Goal: Check status: Check status

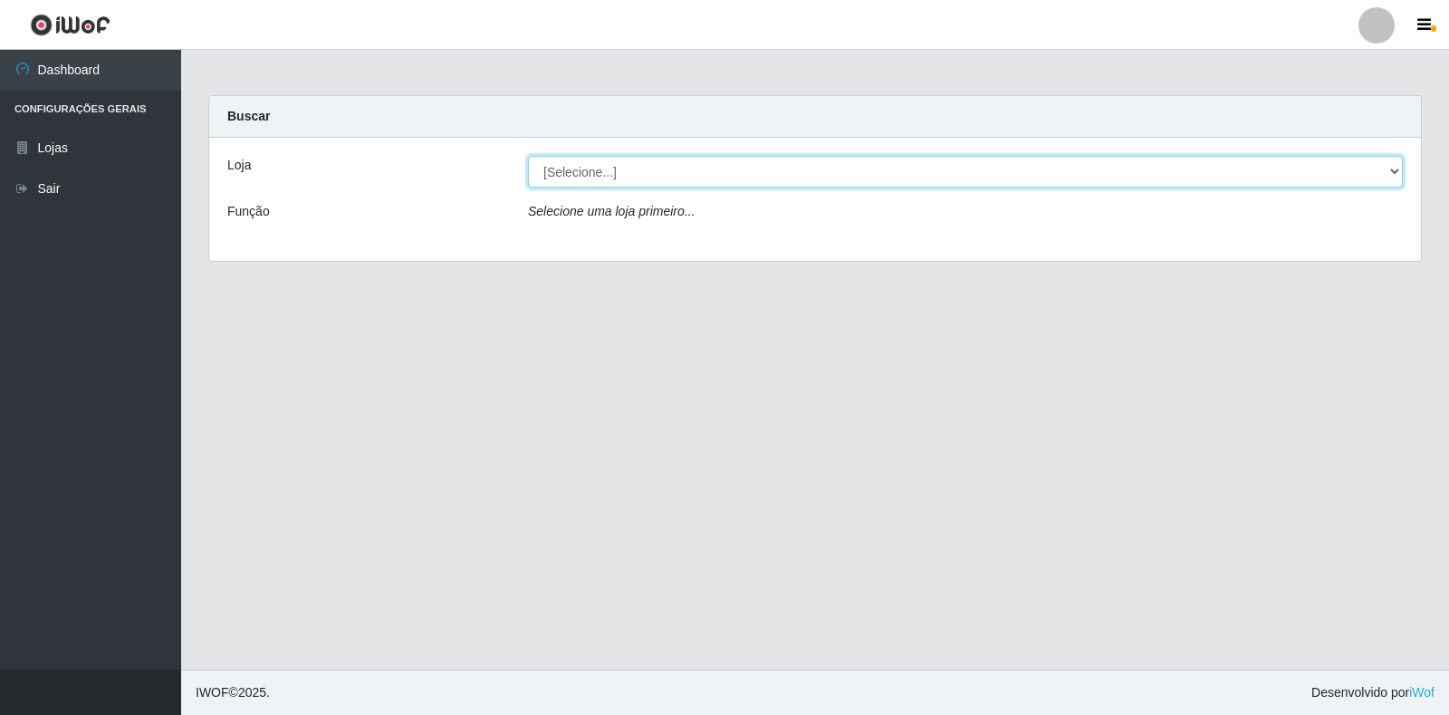
drag, startPoint x: 563, startPoint y: 174, endPoint x: 574, endPoint y: 183, distance: 14.1
click at [563, 174] on select "[Selecione...] Extrabom - Loja 18 Goiabeiras" at bounding box center [965, 172] width 875 height 32
select select "501"
click at [528, 156] on select "[Selecione...] Extrabom - Loja 18 Goiabeiras" at bounding box center [965, 172] width 875 height 32
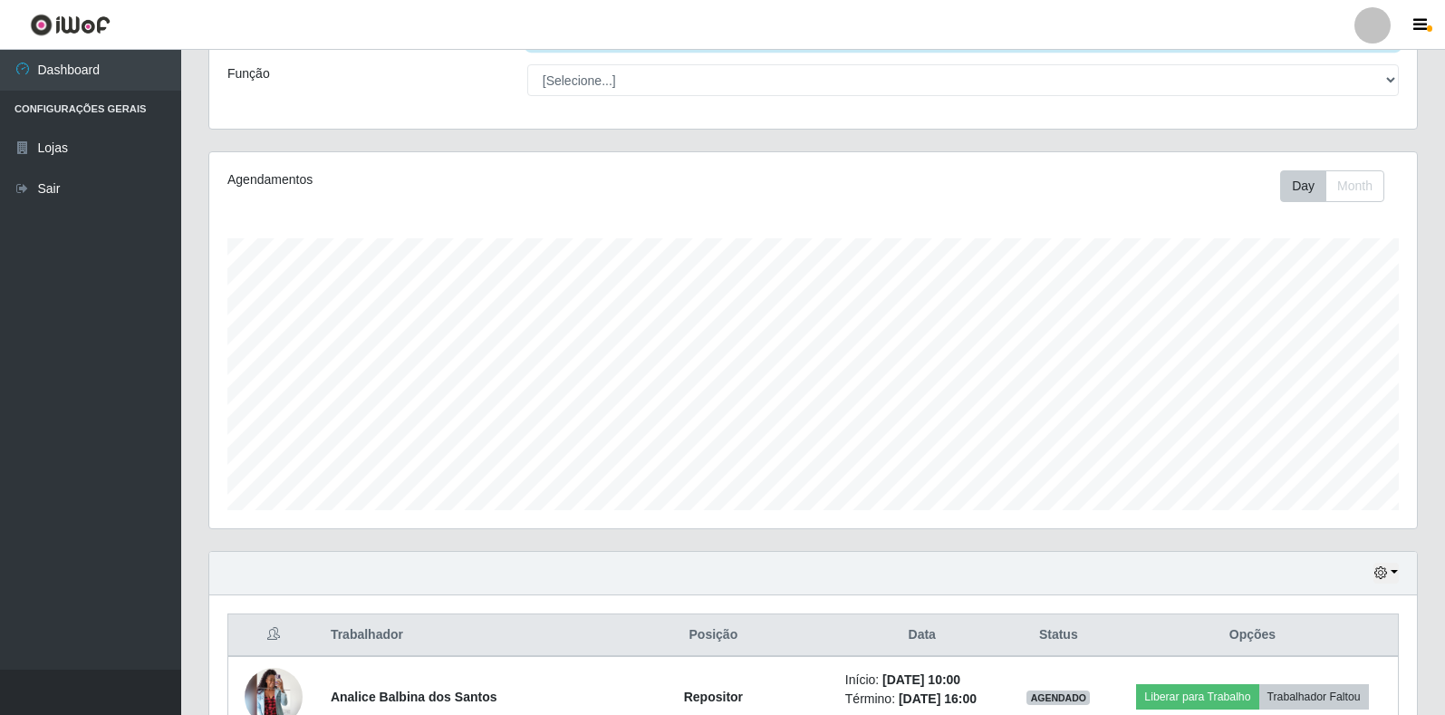
scroll to position [543, 0]
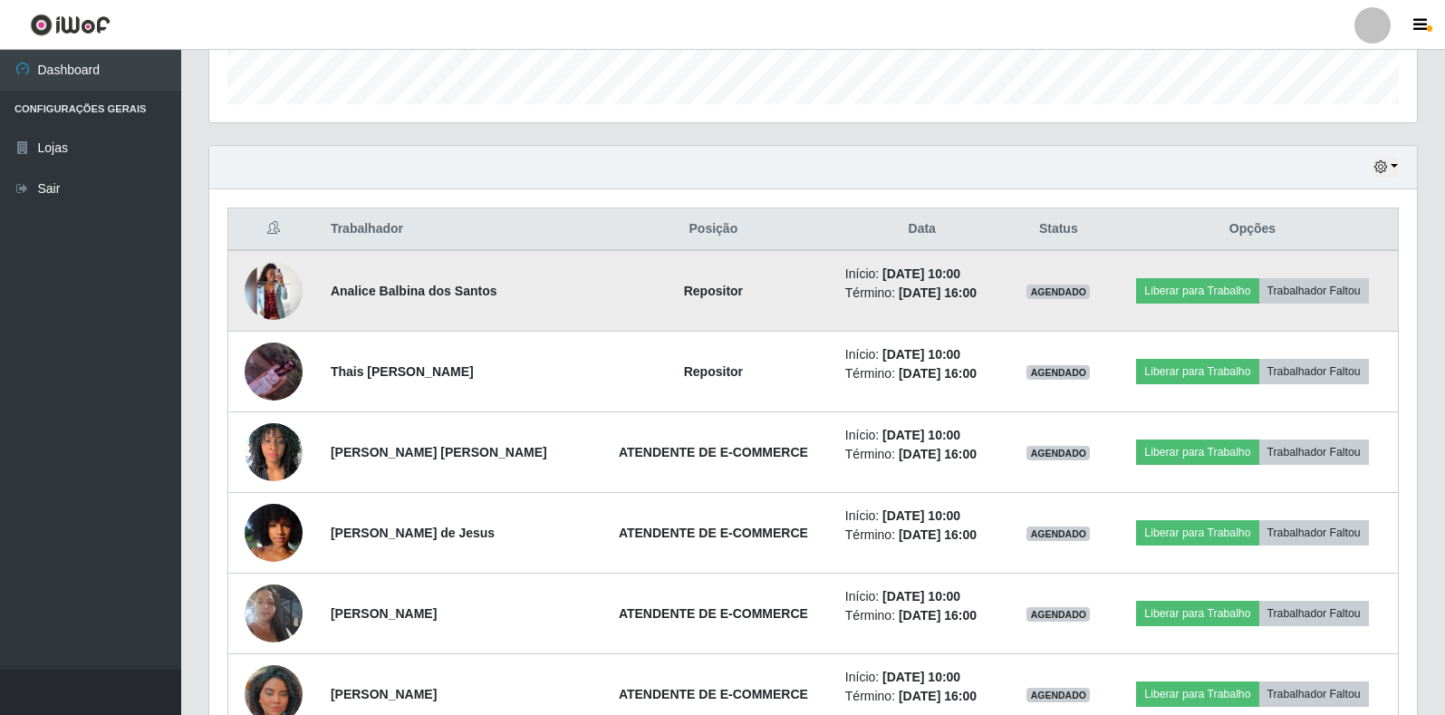
click at [273, 296] on img at bounding box center [274, 291] width 58 height 58
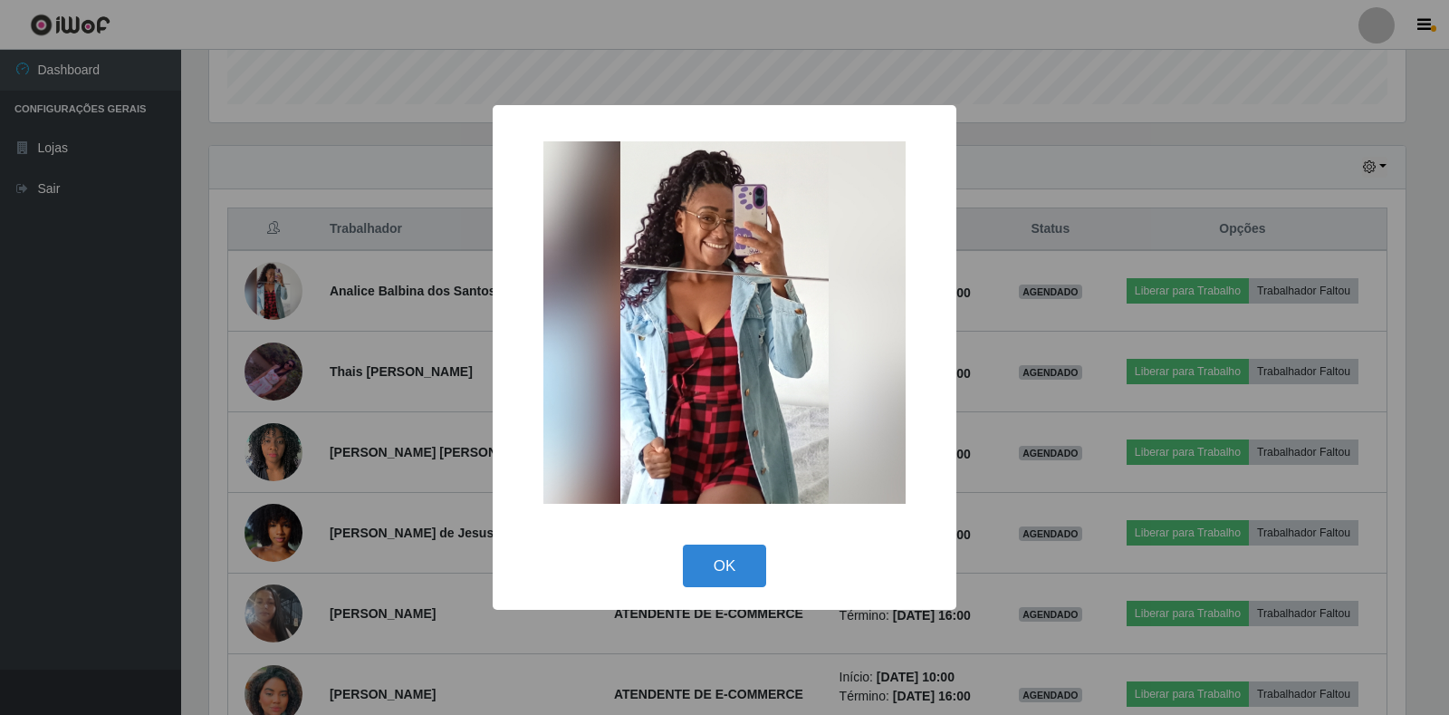
click at [767, 314] on img at bounding box center [724, 322] width 362 height 362
click at [732, 453] on img at bounding box center [724, 322] width 362 height 362
click at [724, 559] on button "OK" at bounding box center [725, 565] width 84 height 43
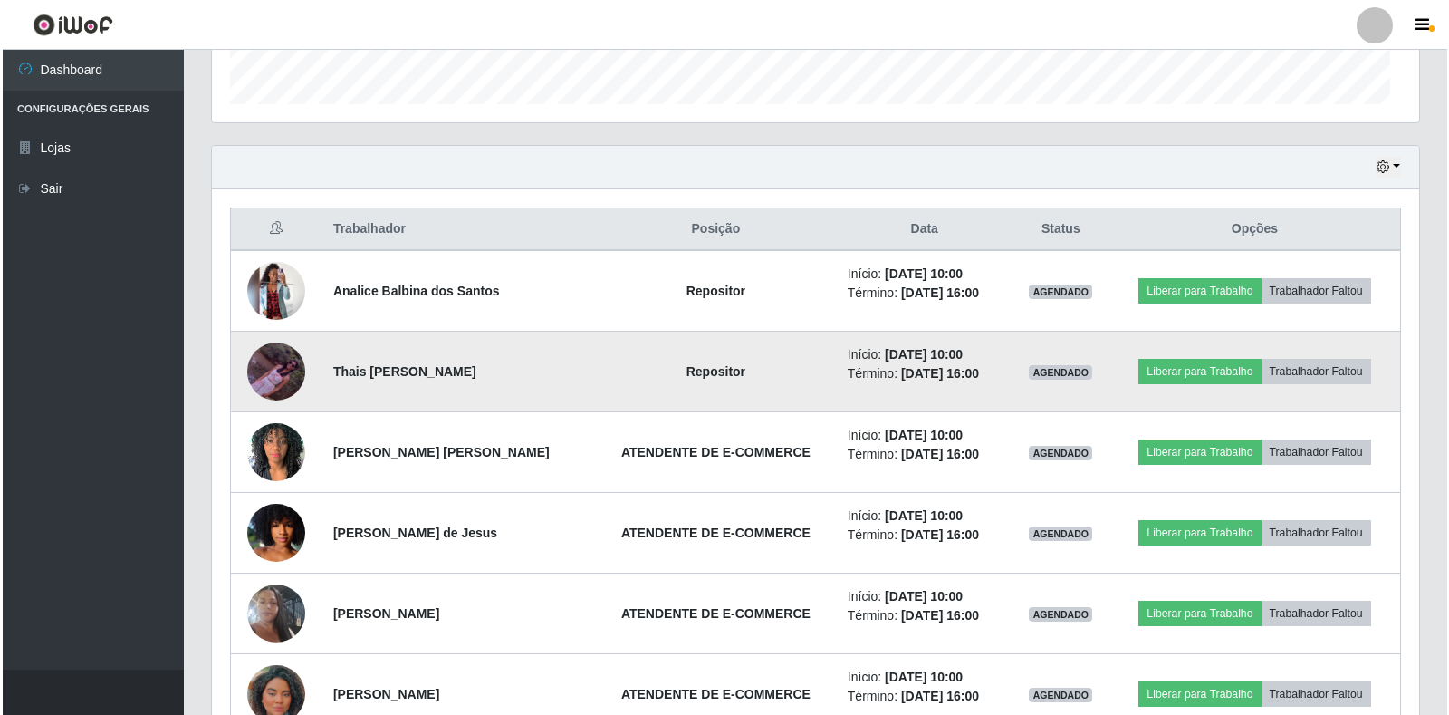
scroll to position [376, 1207]
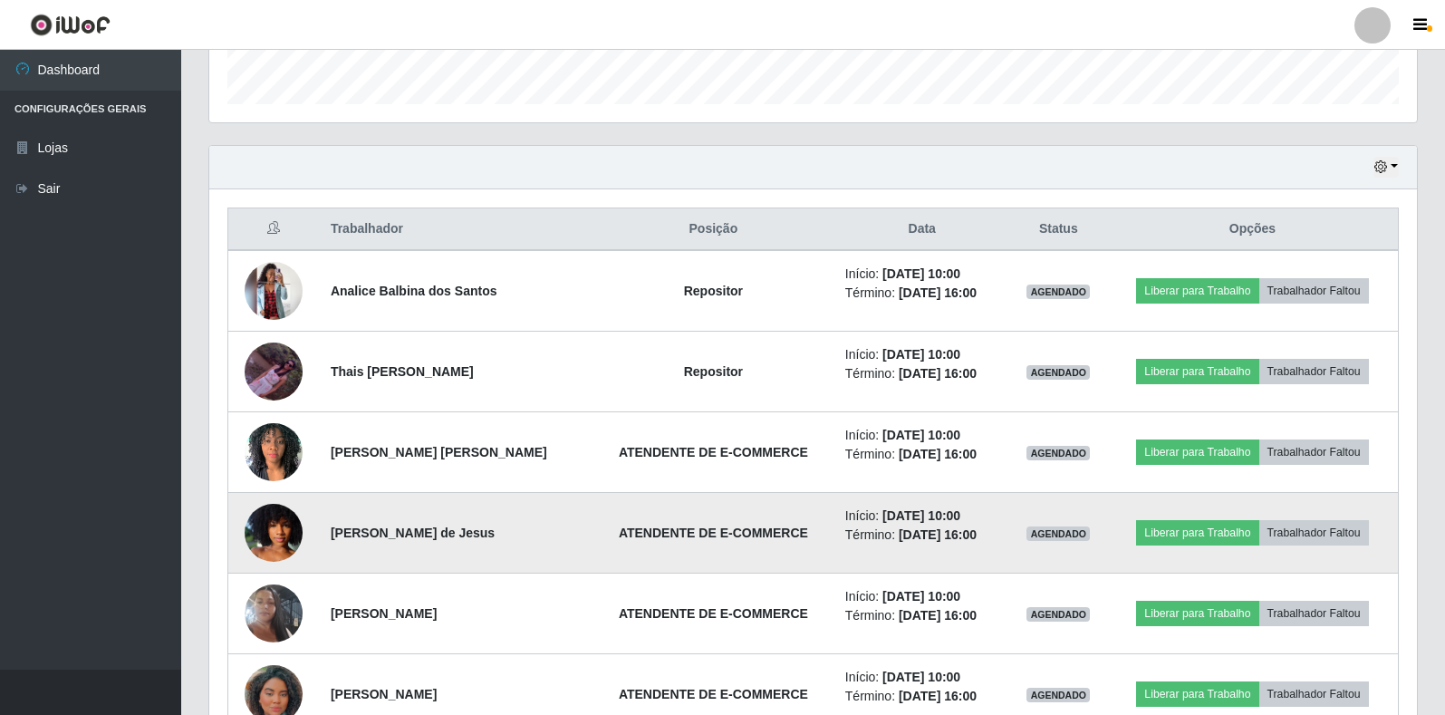
click at [278, 533] on img at bounding box center [274, 532] width 58 height 103
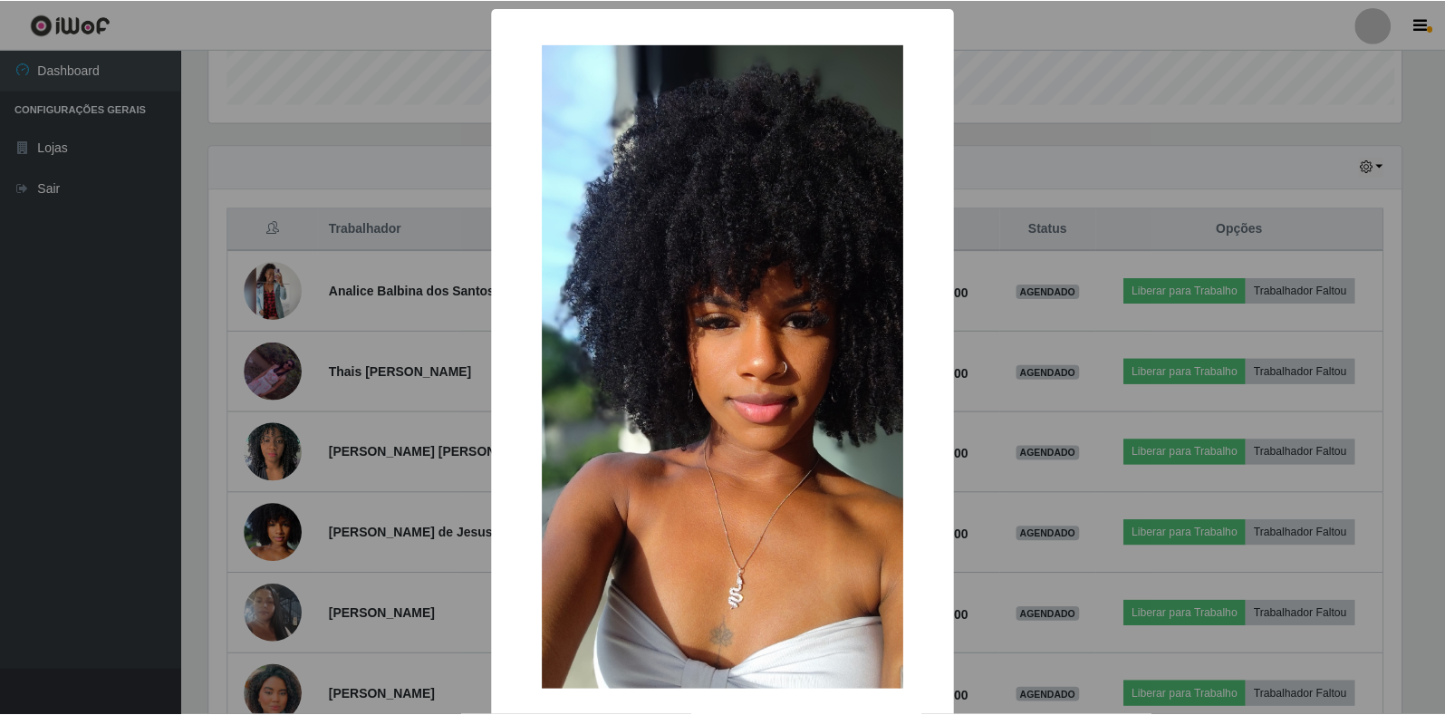
scroll to position [376, 1196]
click at [1062, 442] on div "× OK Cancel" at bounding box center [724, 357] width 1449 height 715
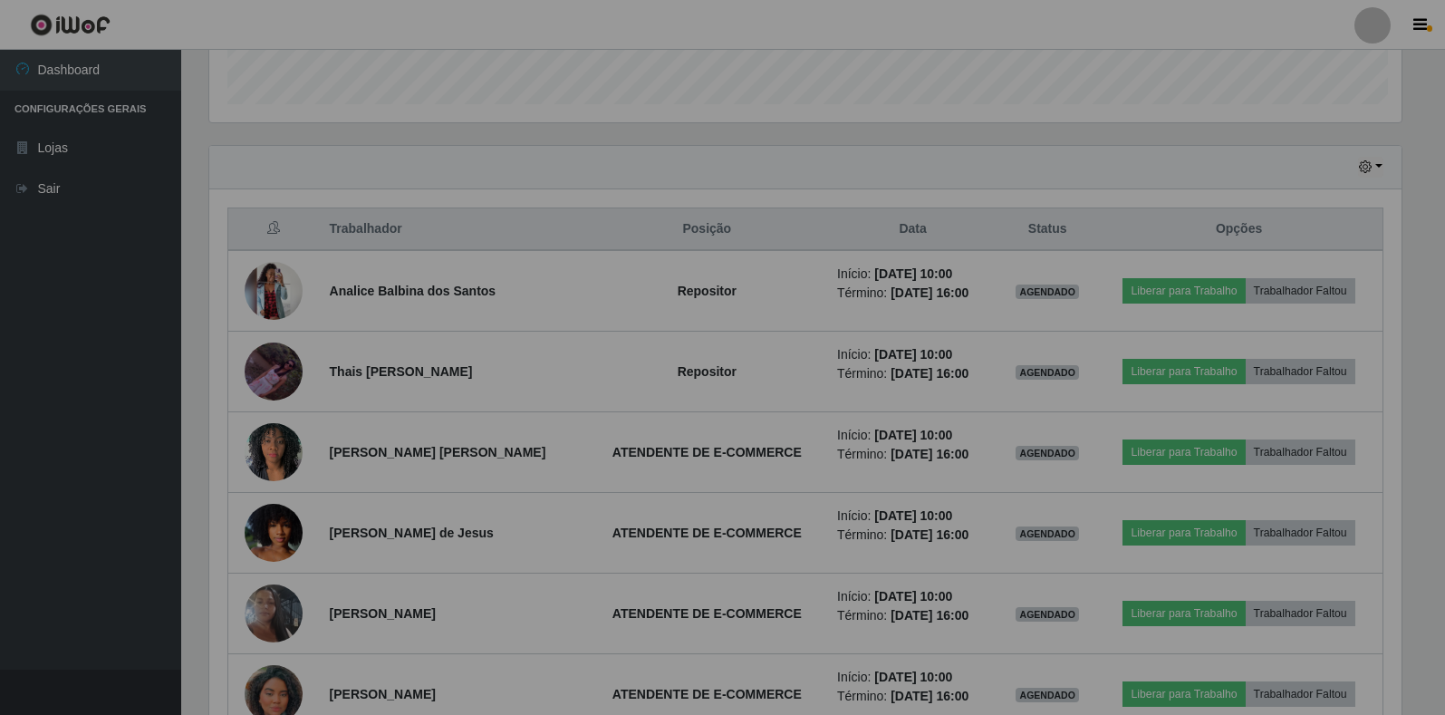
scroll to position [376, 1207]
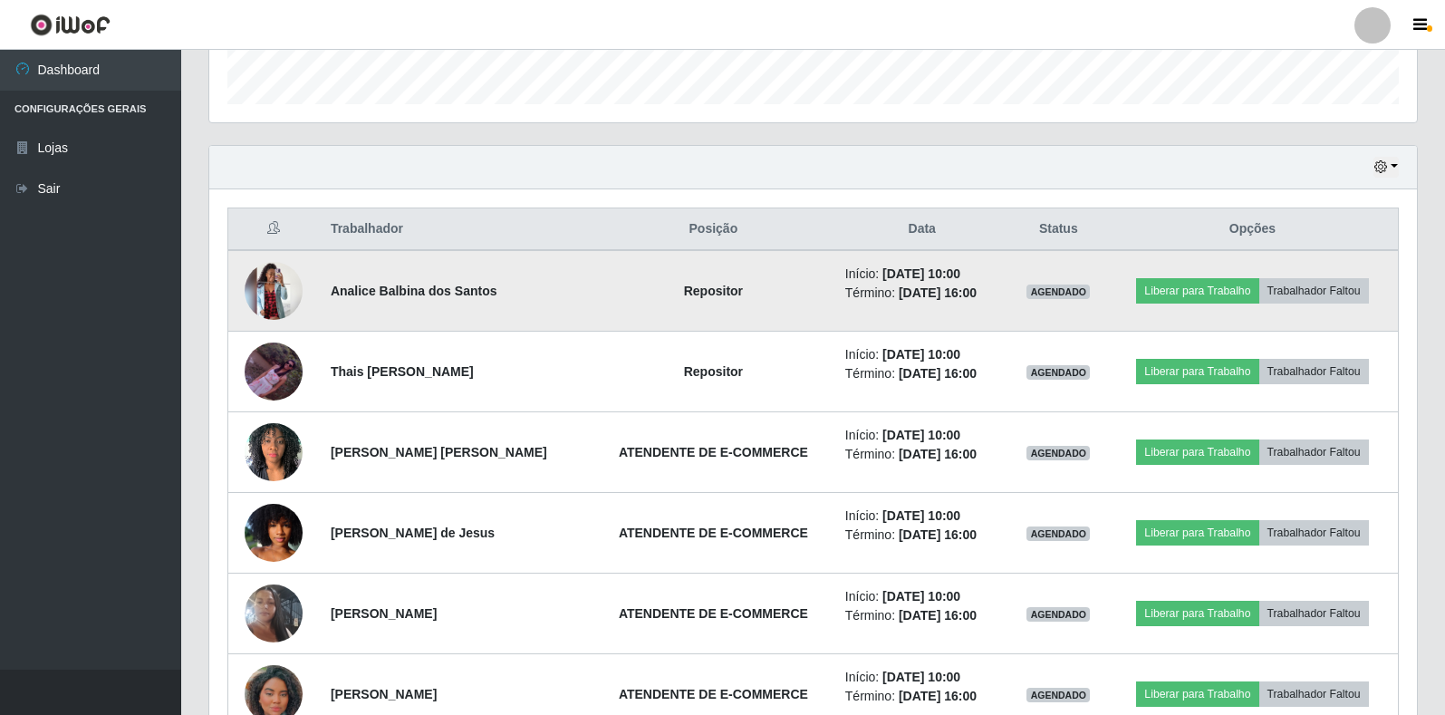
click at [263, 288] on img at bounding box center [274, 291] width 58 height 58
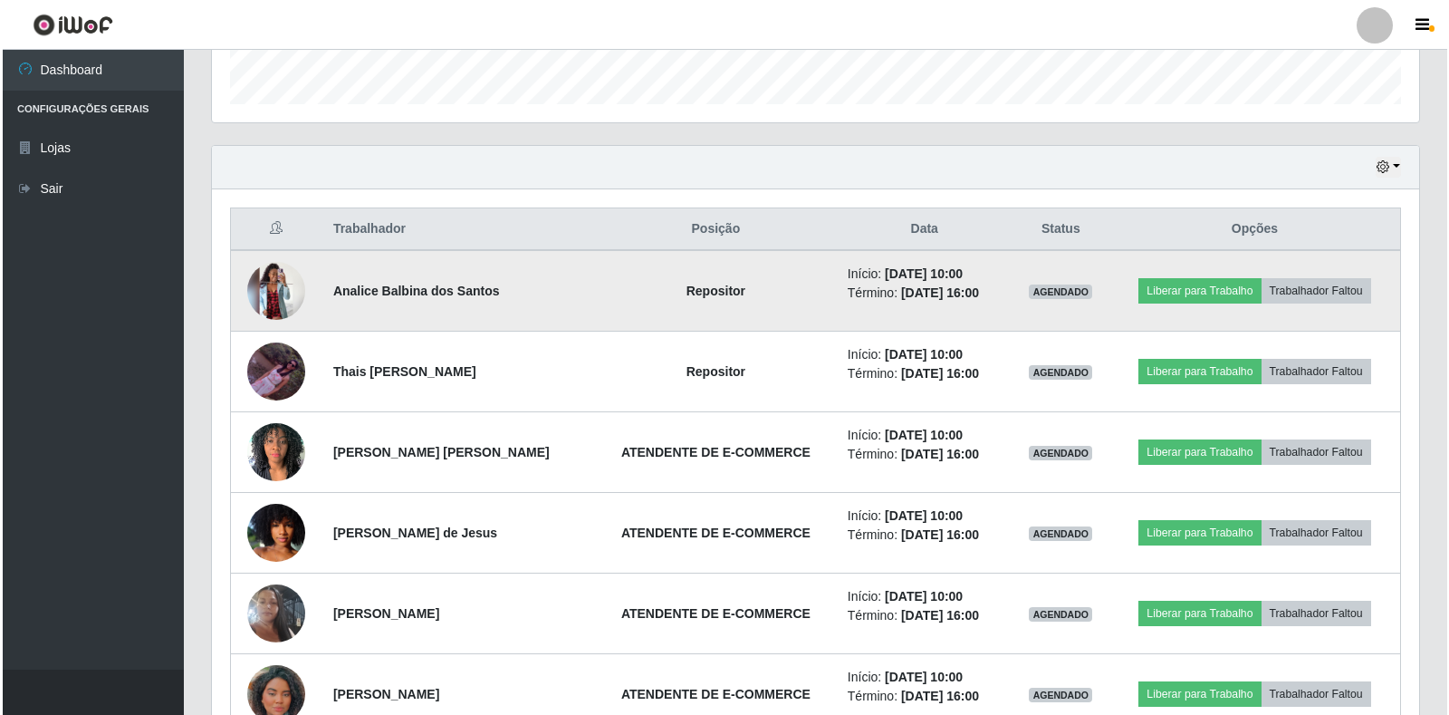
scroll to position [376, 1196]
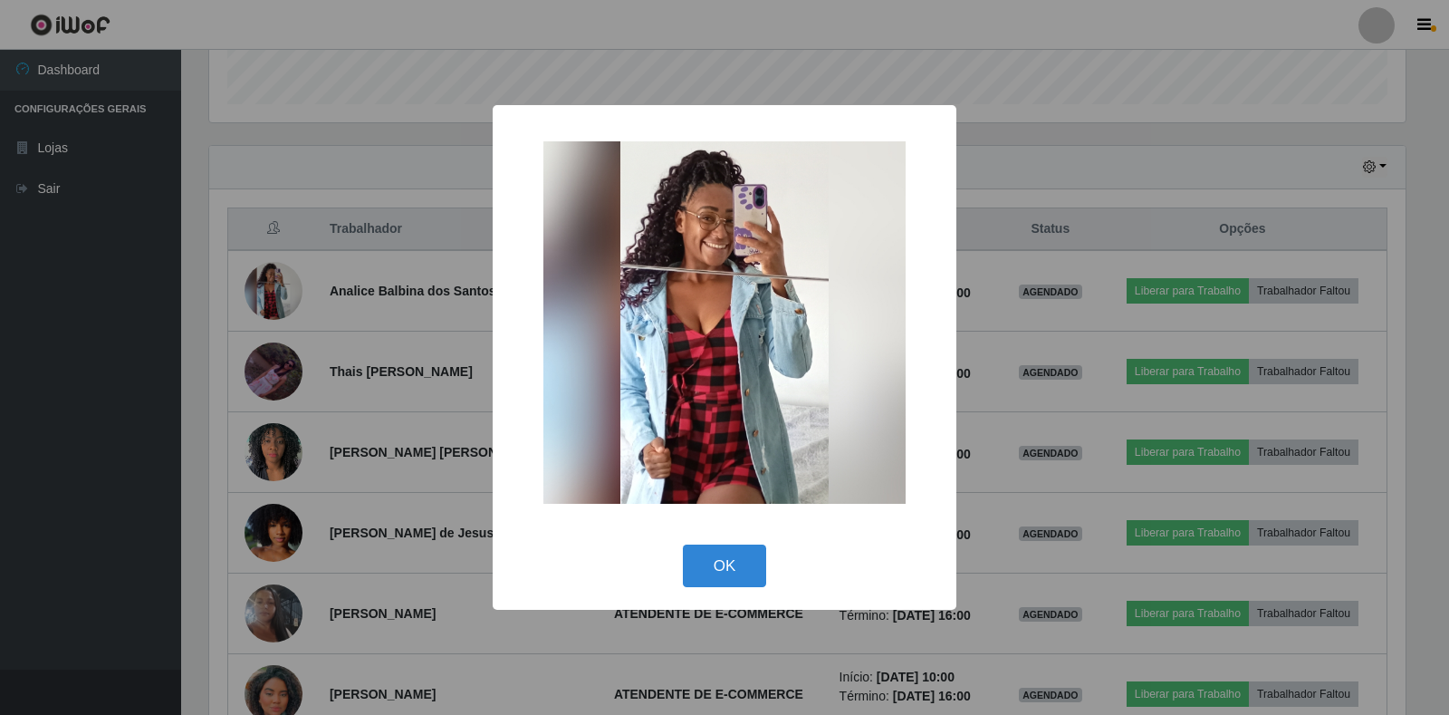
click at [334, 431] on div "× OK Cancel" at bounding box center [724, 357] width 1449 height 715
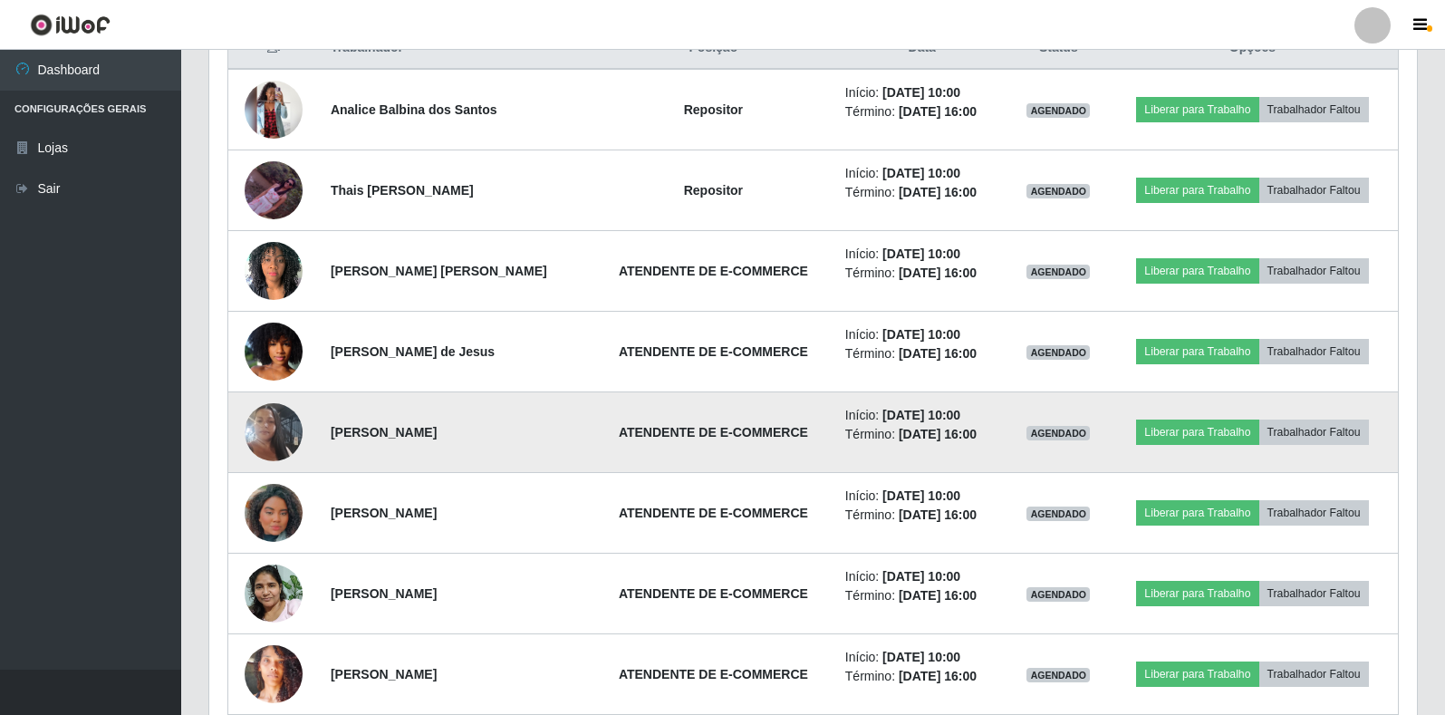
scroll to position [780, 0]
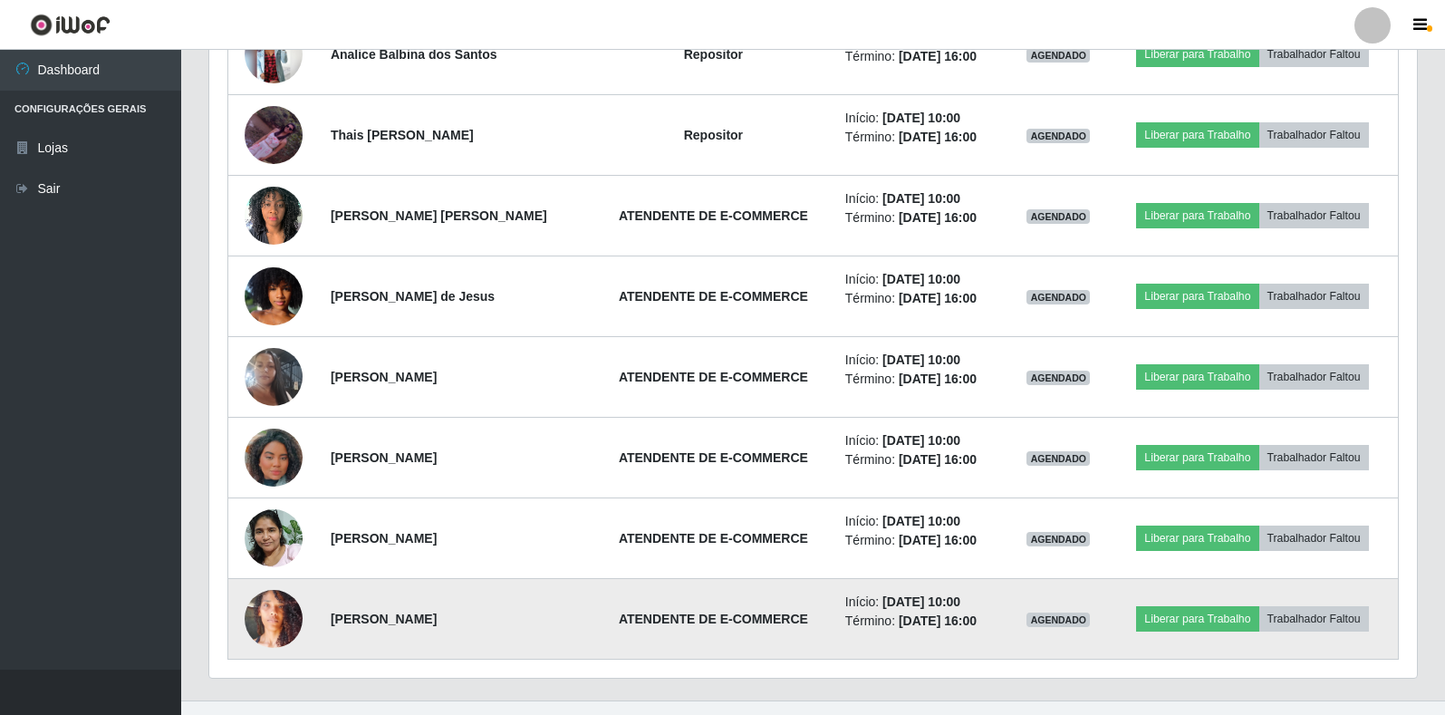
click at [261, 588] on img at bounding box center [274, 618] width 58 height 103
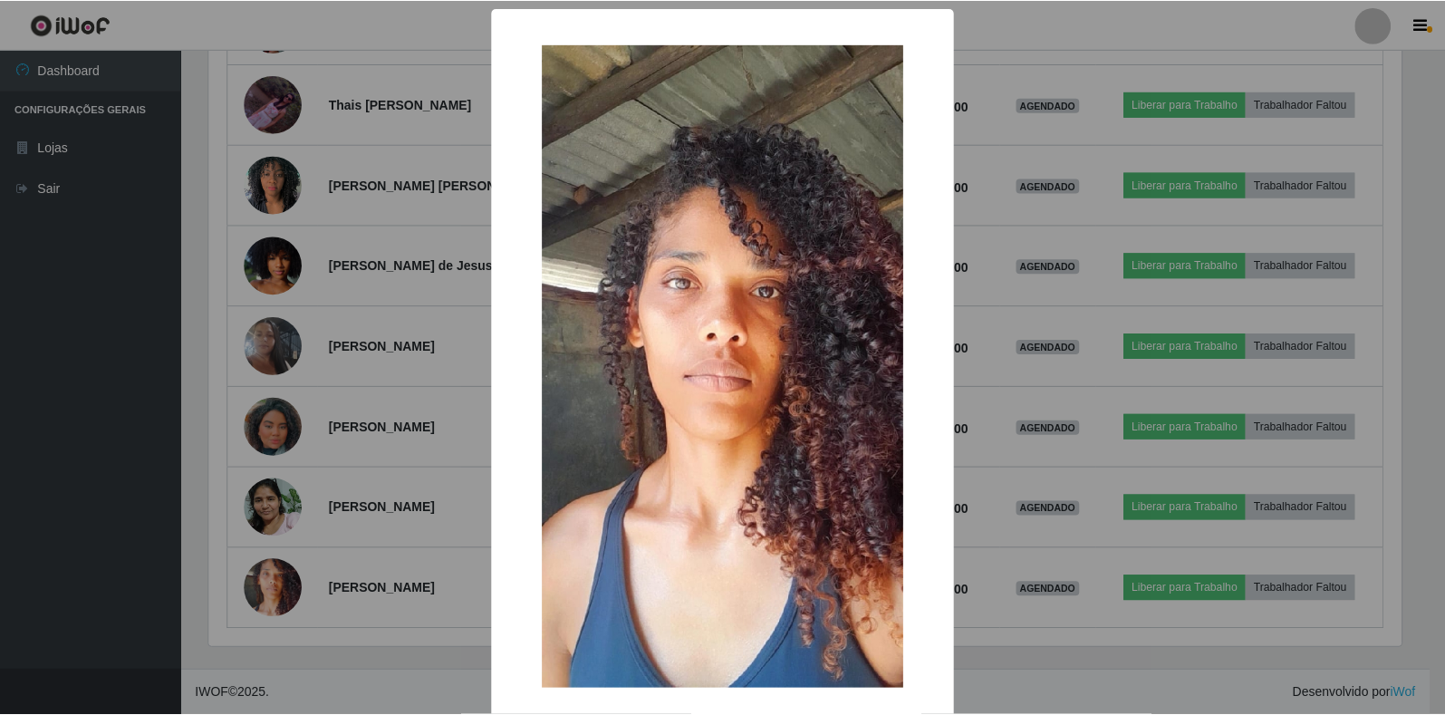
scroll to position [376, 1196]
click at [326, 544] on div "× OK Cancel" at bounding box center [724, 357] width 1449 height 715
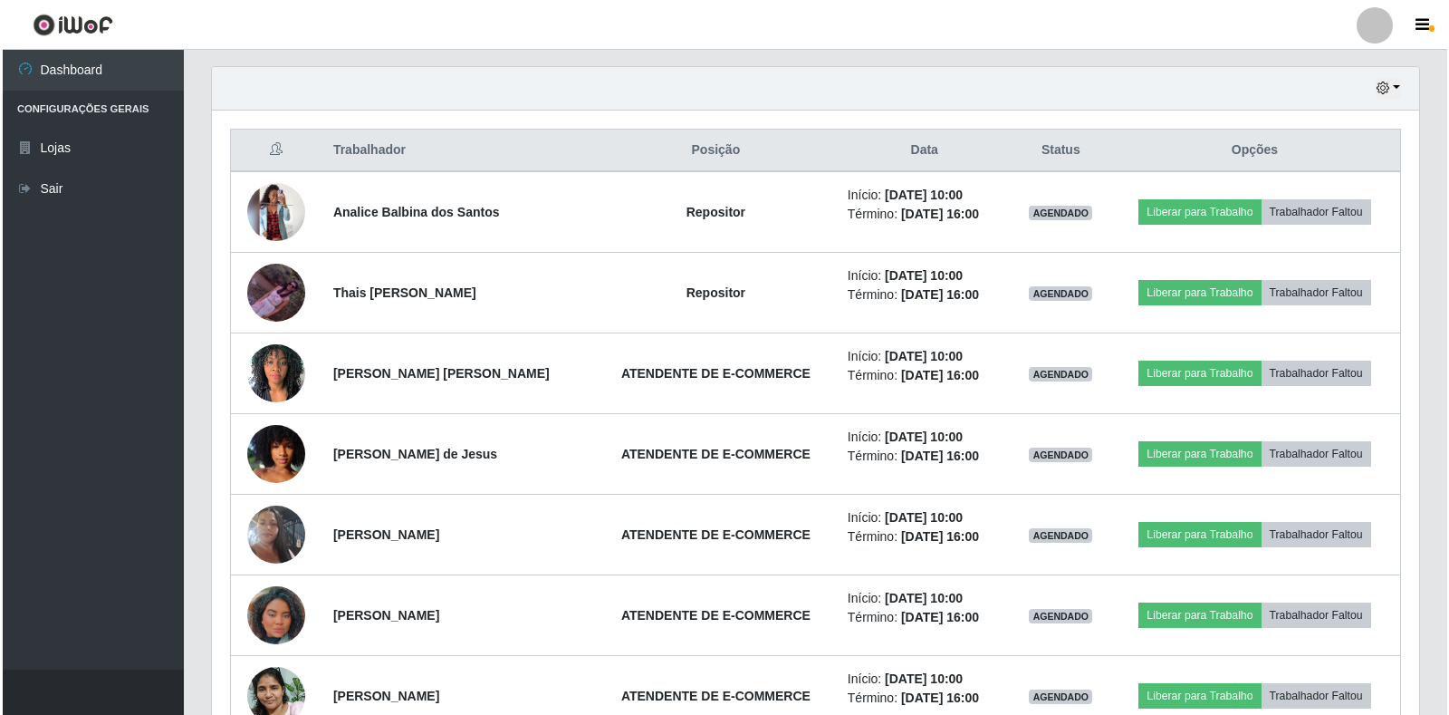
scroll to position [358, 0]
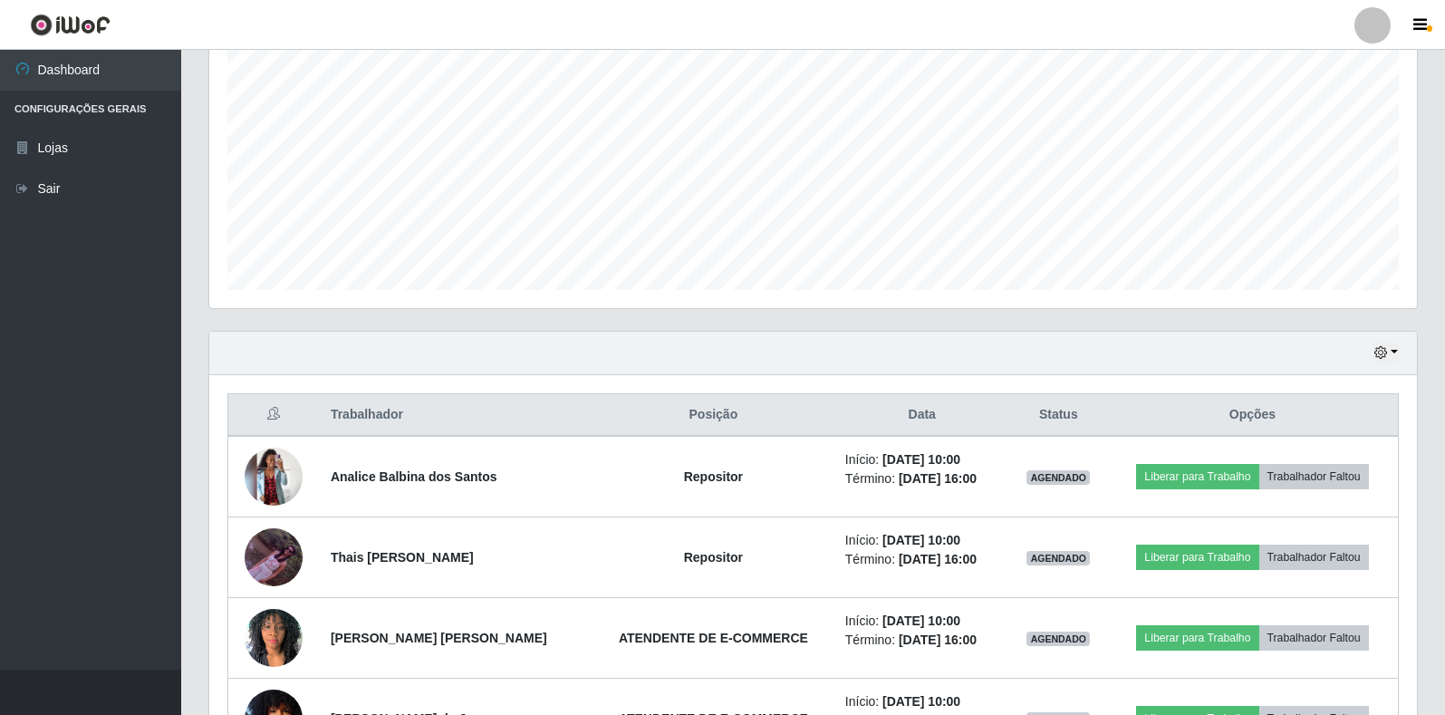
click at [1372, 353] on div "Hoje 1 dia 3 dias 1 Semana Não encerrados" at bounding box center [812, 352] width 1207 height 43
click at [1389, 351] on button "button" at bounding box center [1385, 352] width 25 height 21
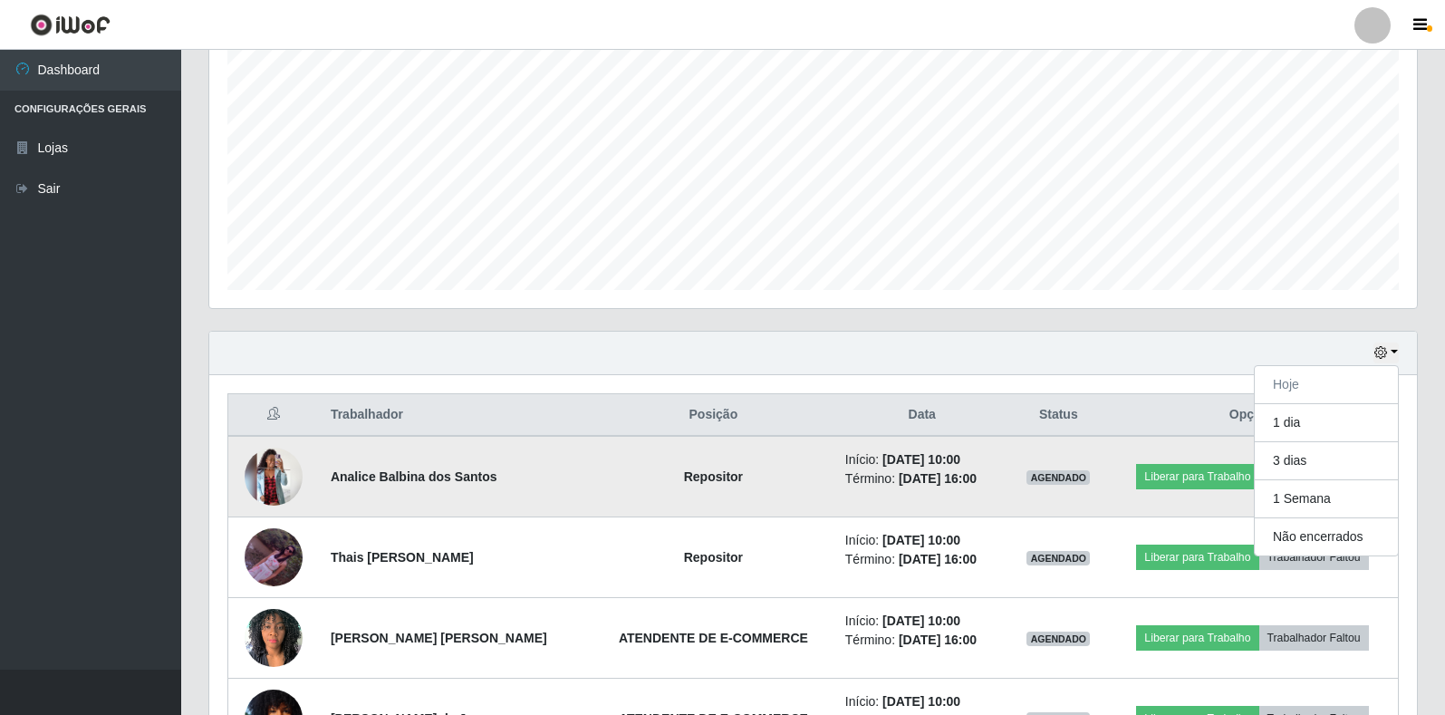
click at [274, 484] on img at bounding box center [274, 476] width 58 height 58
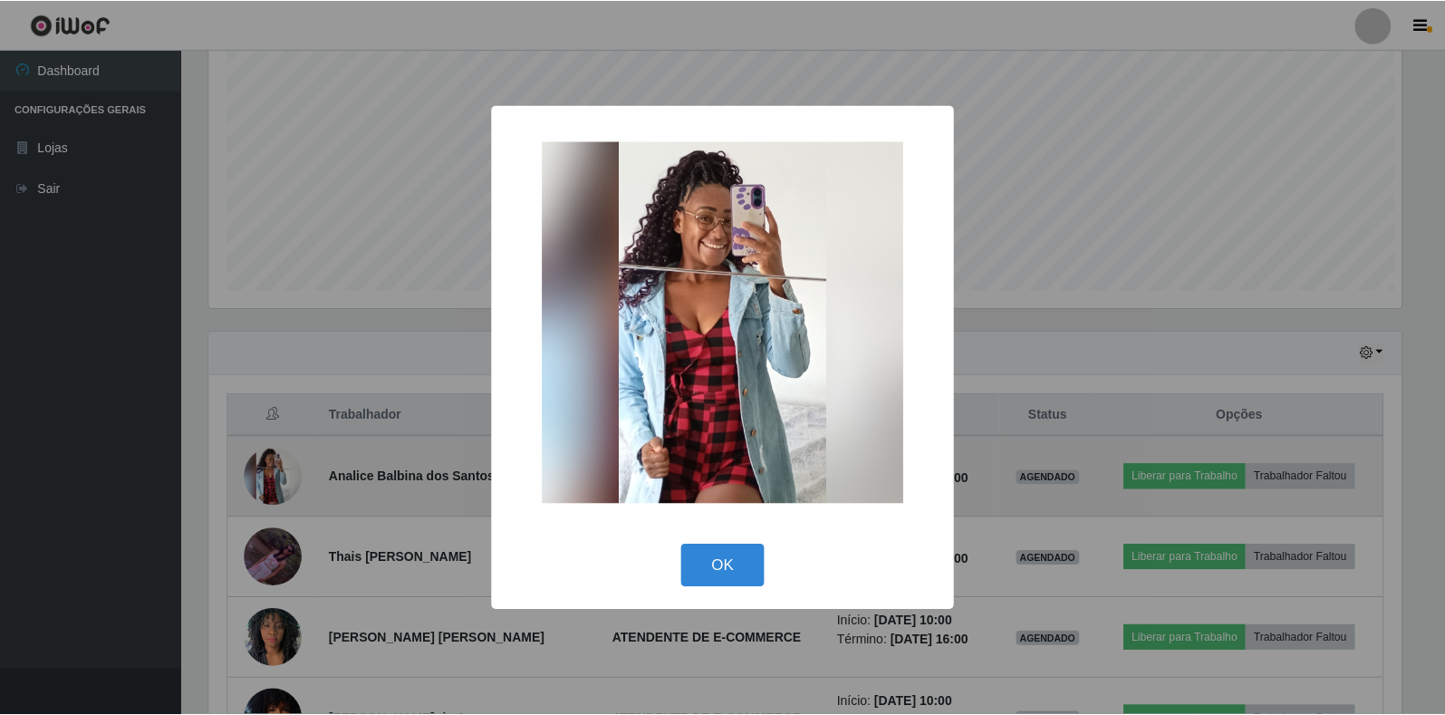
scroll to position [376, 1196]
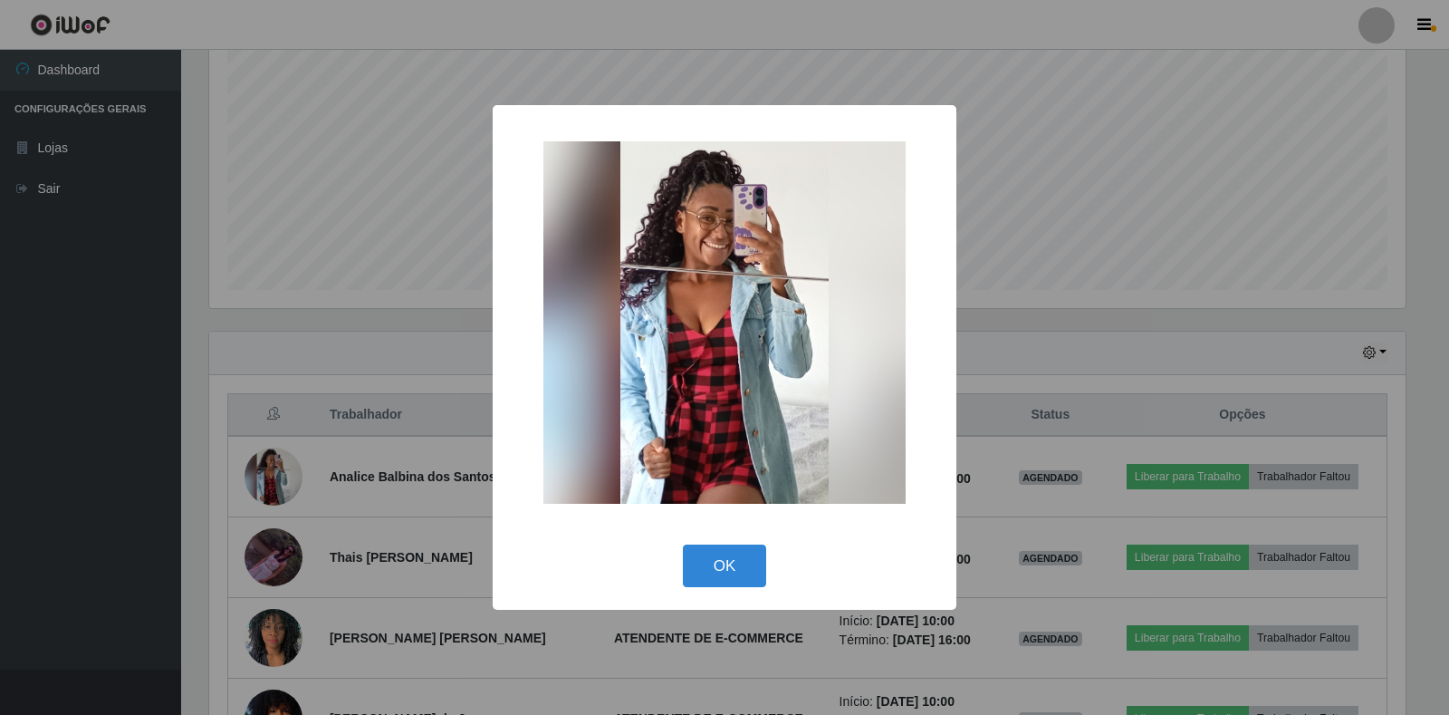
drag, startPoint x: 1045, startPoint y: 403, endPoint x: 918, endPoint y: 415, distance: 127.3
click at [1045, 402] on div "× OK Cancel" at bounding box center [724, 357] width 1449 height 715
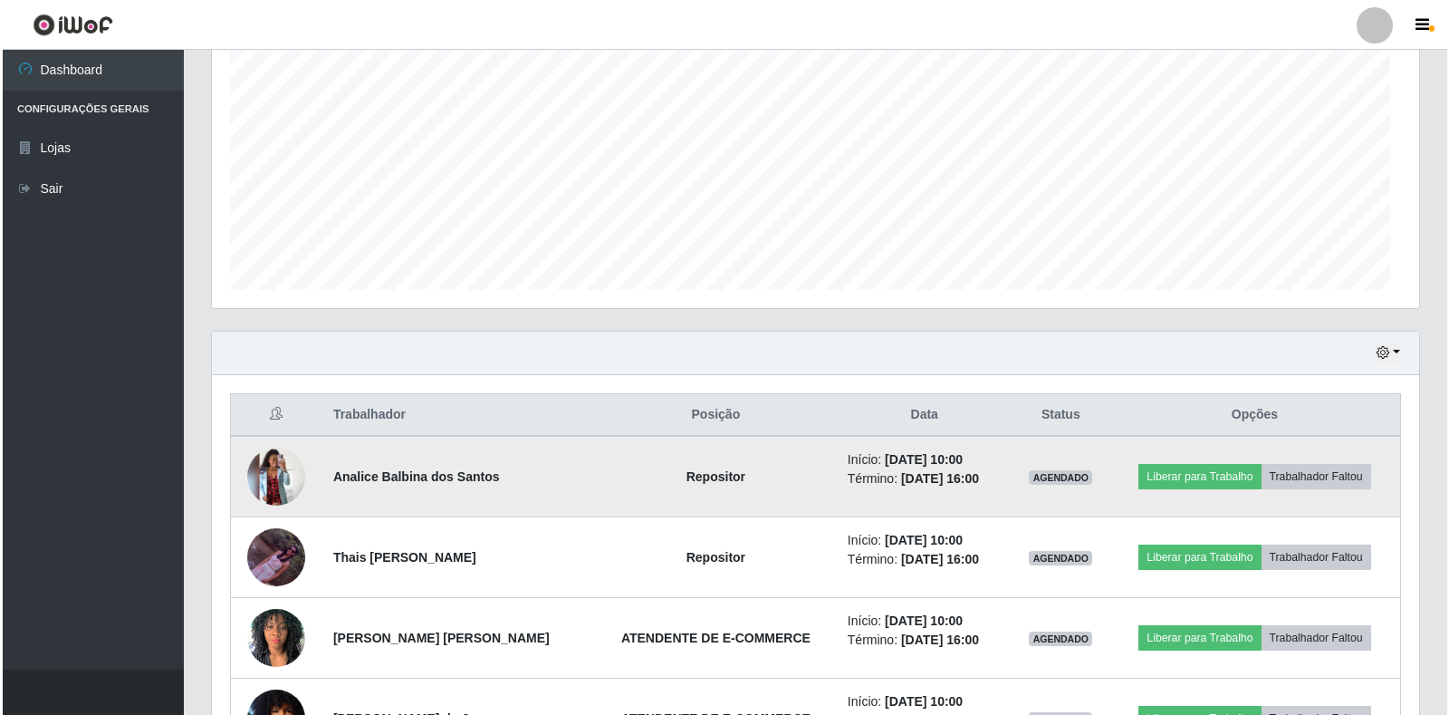
scroll to position [376, 1207]
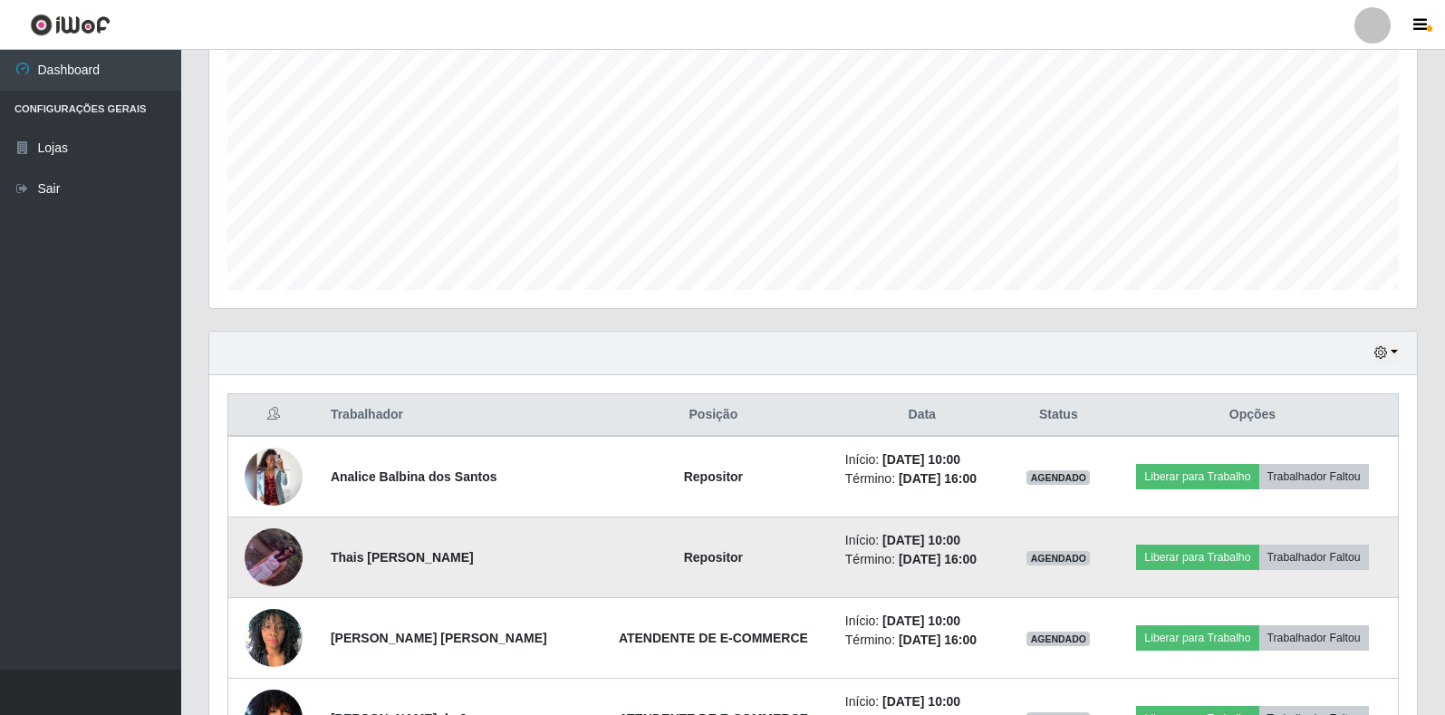
click at [286, 554] on img at bounding box center [274, 556] width 58 height 57
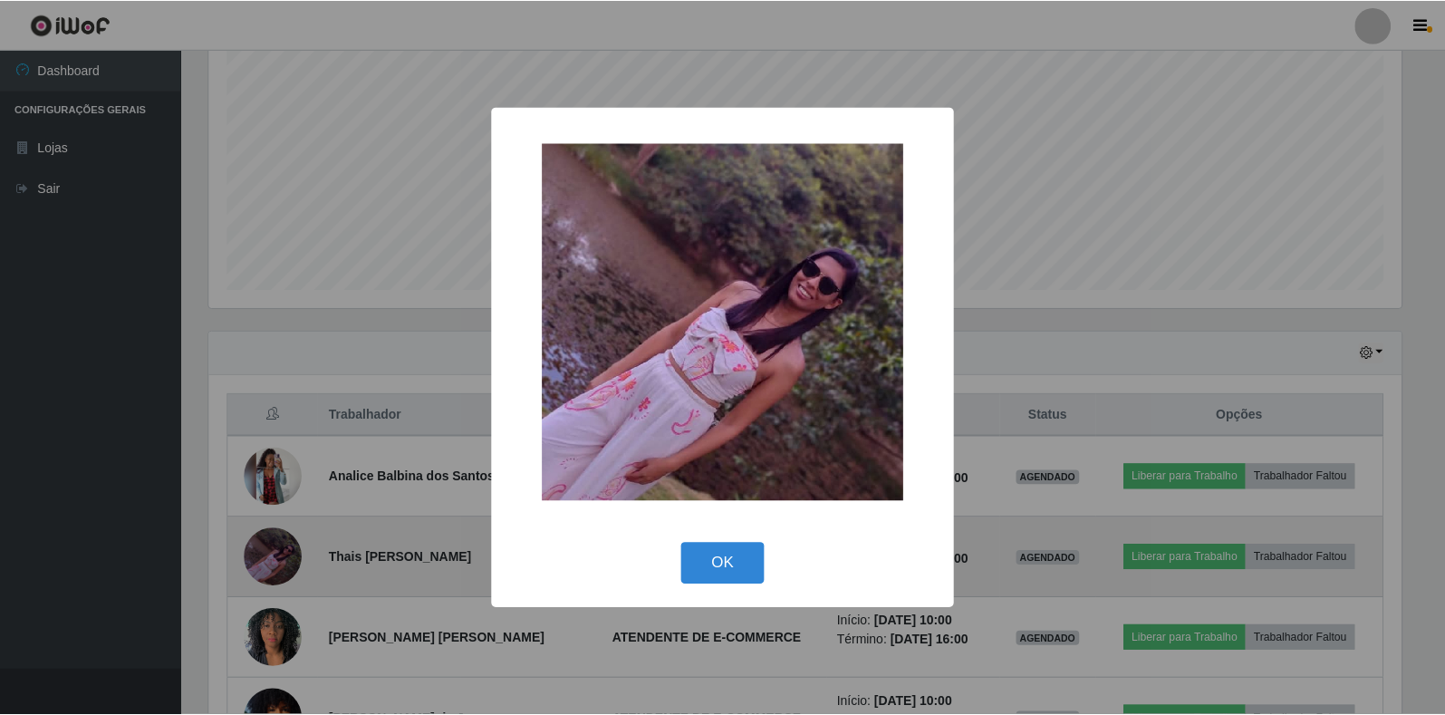
scroll to position [376, 1196]
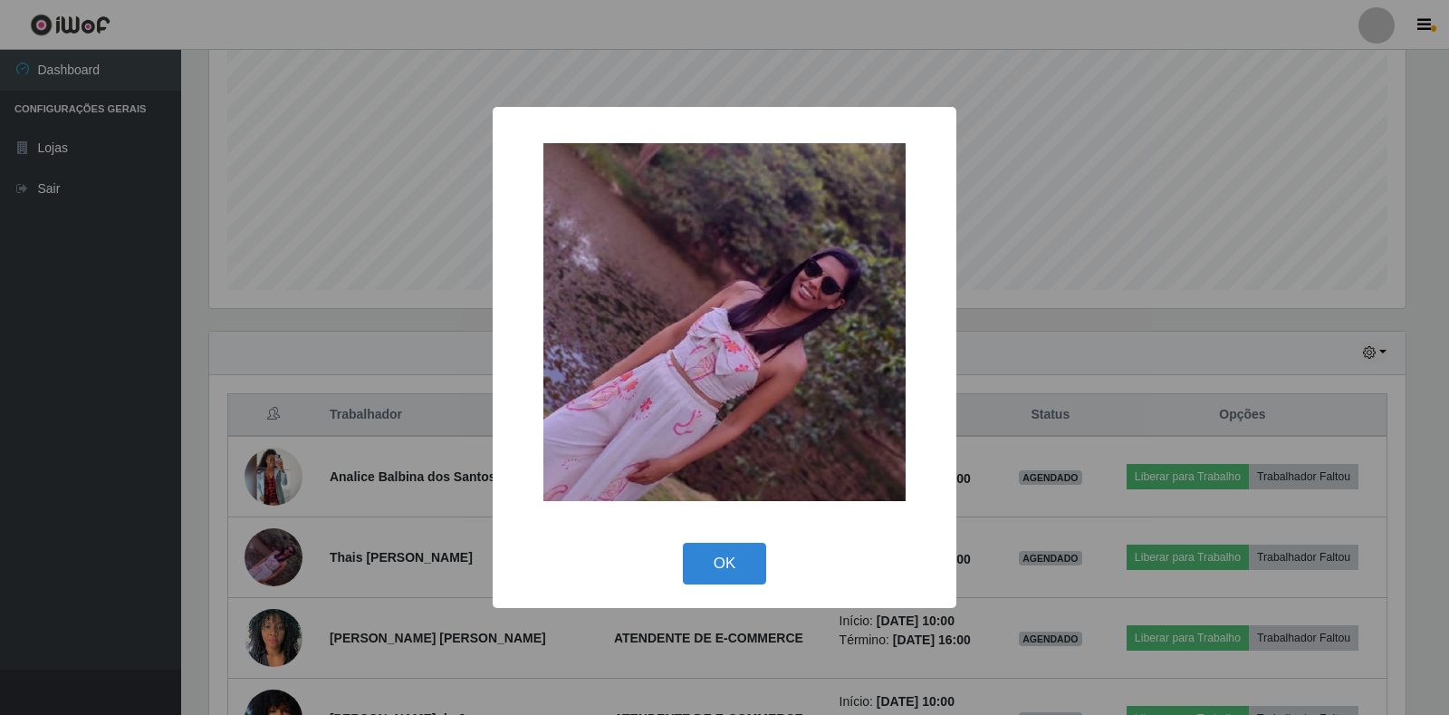
click at [363, 419] on div "× OK Cancel" at bounding box center [724, 357] width 1449 height 715
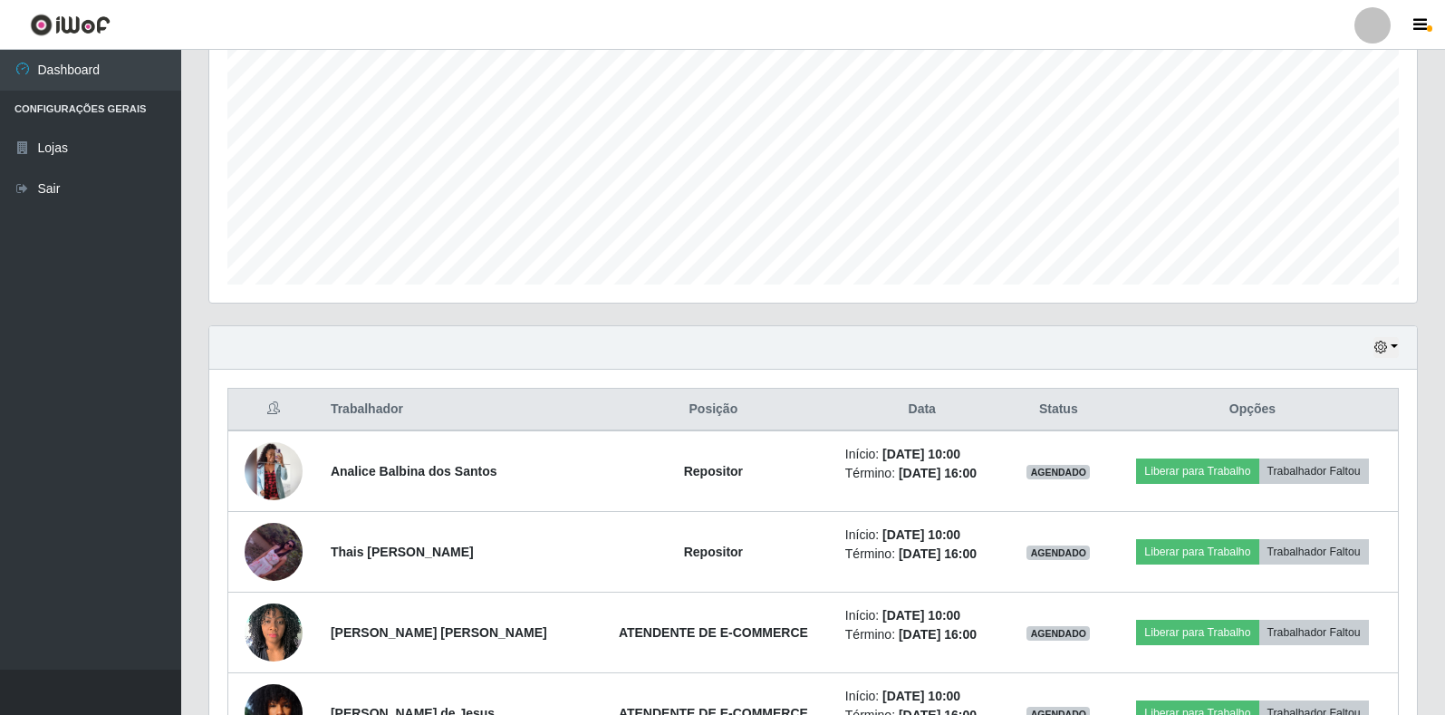
scroll to position [267, 0]
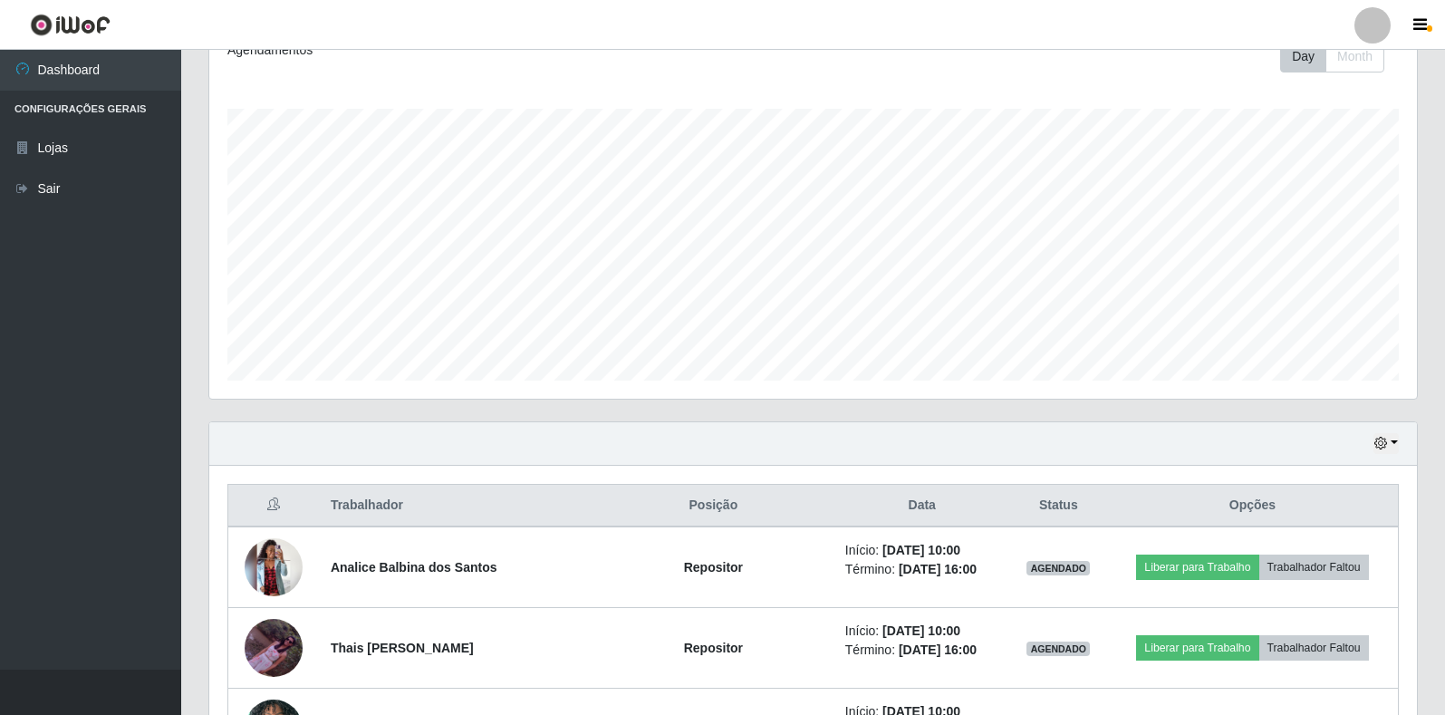
click at [1398, 433] on div "Hoje 1 dia 3 dias 1 Semana Não encerrados" at bounding box center [1385, 443] width 25 height 21
click at [1395, 437] on button "button" at bounding box center [1385, 443] width 25 height 21
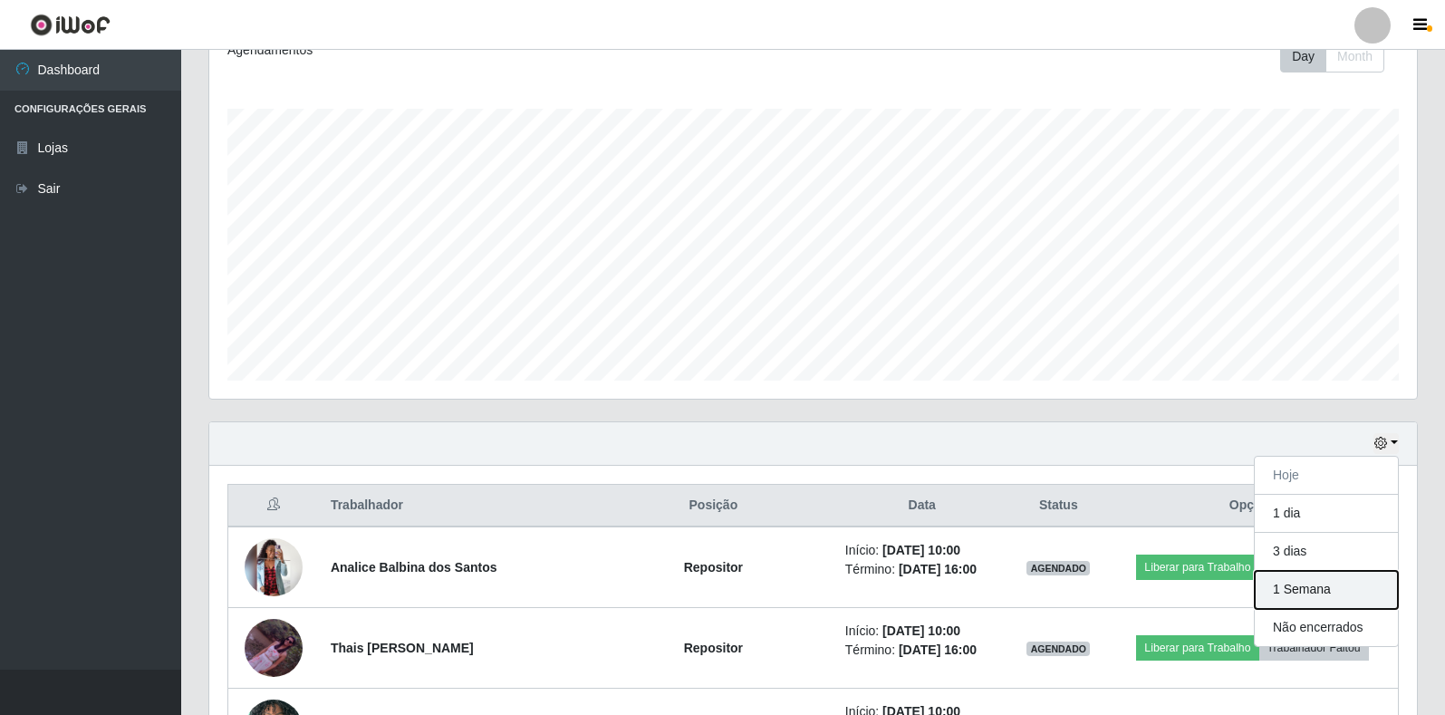
click at [1311, 587] on button "1 Semana" at bounding box center [1325, 590] width 143 height 38
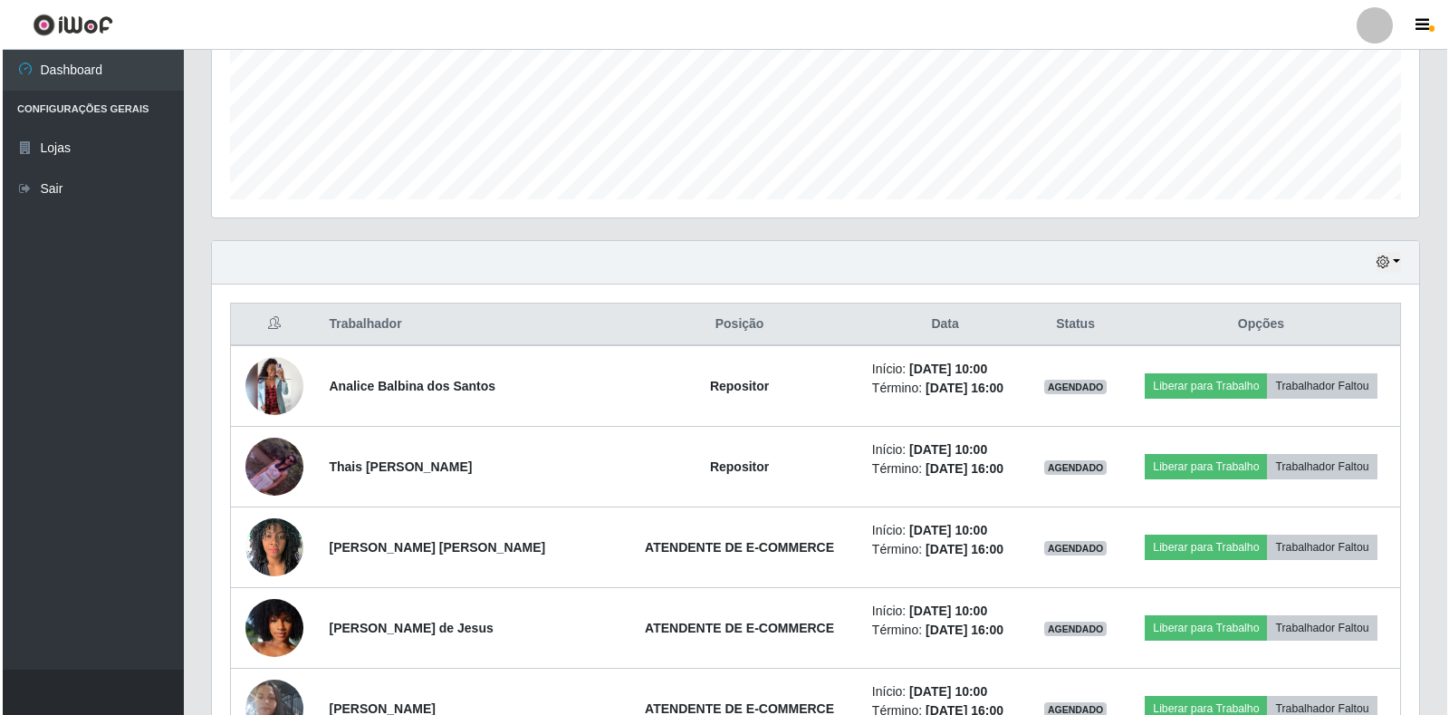
scroll to position [539, 0]
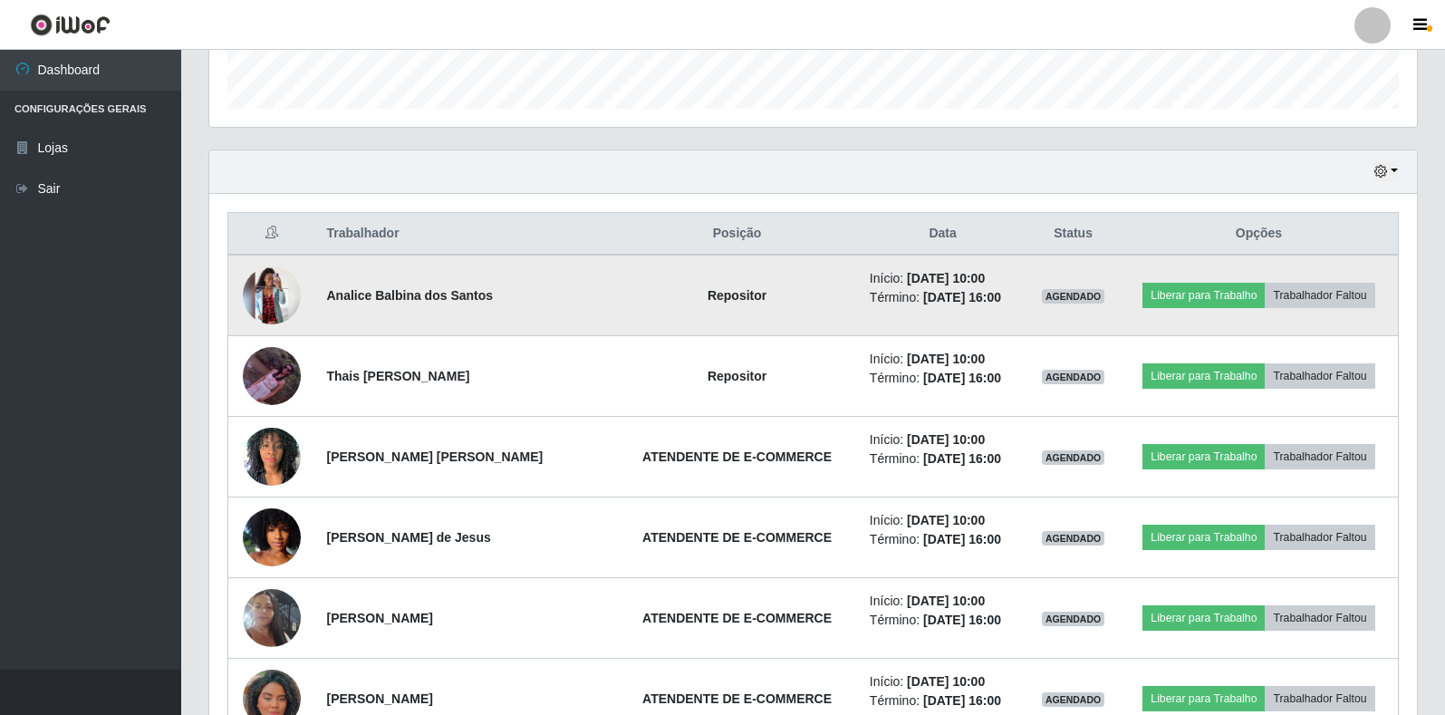
click at [286, 290] on img at bounding box center [272, 295] width 58 height 58
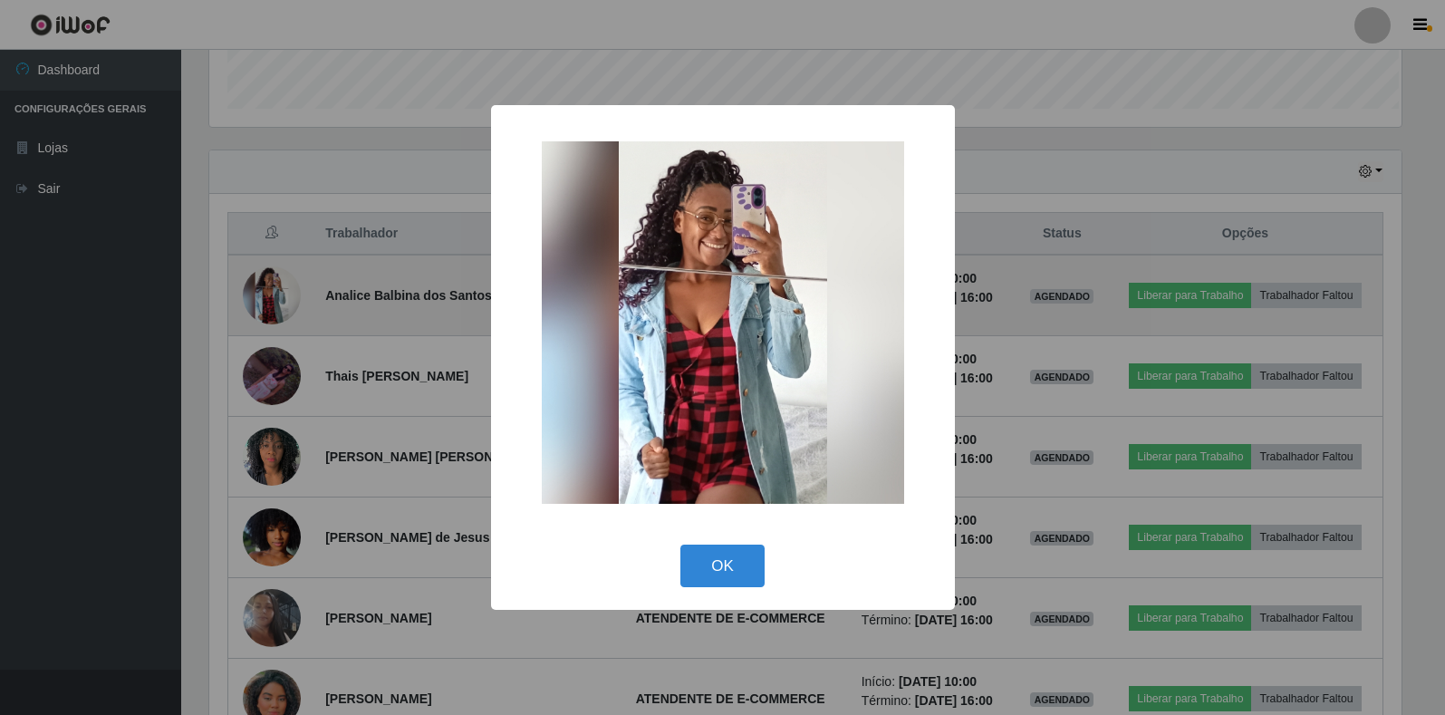
scroll to position [376, 1196]
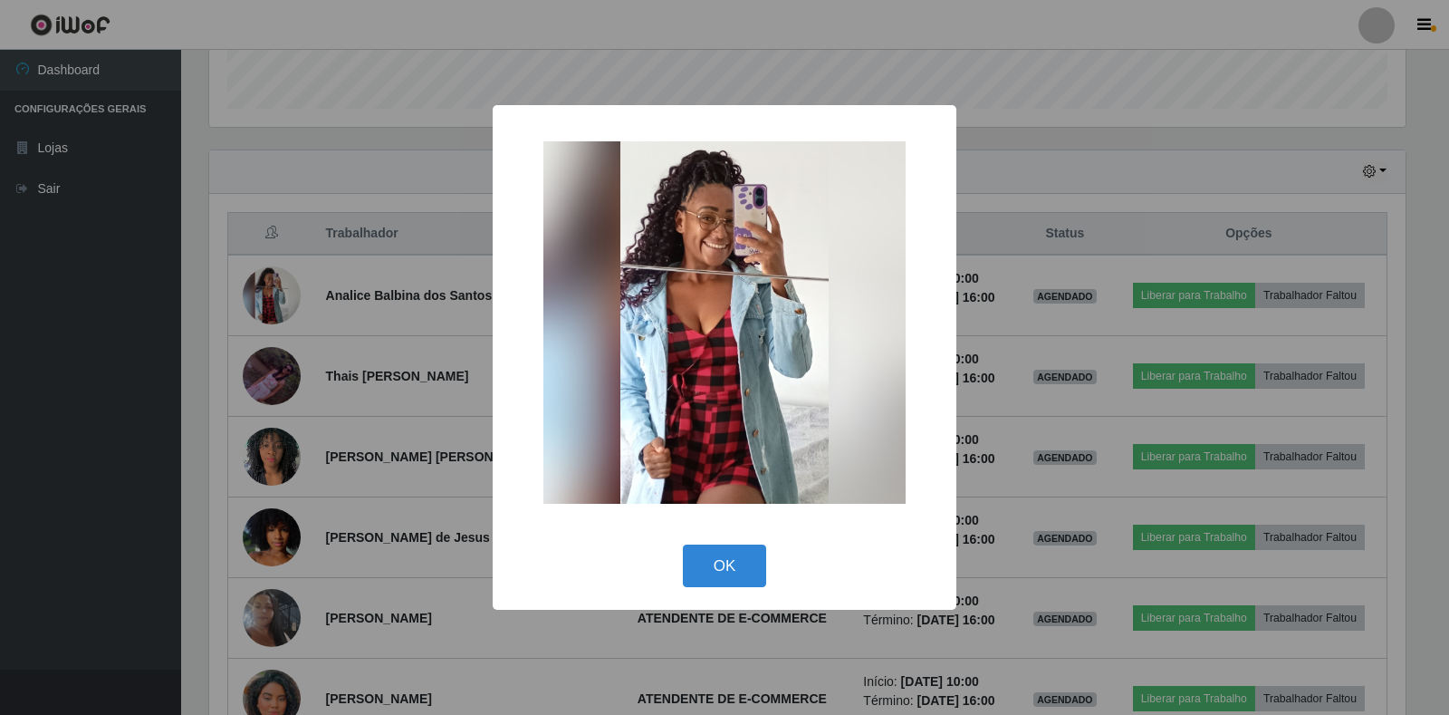
click at [457, 403] on div "× OK Cancel" at bounding box center [724, 357] width 1449 height 715
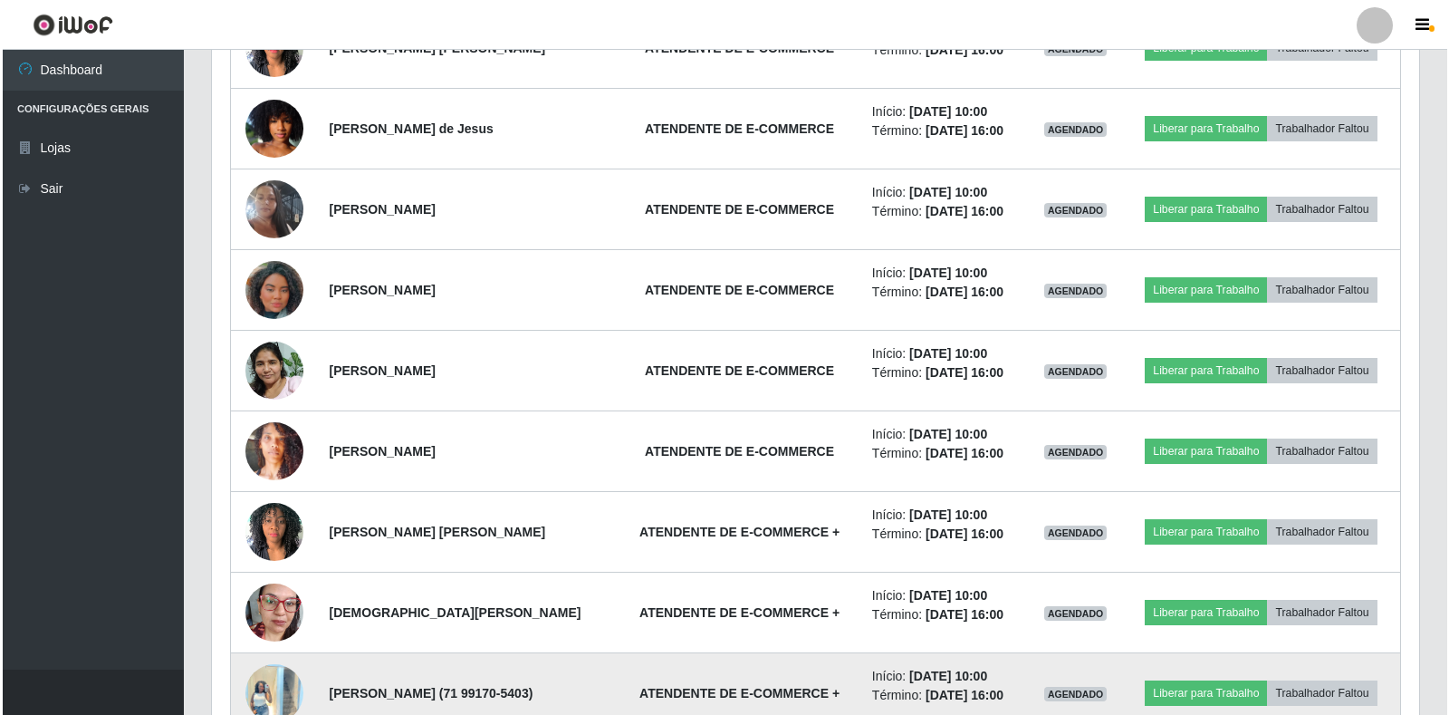
scroll to position [1082, 0]
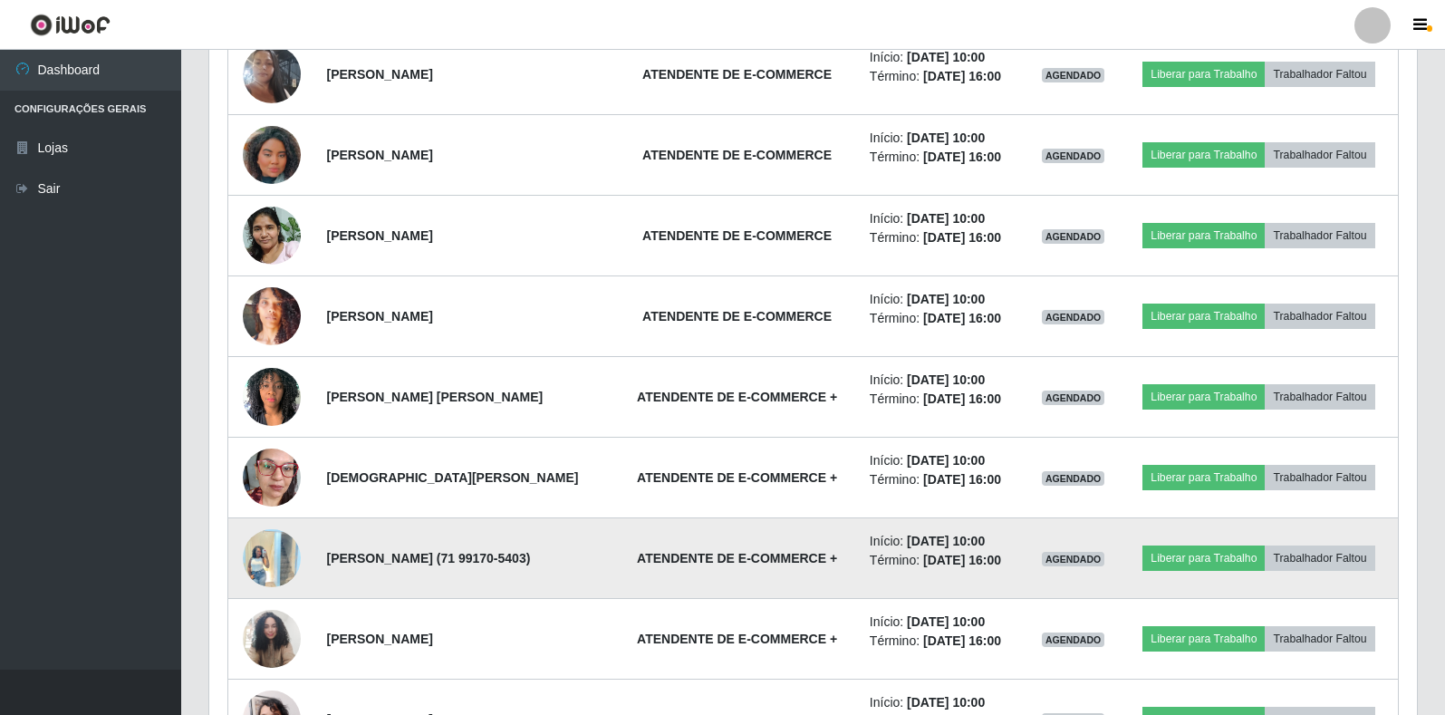
click at [265, 542] on img at bounding box center [272, 557] width 58 height 77
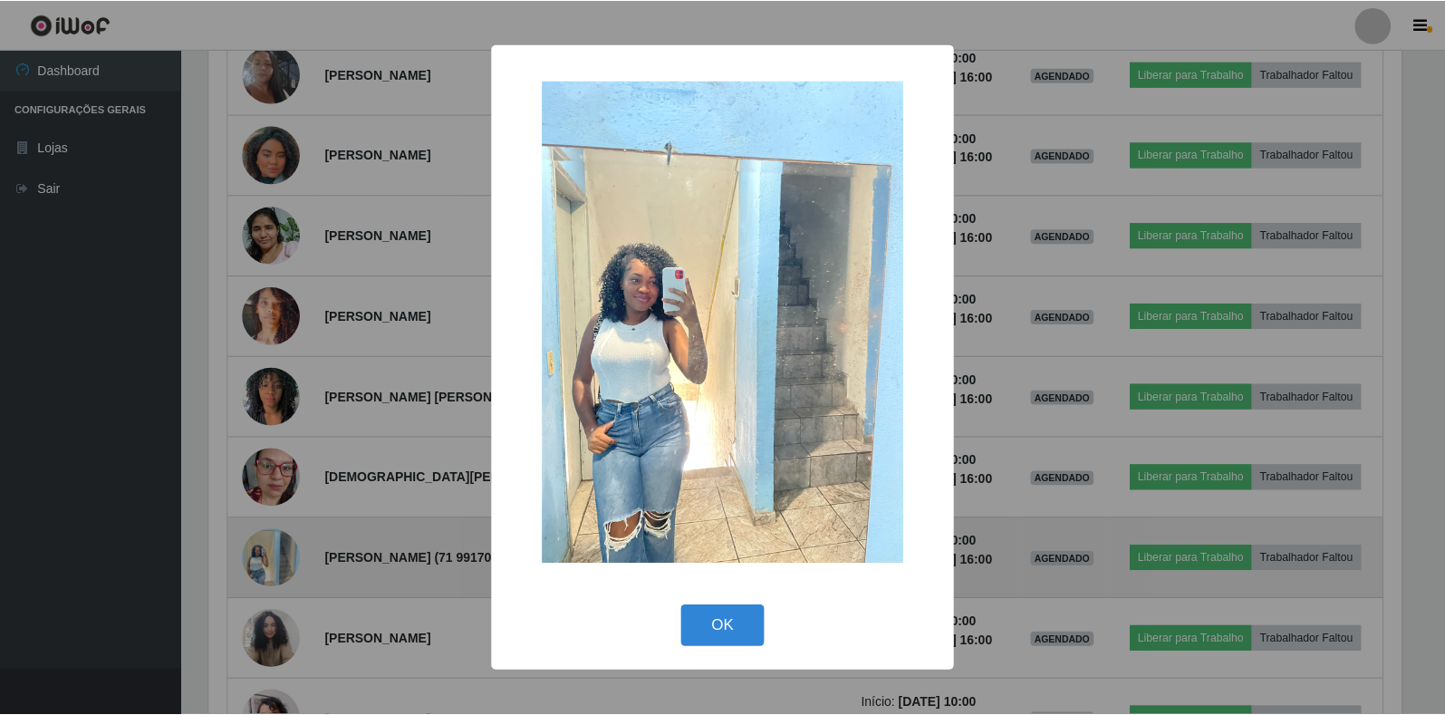
scroll to position [376, 1196]
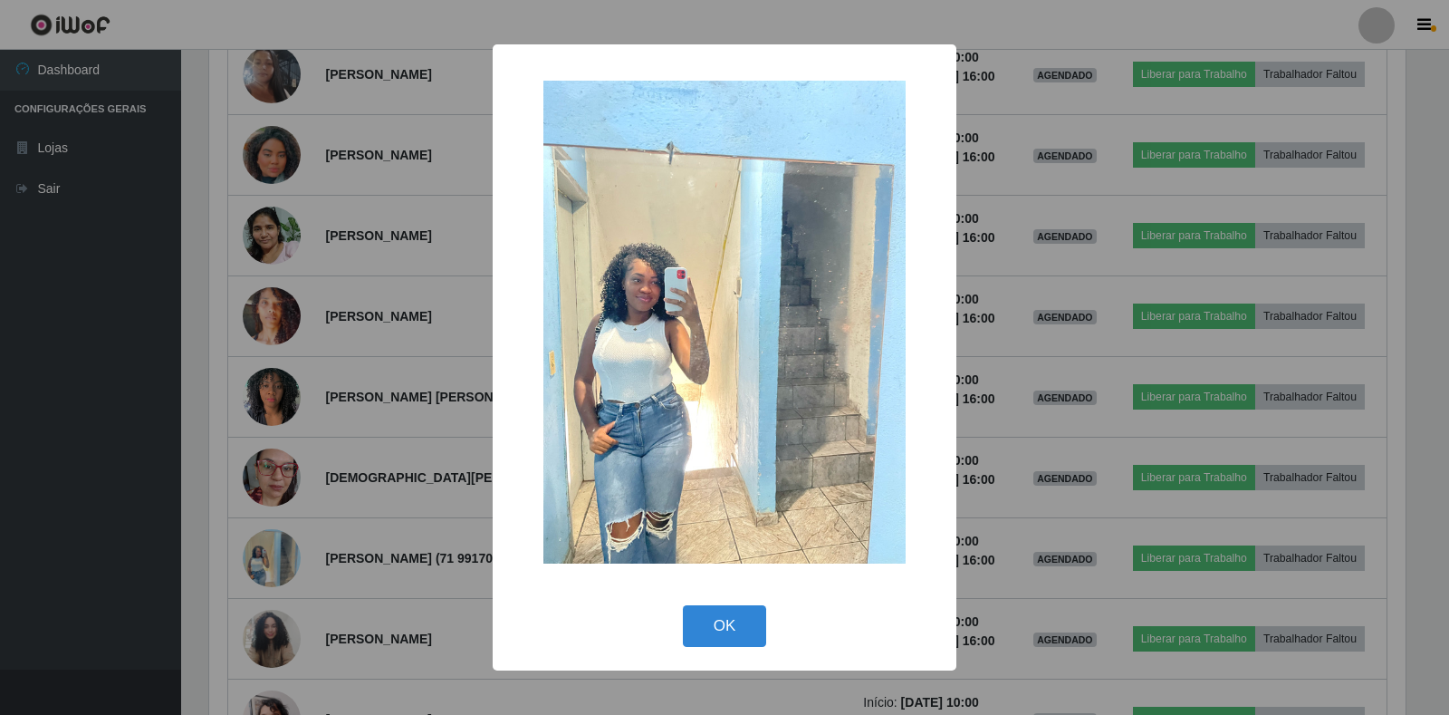
drag, startPoint x: 493, startPoint y: 438, endPoint x: 459, endPoint y: 437, distance: 33.5
click at [485, 437] on div "× OK Cancel" at bounding box center [724, 357] width 1449 height 715
click at [433, 431] on div "× OK Cancel" at bounding box center [724, 357] width 1449 height 715
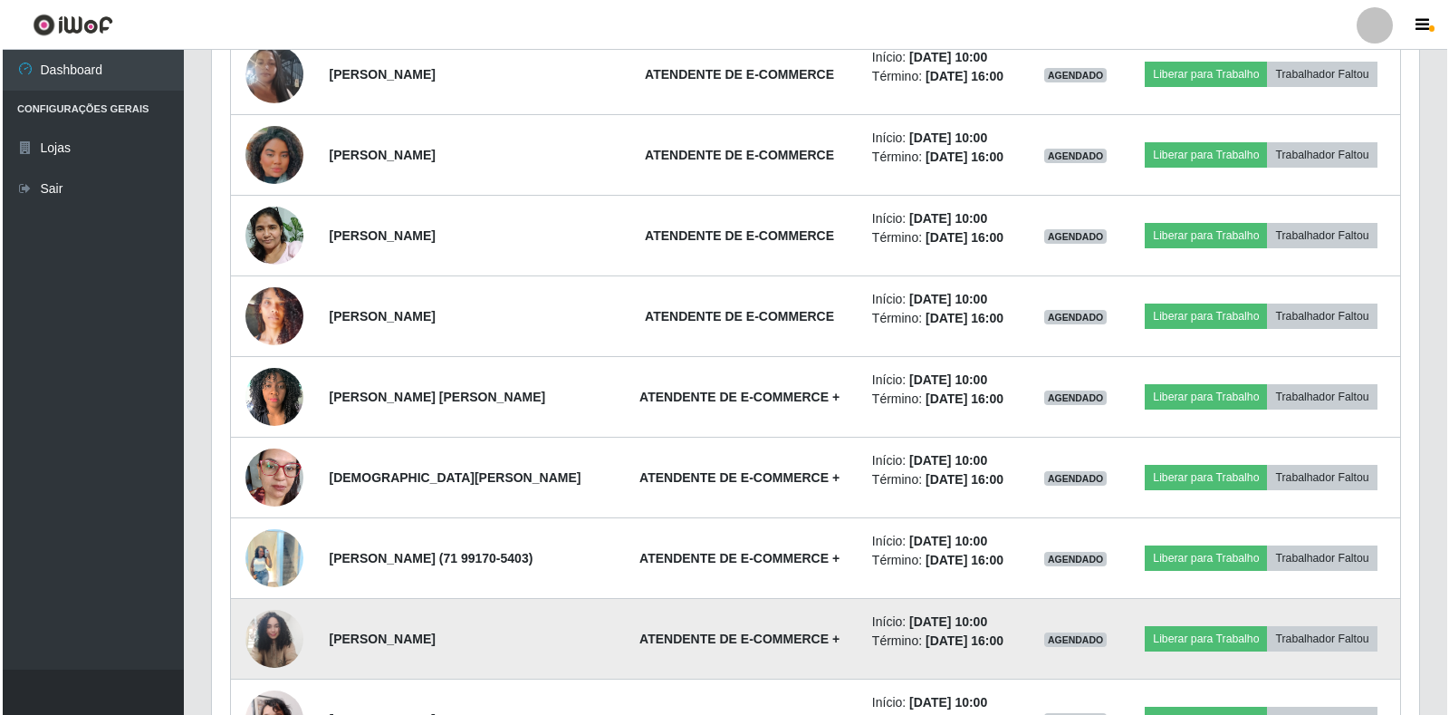
scroll to position [376, 1207]
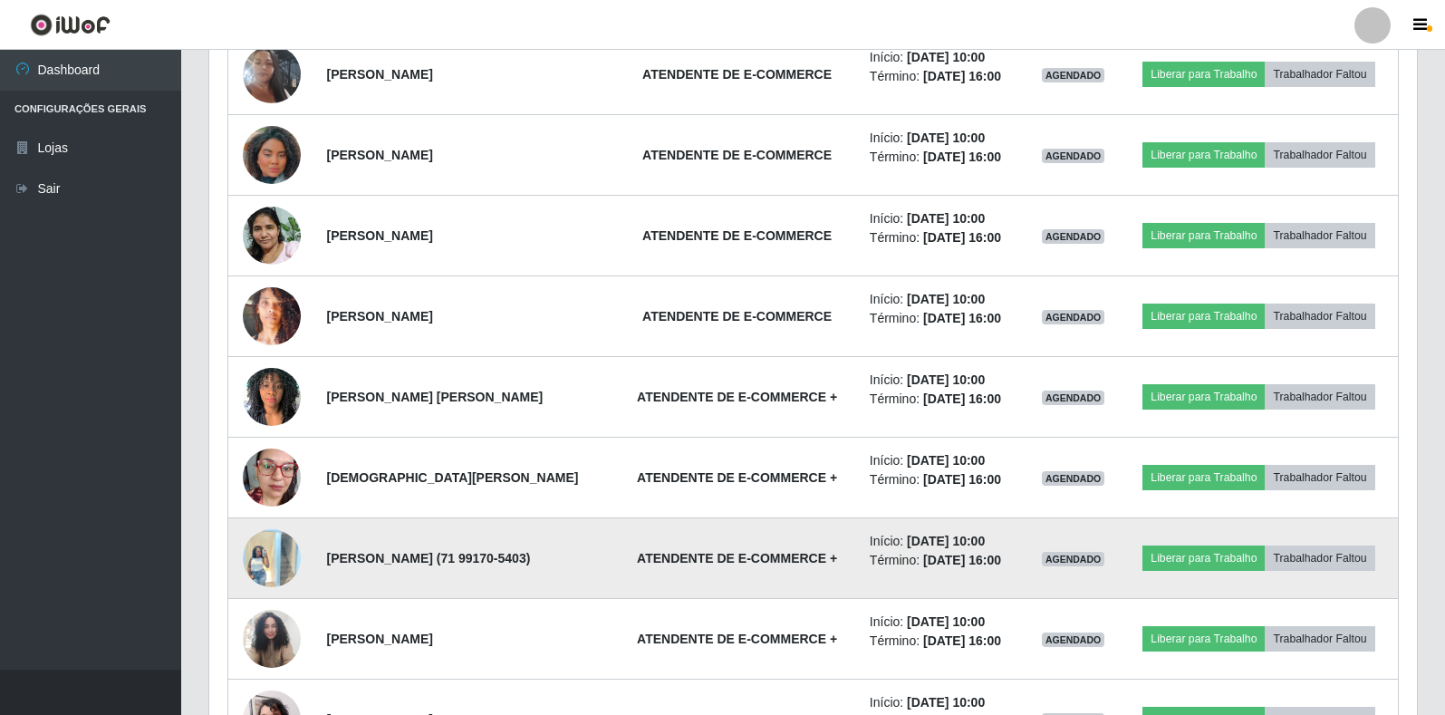
click at [256, 553] on img at bounding box center [272, 557] width 58 height 77
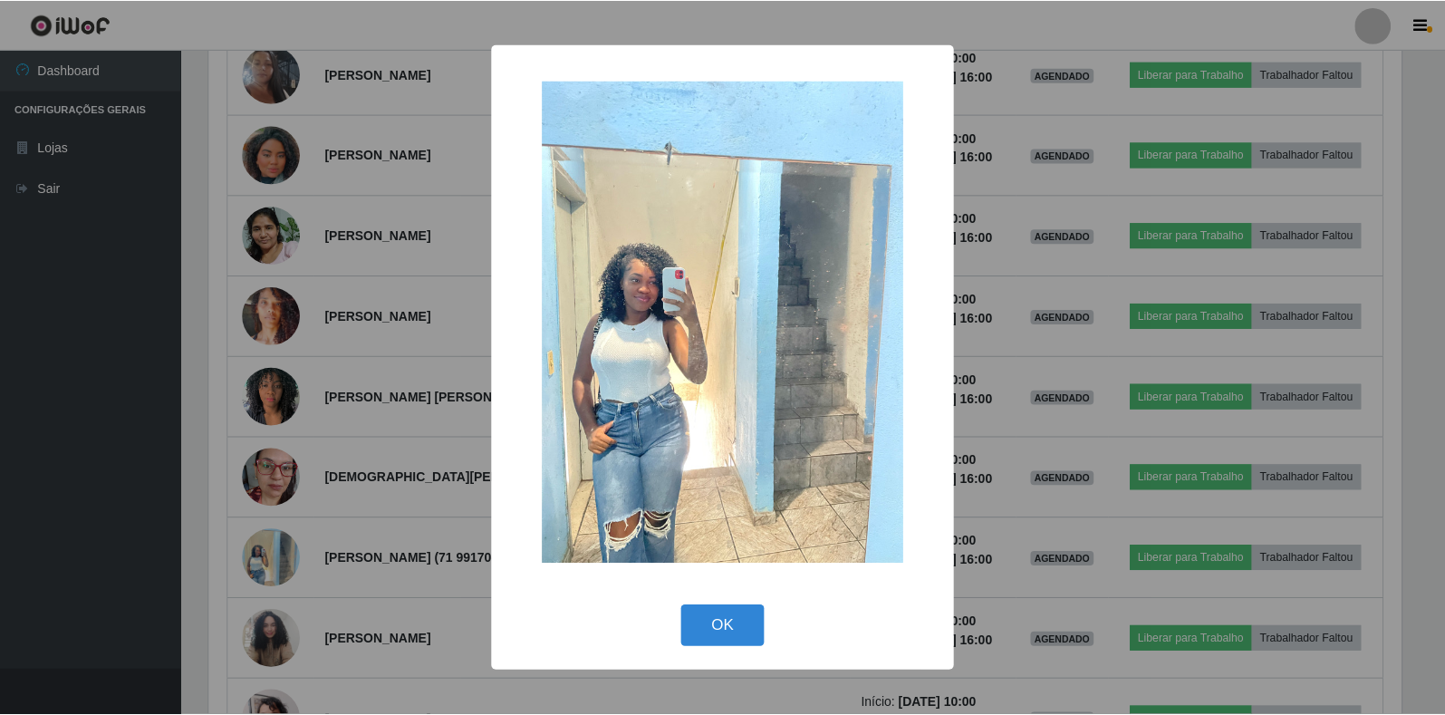
scroll to position [376, 1196]
click at [691, 609] on button "OK" at bounding box center [725, 626] width 84 height 43
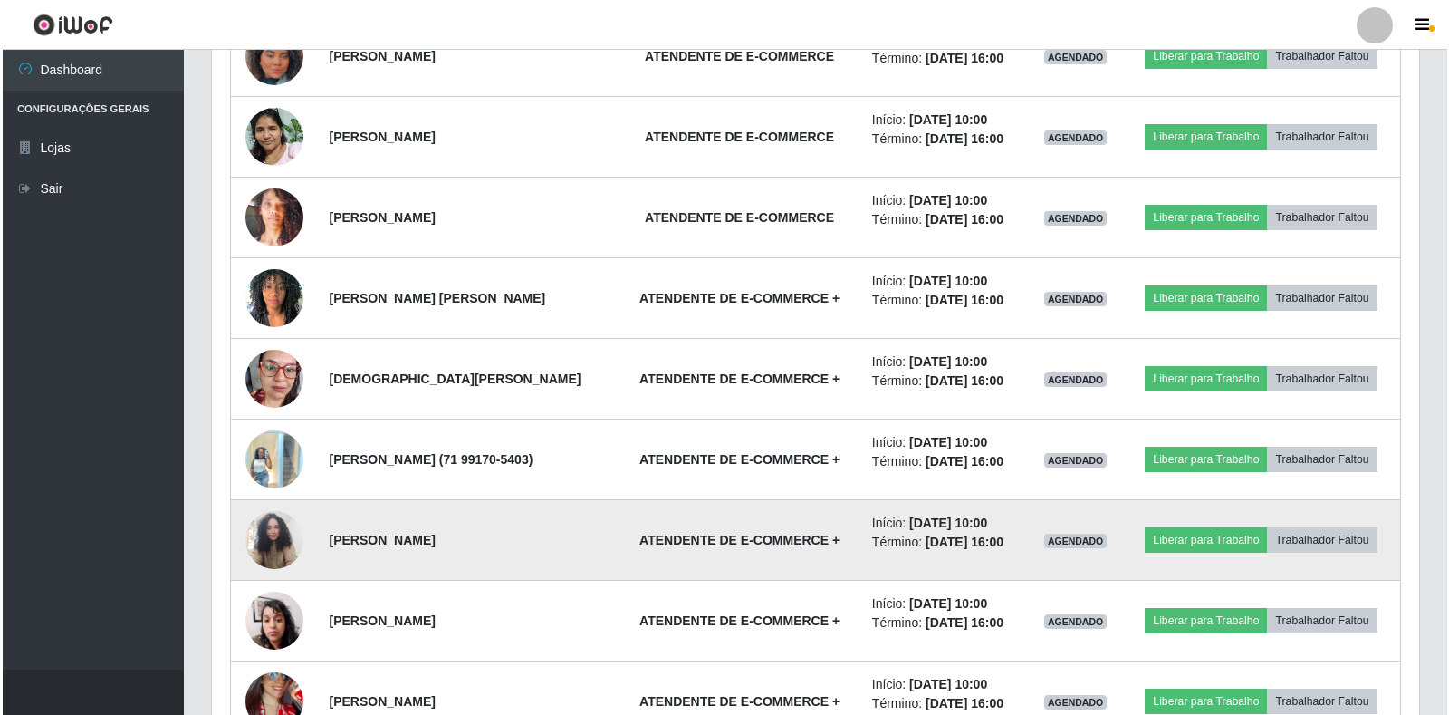
scroll to position [1263, 0]
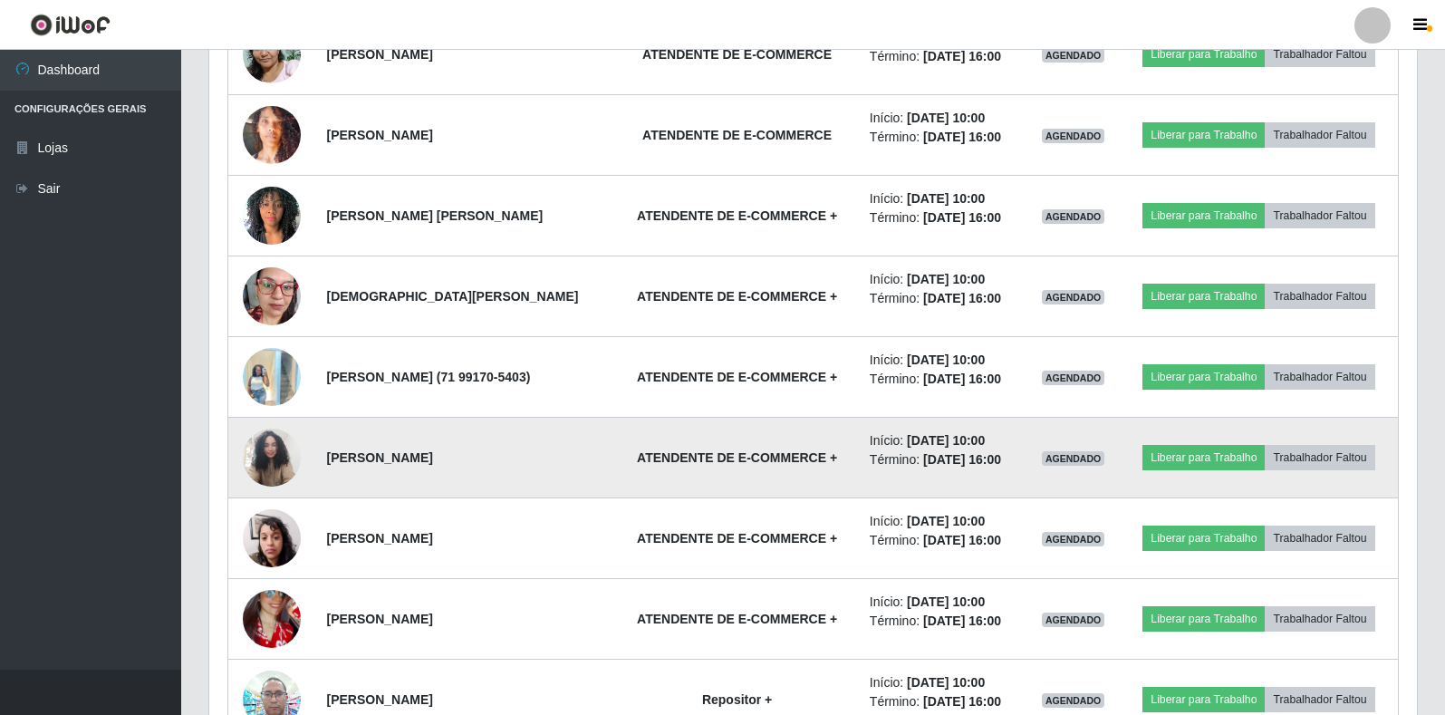
click at [264, 467] on img at bounding box center [272, 457] width 58 height 78
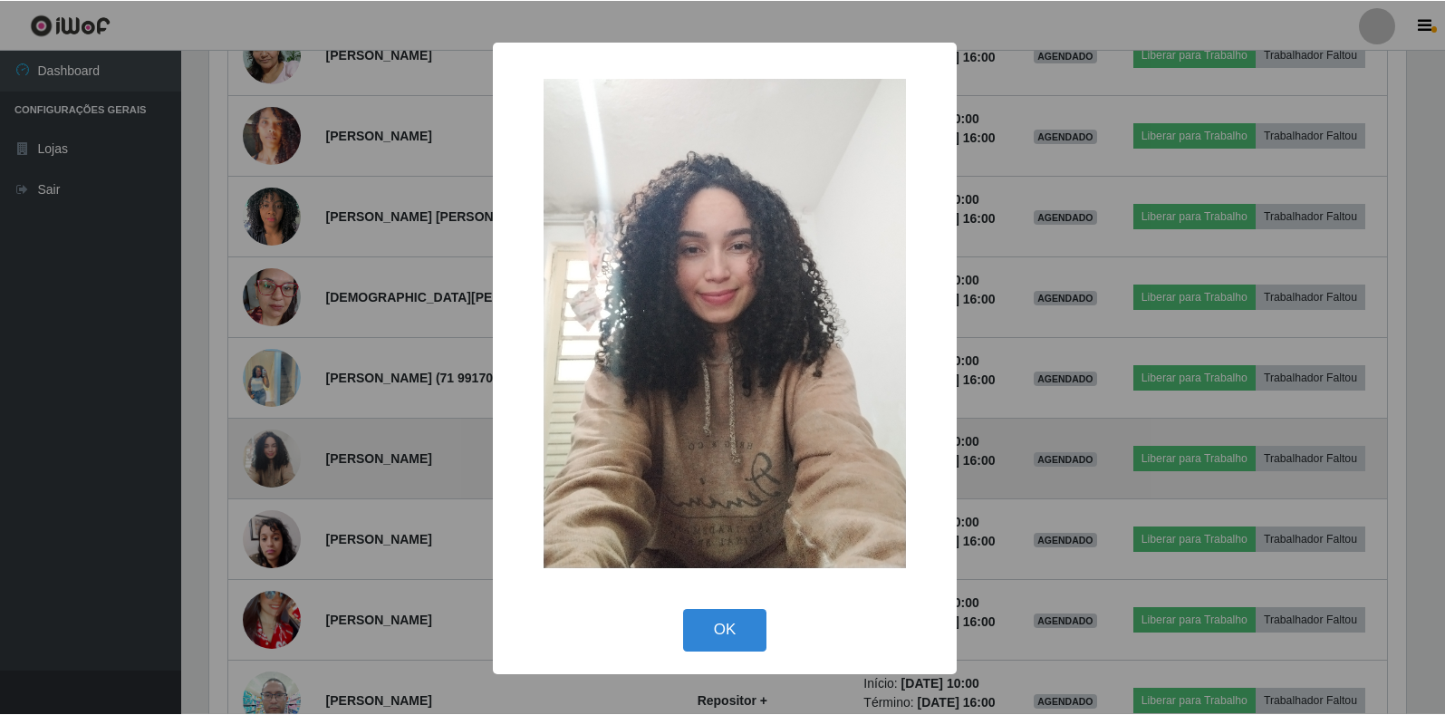
scroll to position [376, 1196]
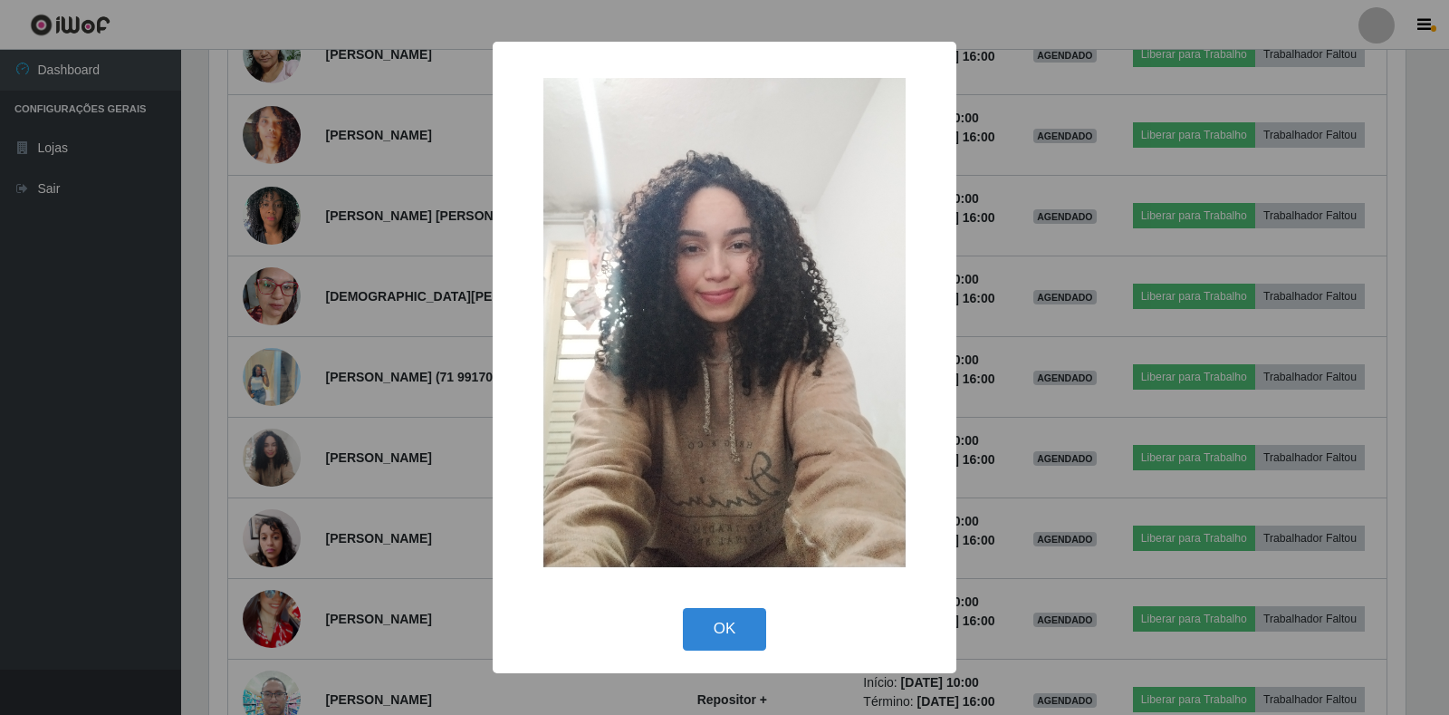
click at [421, 370] on div "× OK Cancel" at bounding box center [724, 357] width 1449 height 715
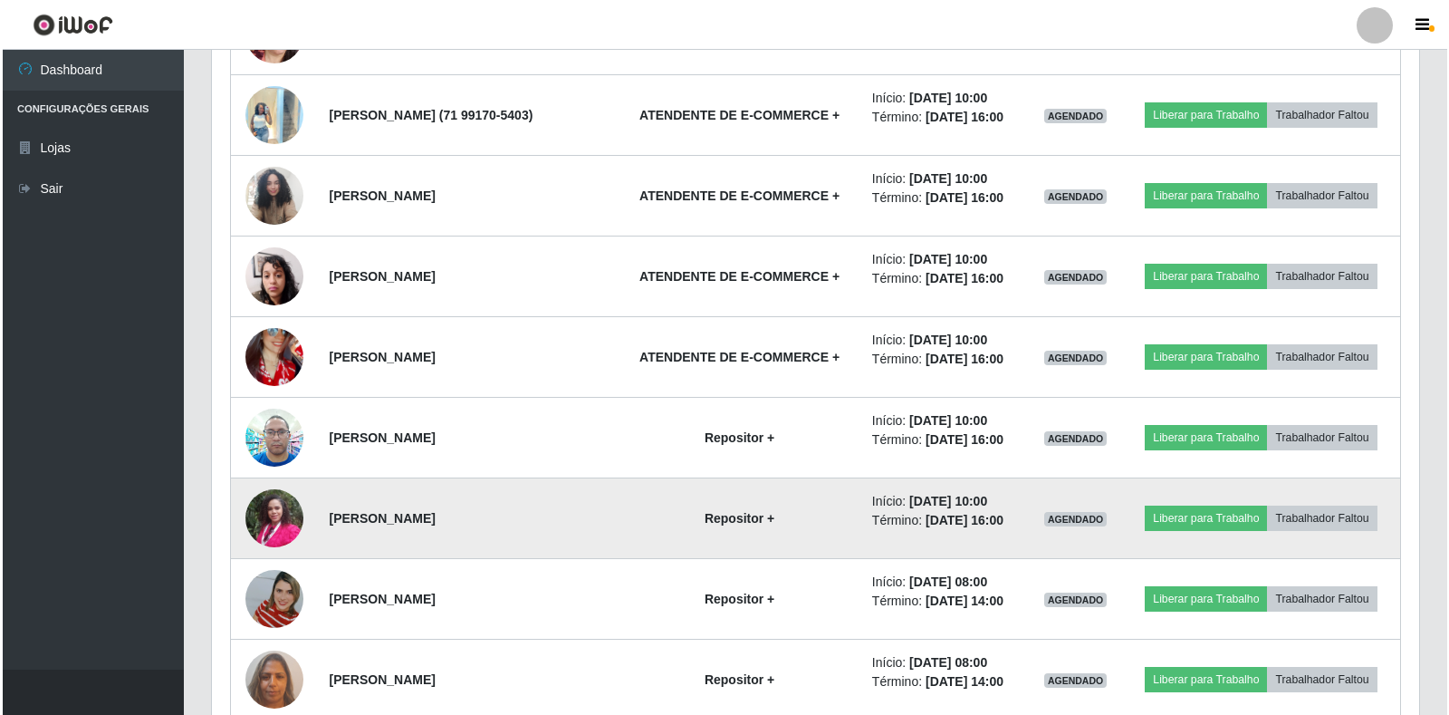
scroll to position [1535, 0]
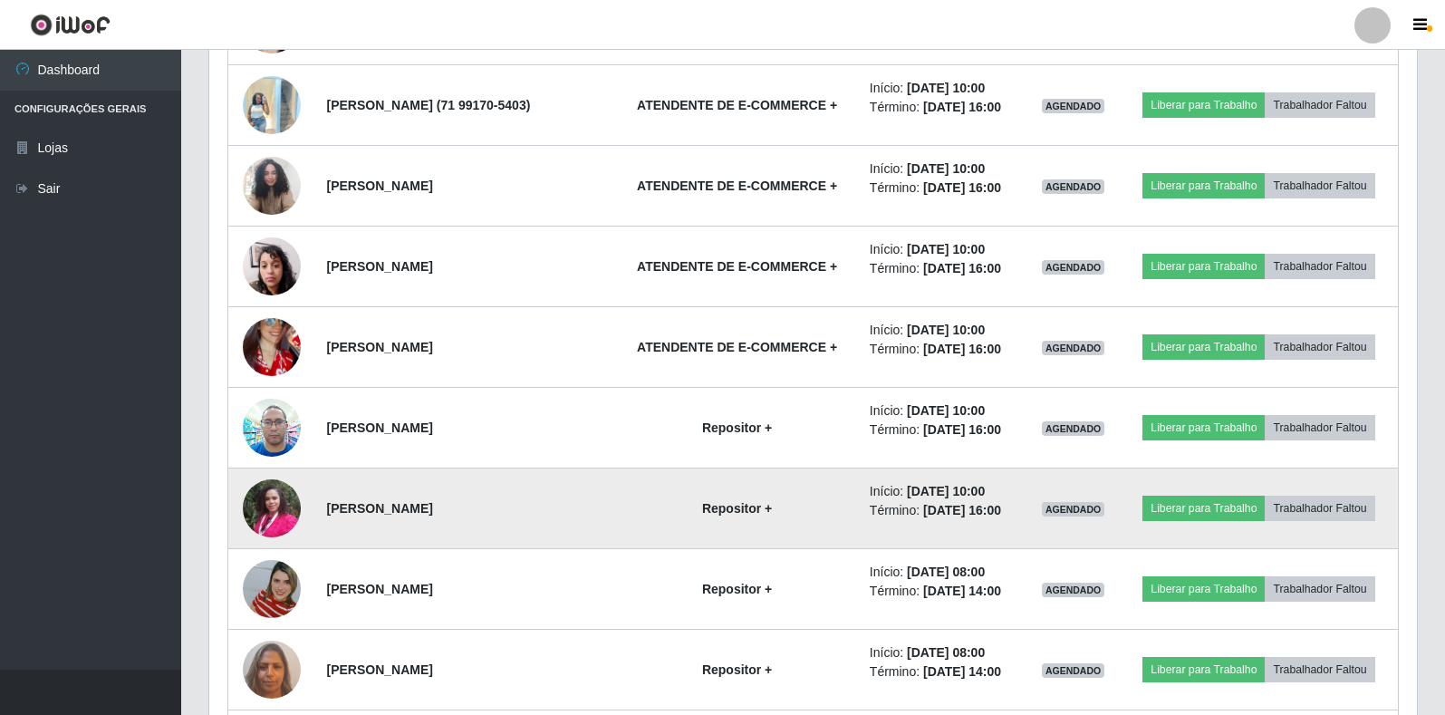
click at [258, 507] on img at bounding box center [272, 507] width 58 height 77
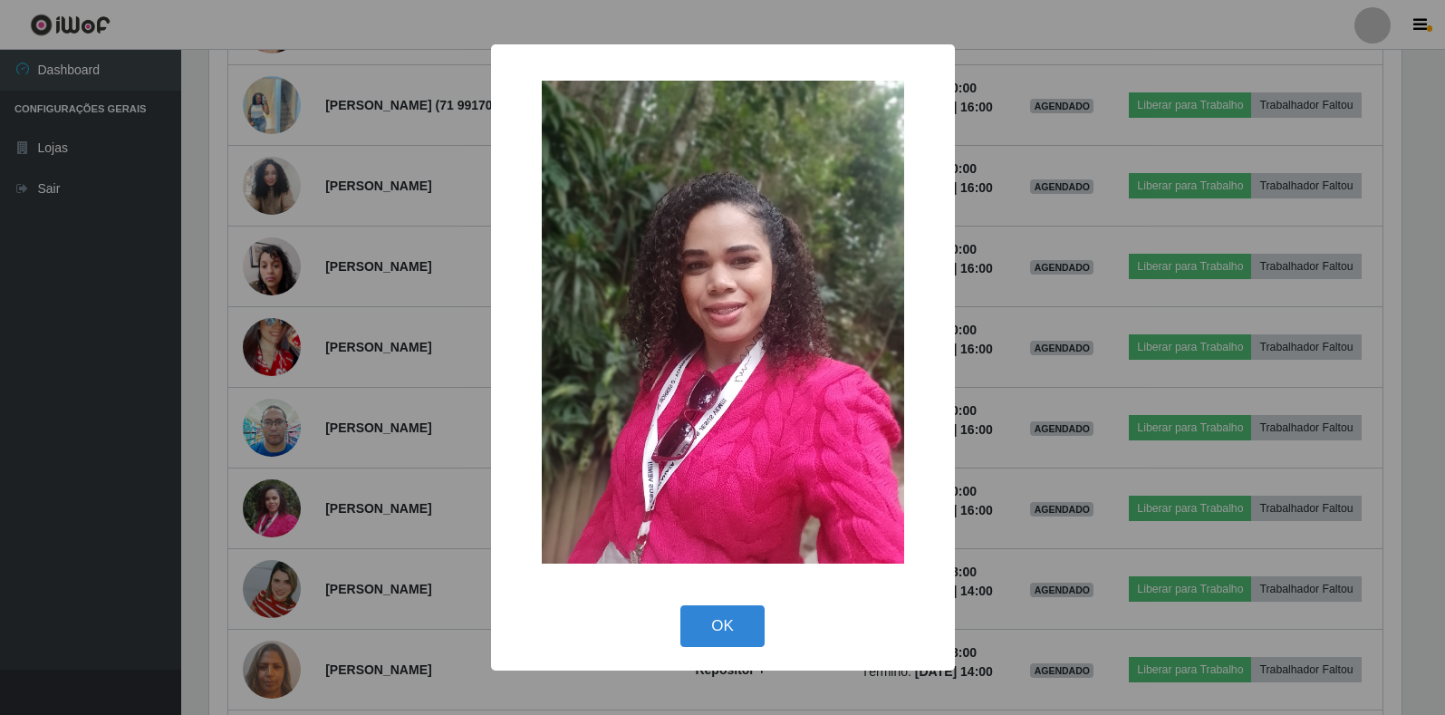
scroll to position [376, 1196]
click at [362, 482] on div "× OK Cancel" at bounding box center [724, 357] width 1449 height 715
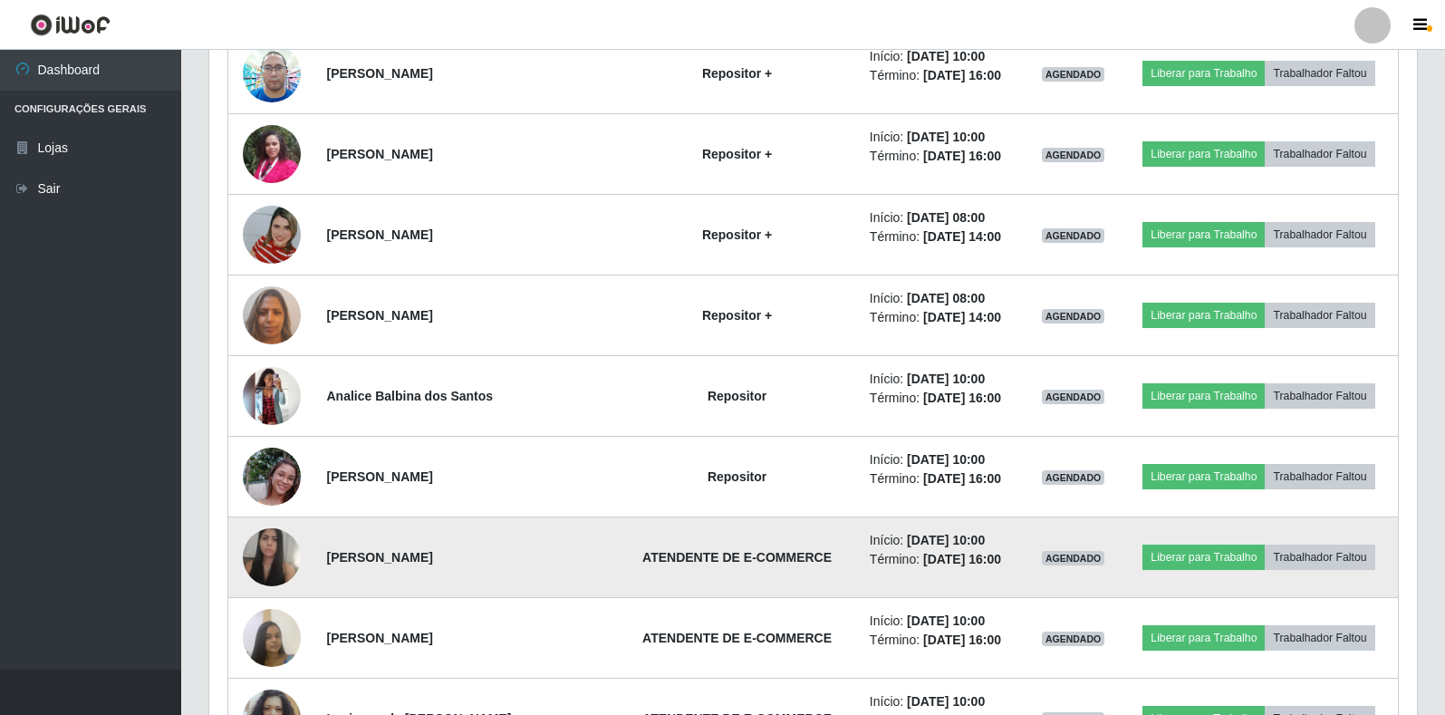
scroll to position [1897, 0]
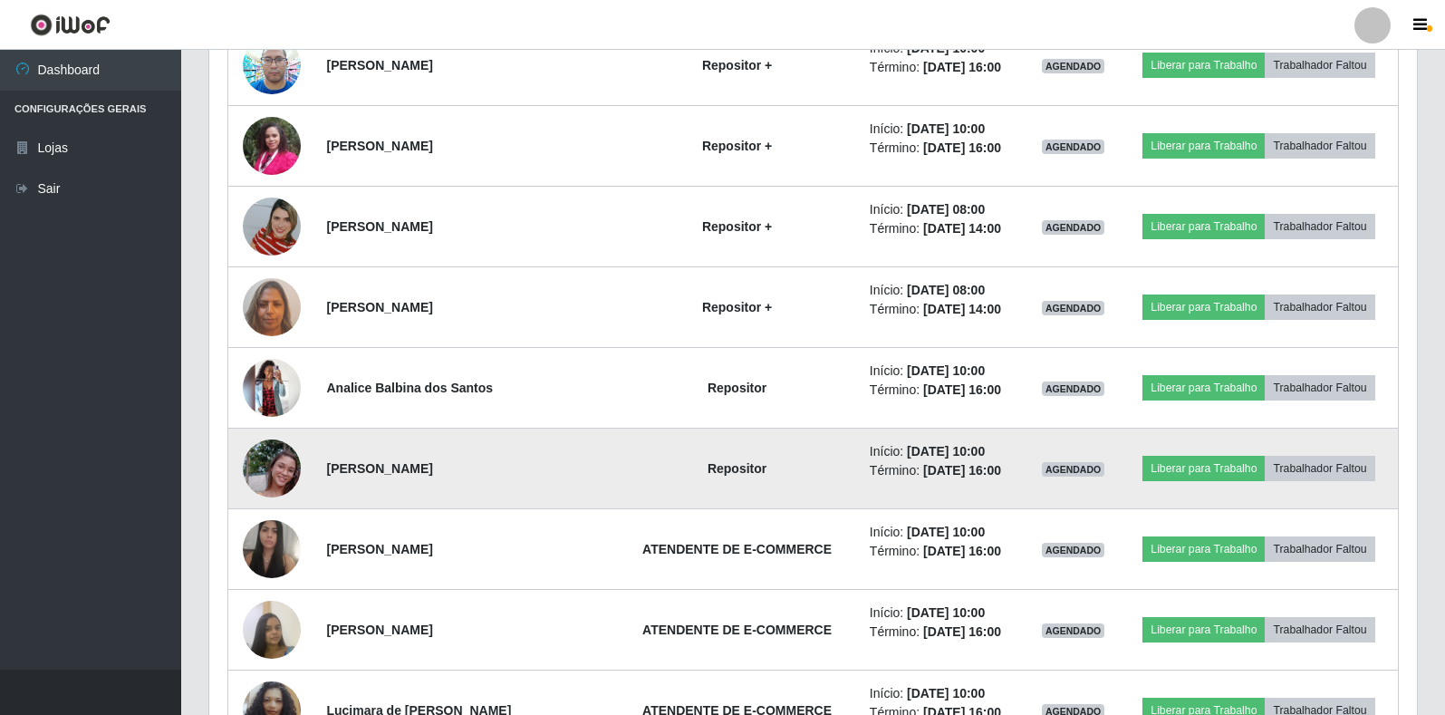
click at [274, 458] on img at bounding box center [272, 468] width 58 height 103
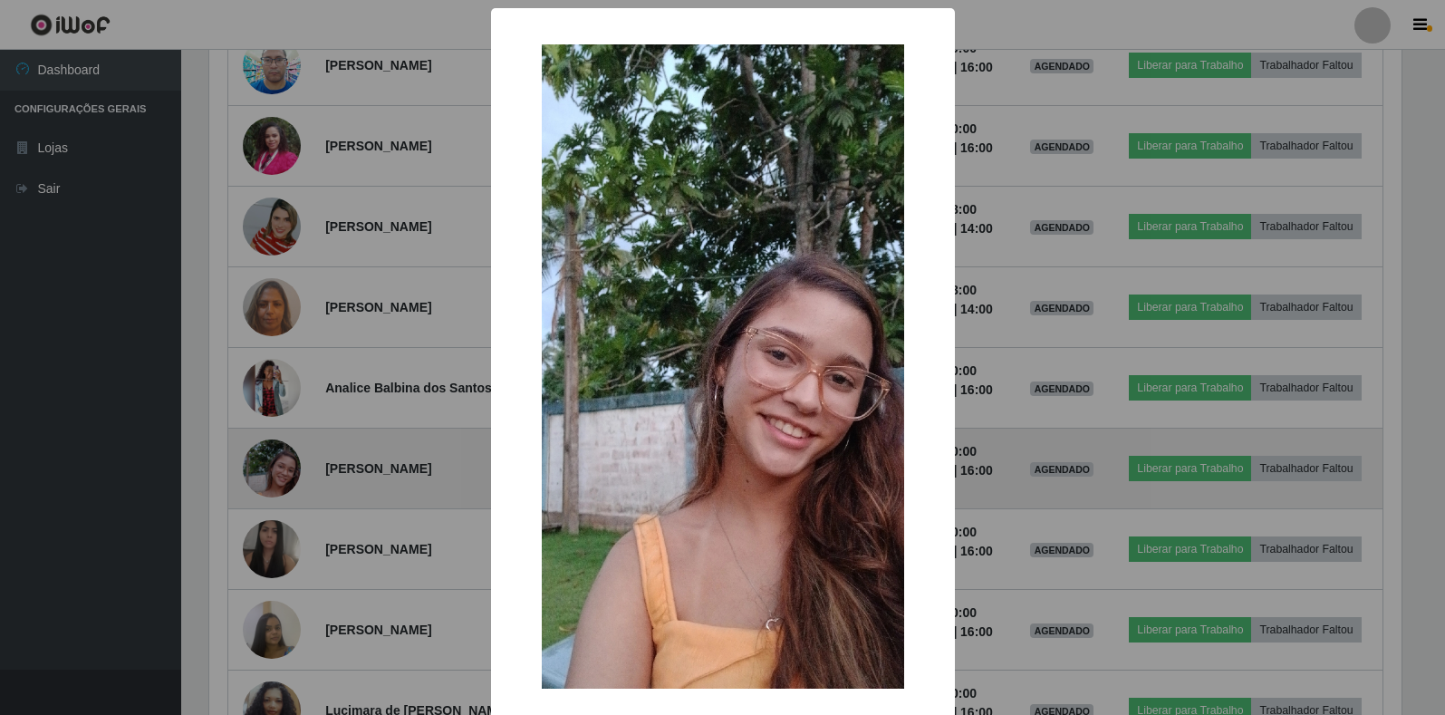
scroll to position [376, 1196]
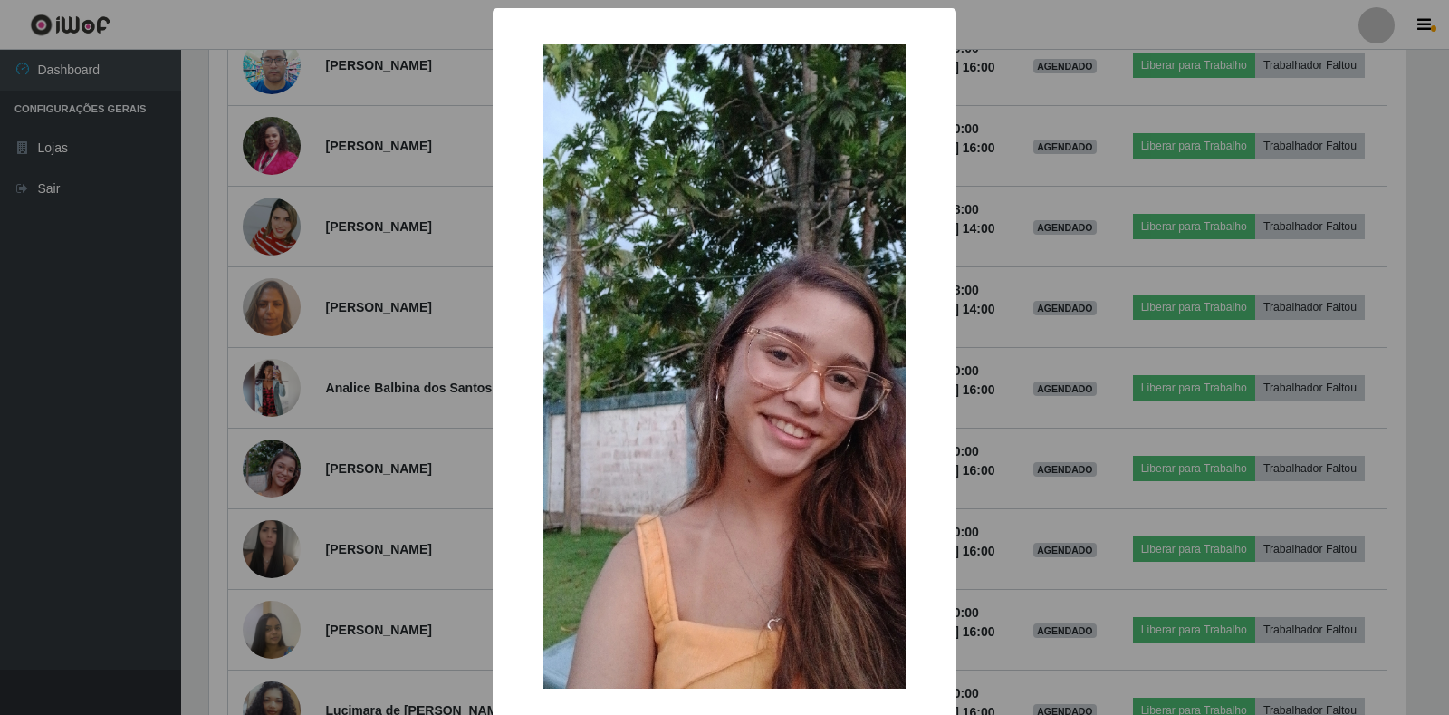
click at [268, 456] on div "× OK Cancel" at bounding box center [724, 357] width 1449 height 715
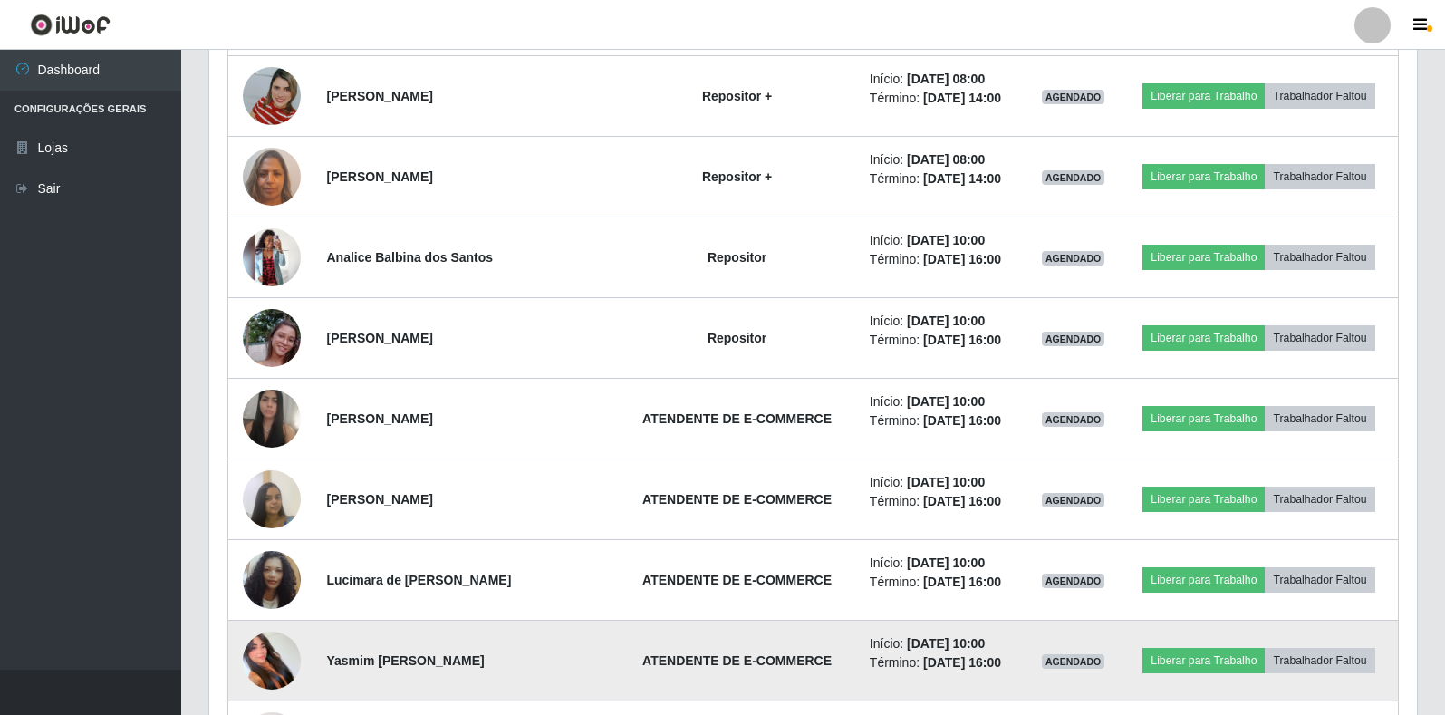
scroll to position [2079, 0]
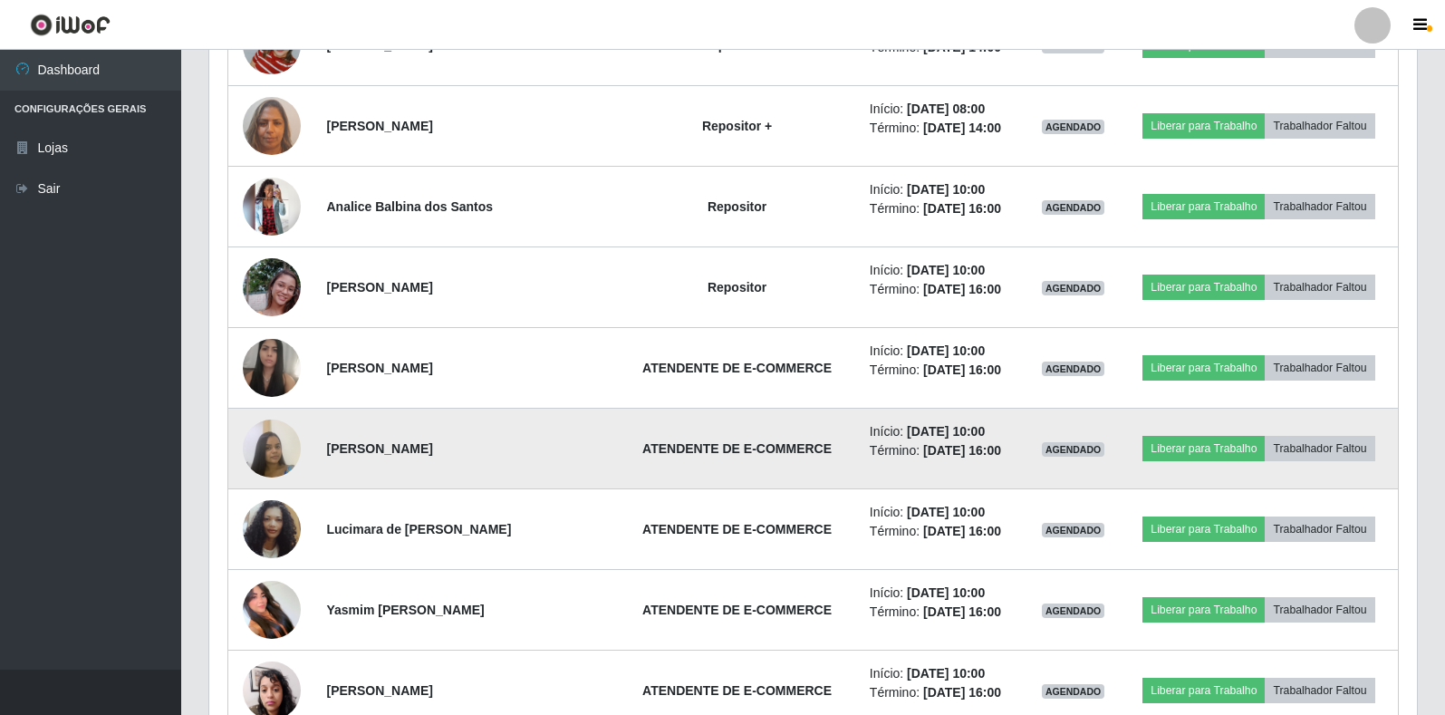
click at [281, 457] on img at bounding box center [272, 447] width 58 height 77
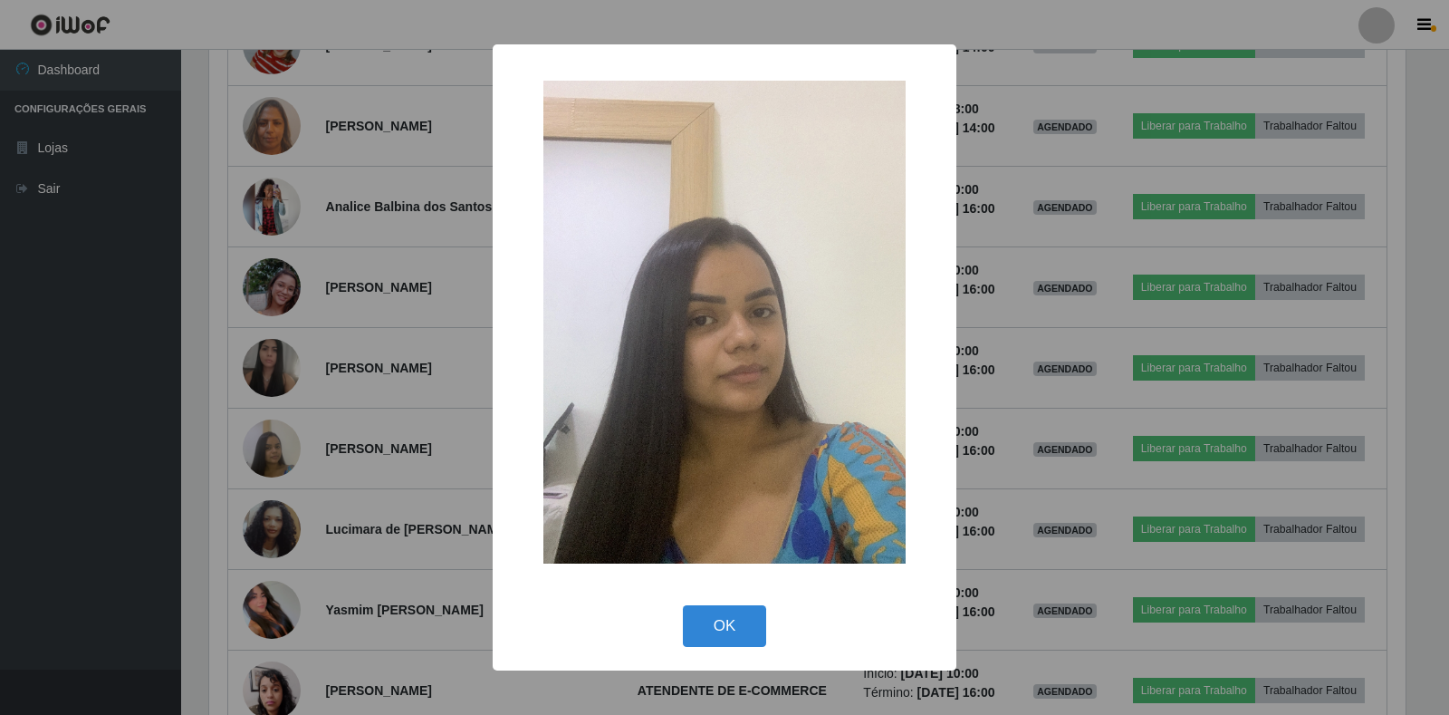
click at [284, 471] on div "× OK Cancel" at bounding box center [724, 357] width 1449 height 715
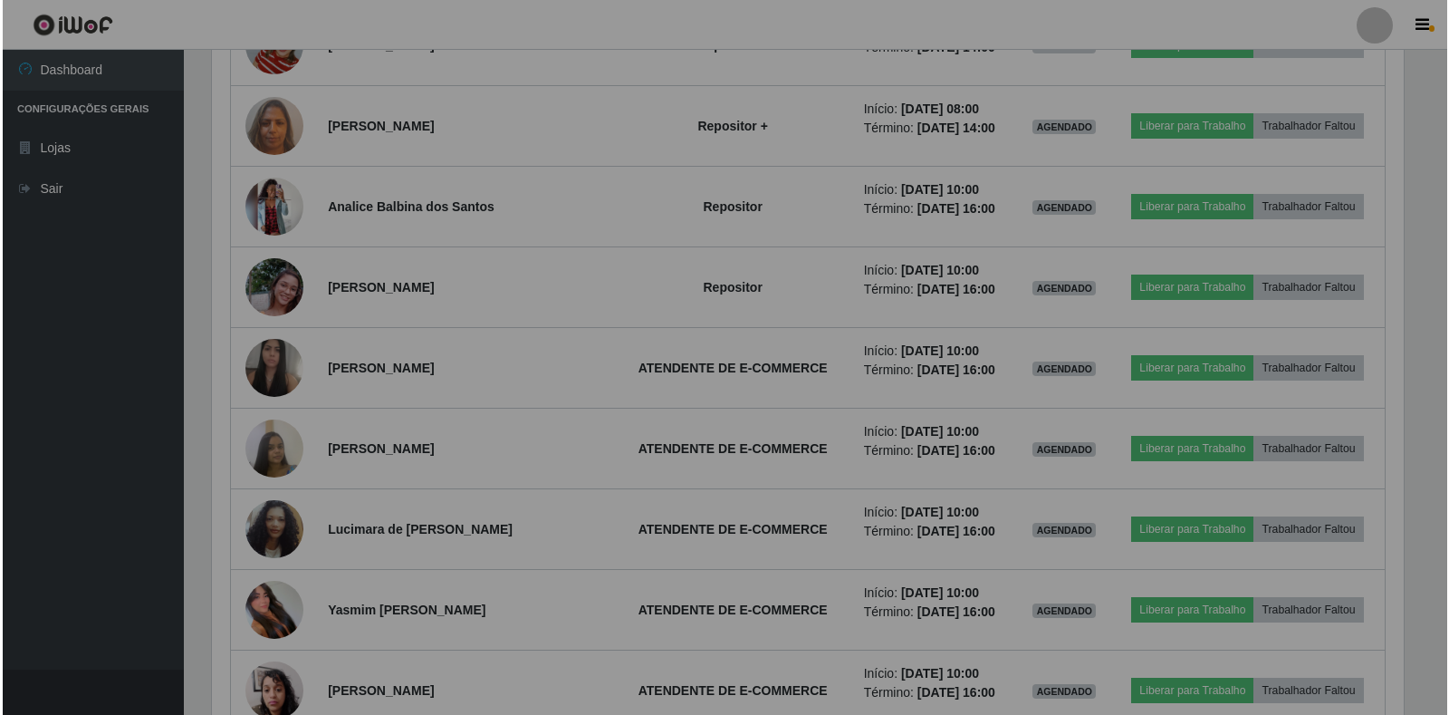
scroll to position [376, 1207]
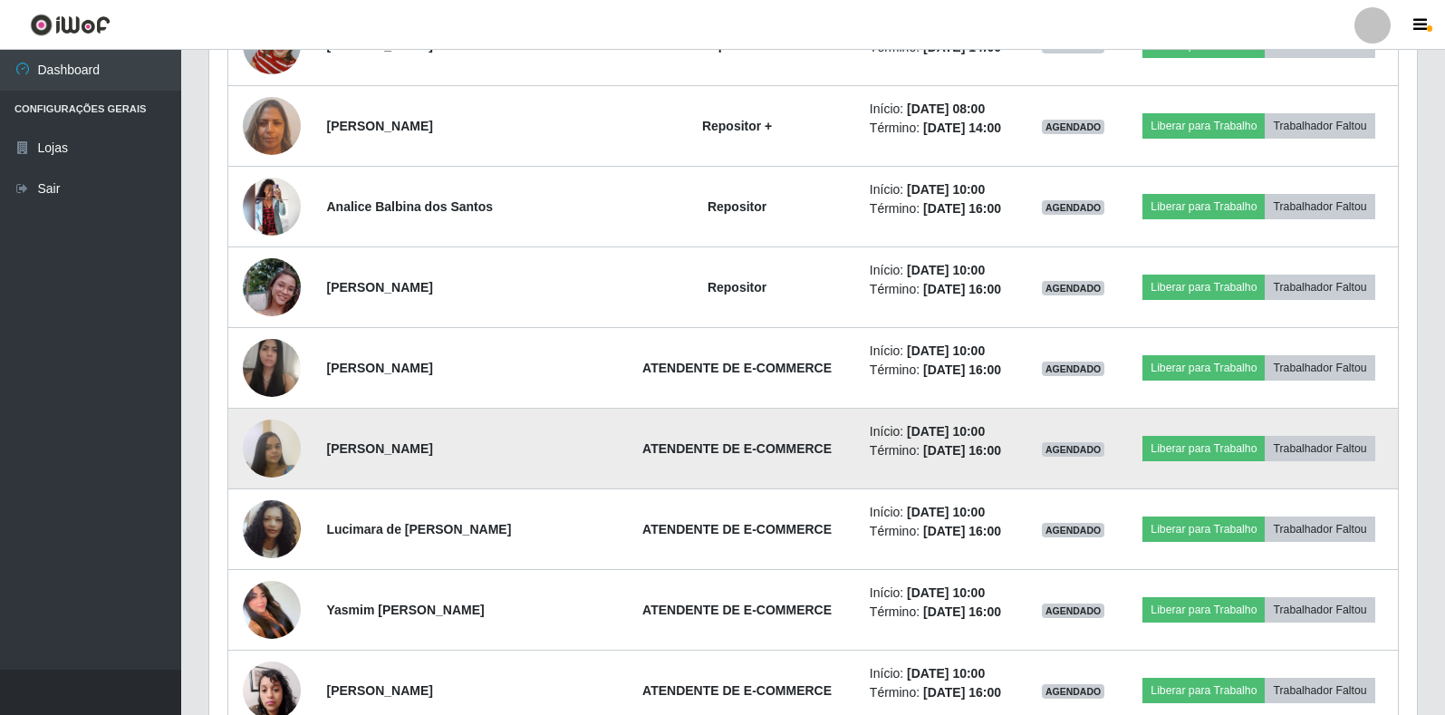
click at [261, 446] on img at bounding box center [272, 447] width 58 height 77
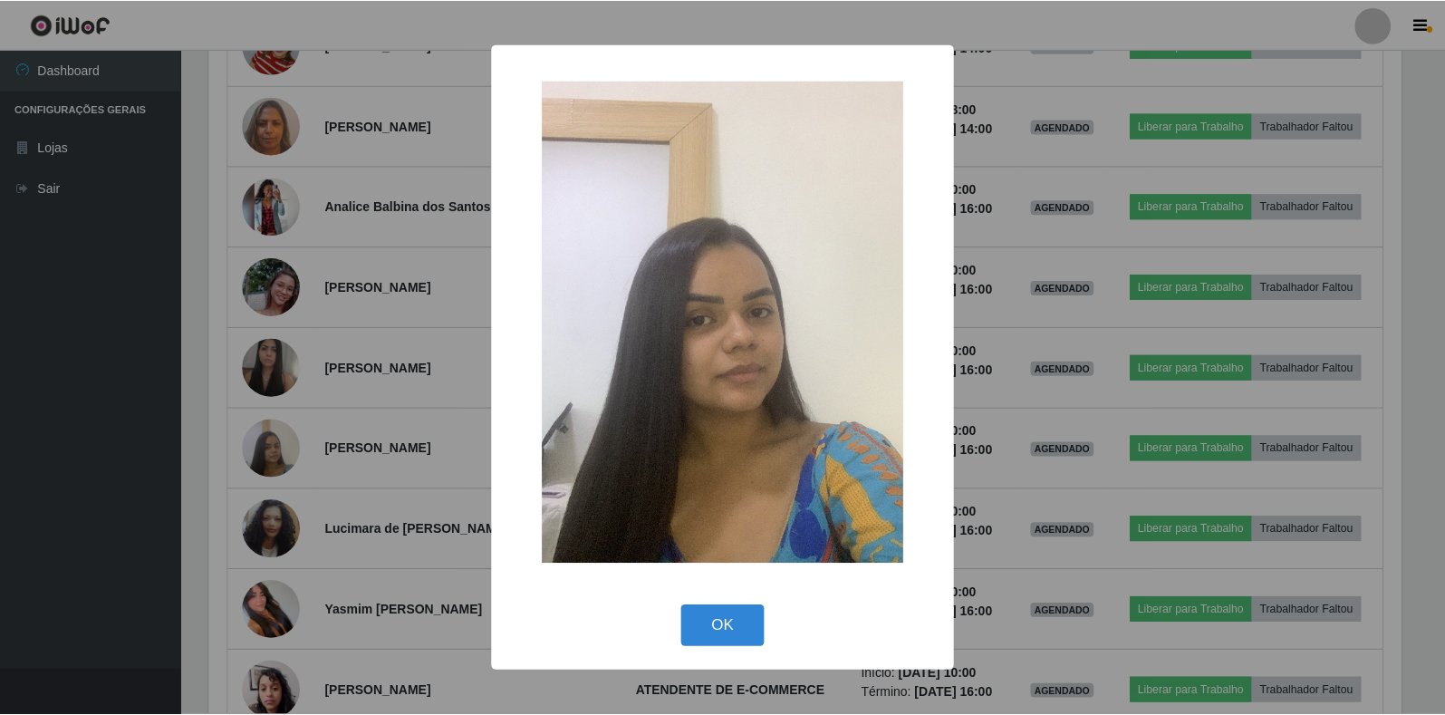
scroll to position [376, 1196]
click at [300, 427] on div "× OK Cancel" at bounding box center [724, 357] width 1449 height 715
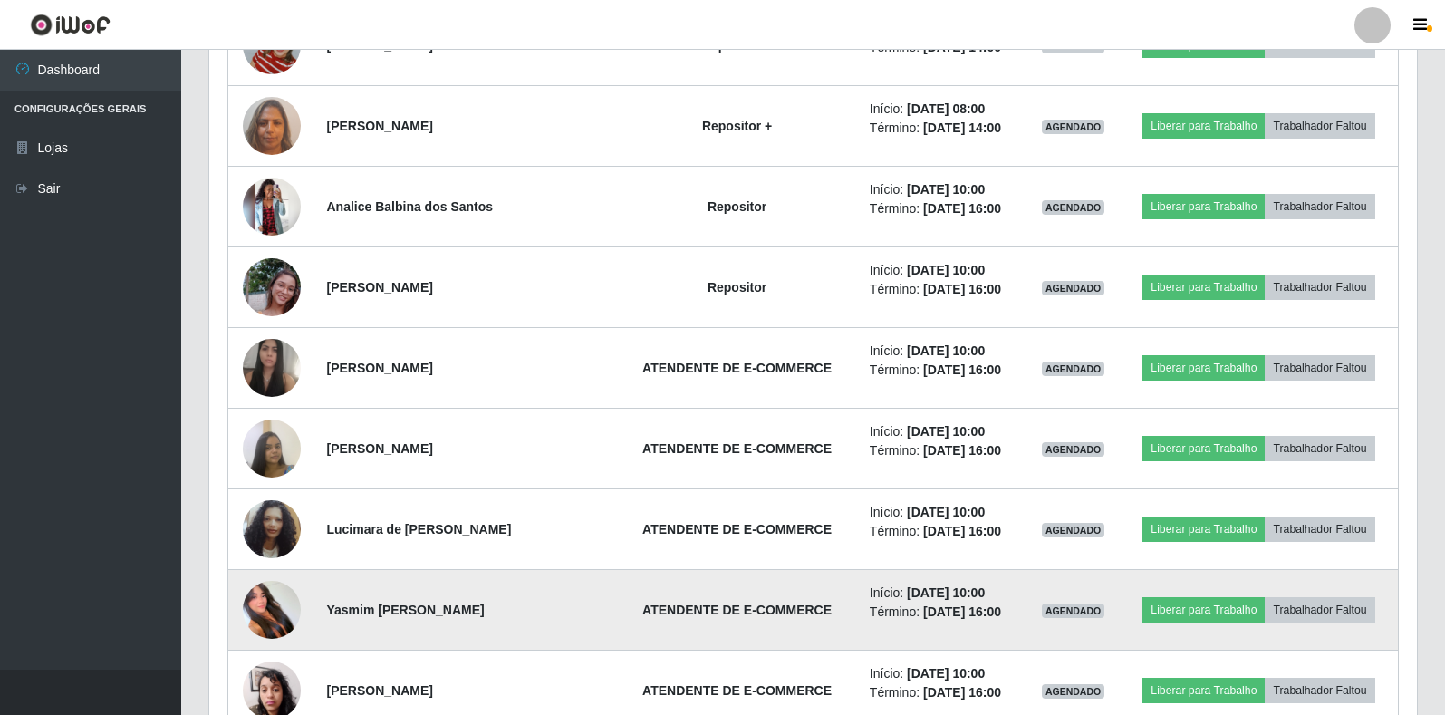
scroll to position [2169, 0]
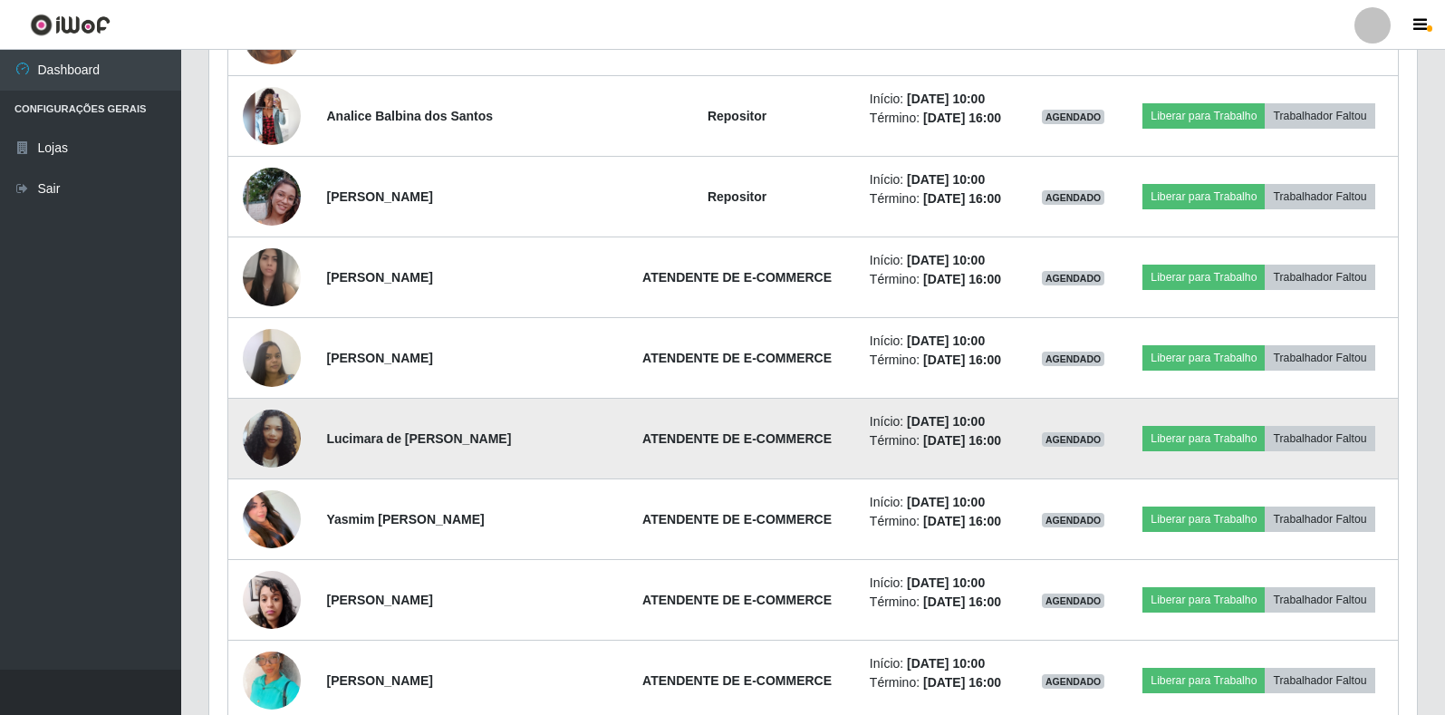
click at [274, 432] on img at bounding box center [272, 438] width 58 height 103
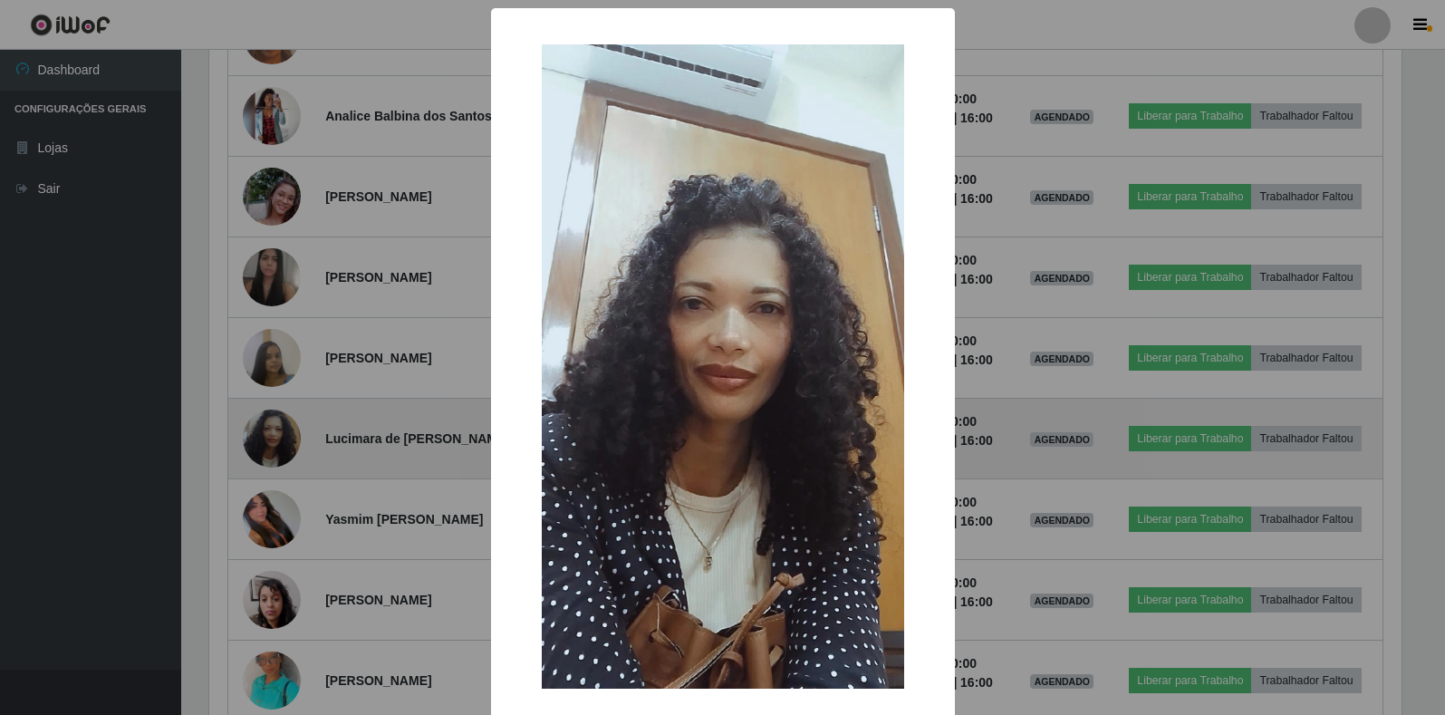
scroll to position [376, 1196]
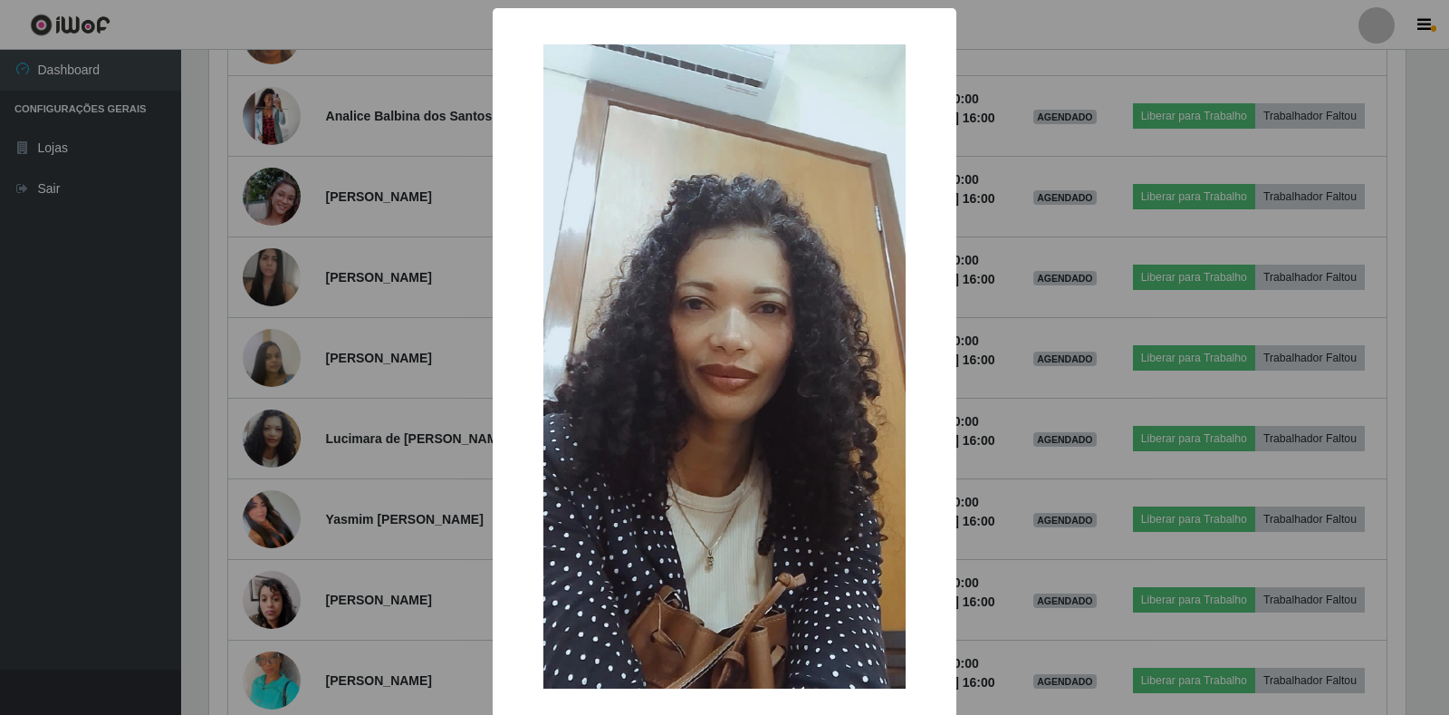
click at [447, 418] on div "× OK Cancel" at bounding box center [724, 357] width 1449 height 715
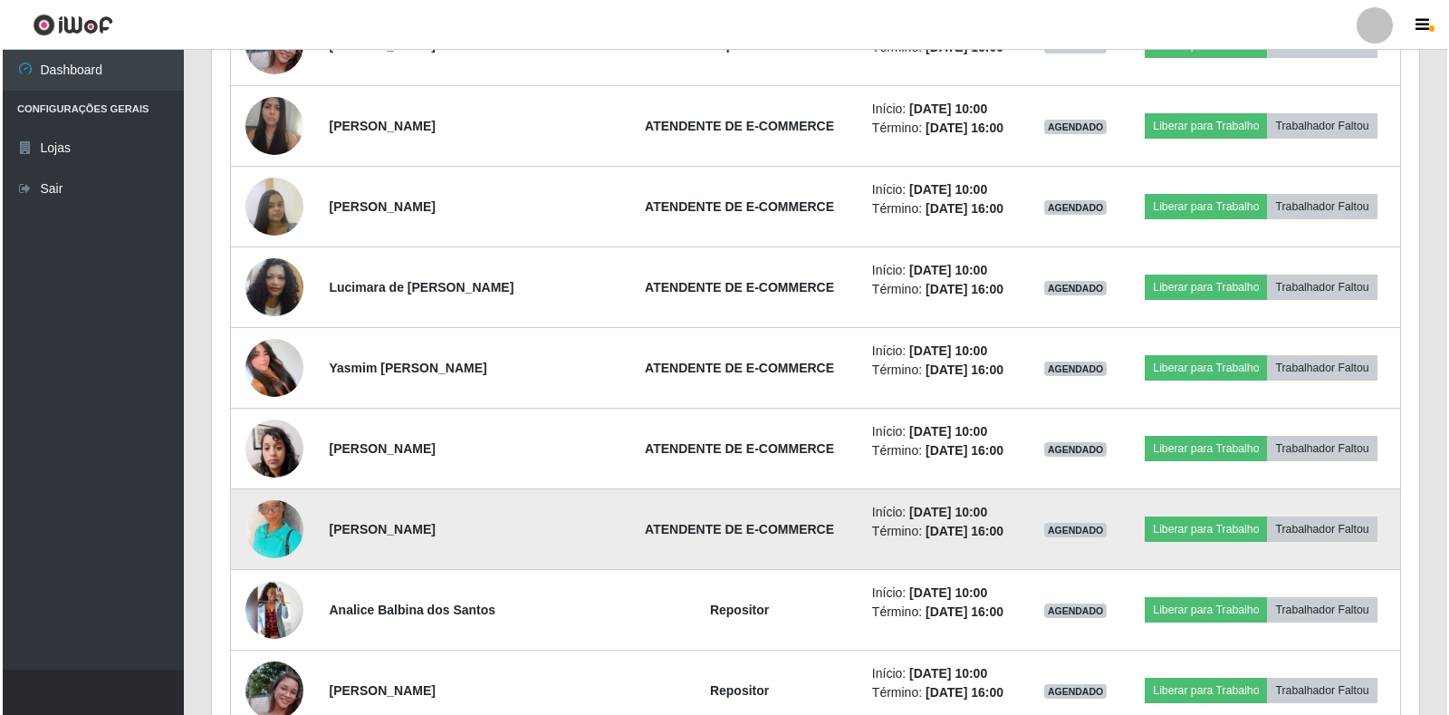
scroll to position [2350, 0]
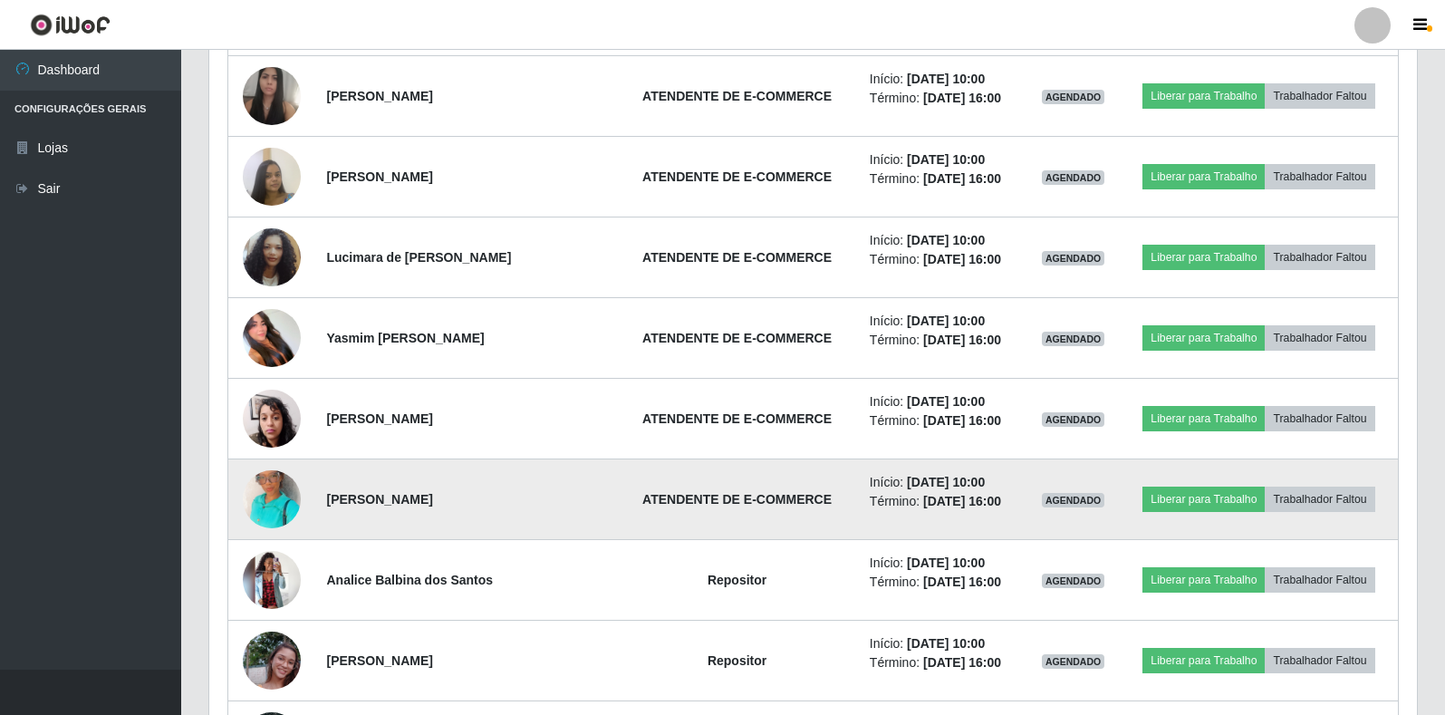
click at [250, 501] on img at bounding box center [272, 498] width 58 height 103
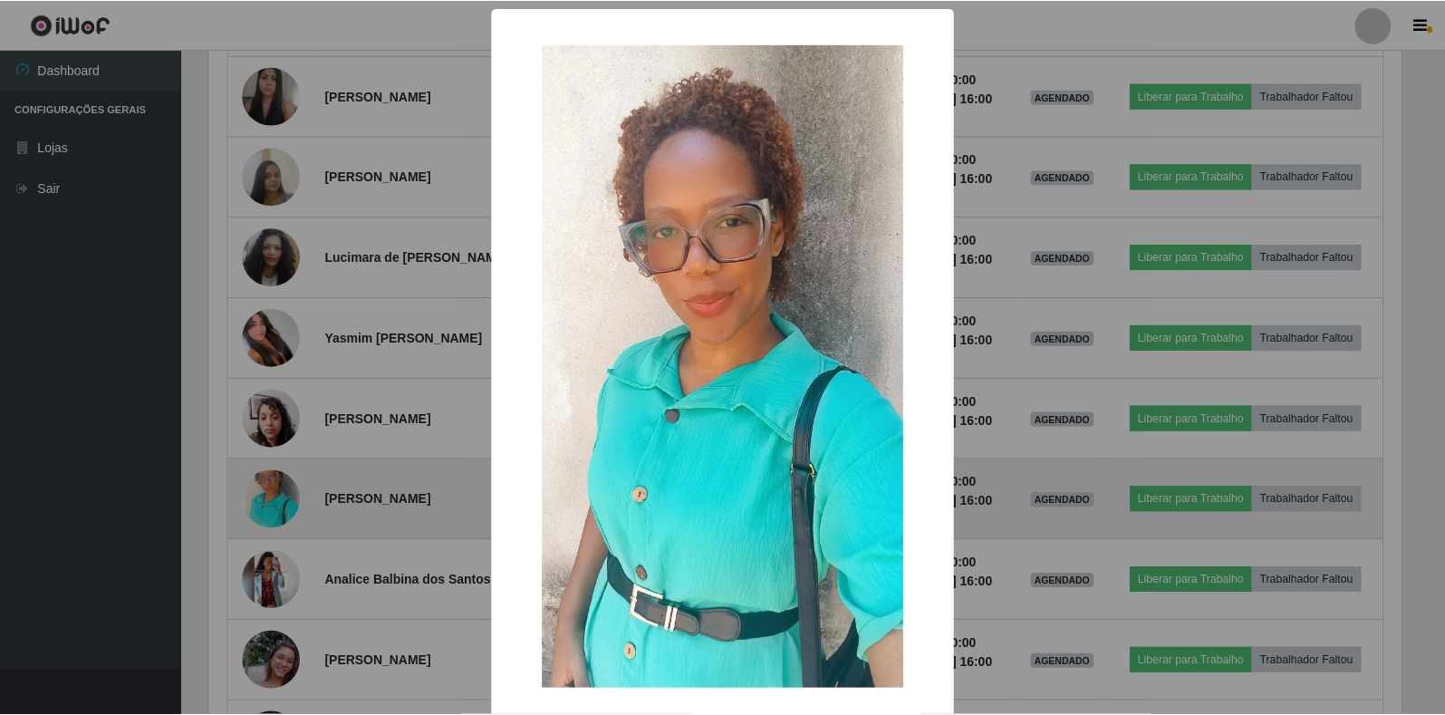
scroll to position [376, 1196]
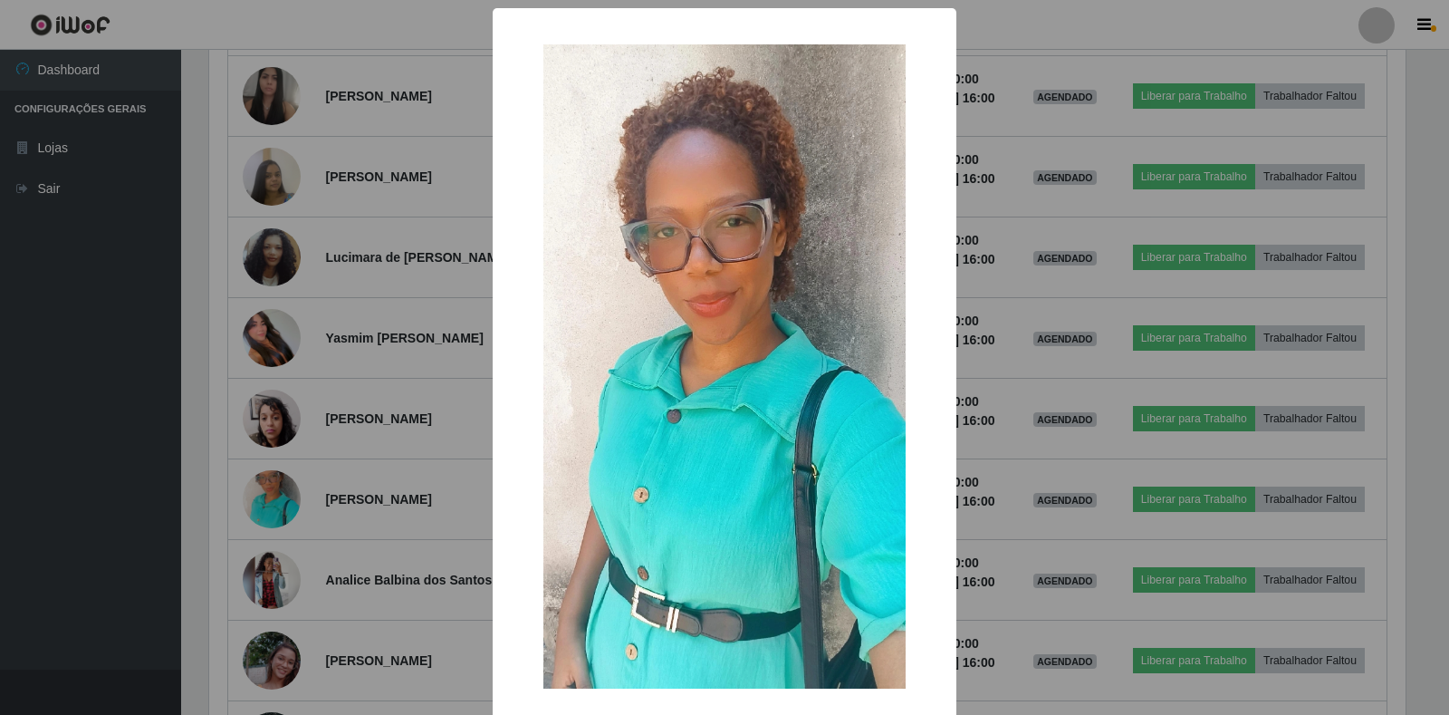
click at [418, 440] on div "× OK Cancel" at bounding box center [724, 357] width 1449 height 715
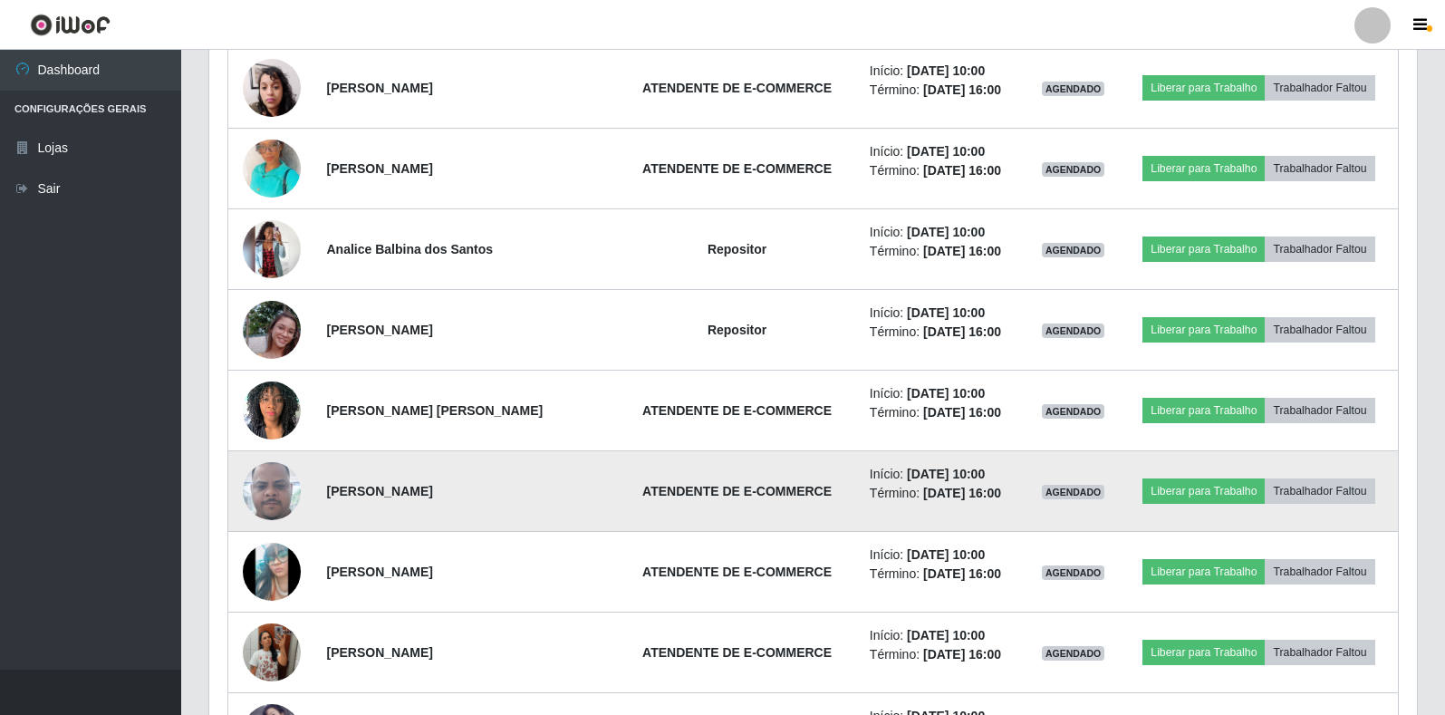
scroll to position [2713, 0]
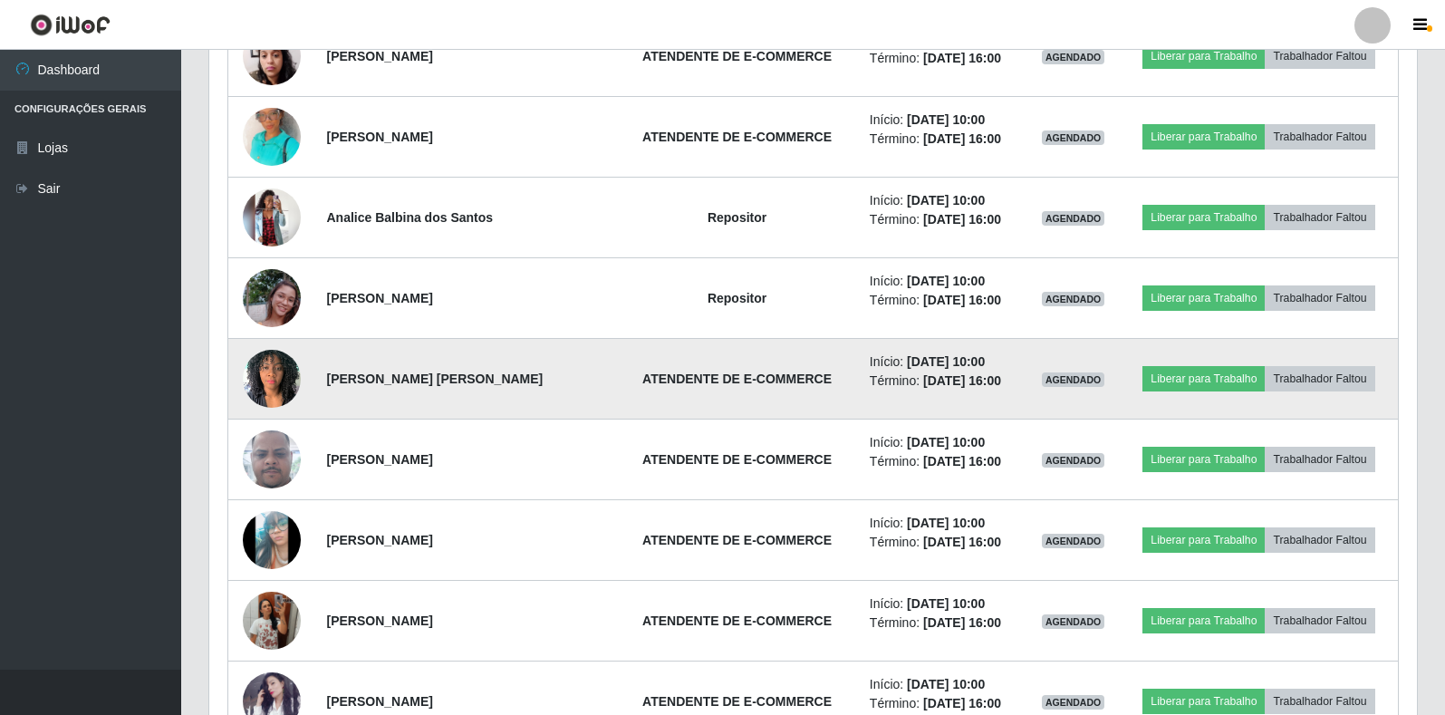
click at [288, 394] on img at bounding box center [272, 378] width 58 height 77
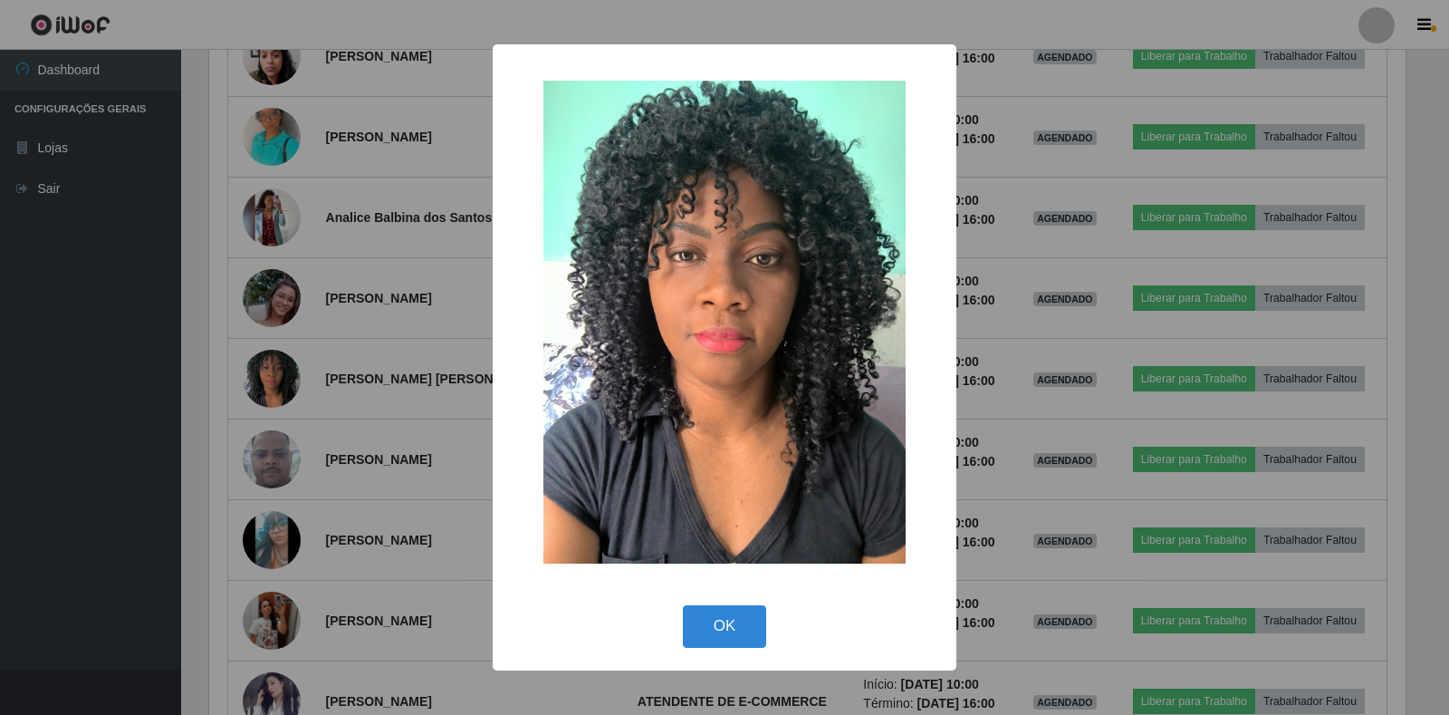
click at [334, 381] on div "× OK Cancel" at bounding box center [724, 357] width 1449 height 715
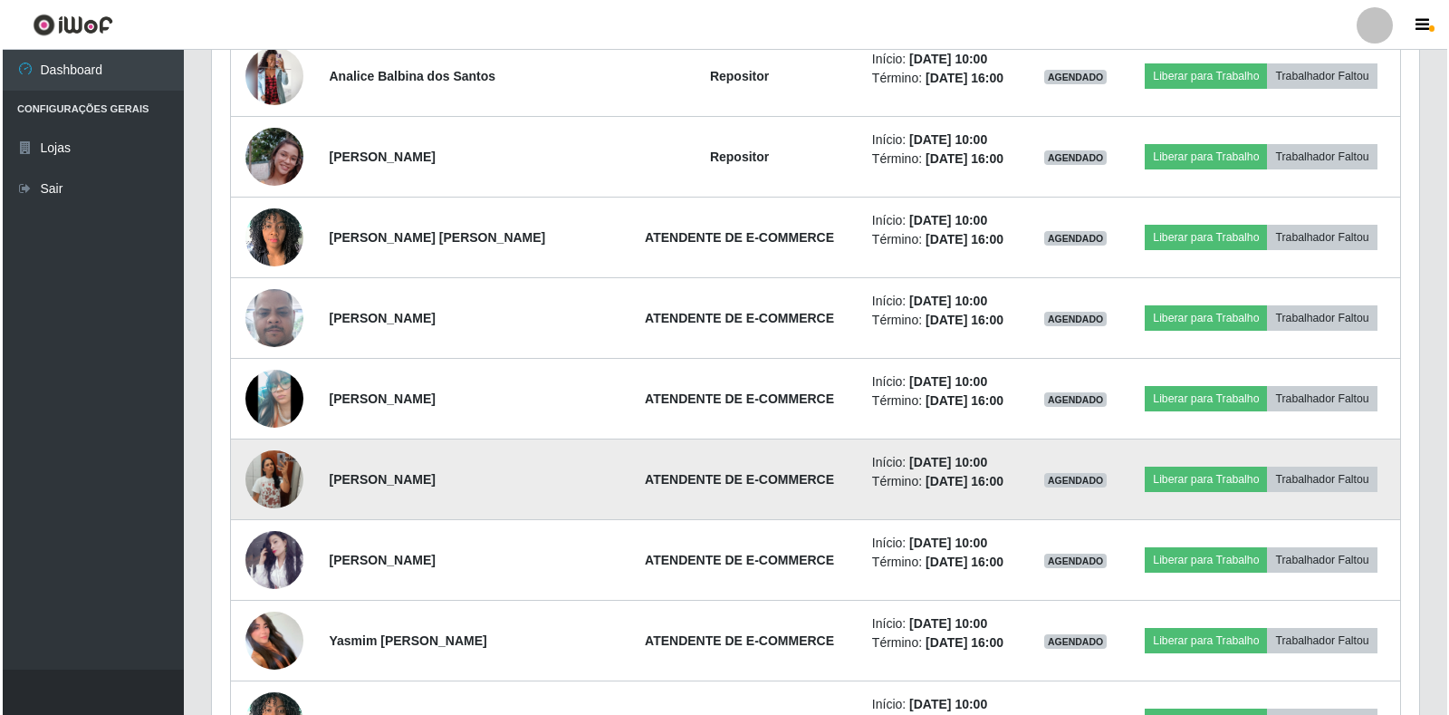
scroll to position [2894, 0]
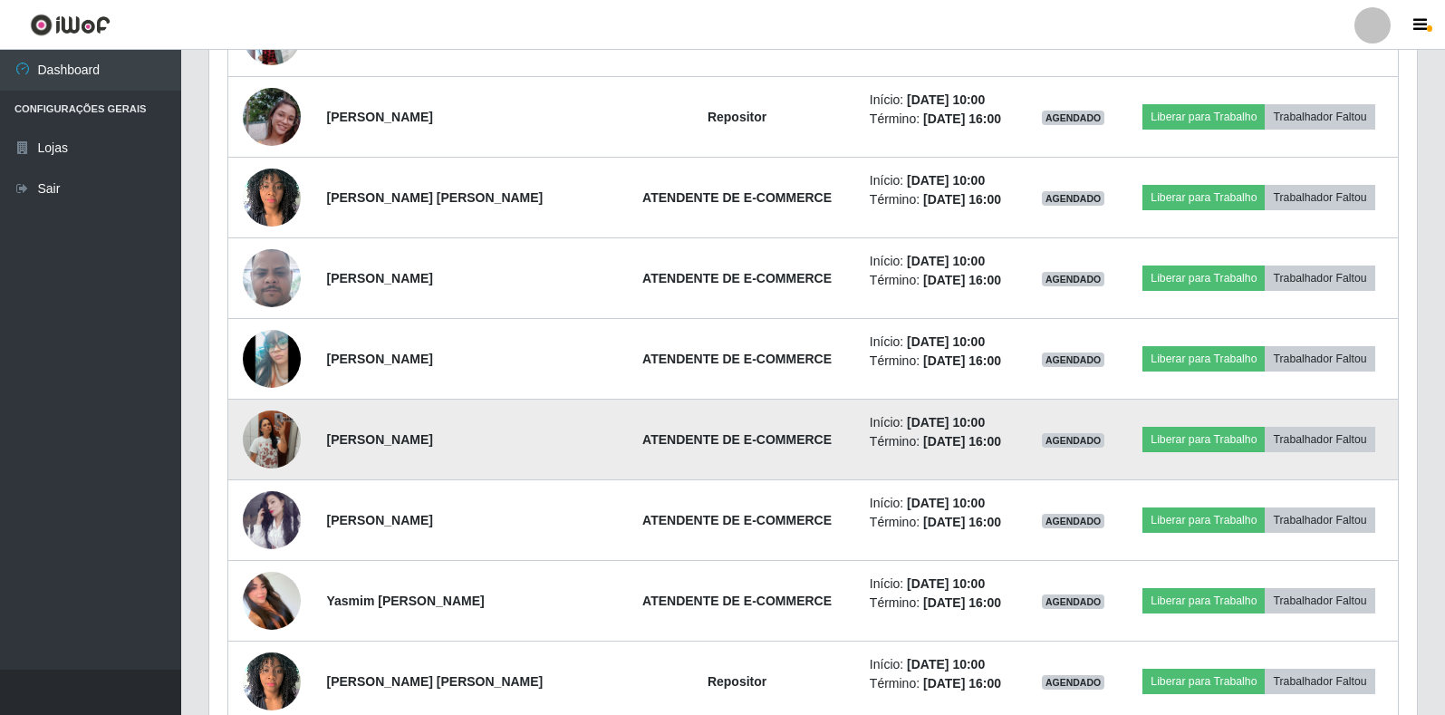
click at [268, 433] on img at bounding box center [272, 439] width 58 height 103
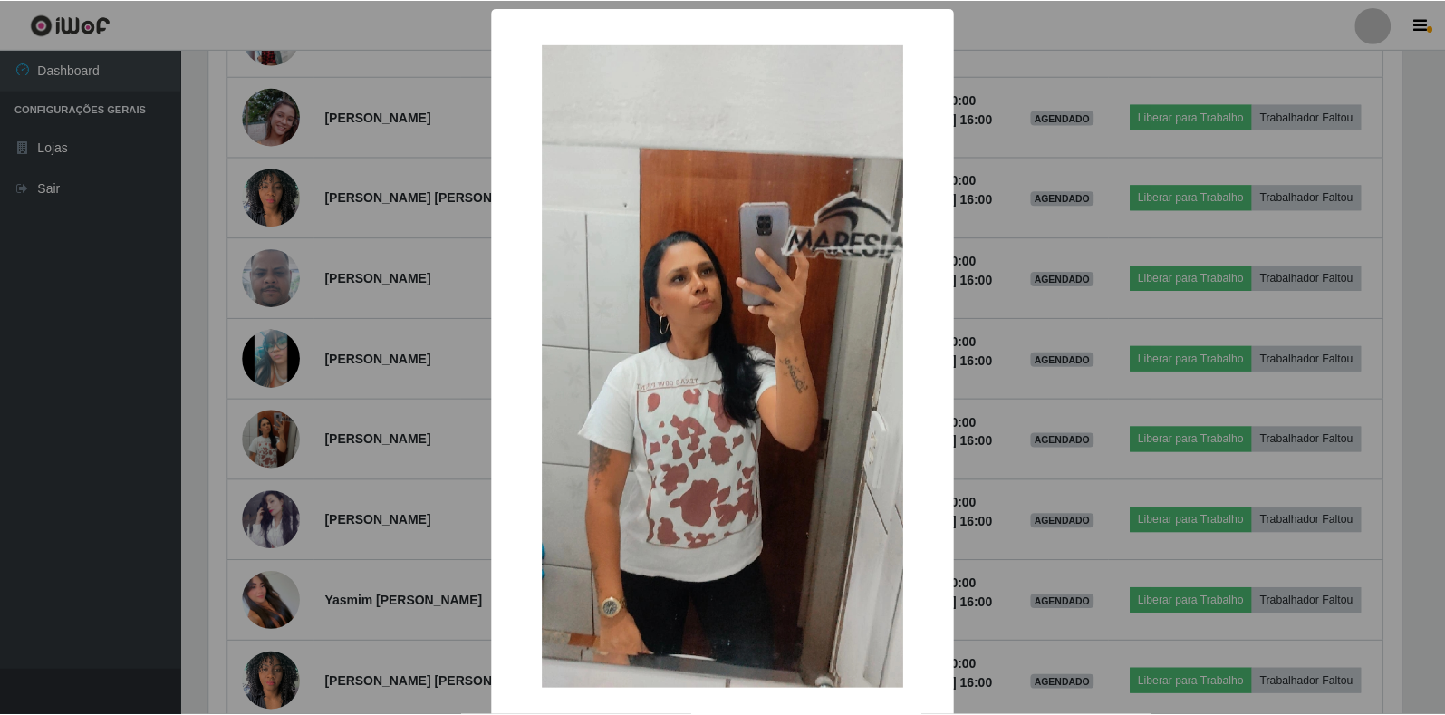
scroll to position [376, 1196]
click at [370, 428] on div "× OK Cancel" at bounding box center [724, 357] width 1449 height 715
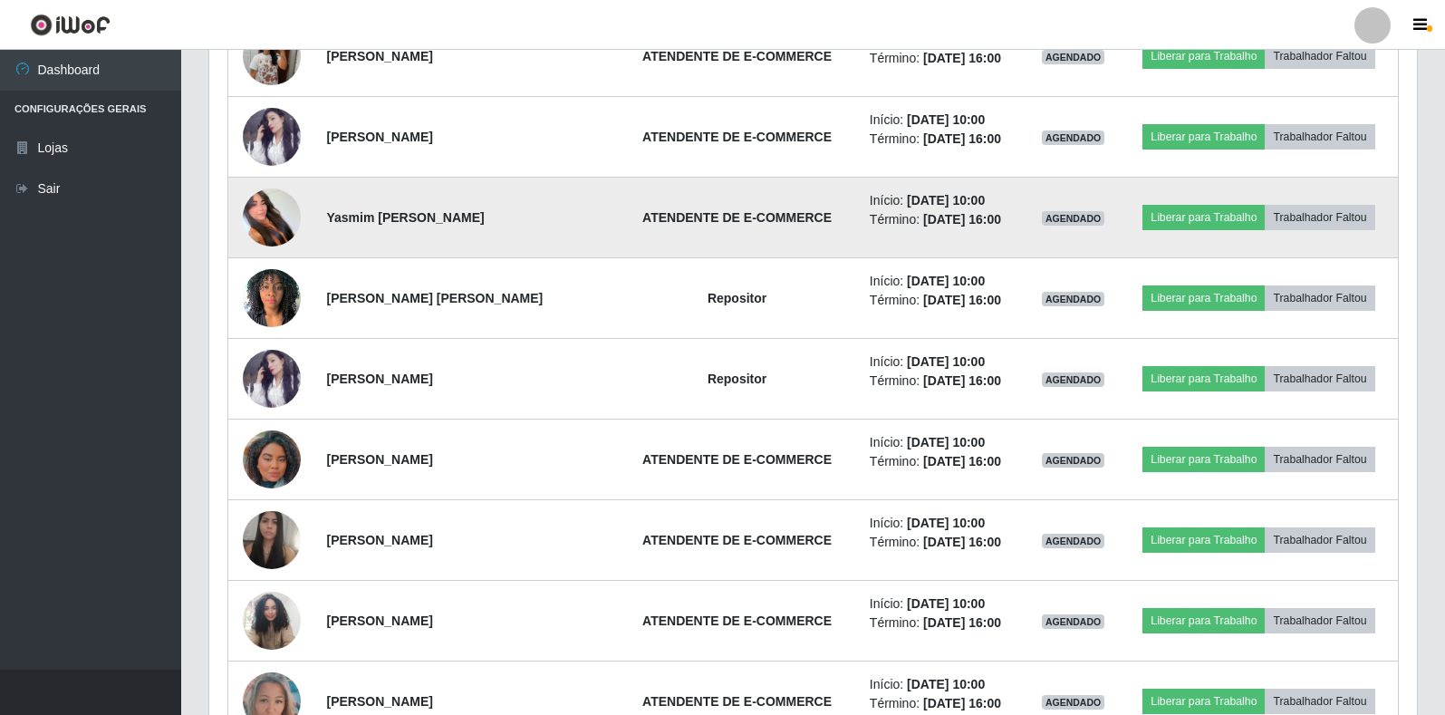
scroll to position [3347, 0]
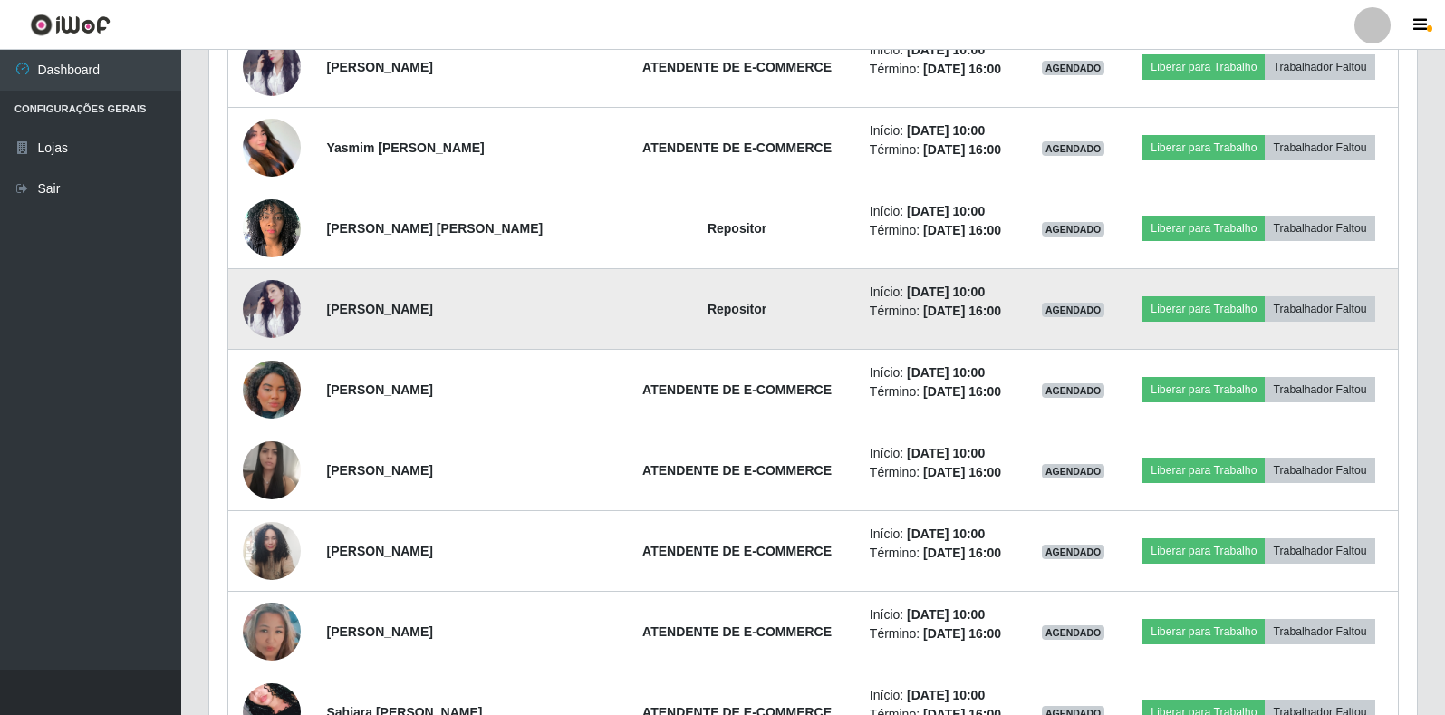
click at [271, 325] on img at bounding box center [272, 309] width 58 height 58
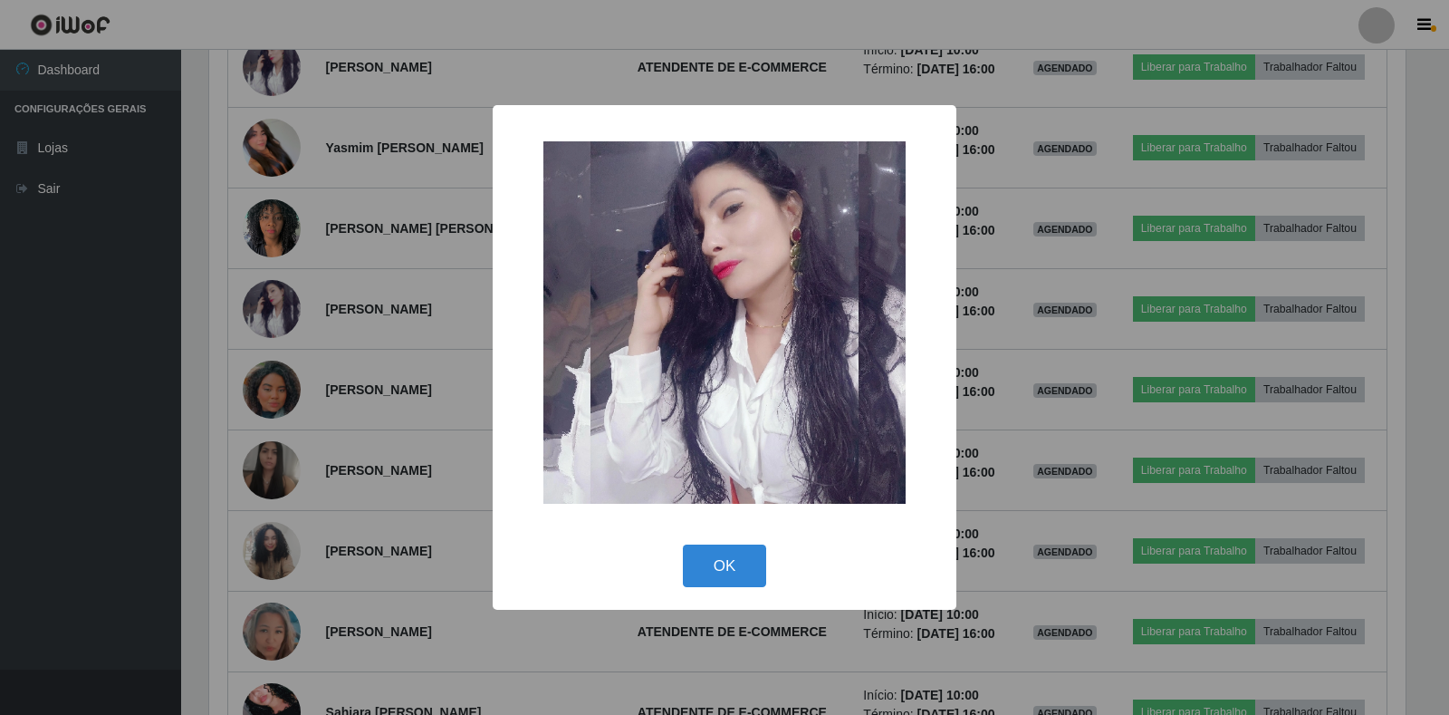
click at [312, 405] on div "× OK Cancel" at bounding box center [724, 357] width 1449 height 715
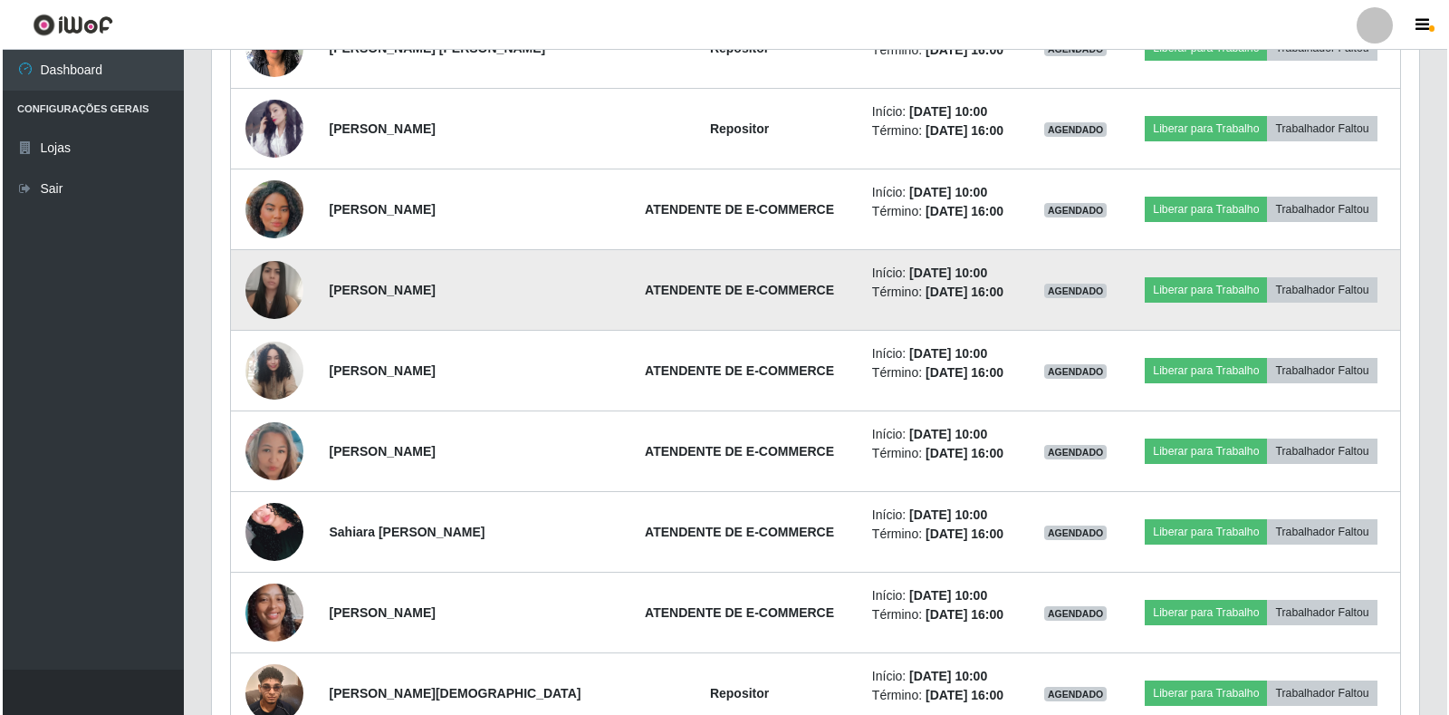
scroll to position [3528, 0]
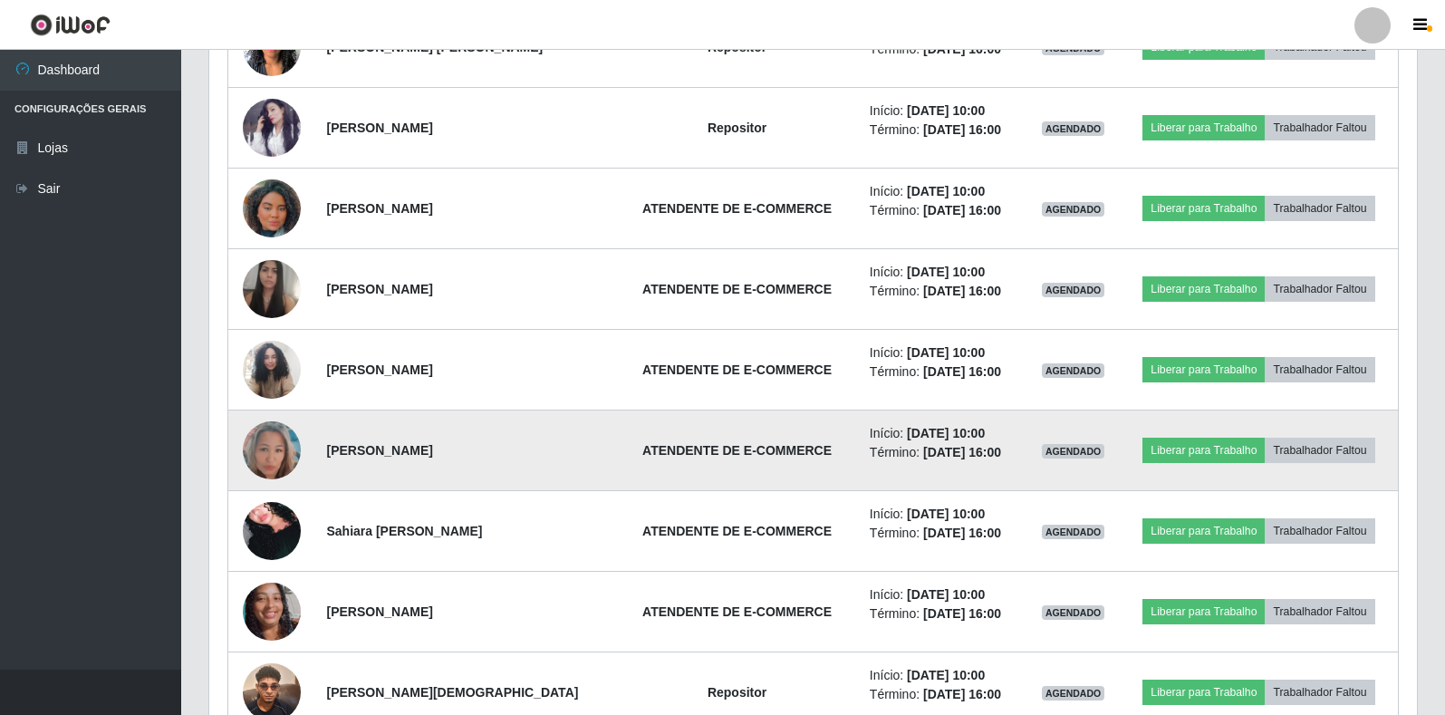
click at [254, 443] on img at bounding box center [272, 450] width 58 height 80
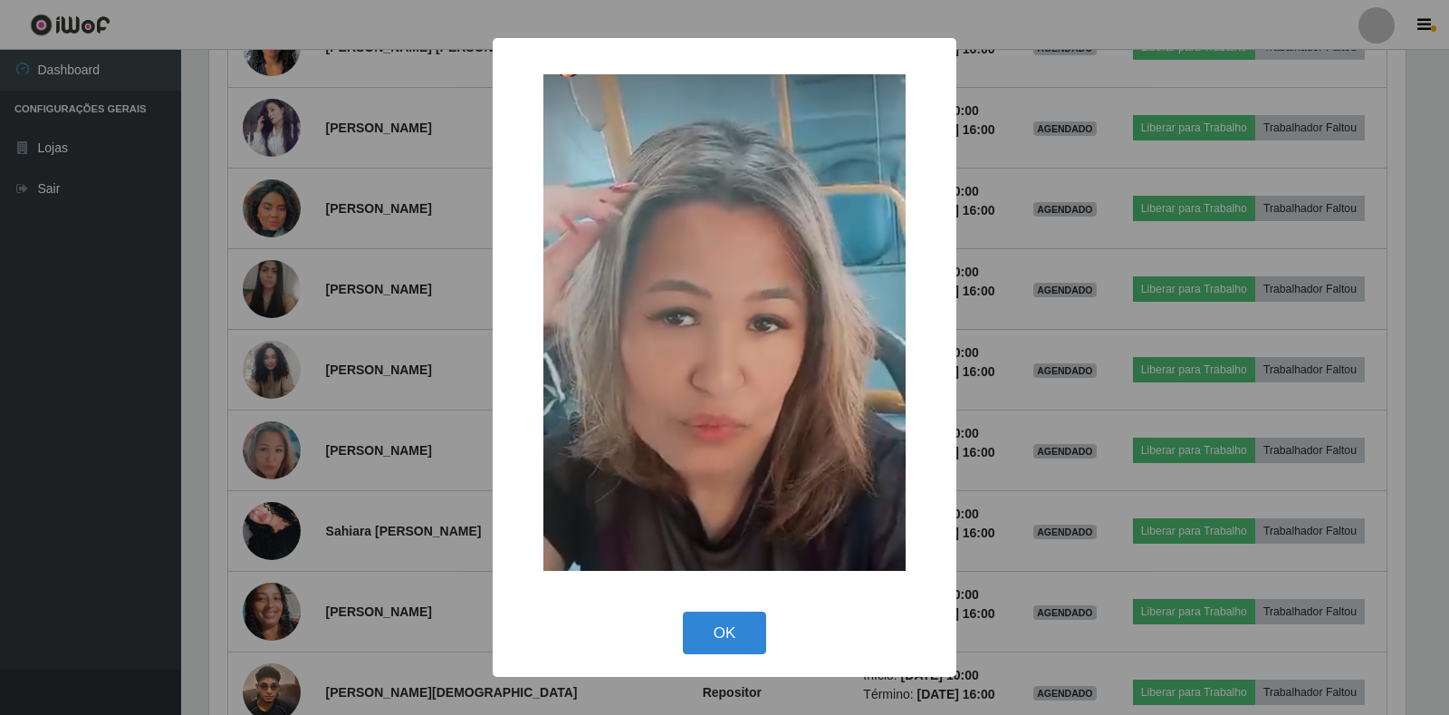
drag, startPoint x: 374, startPoint y: 395, endPoint x: 394, endPoint y: 398, distance: 20.1
click at [381, 399] on div "× OK Cancel" at bounding box center [724, 357] width 1449 height 715
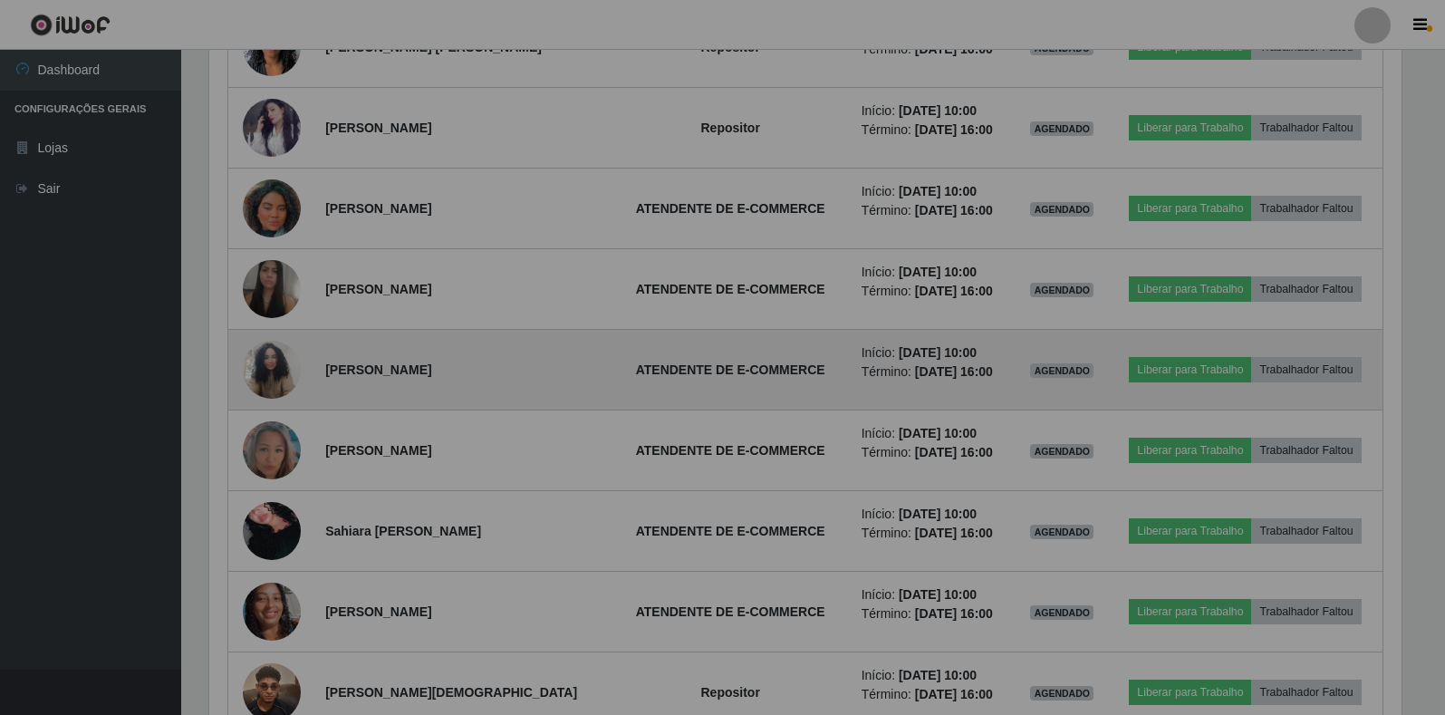
scroll to position [0, 0]
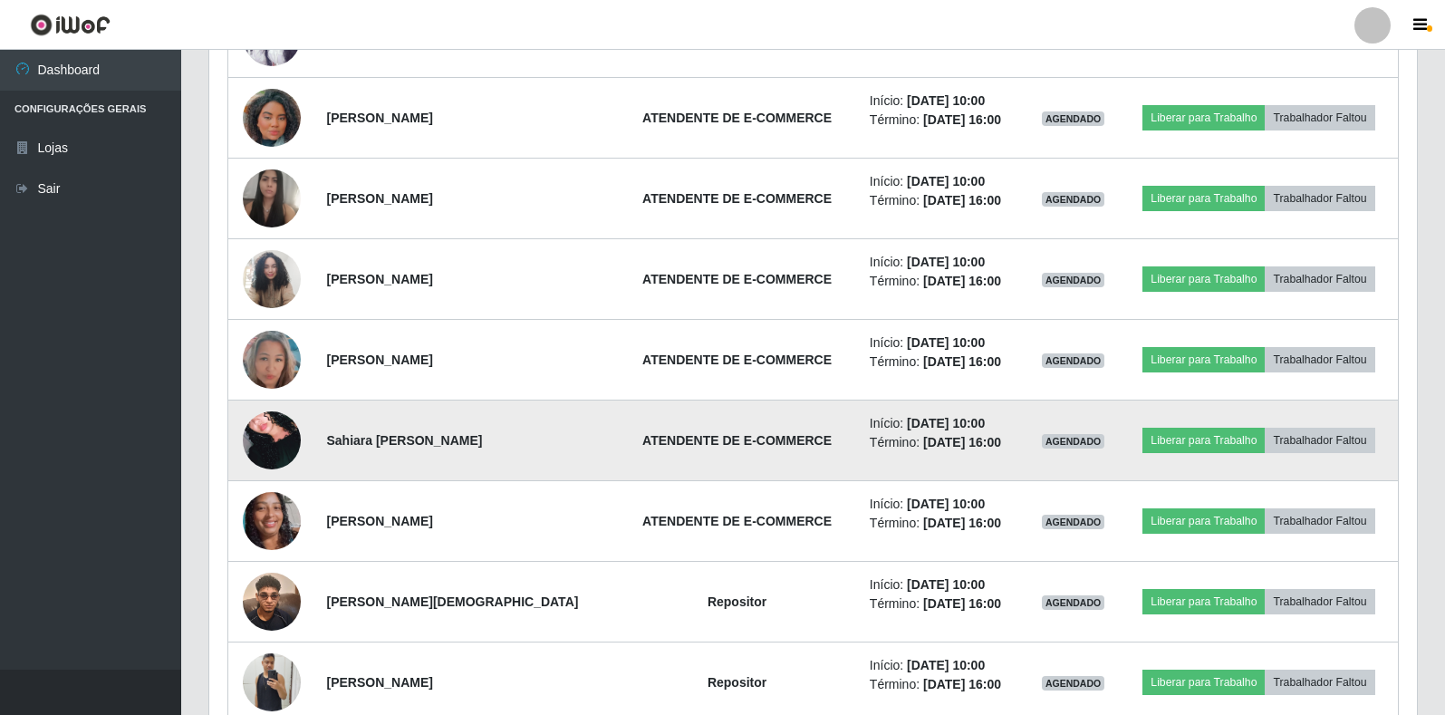
click at [278, 430] on img at bounding box center [272, 440] width 58 height 85
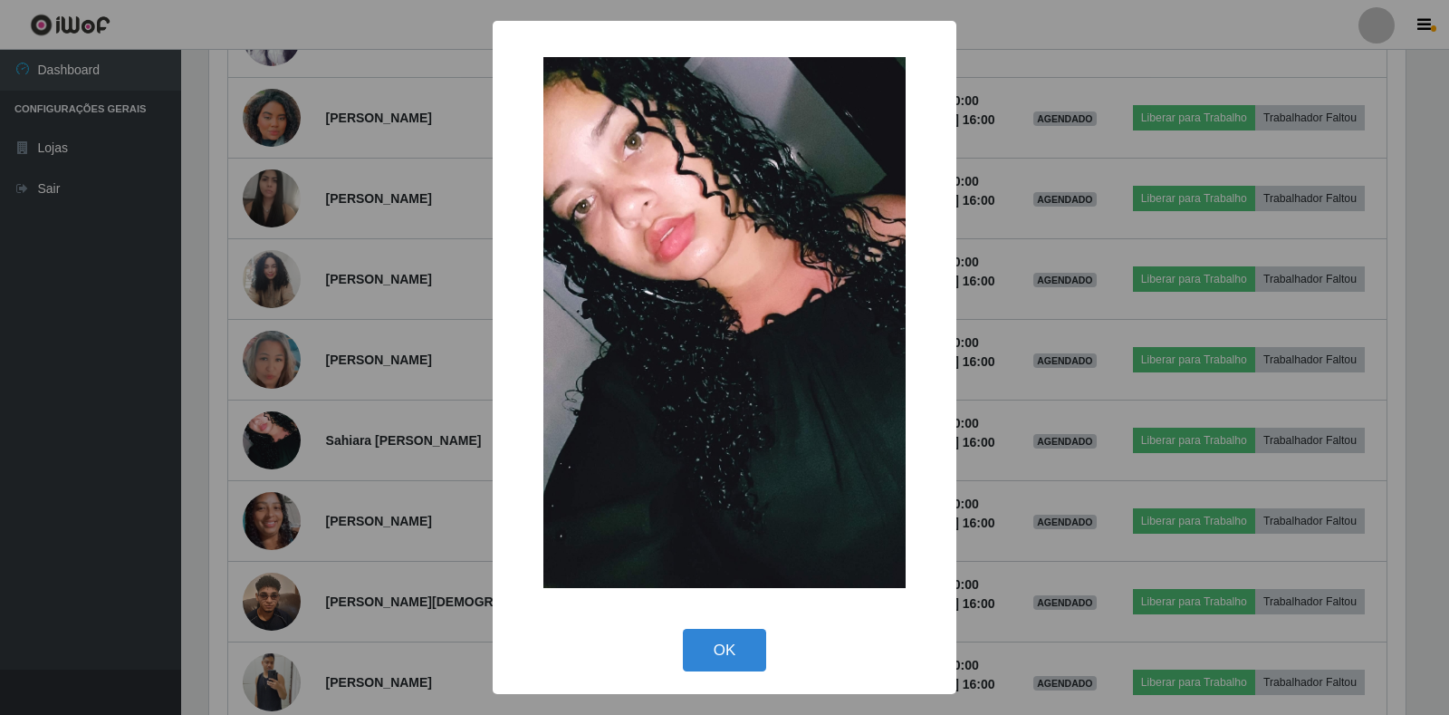
click at [373, 382] on div "× OK Cancel" at bounding box center [724, 357] width 1449 height 715
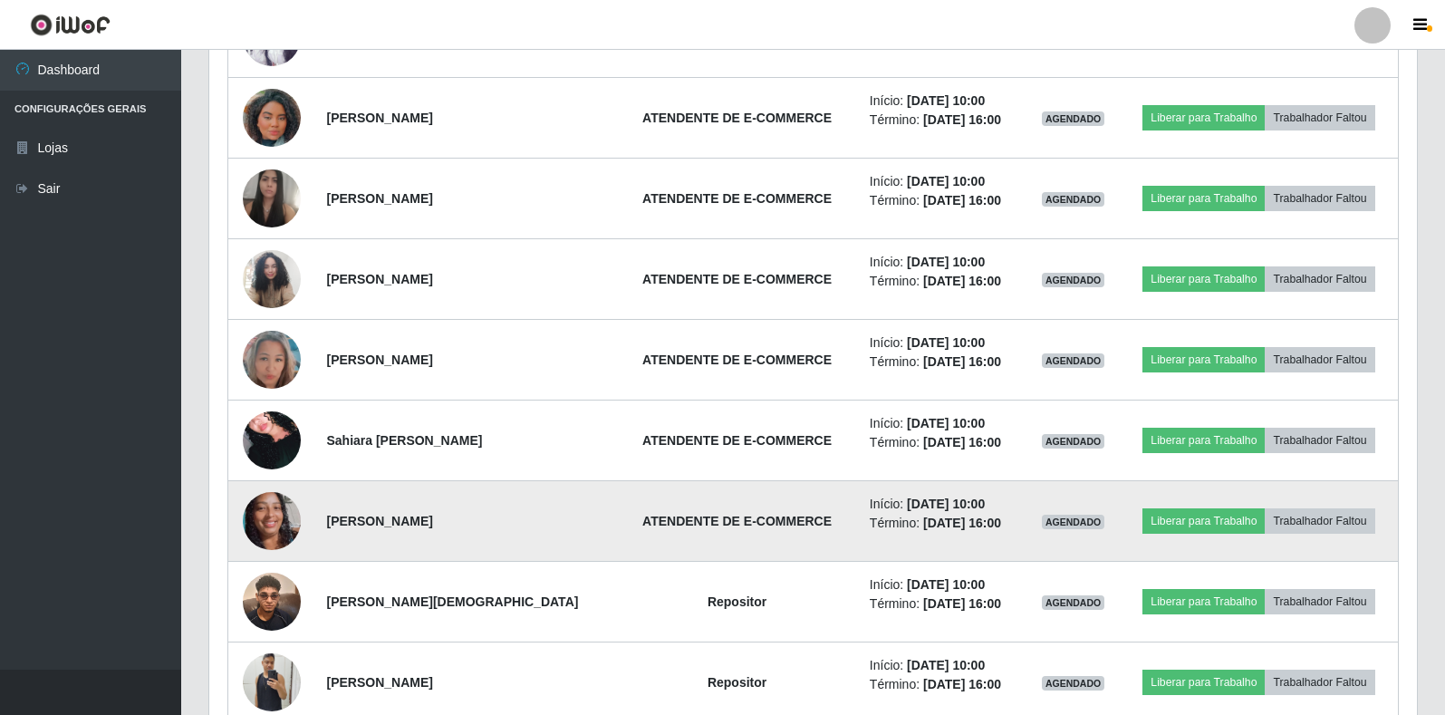
click at [279, 505] on img at bounding box center [272, 520] width 58 height 129
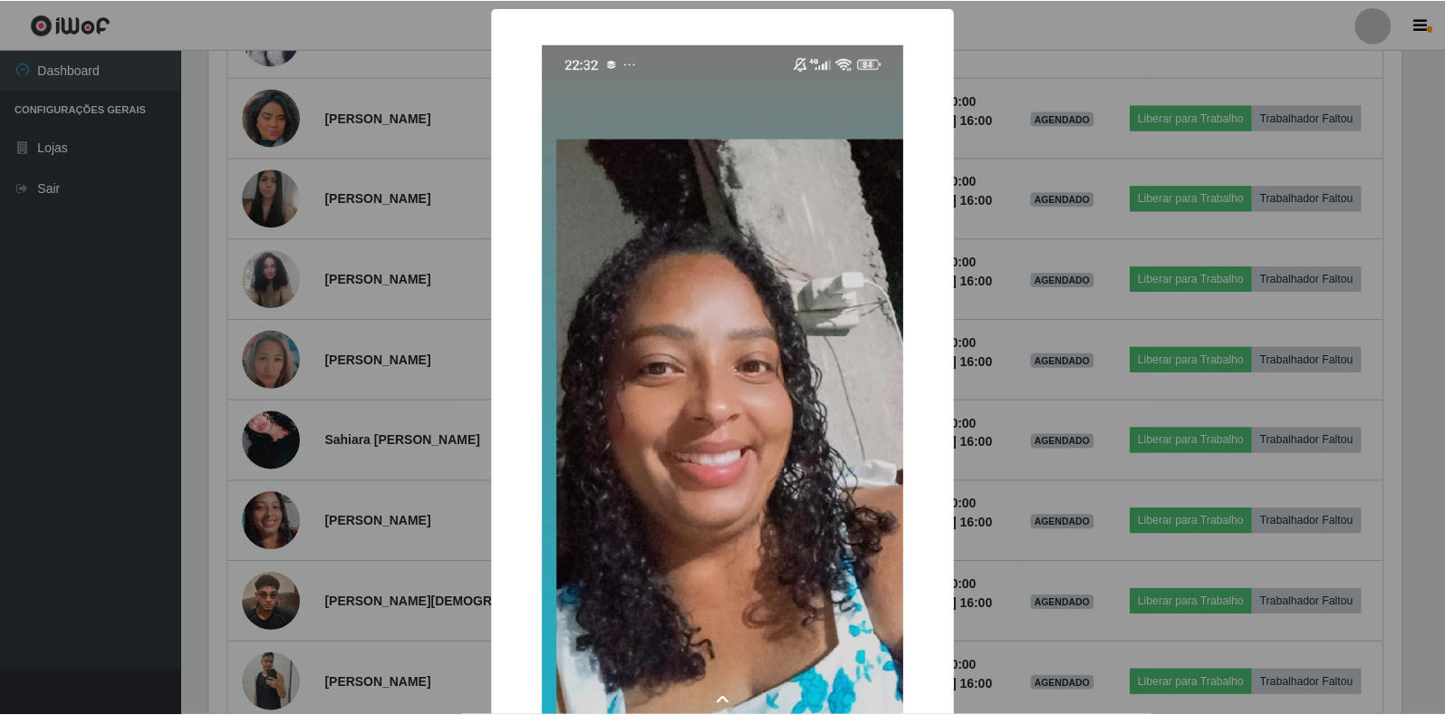
scroll to position [376, 1196]
click at [415, 455] on div "× OK Cancel" at bounding box center [724, 357] width 1449 height 715
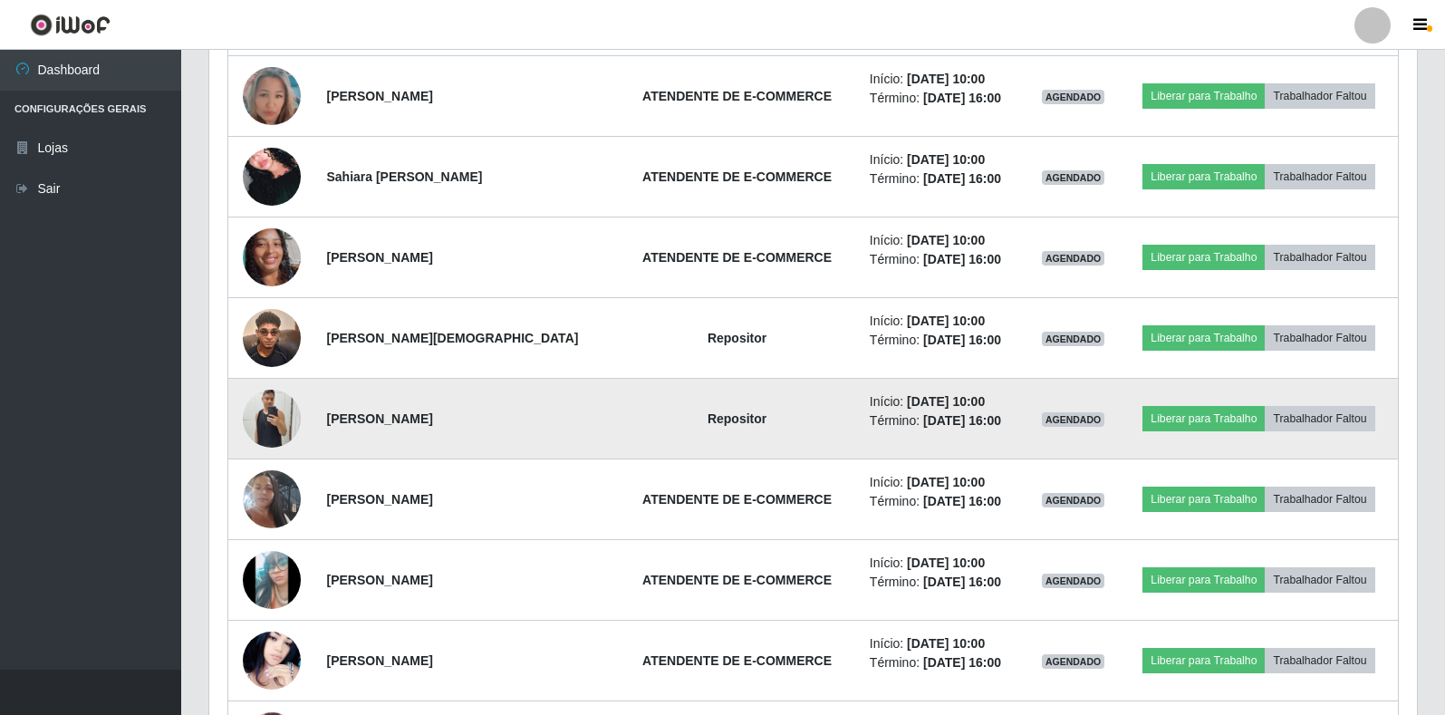
scroll to position [3890, 0]
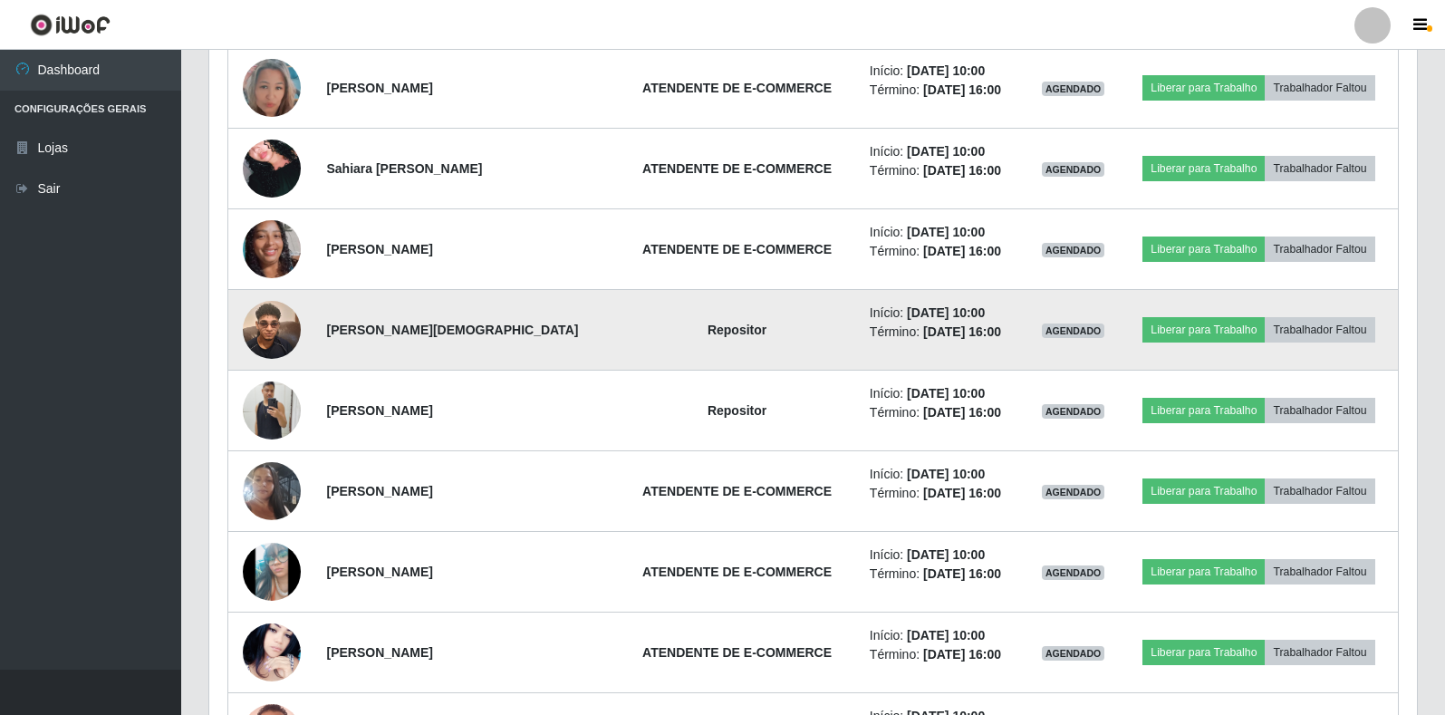
click at [272, 348] on img at bounding box center [272, 329] width 58 height 77
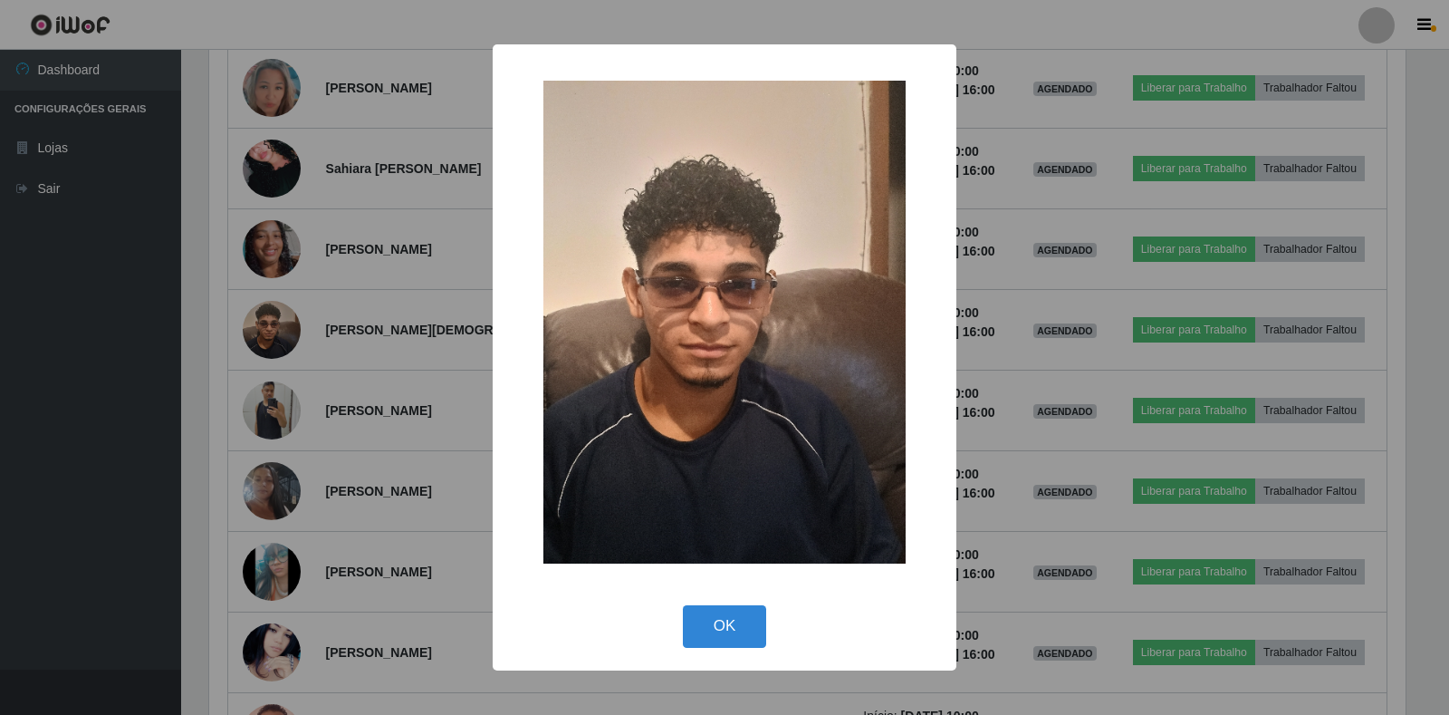
click at [354, 361] on div "× OK Cancel" at bounding box center [724, 357] width 1449 height 715
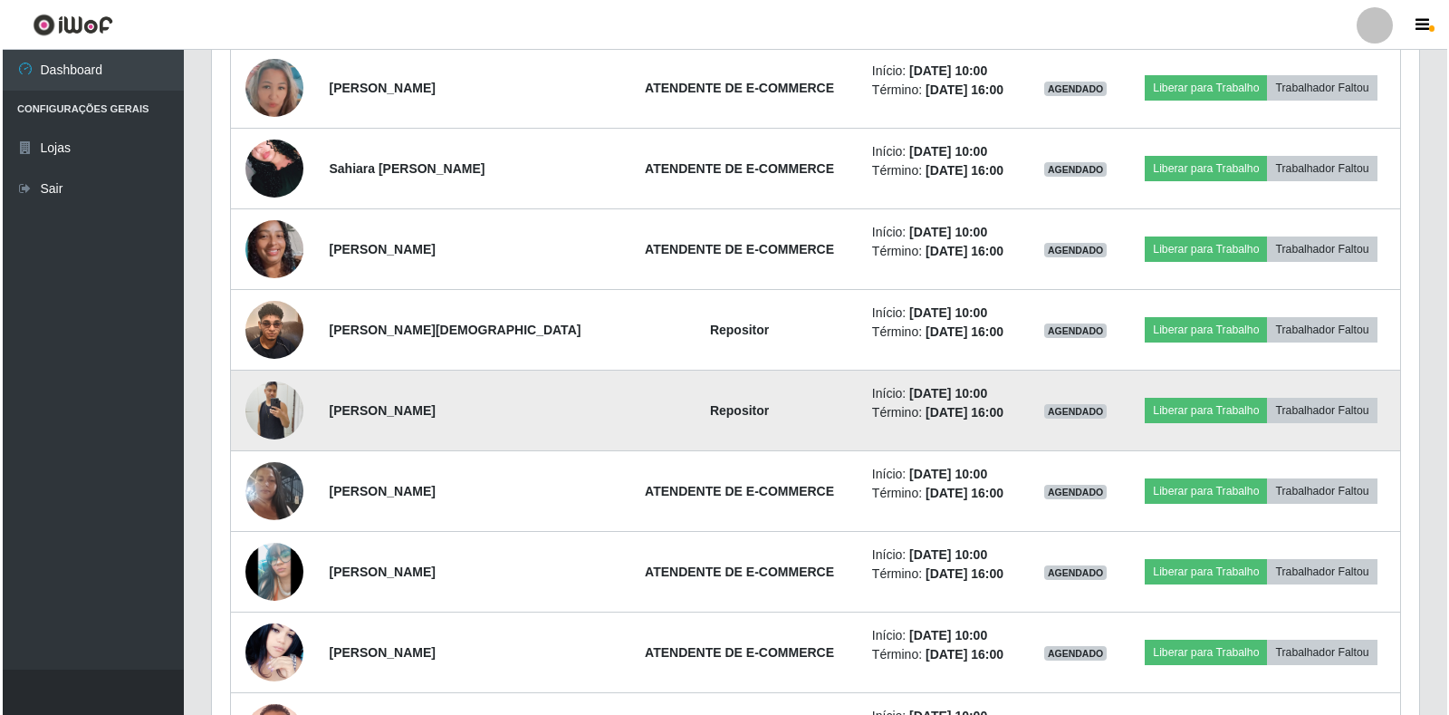
scroll to position [376, 1207]
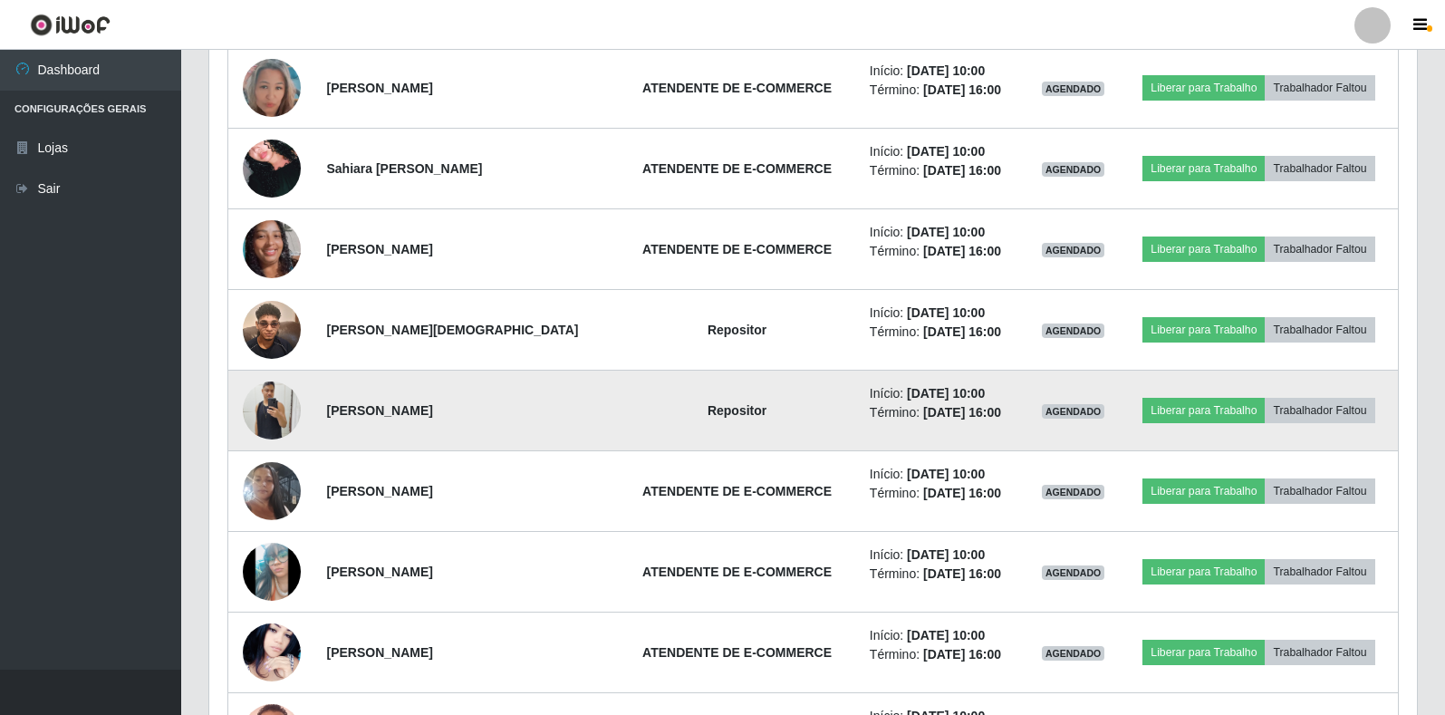
click at [263, 402] on img at bounding box center [272, 409] width 58 height 77
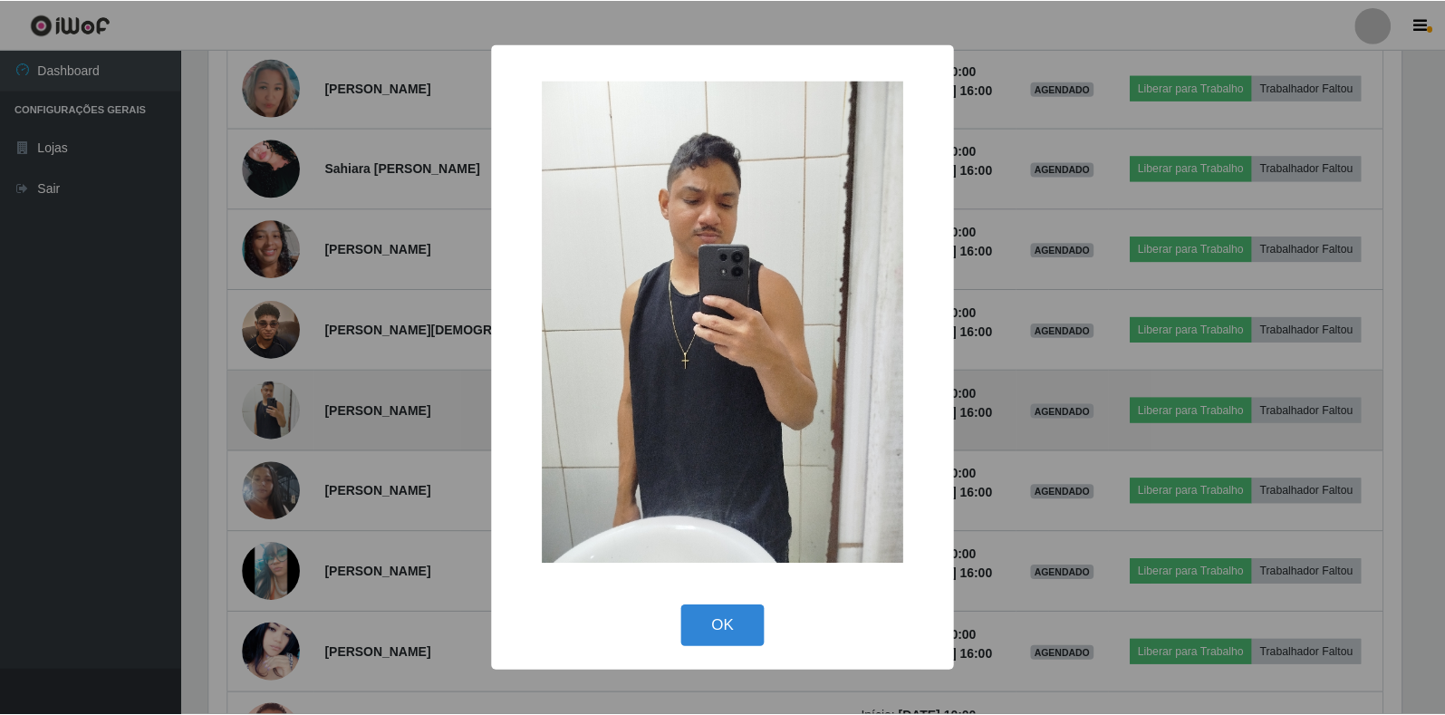
scroll to position [376, 1196]
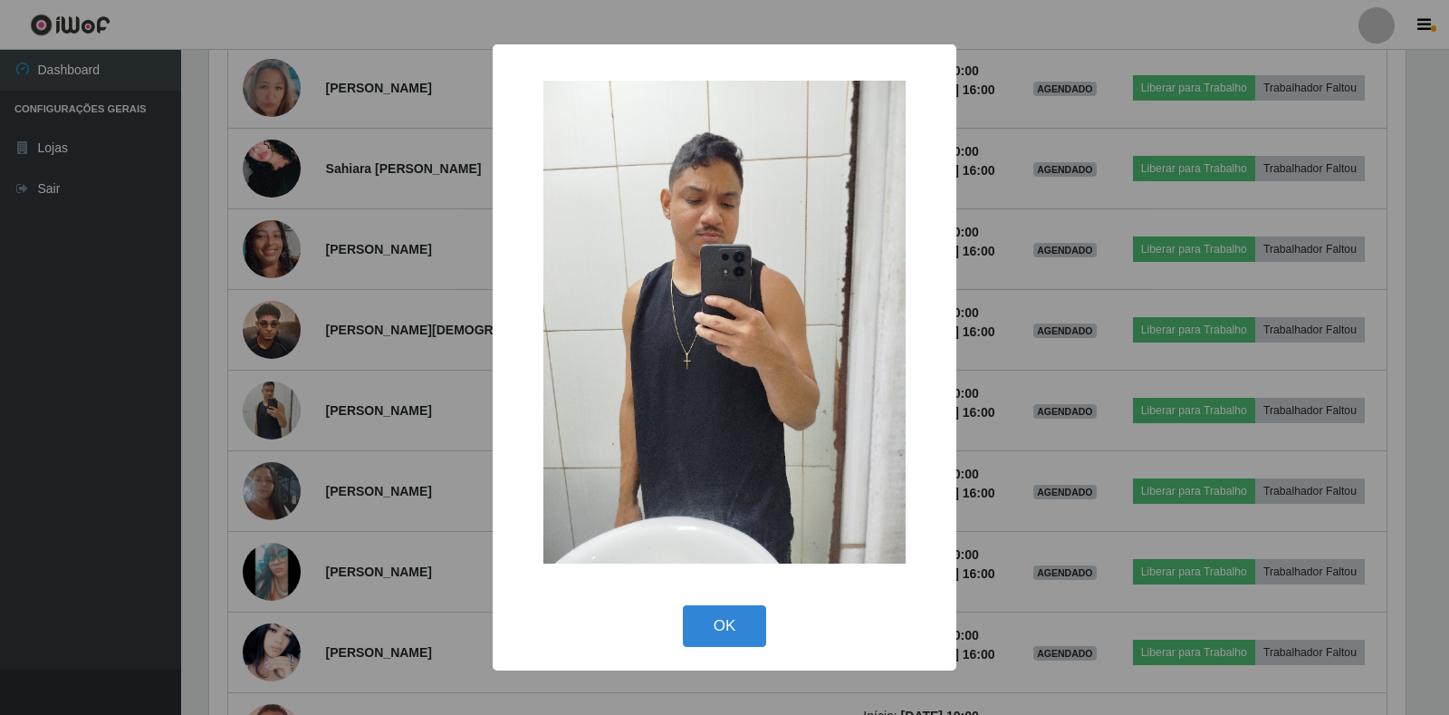
click at [330, 402] on div "× OK Cancel" at bounding box center [724, 357] width 1449 height 715
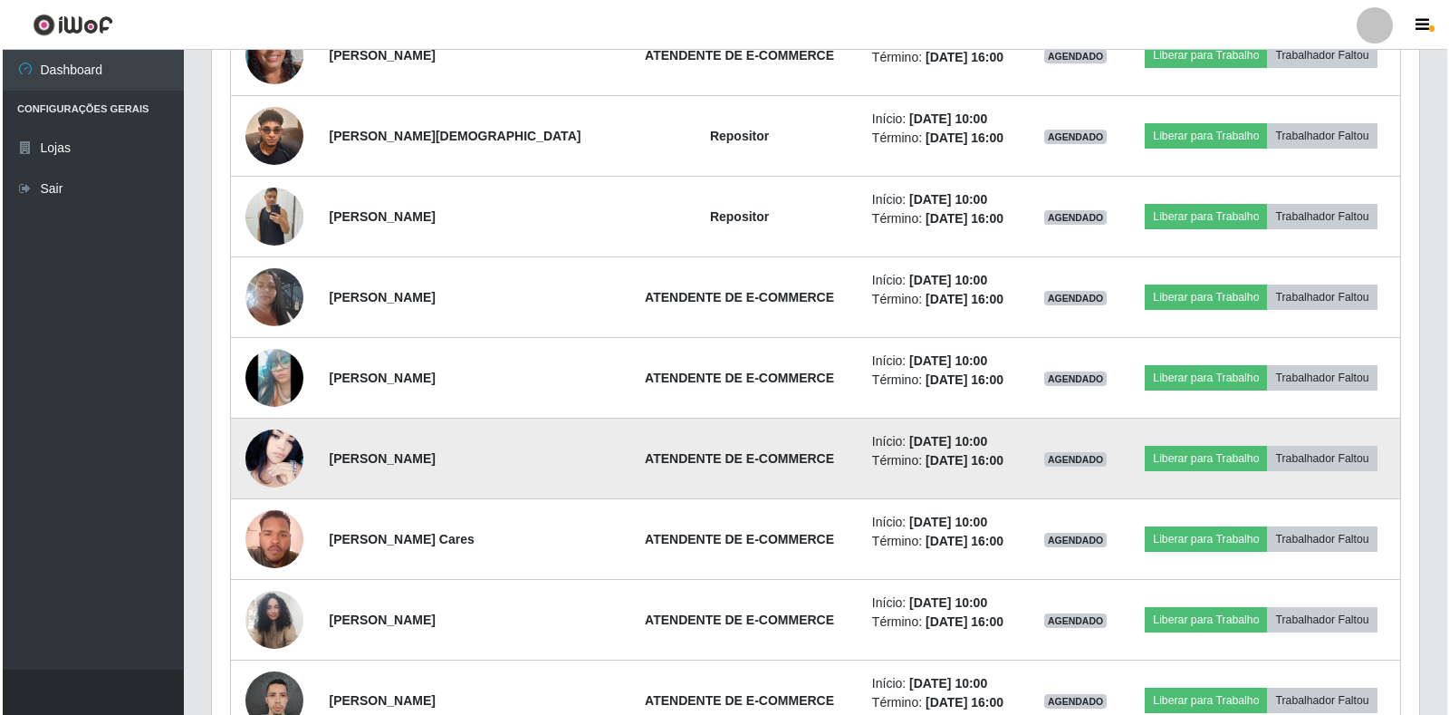
scroll to position [4162, 0]
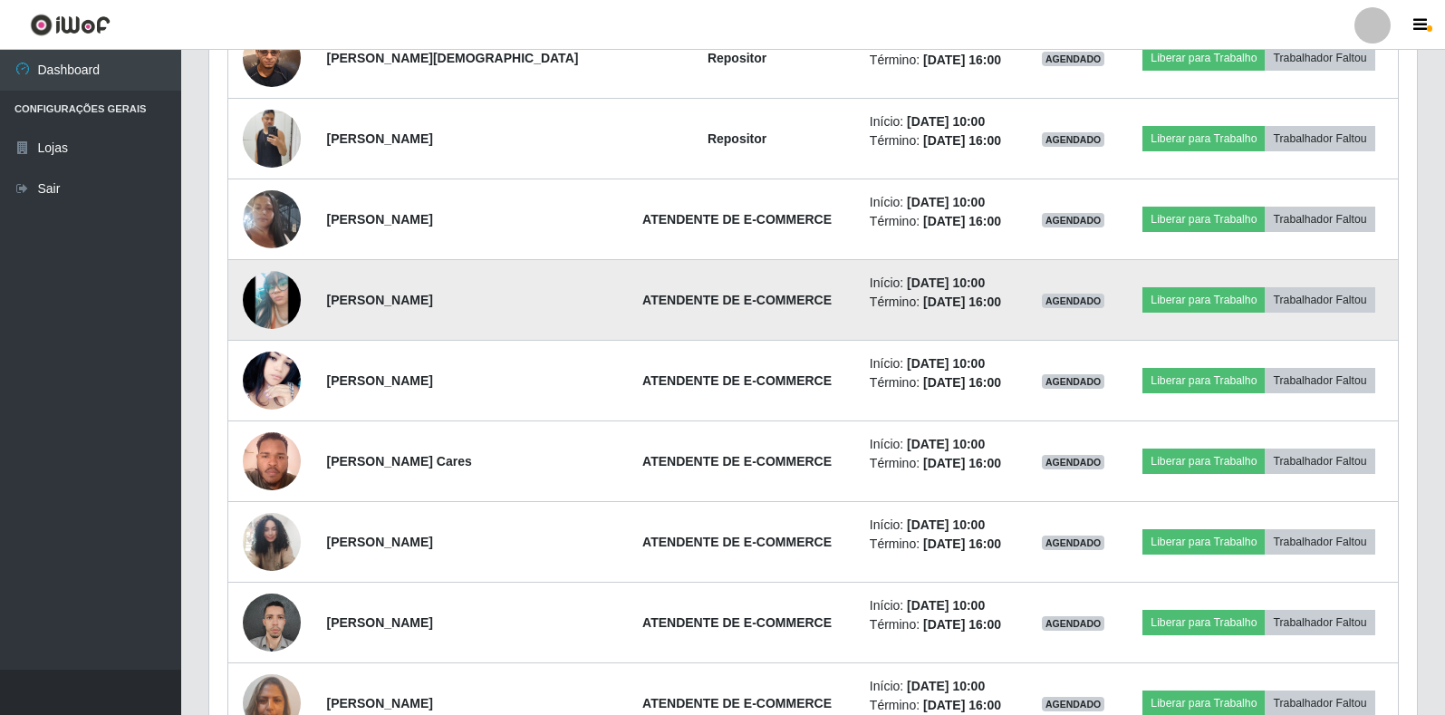
click at [274, 318] on img at bounding box center [272, 299] width 58 height 129
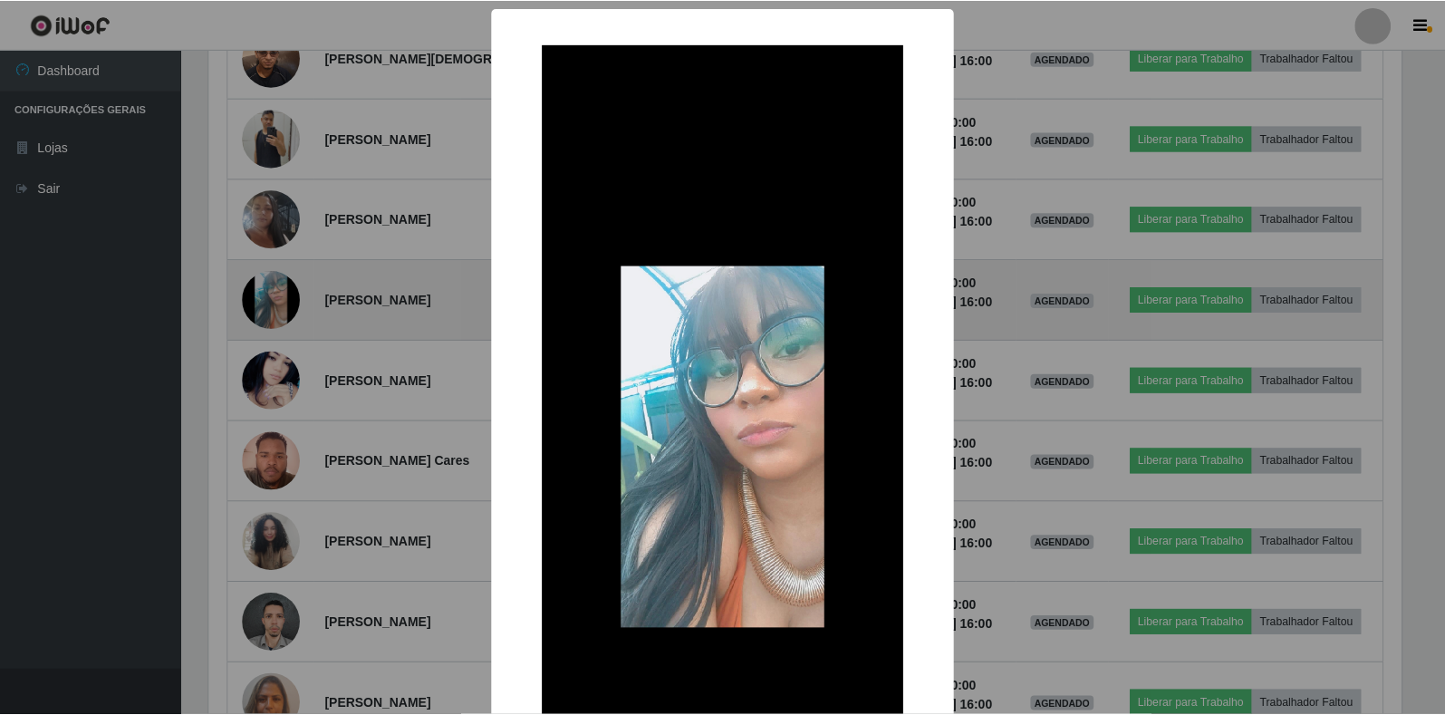
scroll to position [376, 1196]
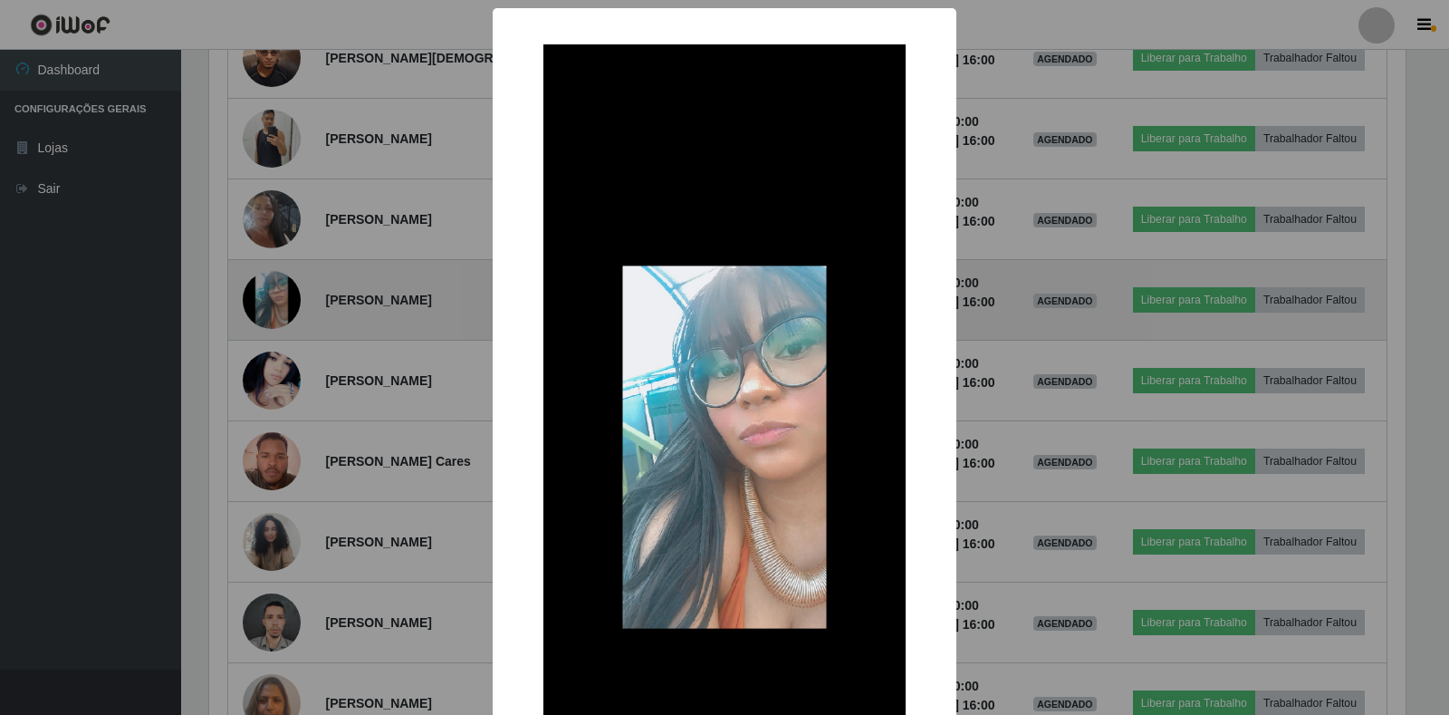
click at [274, 318] on div "× OK Cancel" at bounding box center [724, 357] width 1449 height 715
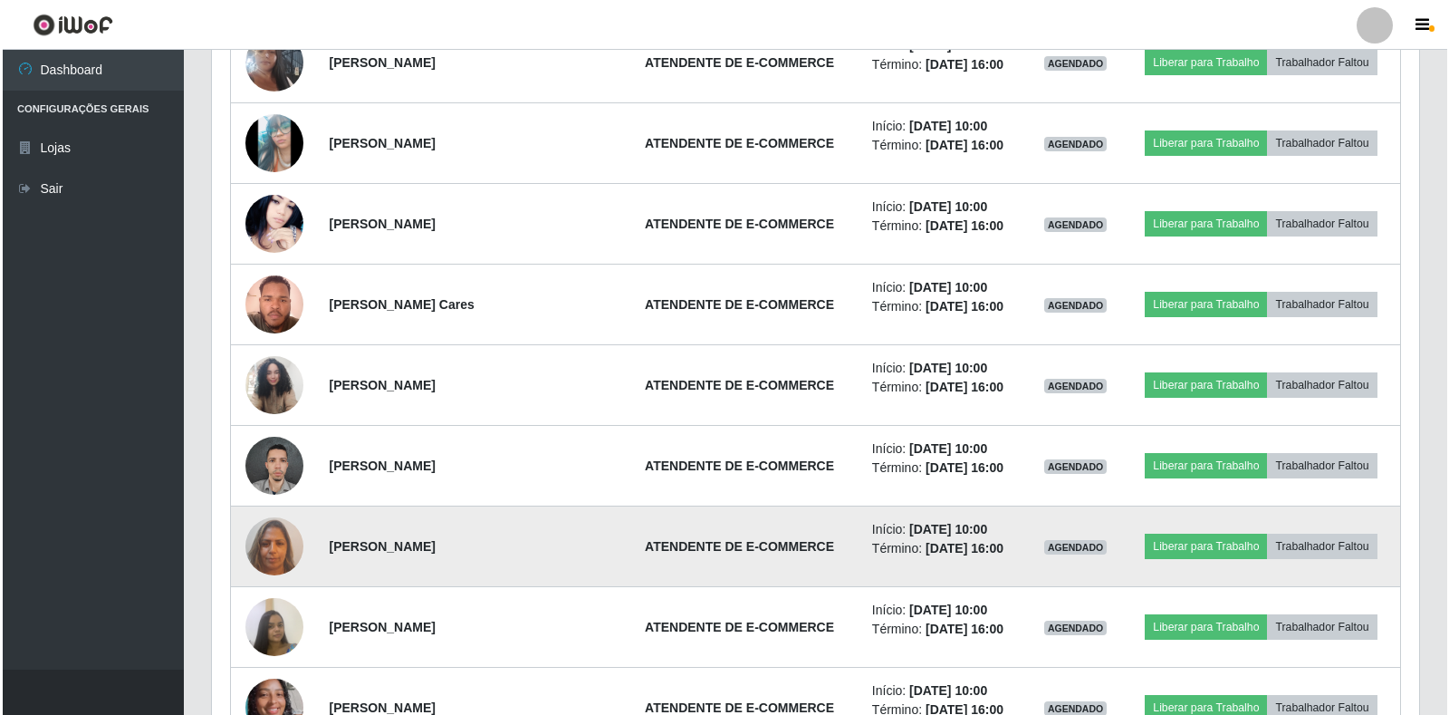
scroll to position [4343, 0]
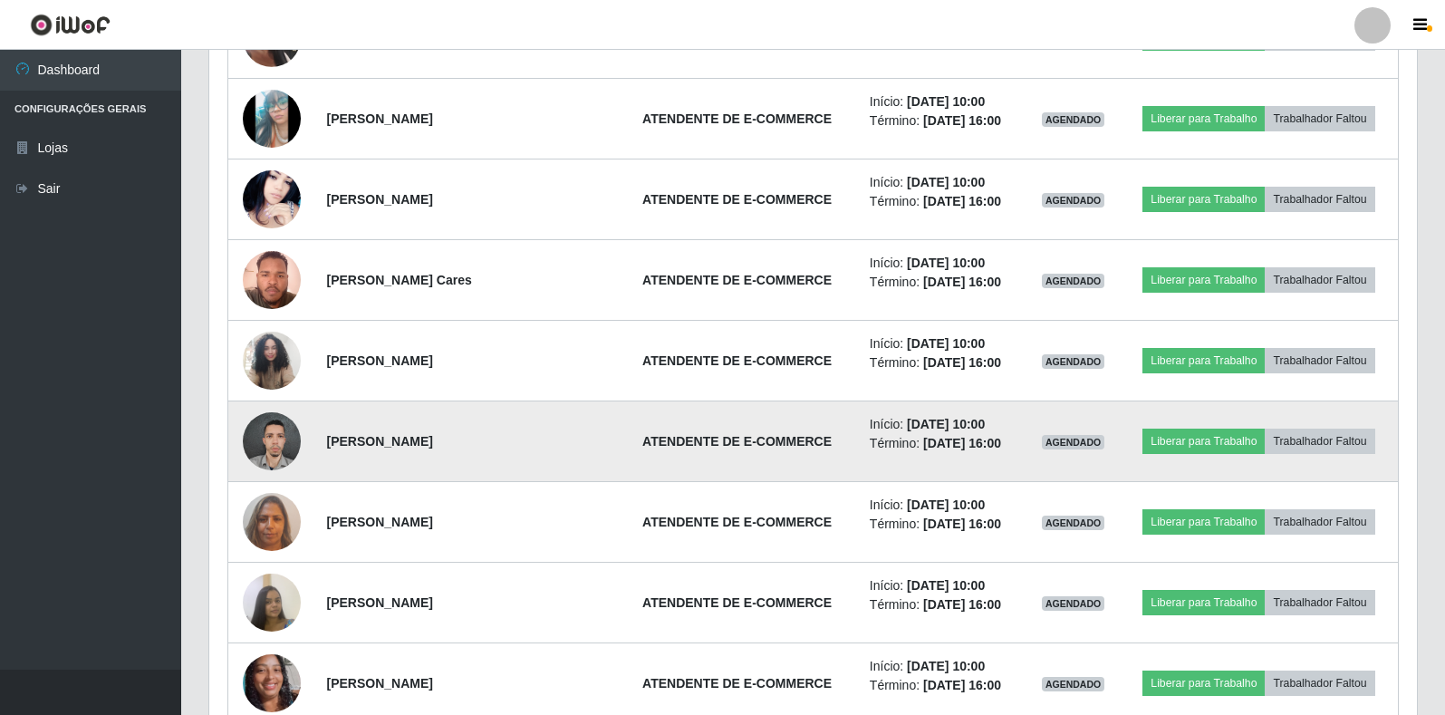
click at [274, 435] on img at bounding box center [272, 440] width 58 height 77
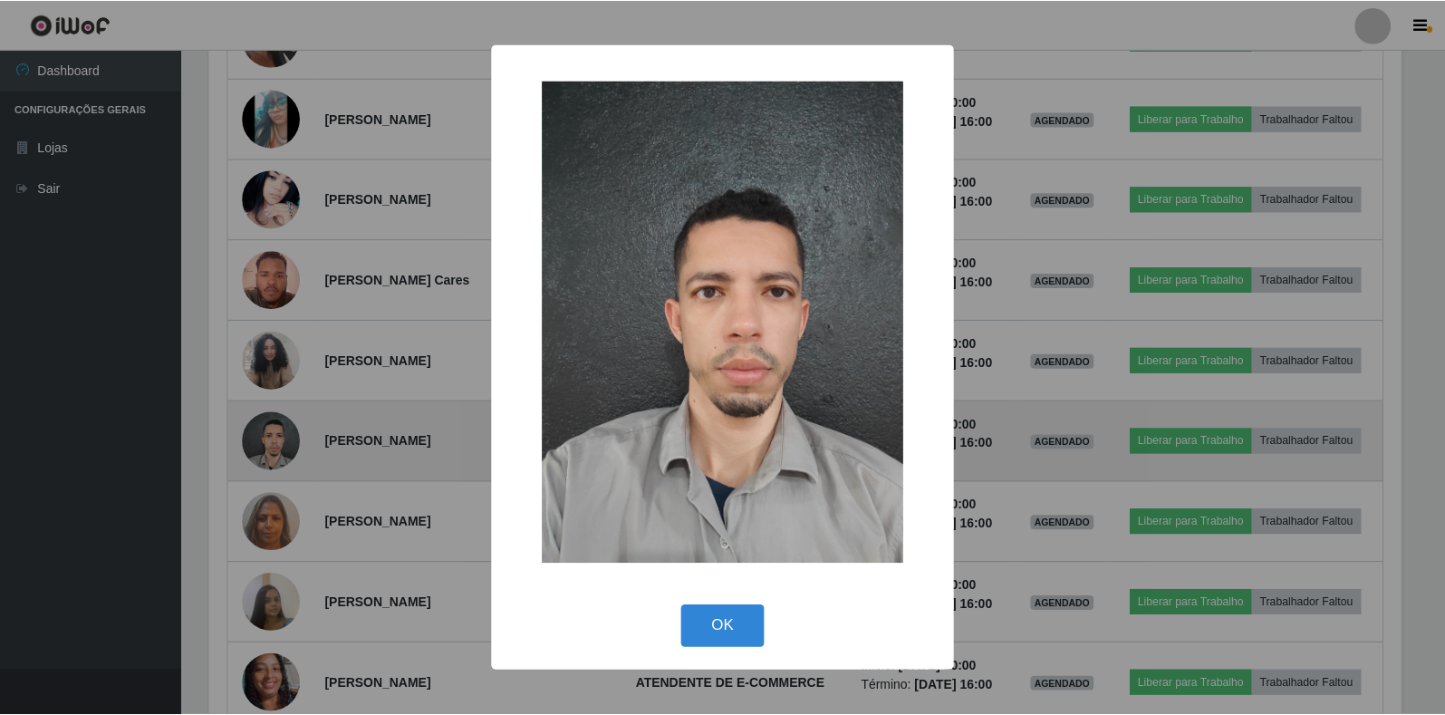
scroll to position [376, 1196]
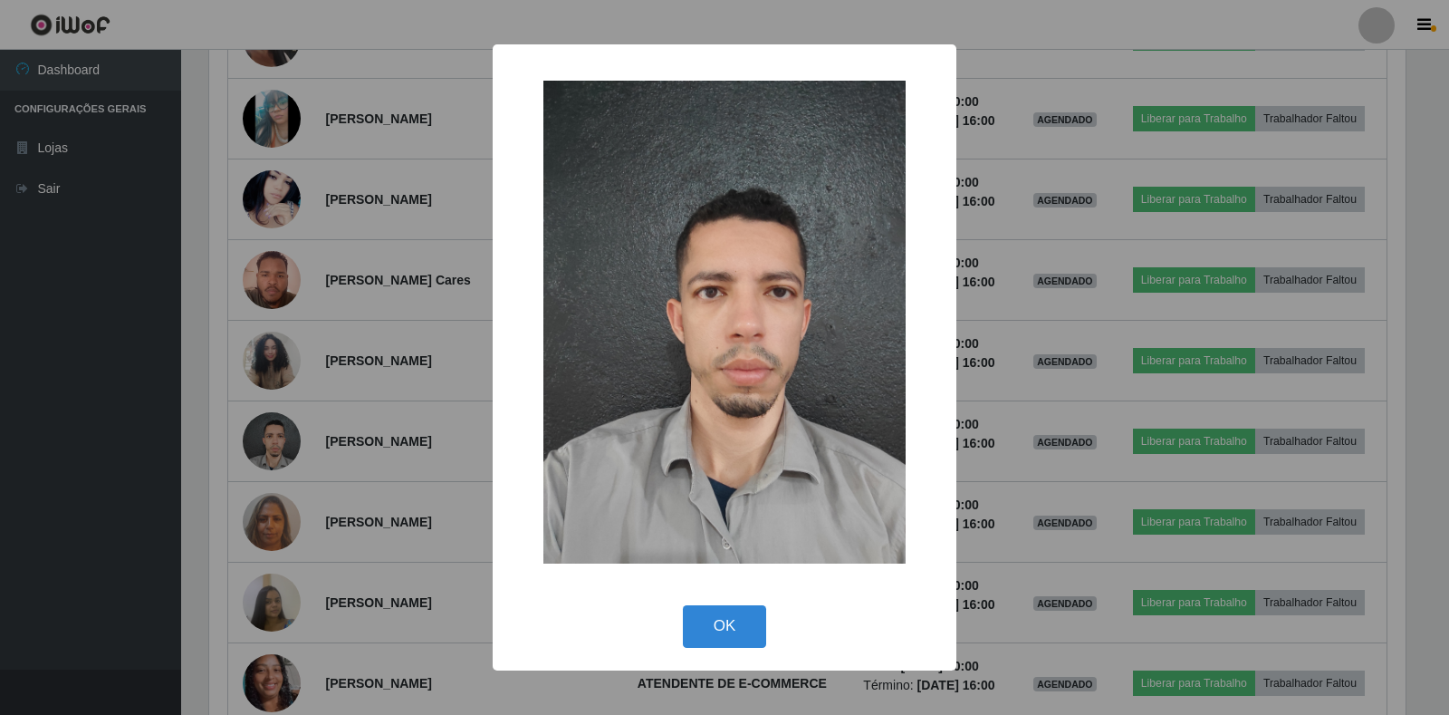
click at [292, 432] on div "× OK Cancel" at bounding box center [724, 357] width 1449 height 715
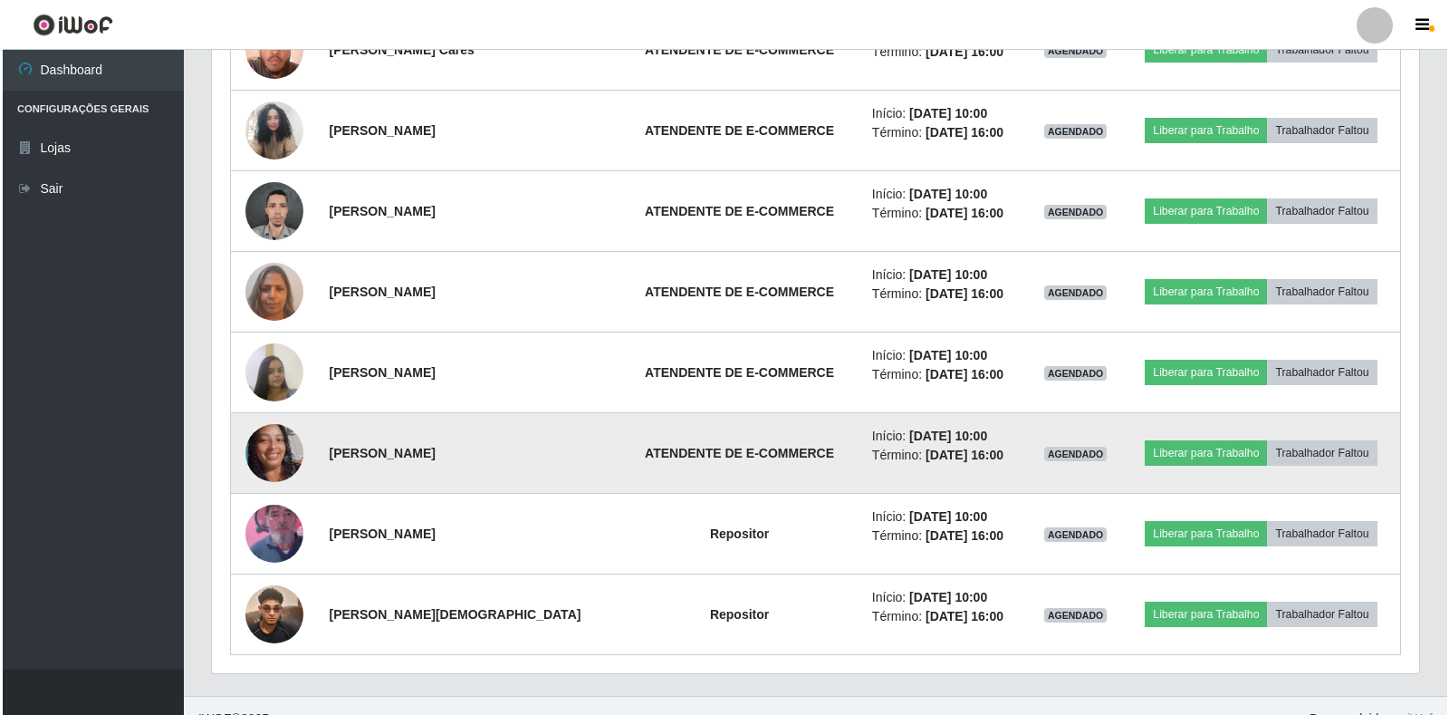
scroll to position [4599, 0]
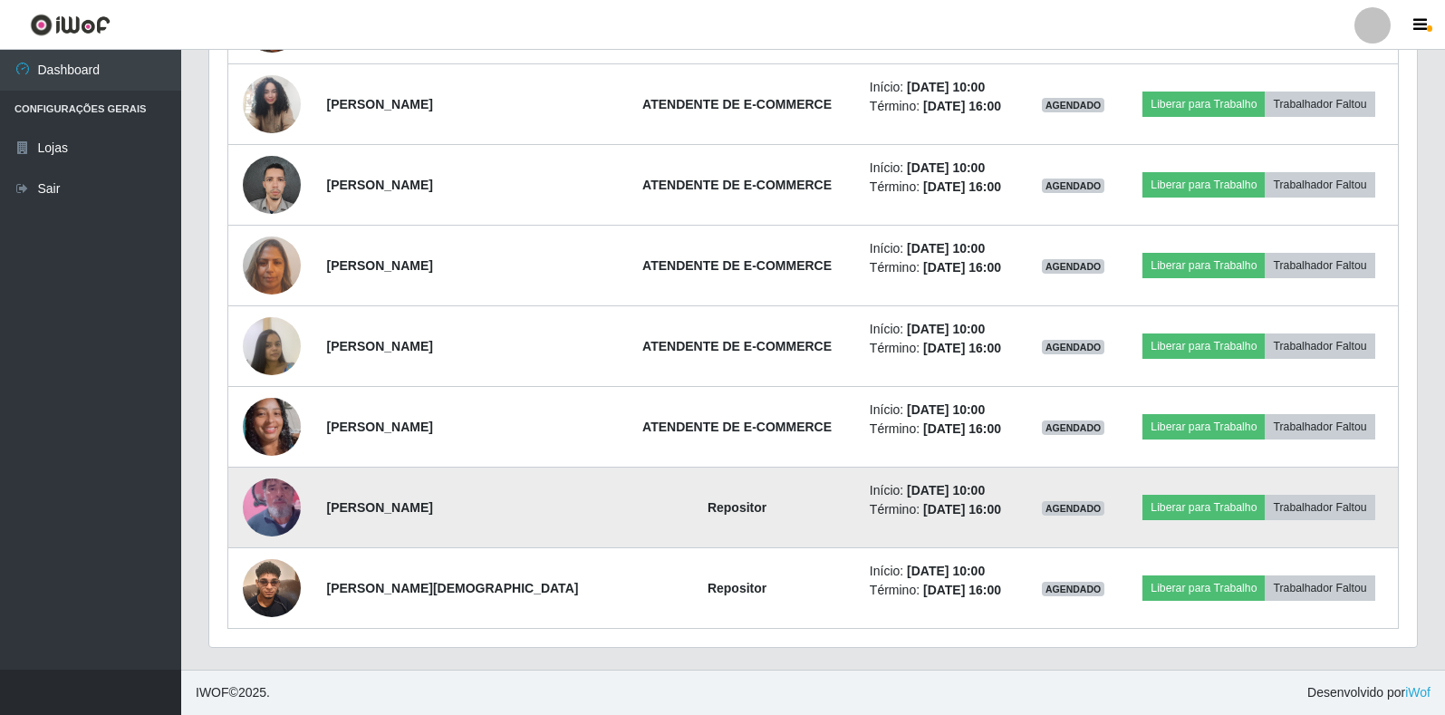
click at [278, 503] on img at bounding box center [272, 507] width 58 height 103
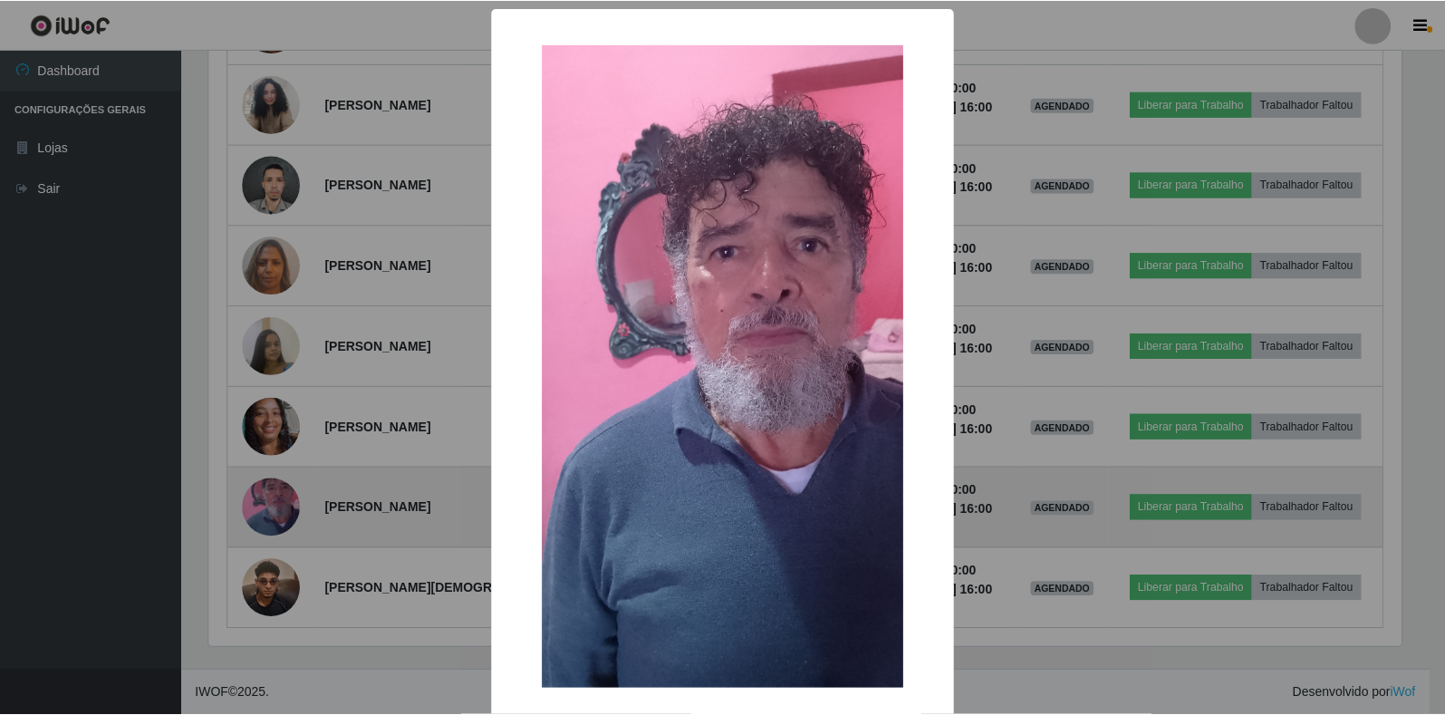
scroll to position [376, 1196]
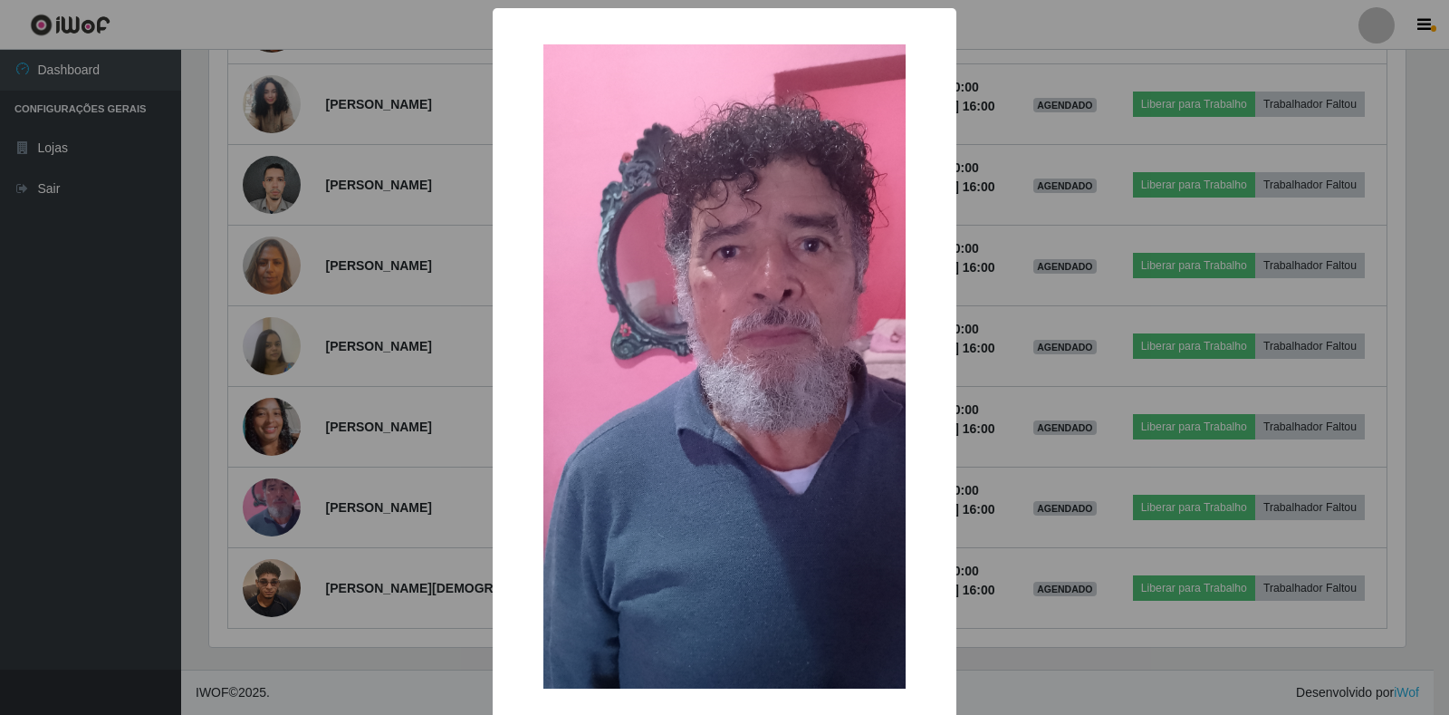
click at [278, 502] on div "× OK Cancel" at bounding box center [724, 357] width 1449 height 715
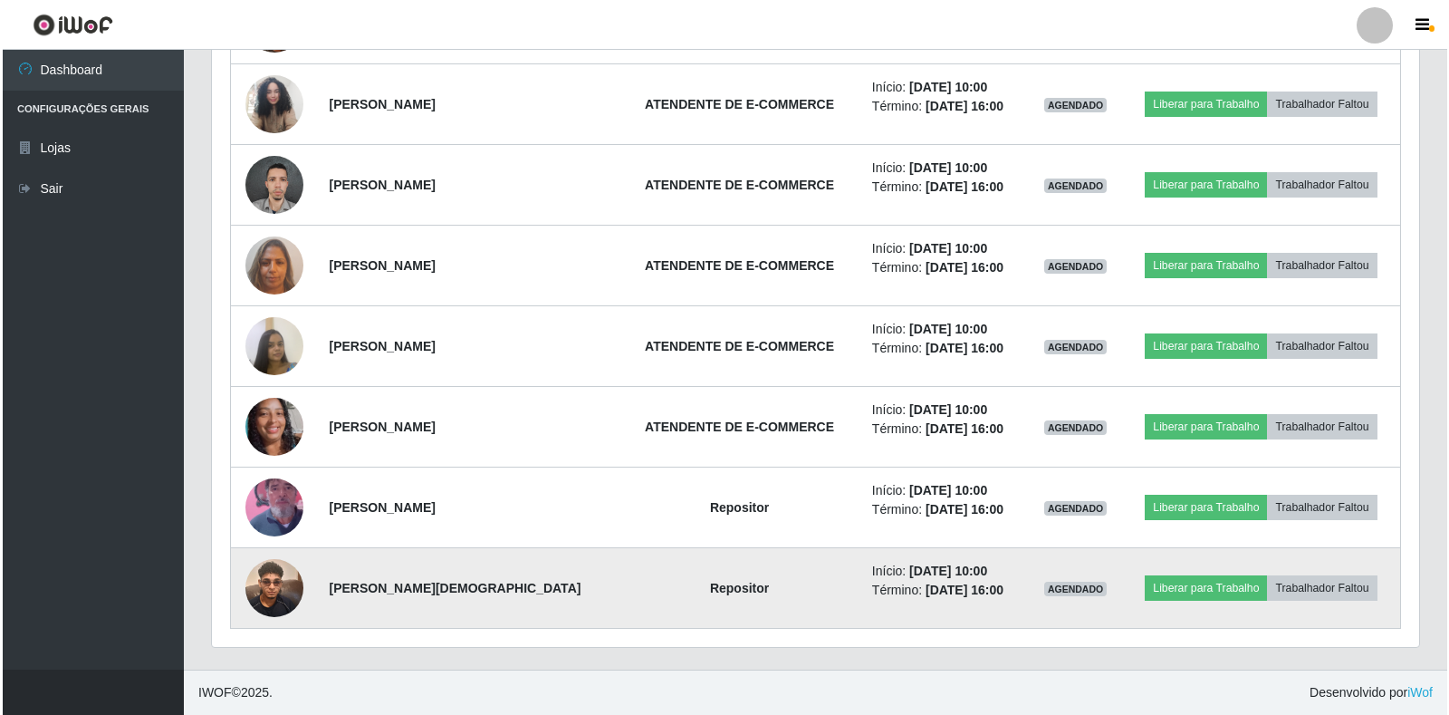
scroll to position [376, 1207]
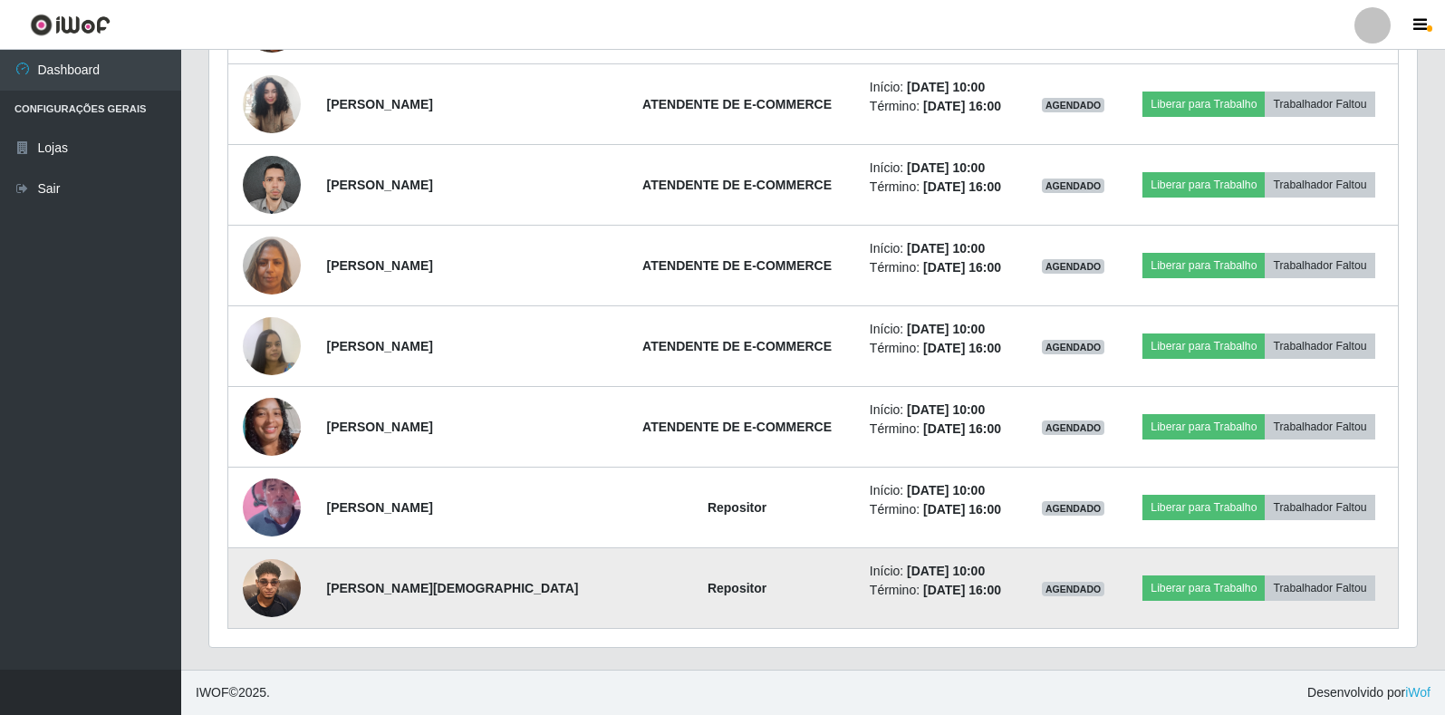
click at [261, 575] on img at bounding box center [272, 587] width 58 height 77
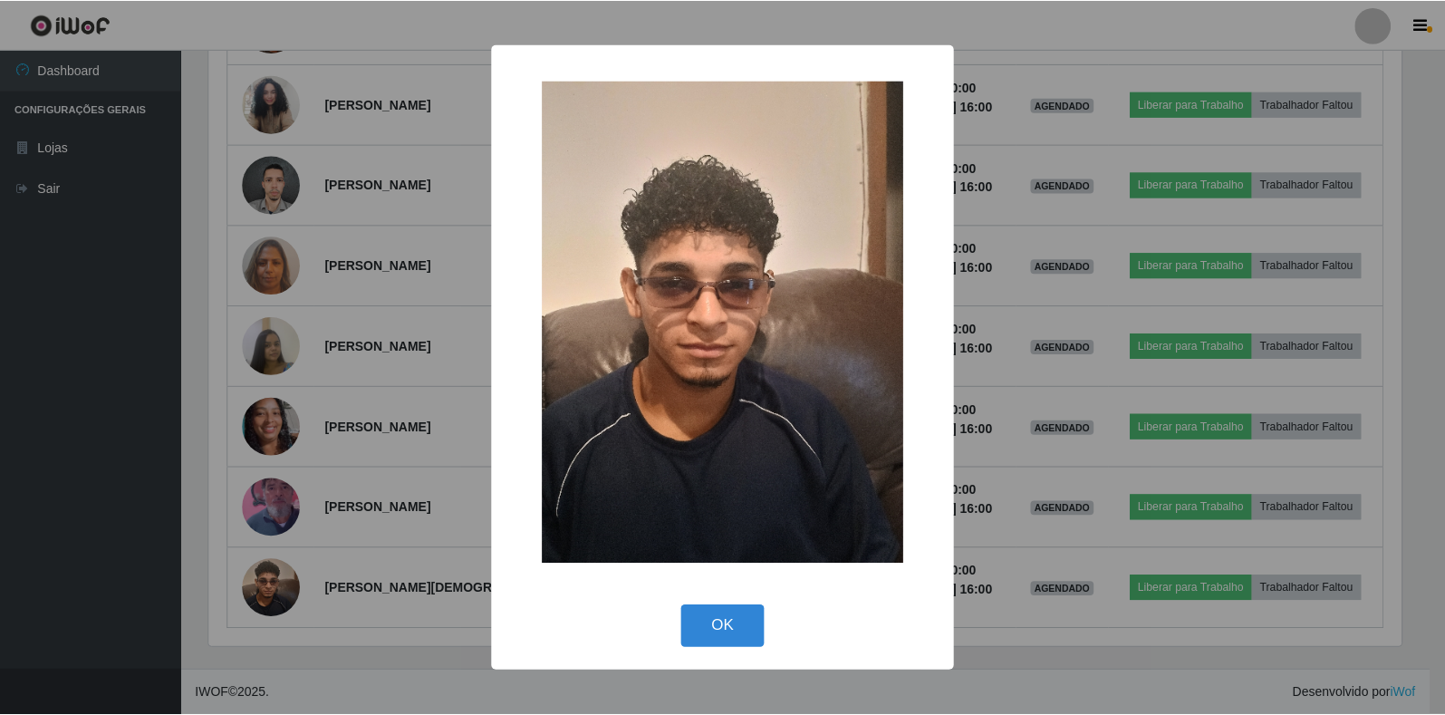
scroll to position [376, 1196]
drag, startPoint x: 274, startPoint y: 542, endPoint x: 279, endPoint y: 524, distance: 18.0
click at [274, 541] on div "× OK Cancel" at bounding box center [724, 357] width 1449 height 715
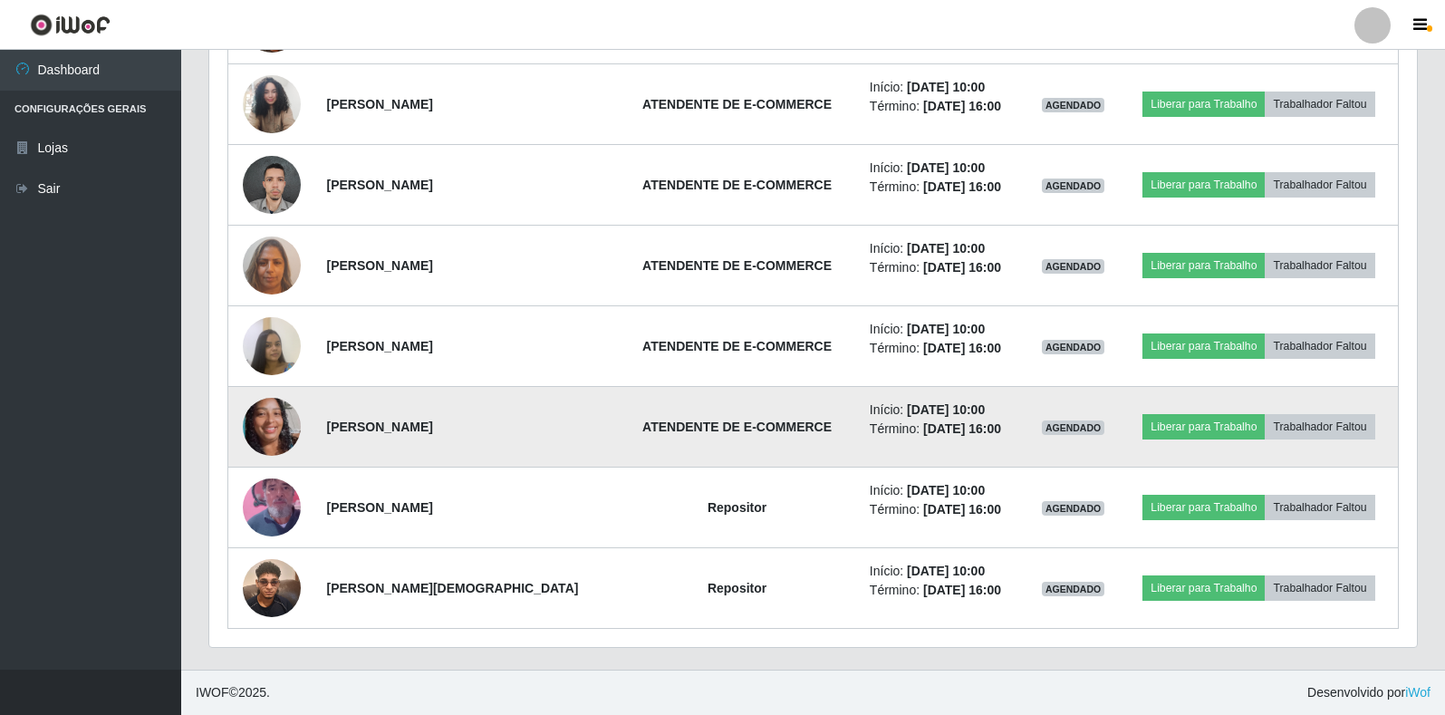
click at [274, 436] on img at bounding box center [272, 426] width 58 height 129
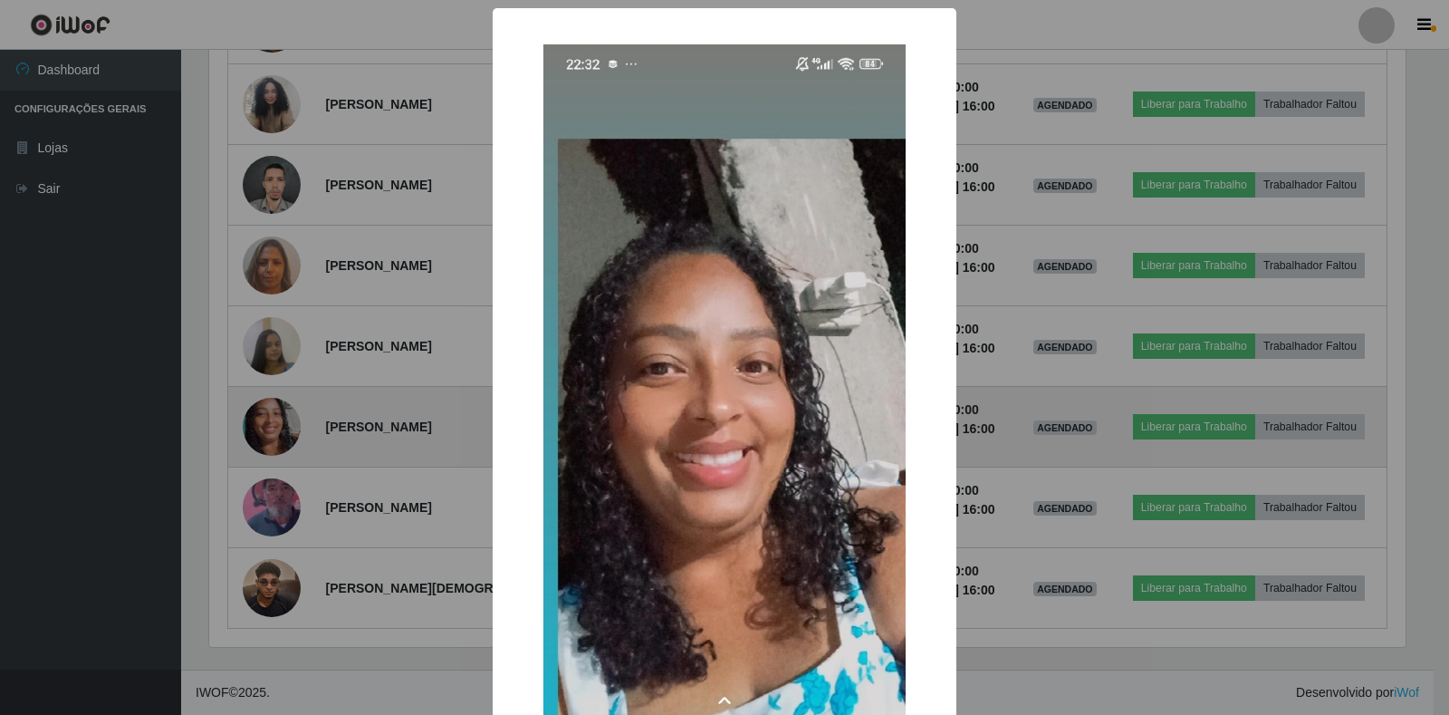
click at [274, 436] on div "× OK Cancel" at bounding box center [724, 357] width 1449 height 715
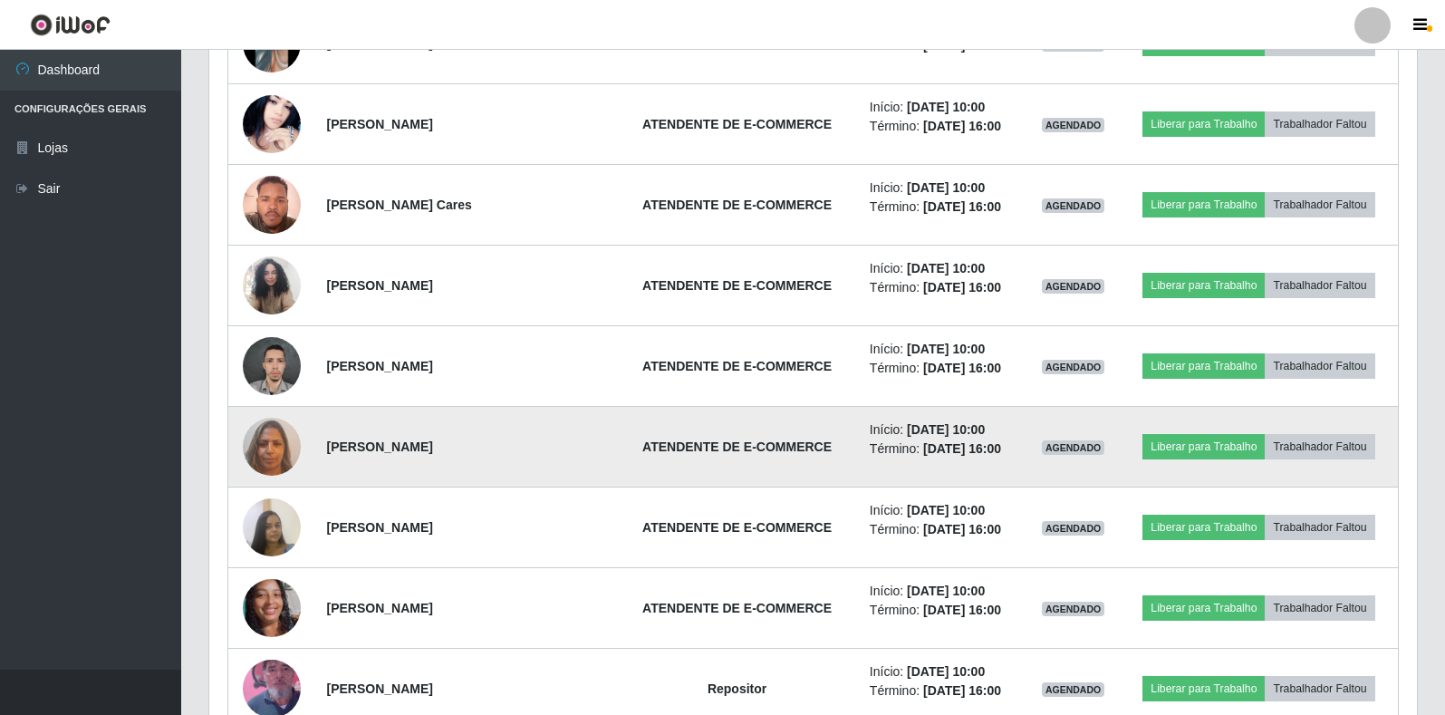
click at [286, 435] on img at bounding box center [272, 446] width 58 height 77
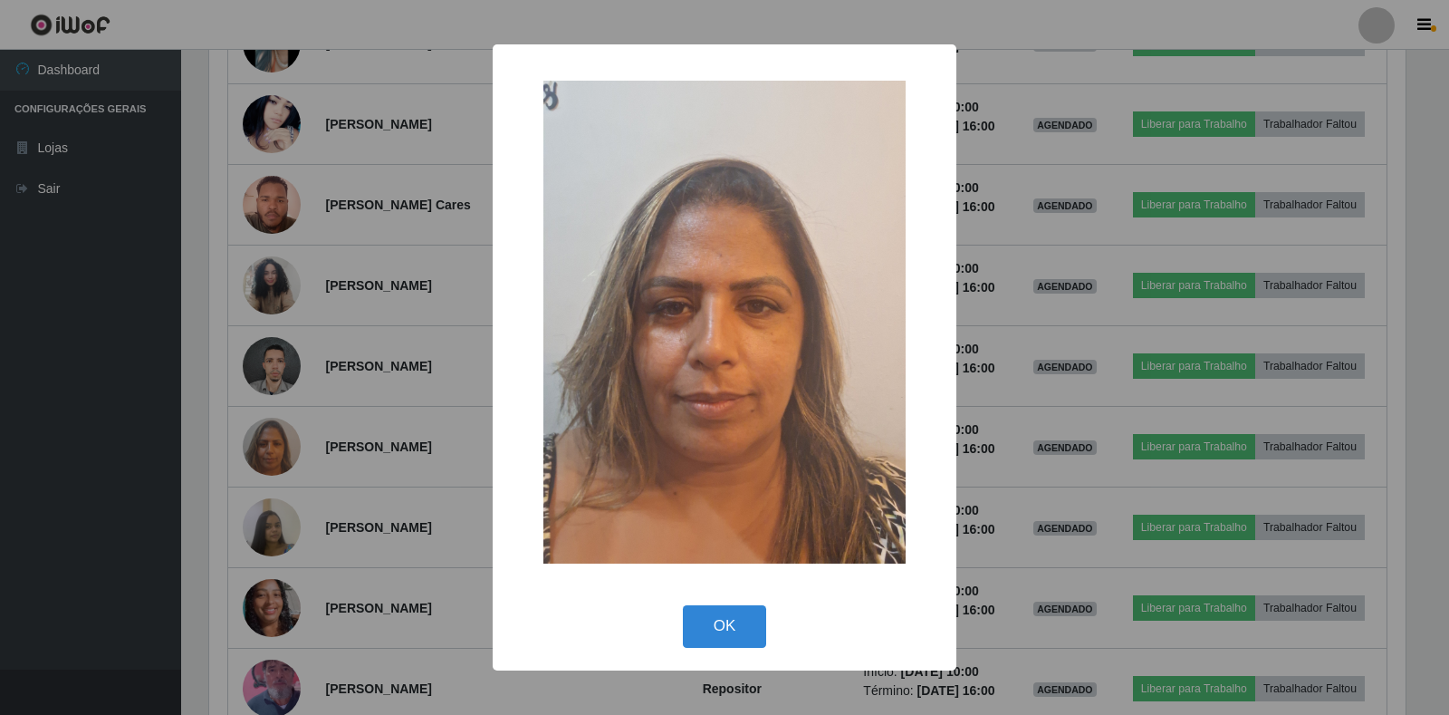
click at [379, 411] on div "× OK Cancel" at bounding box center [724, 357] width 1449 height 715
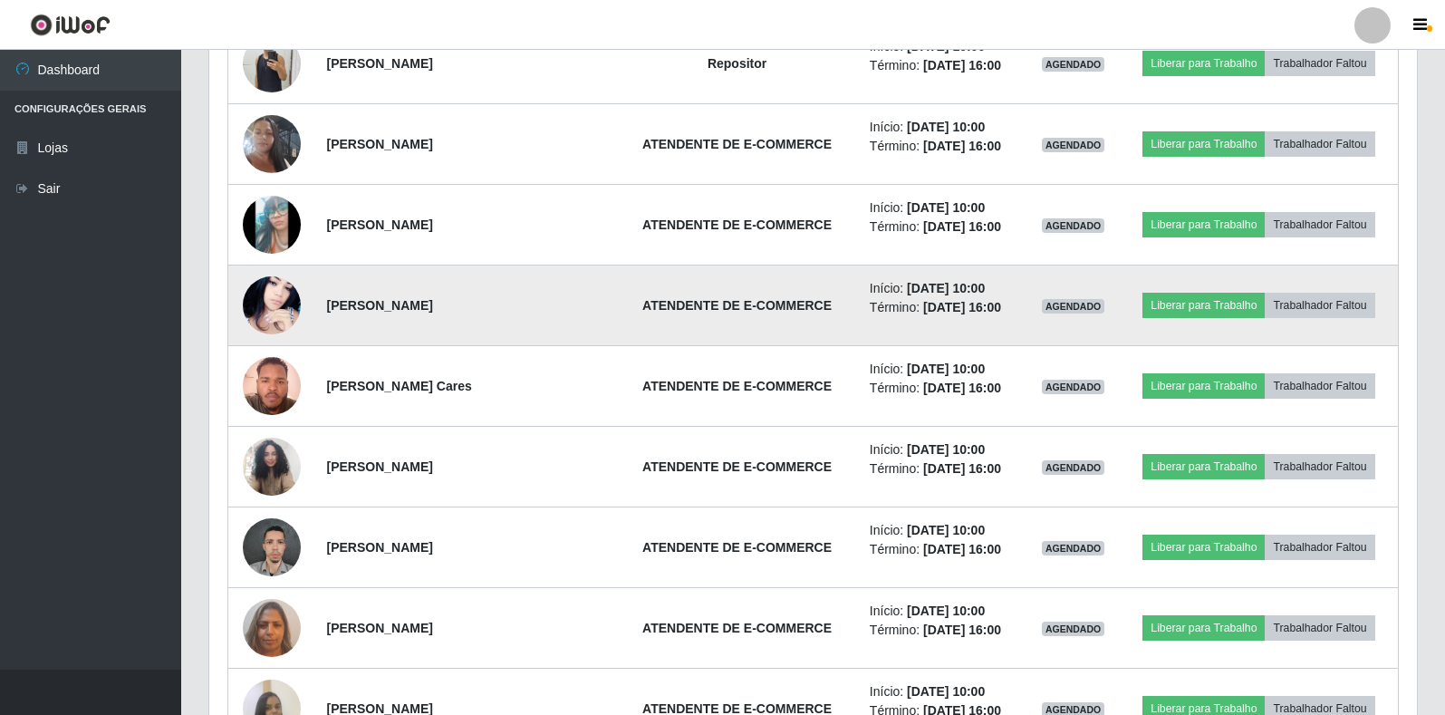
click at [296, 301] on img at bounding box center [272, 305] width 58 height 72
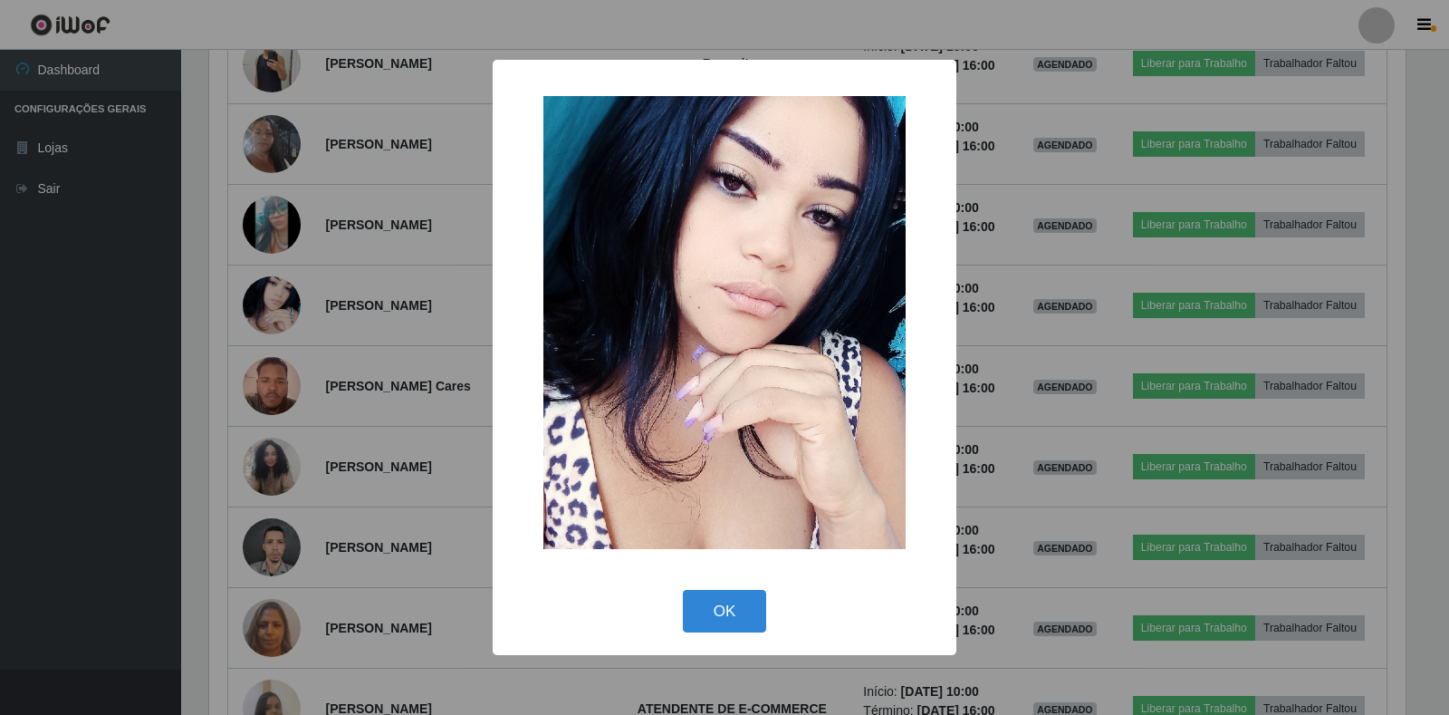
click at [418, 327] on div "× OK Cancel" at bounding box center [724, 357] width 1449 height 715
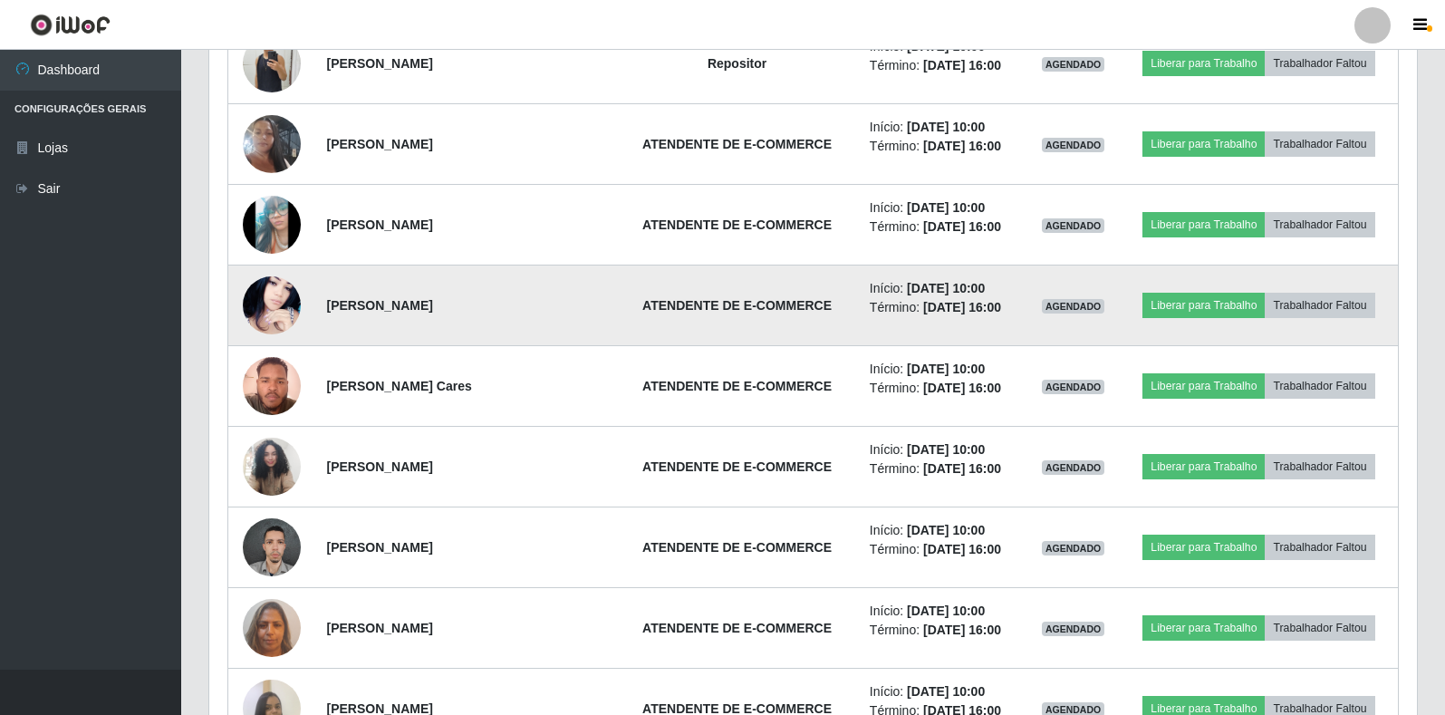
click at [291, 316] on img at bounding box center [272, 305] width 58 height 72
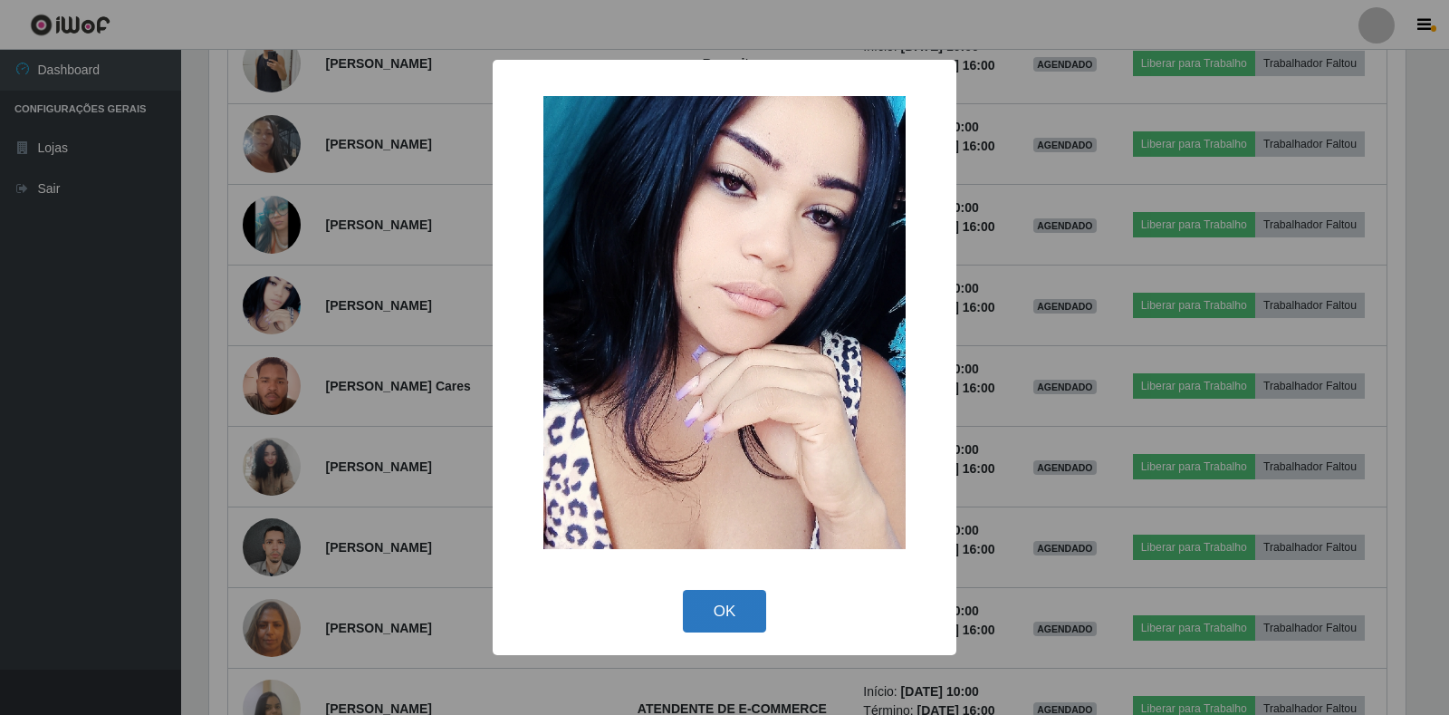
click at [709, 614] on button "OK" at bounding box center [725, 611] width 84 height 43
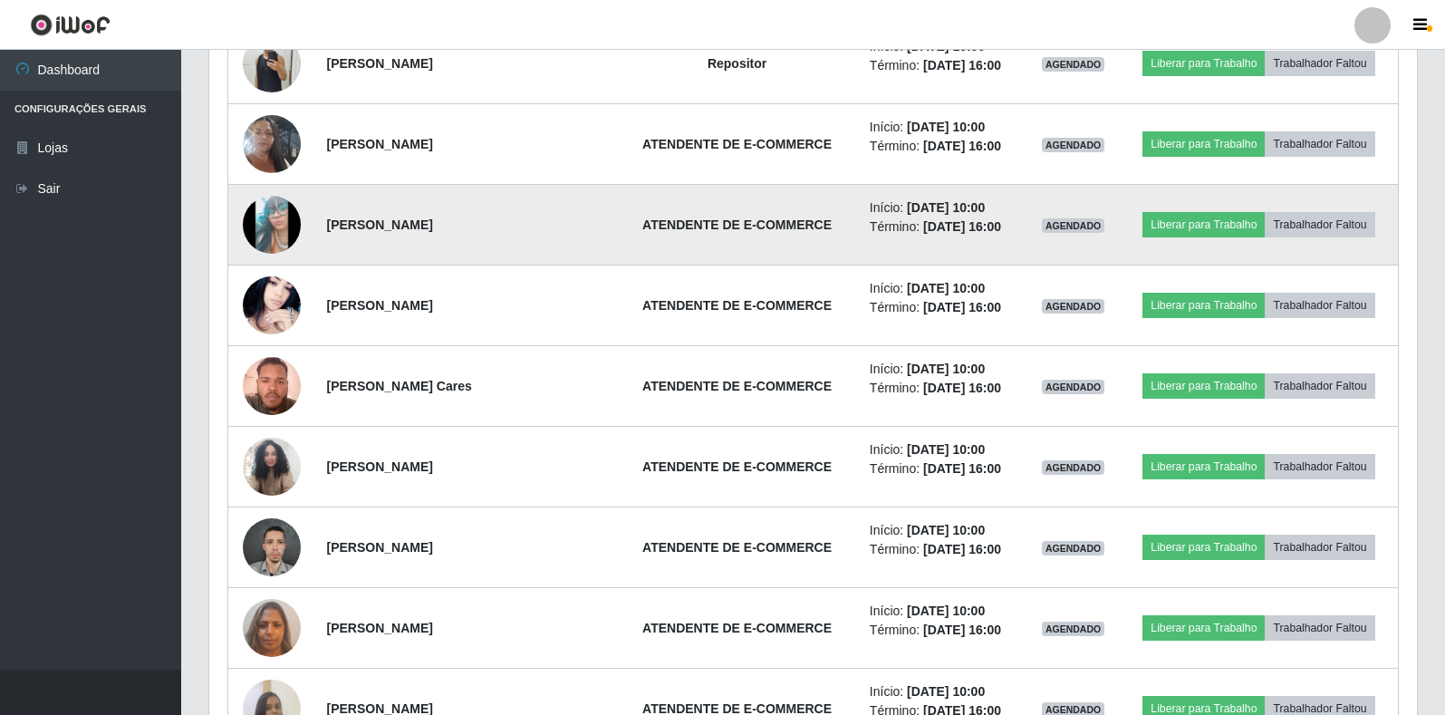
click at [287, 235] on img at bounding box center [272, 224] width 58 height 129
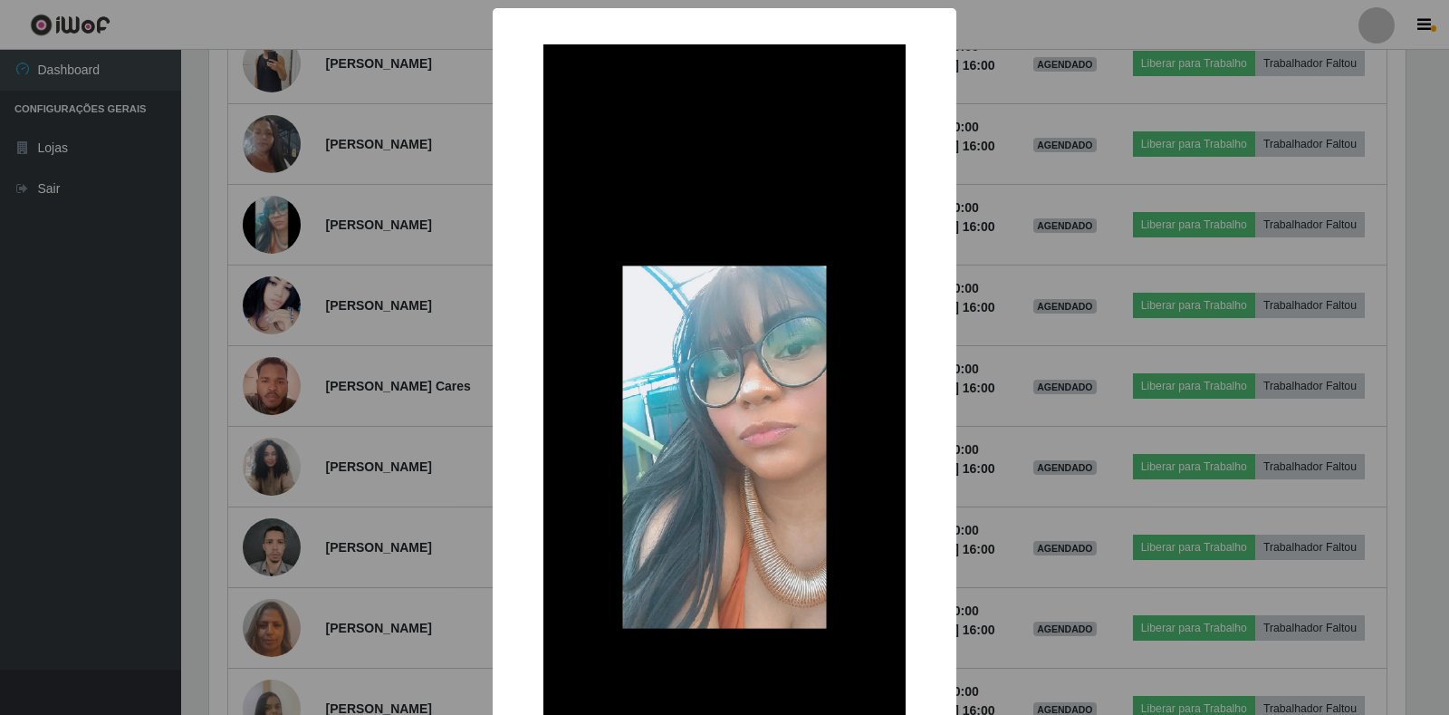
click at [432, 399] on div "× OK Cancel" at bounding box center [724, 357] width 1449 height 715
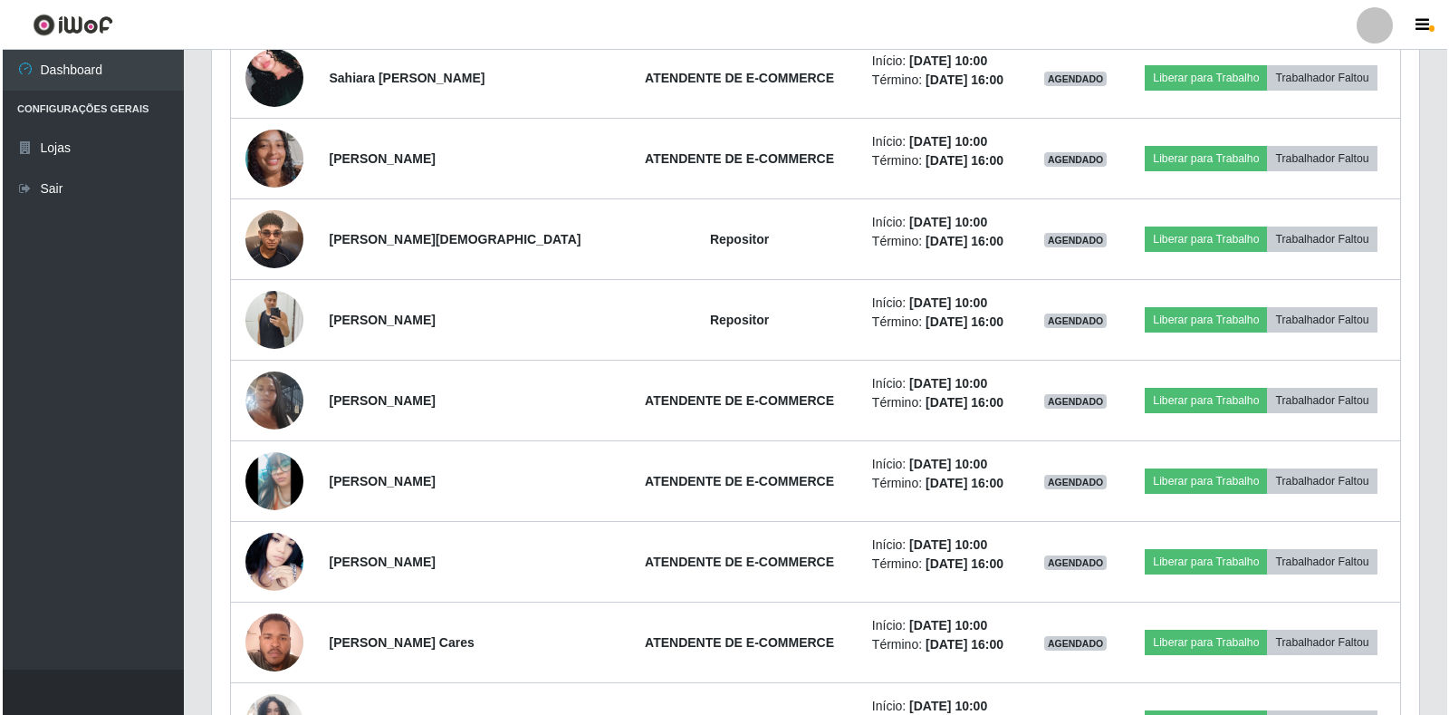
scroll to position [3965, 0]
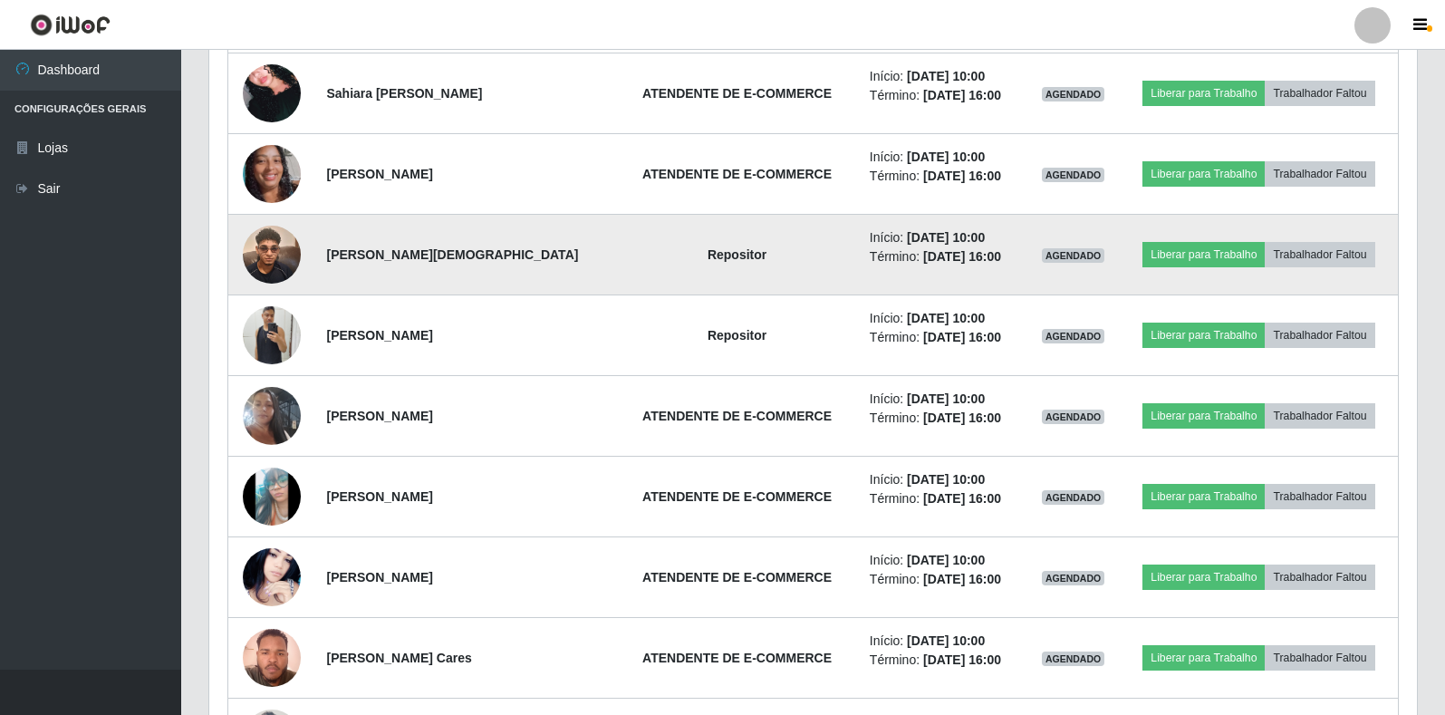
click at [269, 237] on img at bounding box center [272, 254] width 58 height 77
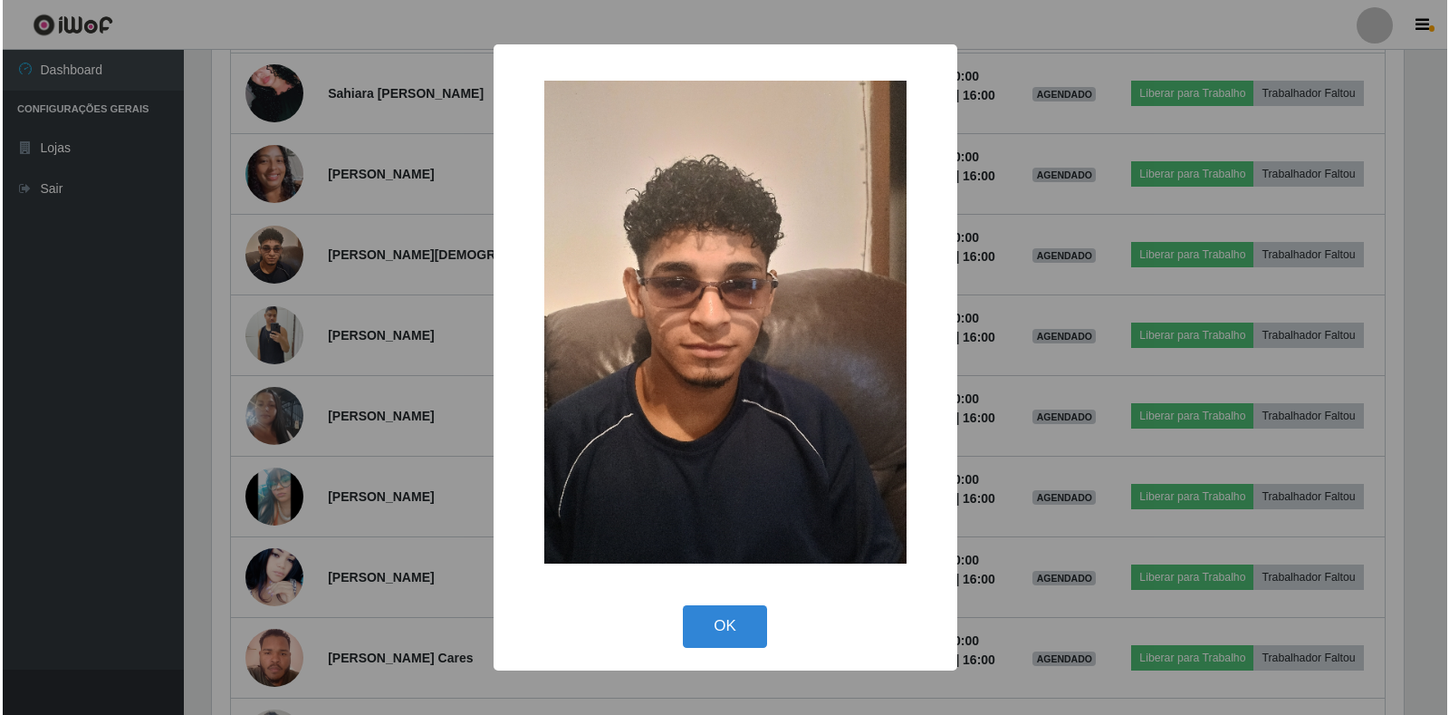
scroll to position [905351, 904530]
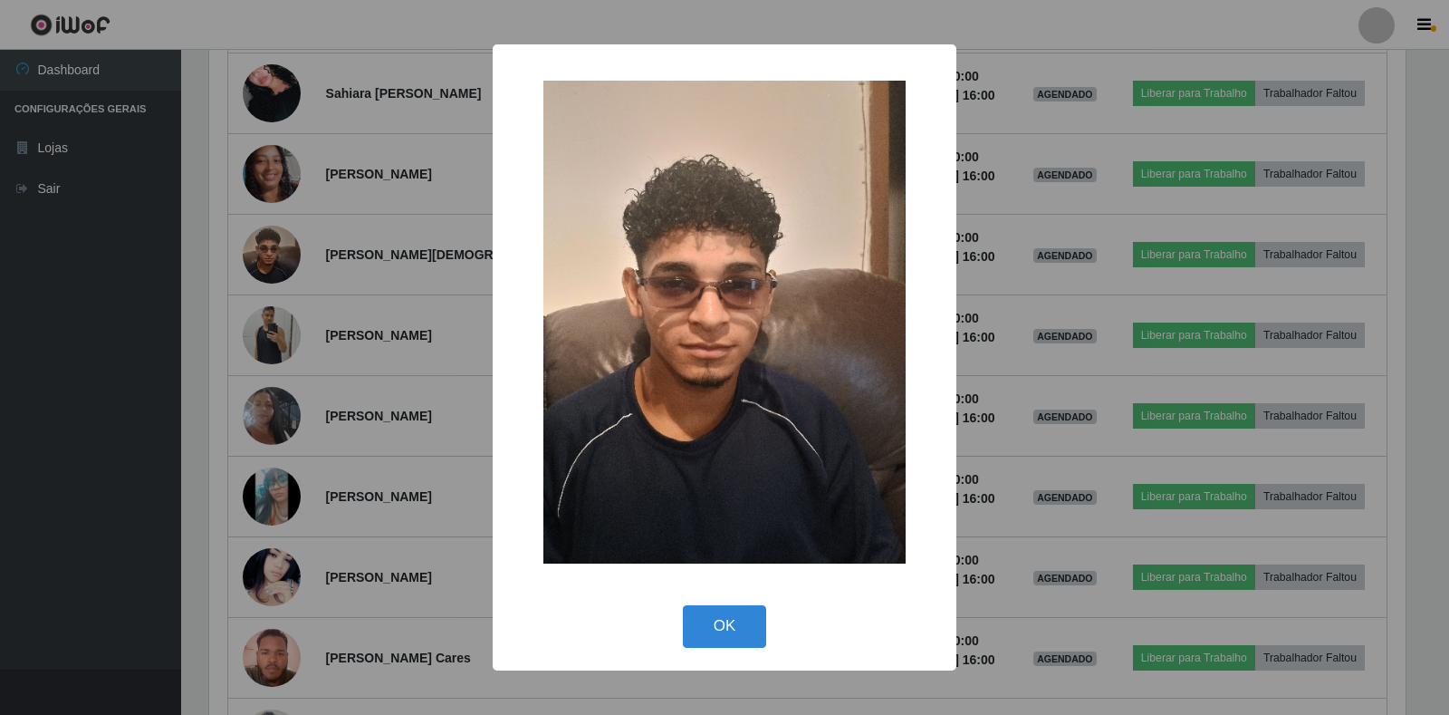
click at [282, 317] on div "× OK Cancel" at bounding box center [724, 357] width 1449 height 715
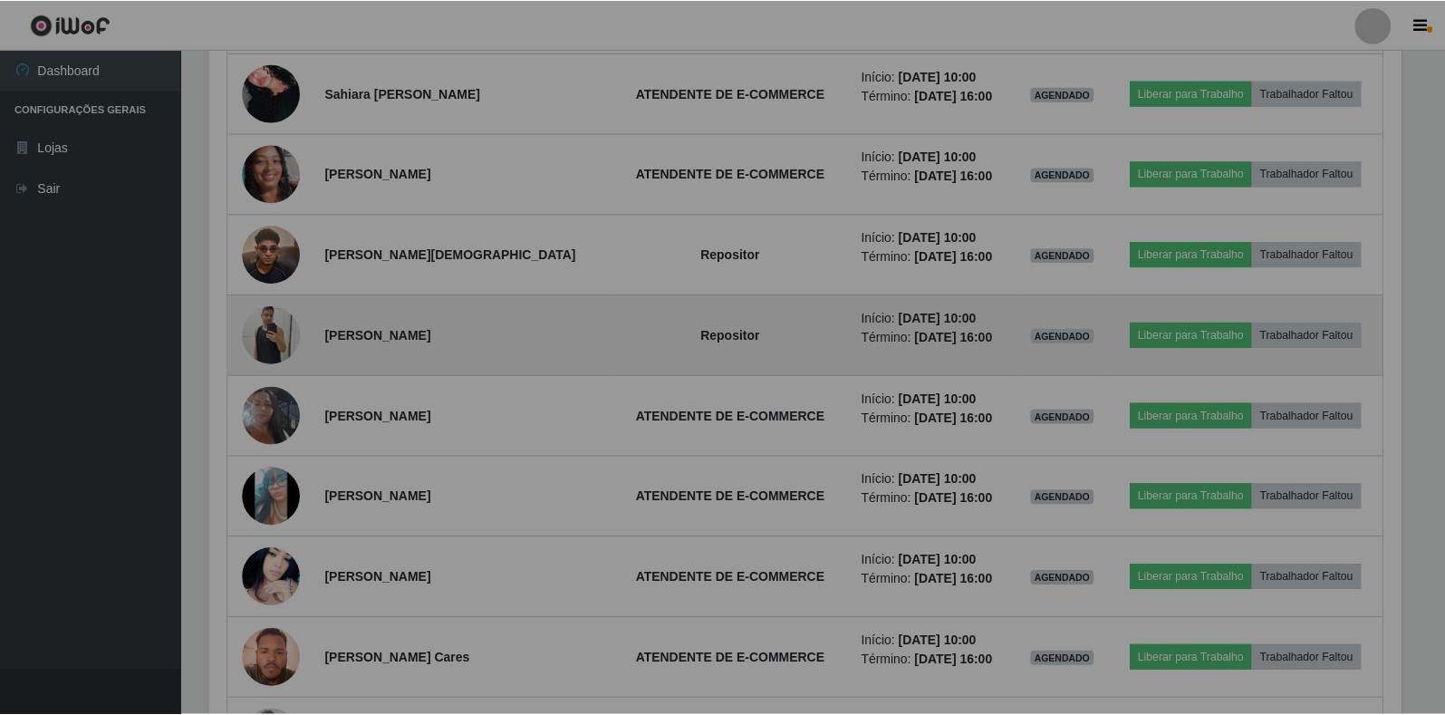
scroll to position [905351, 904519]
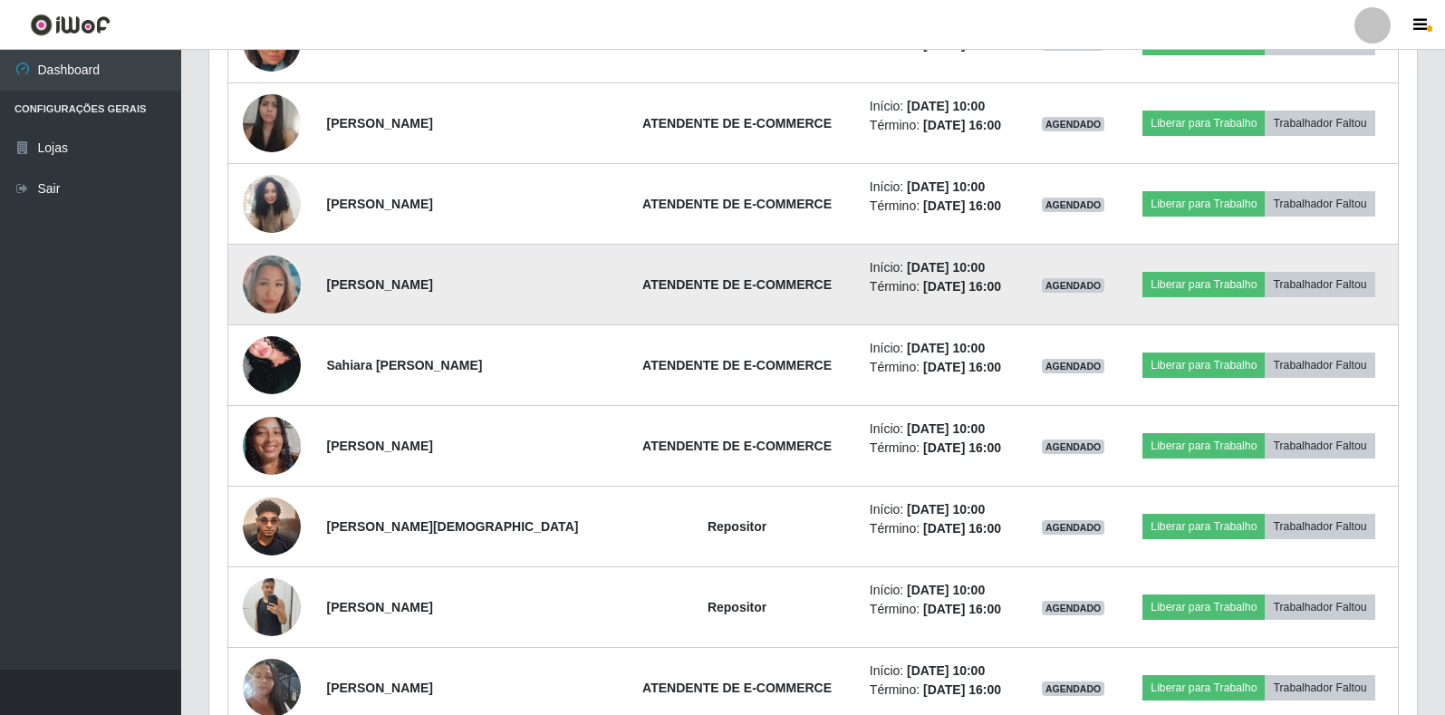
click at [268, 276] on img at bounding box center [272, 285] width 58 height 80
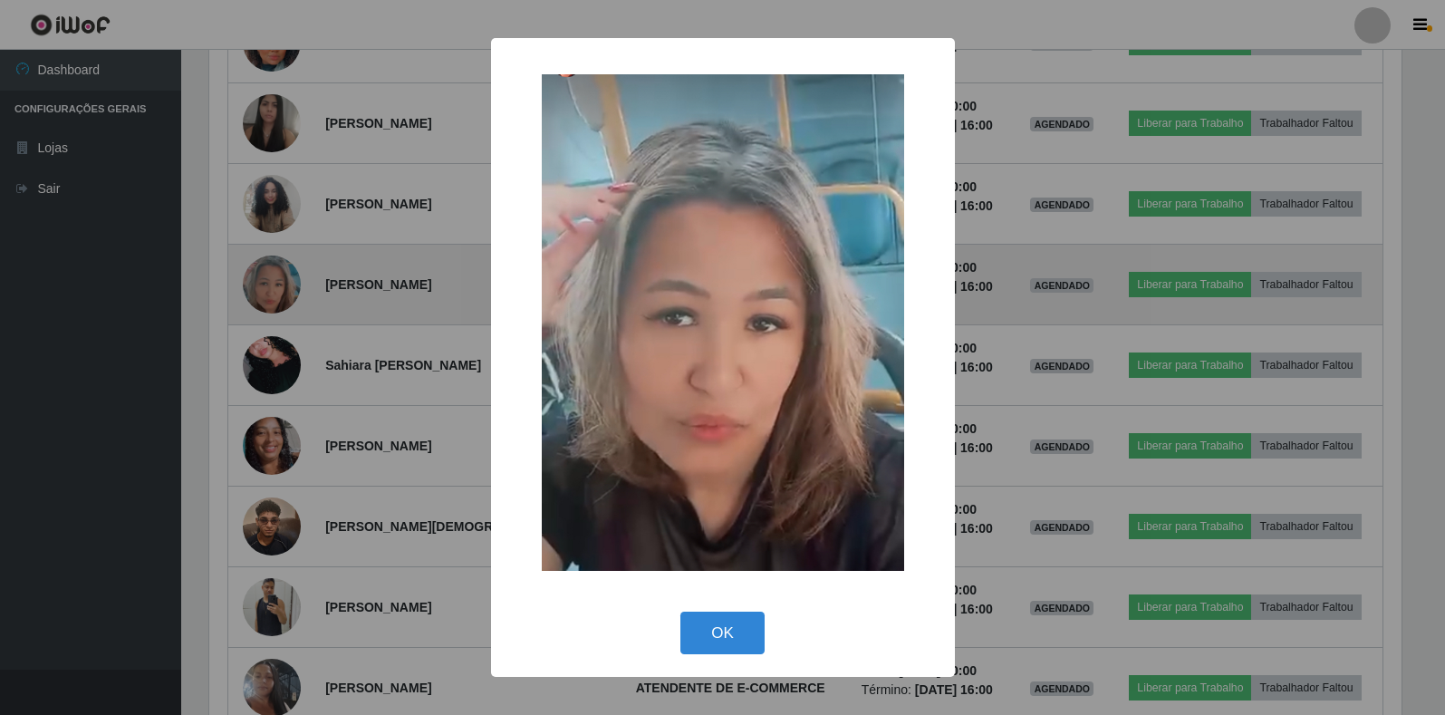
scroll to position [376, 1196]
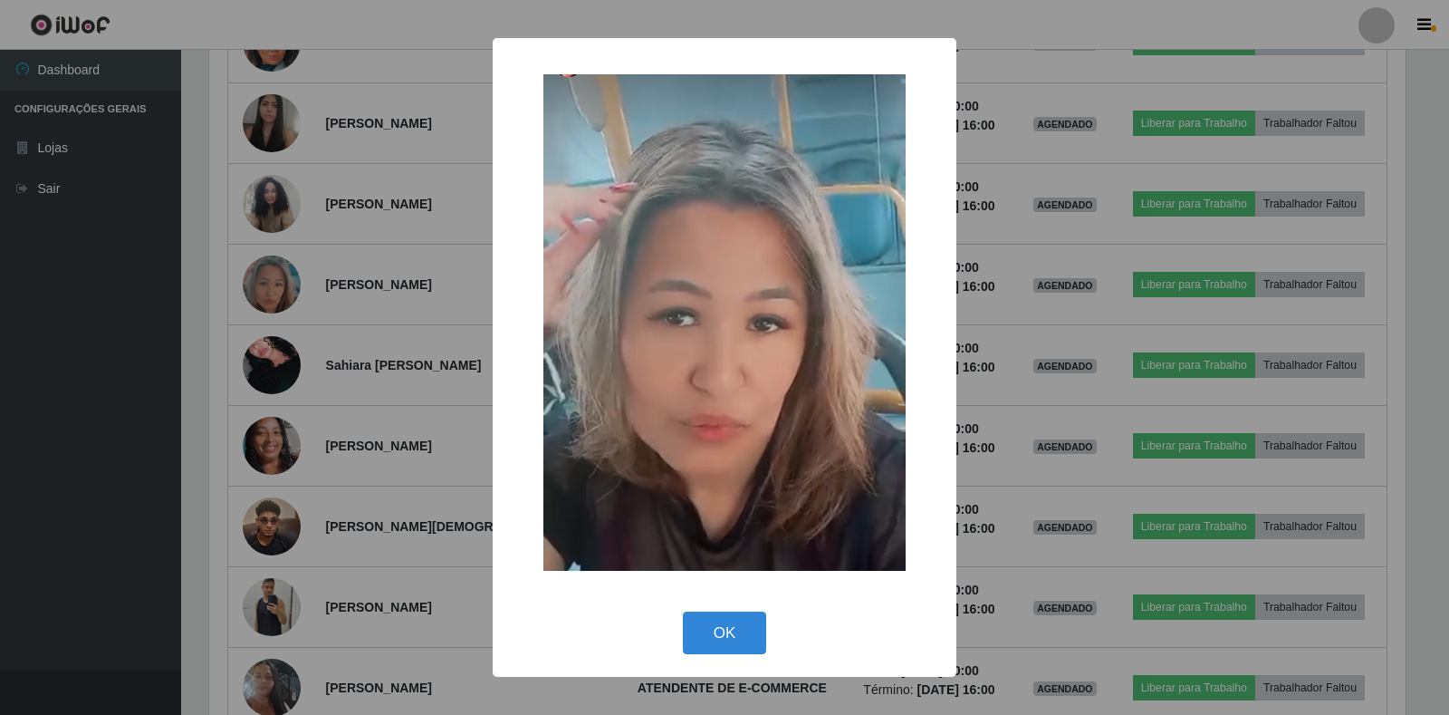
click at [400, 210] on div "× OK Cancel" at bounding box center [724, 357] width 1449 height 715
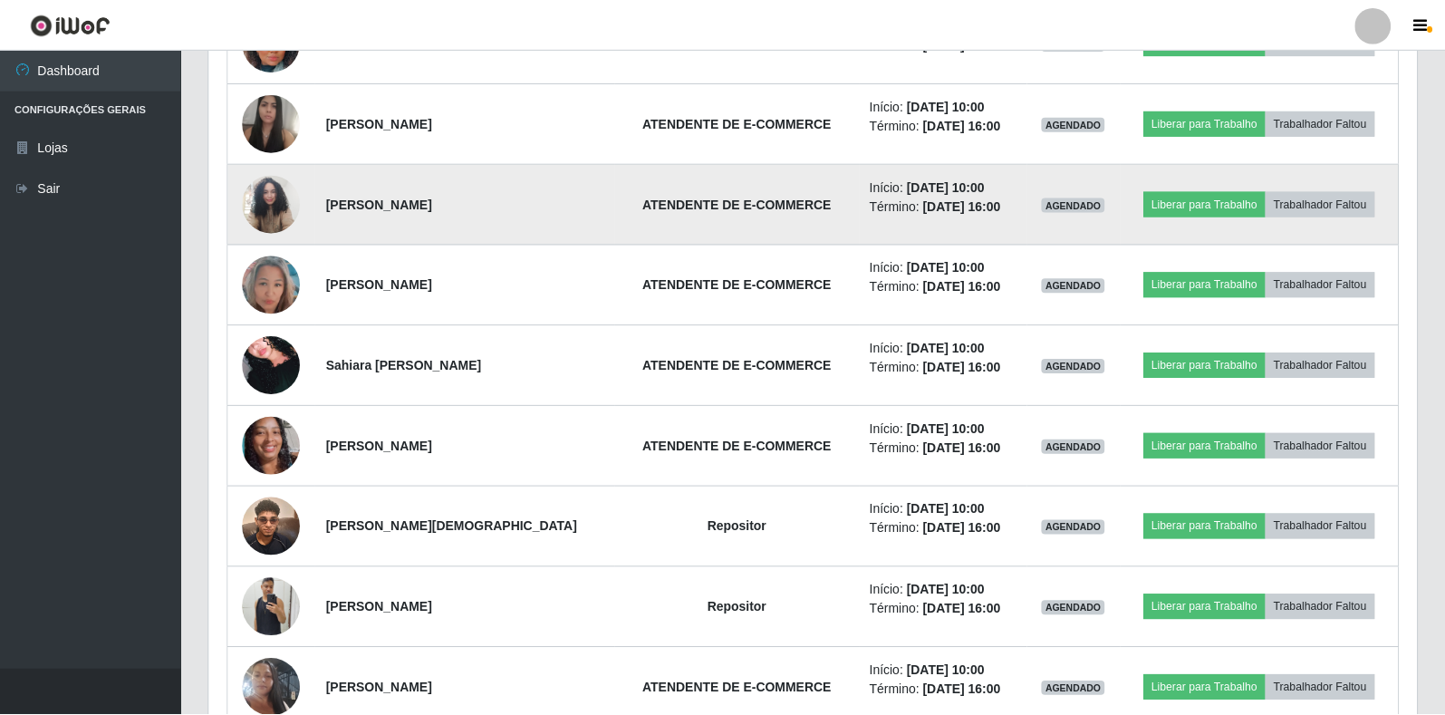
scroll to position [376, 1207]
click at [261, 195] on img at bounding box center [272, 204] width 58 height 78
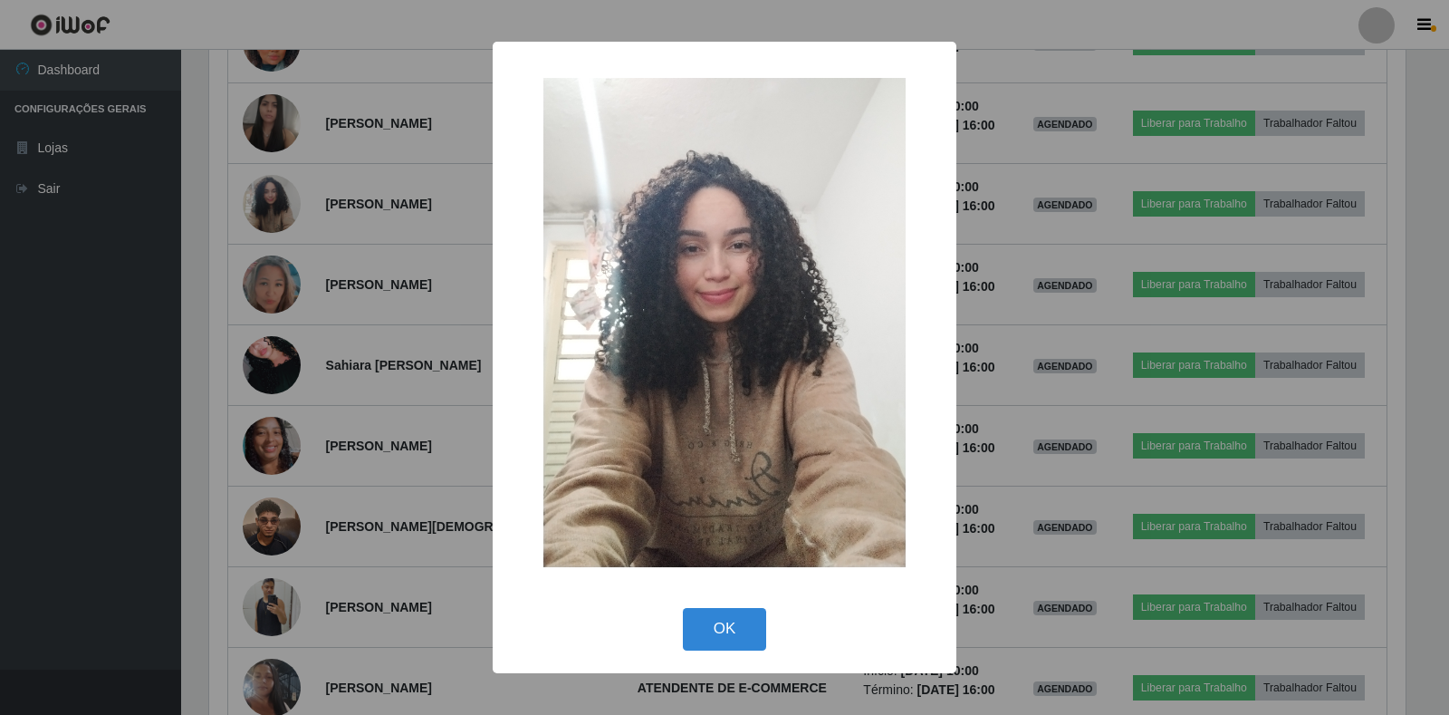
click at [373, 241] on div "× OK Cancel" at bounding box center [724, 357] width 1449 height 715
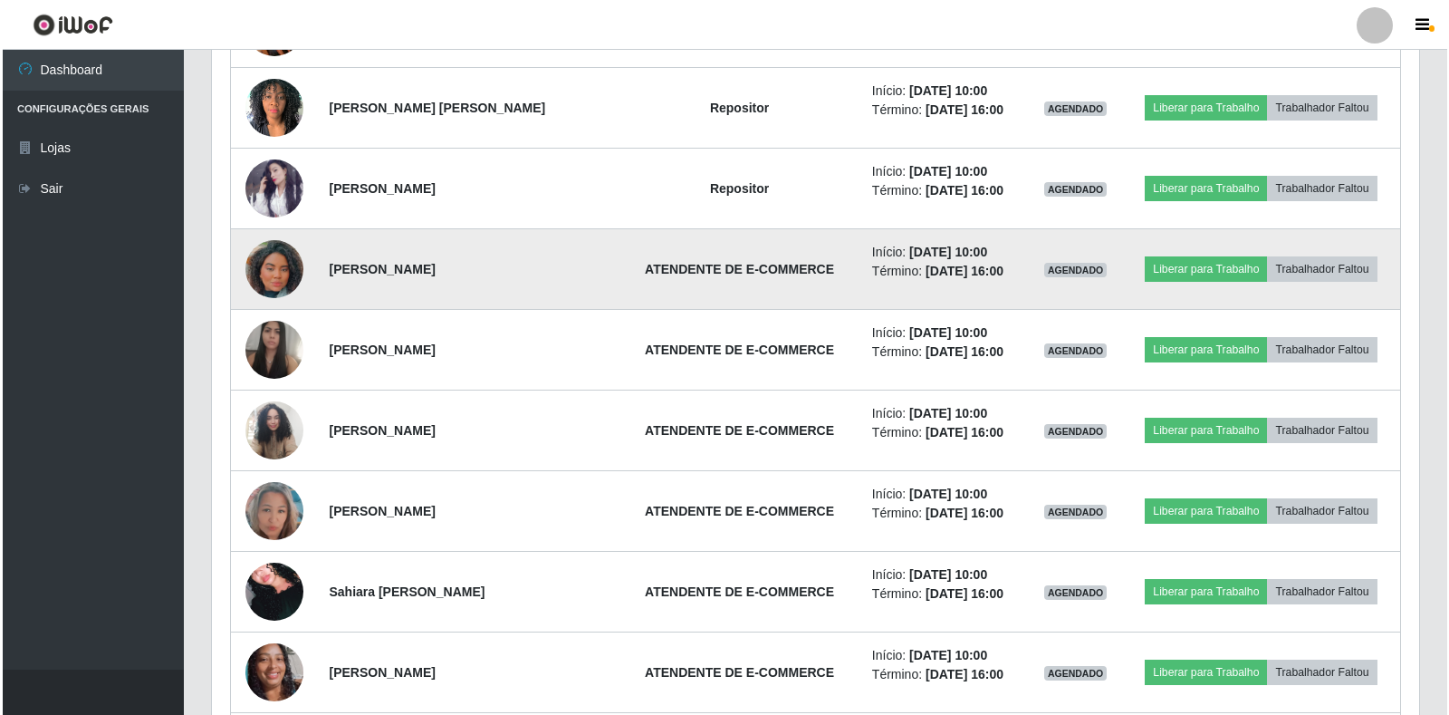
scroll to position [3422, 0]
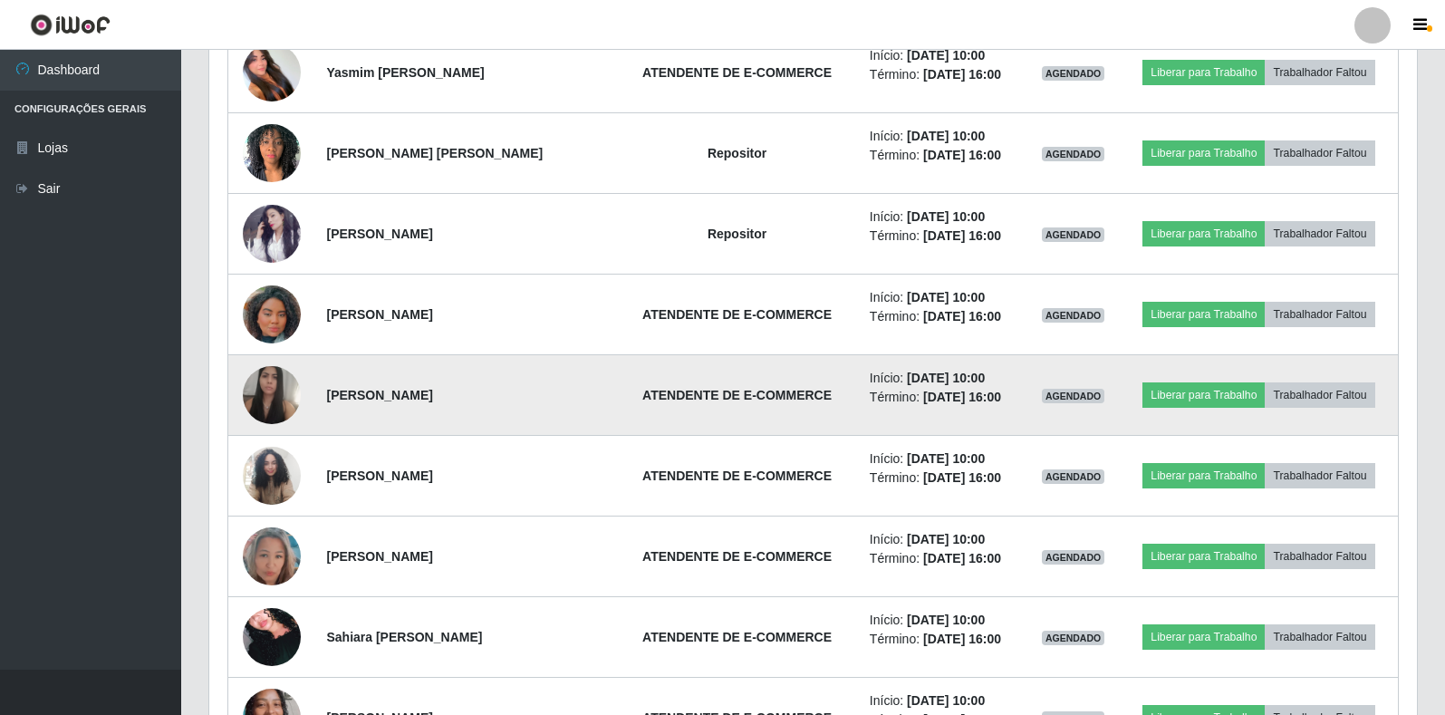
click at [252, 393] on img at bounding box center [272, 395] width 58 height 75
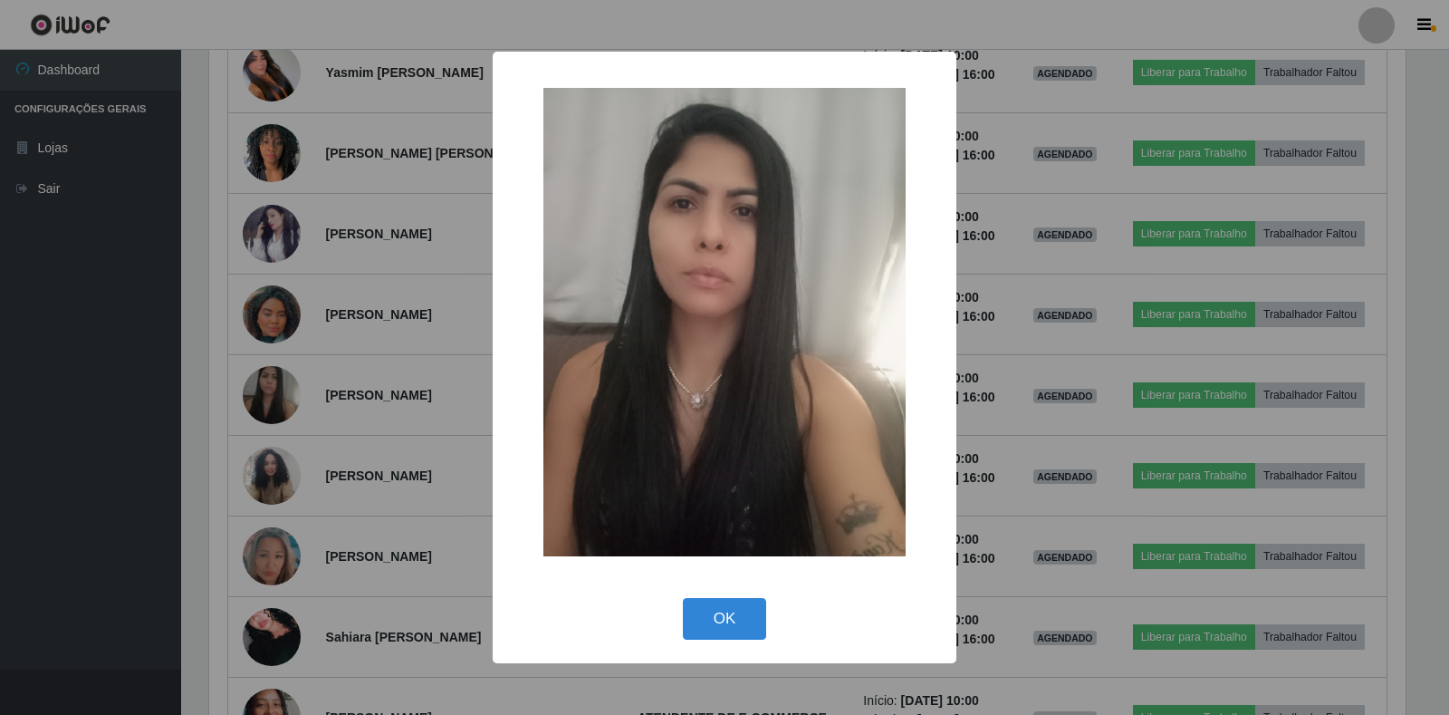
click at [399, 367] on div "× OK Cancel" at bounding box center [724, 357] width 1449 height 715
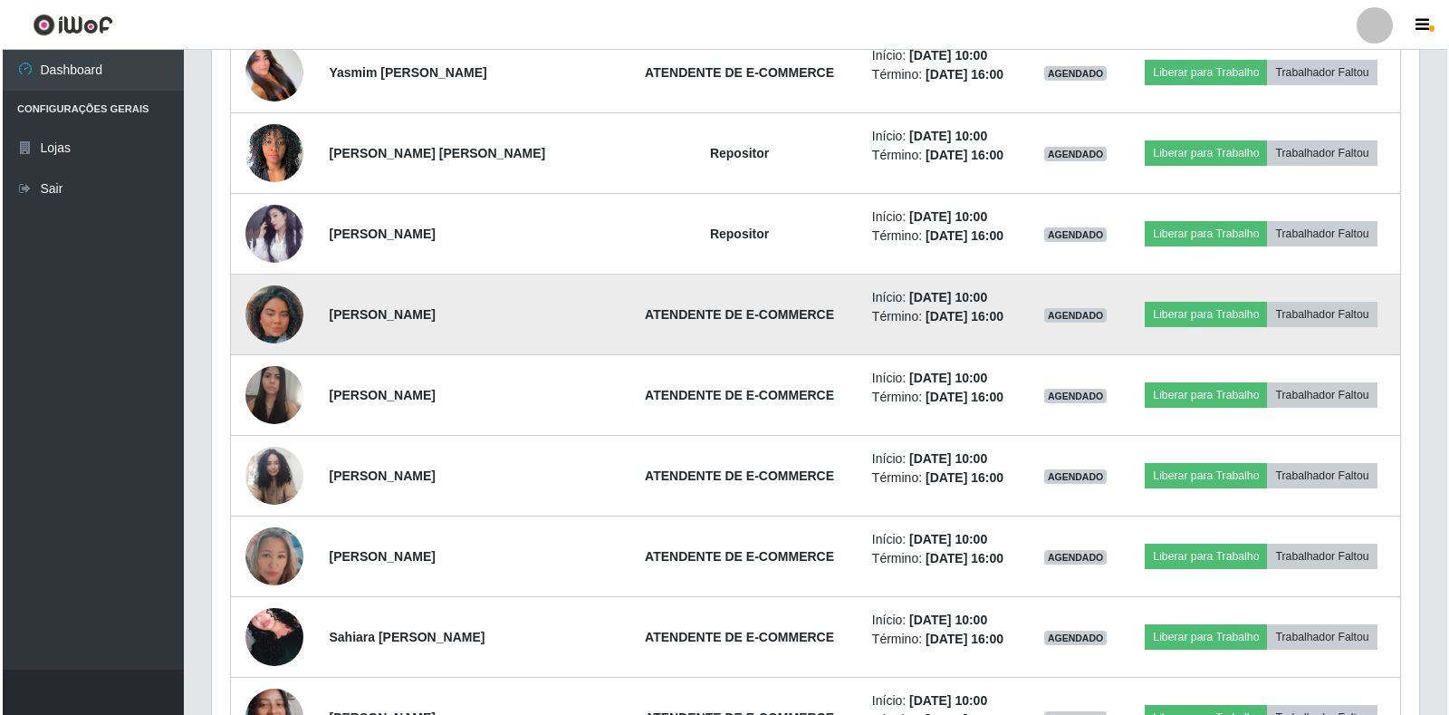
scroll to position [376, 1207]
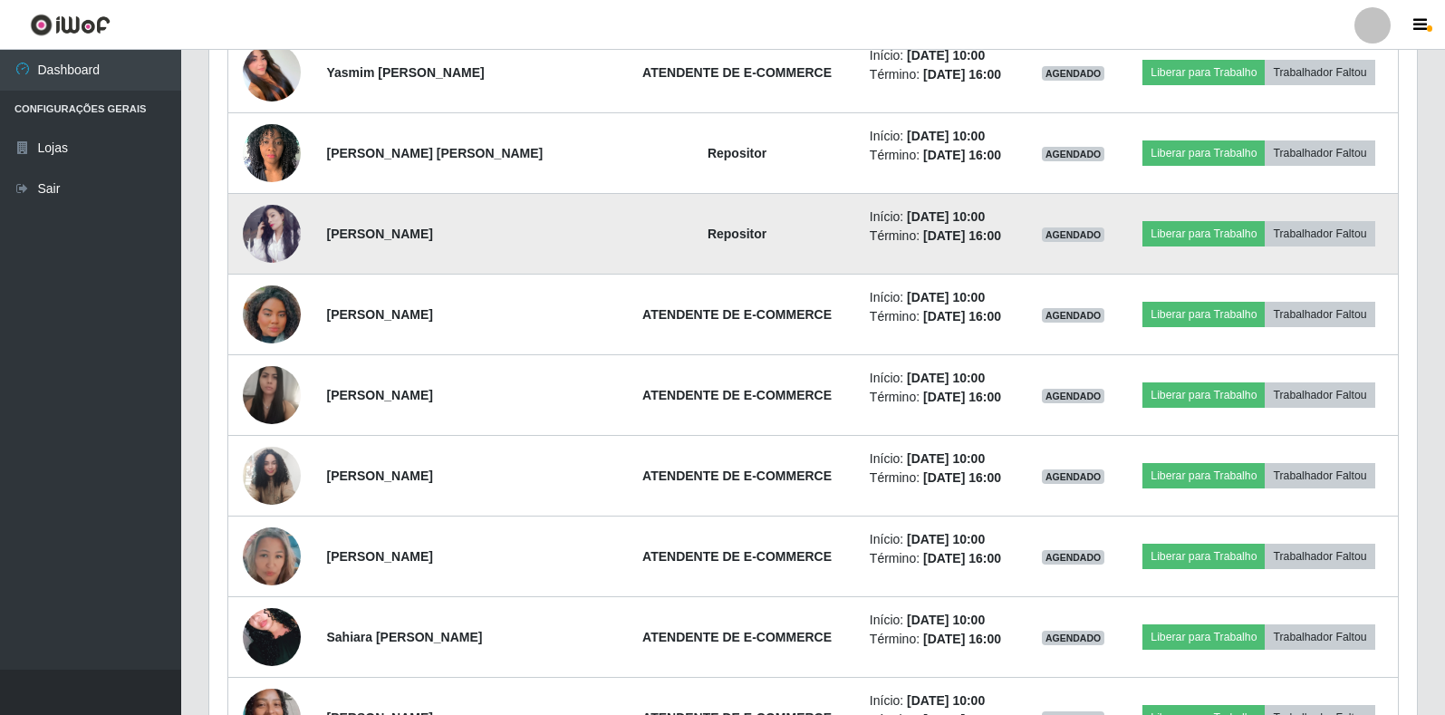
click at [272, 248] on img at bounding box center [272, 234] width 58 height 58
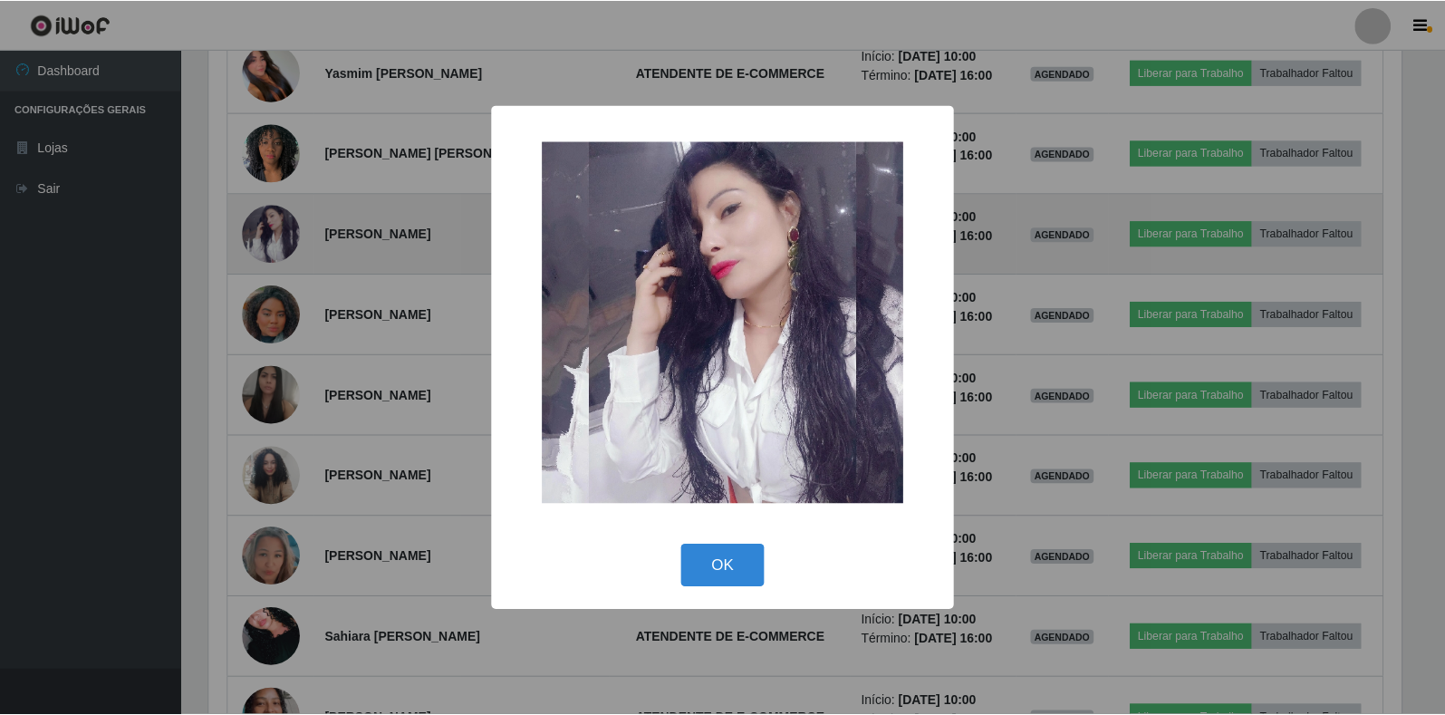
scroll to position [376, 1196]
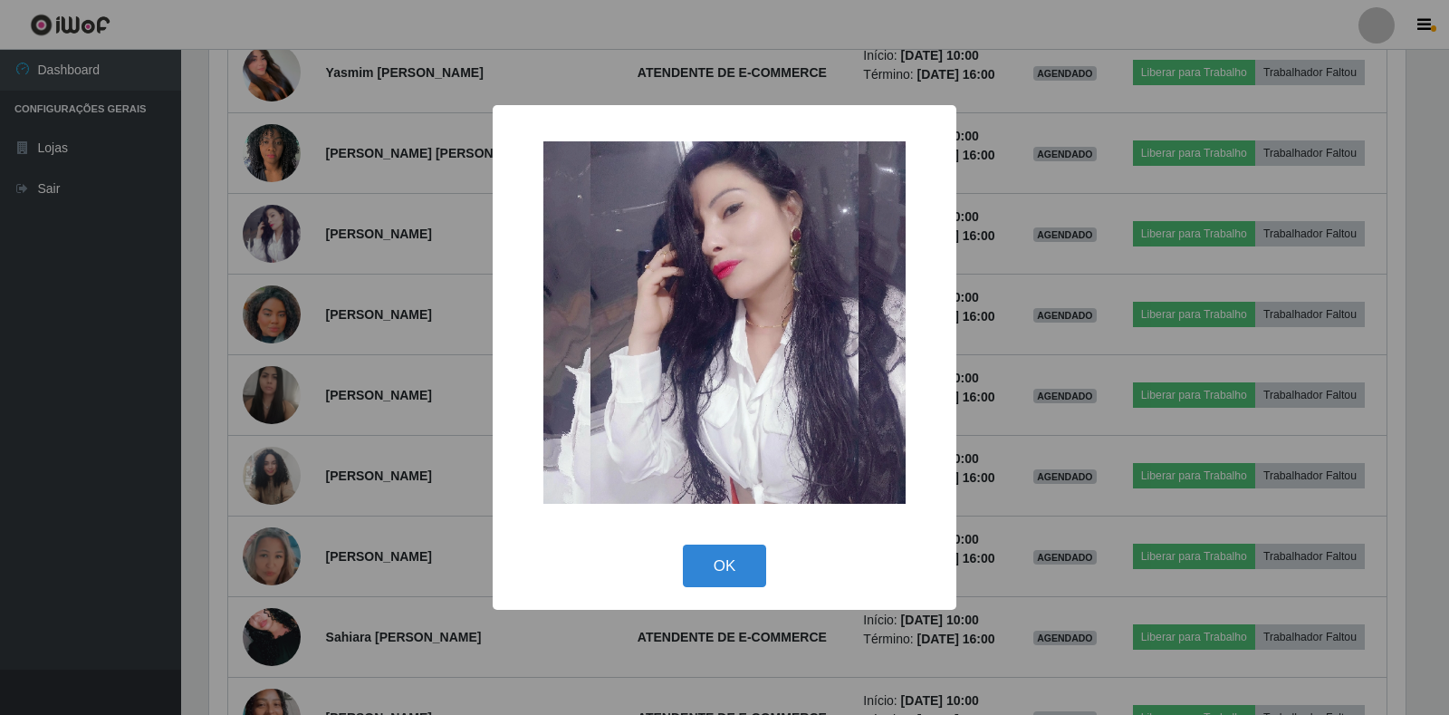
click at [434, 269] on div "× OK Cancel" at bounding box center [724, 357] width 1449 height 715
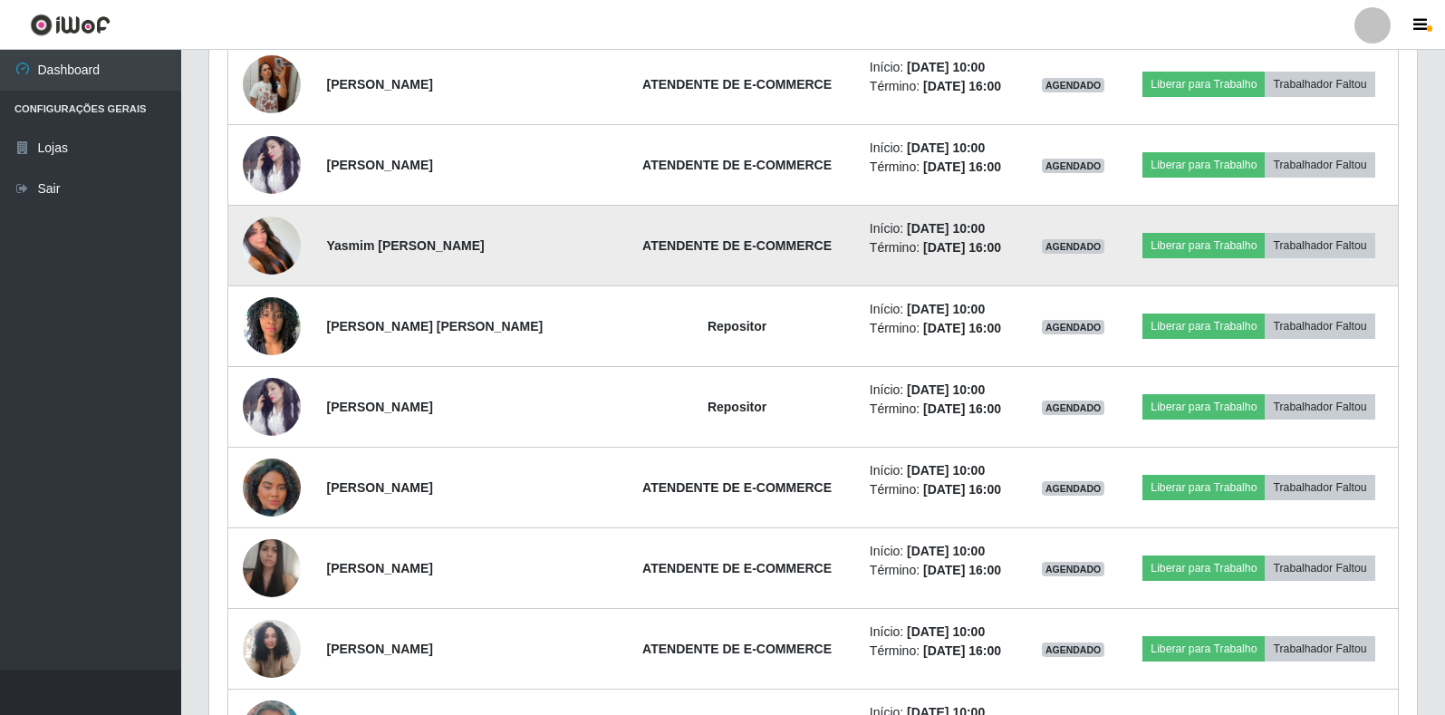
scroll to position [3150, 0]
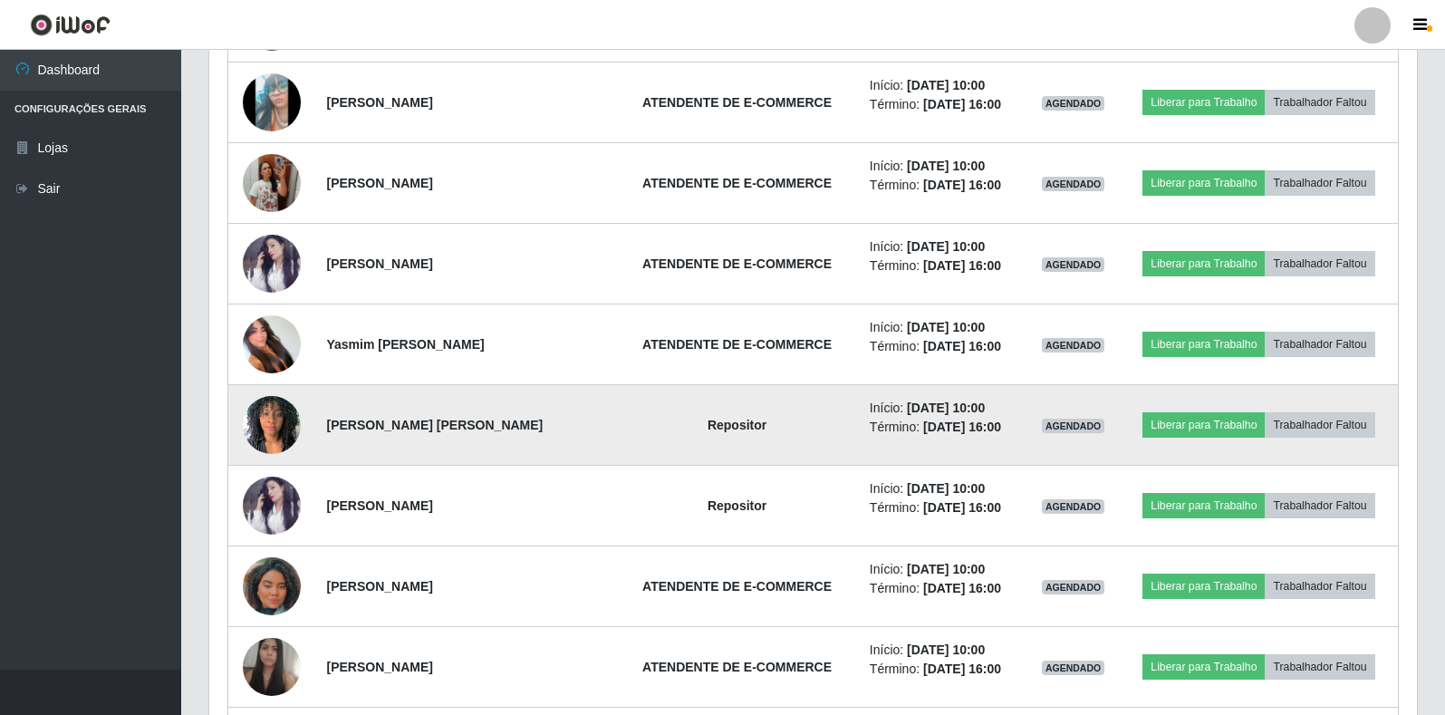
click at [247, 418] on img at bounding box center [272, 424] width 58 height 77
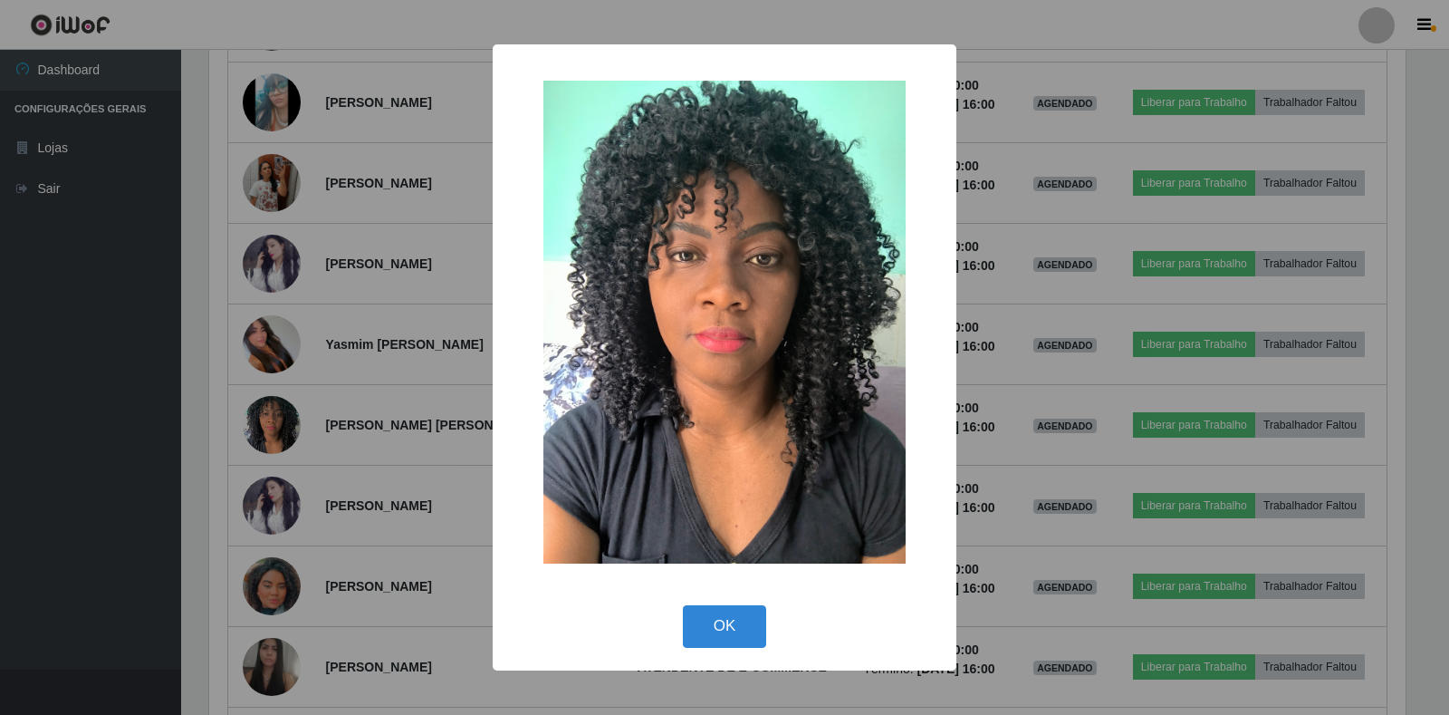
click at [373, 328] on div "× OK Cancel" at bounding box center [724, 357] width 1449 height 715
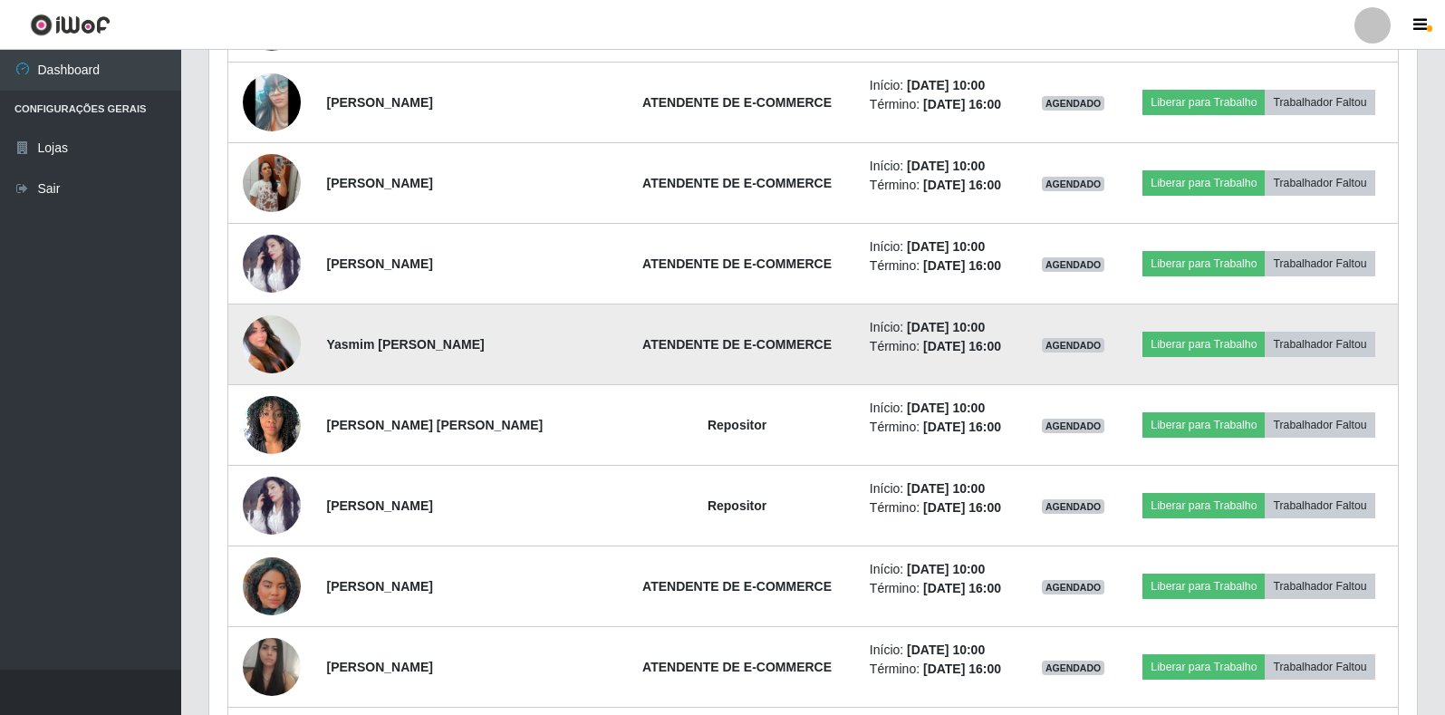
click at [271, 336] on img at bounding box center [272, 344] width 58 height 62
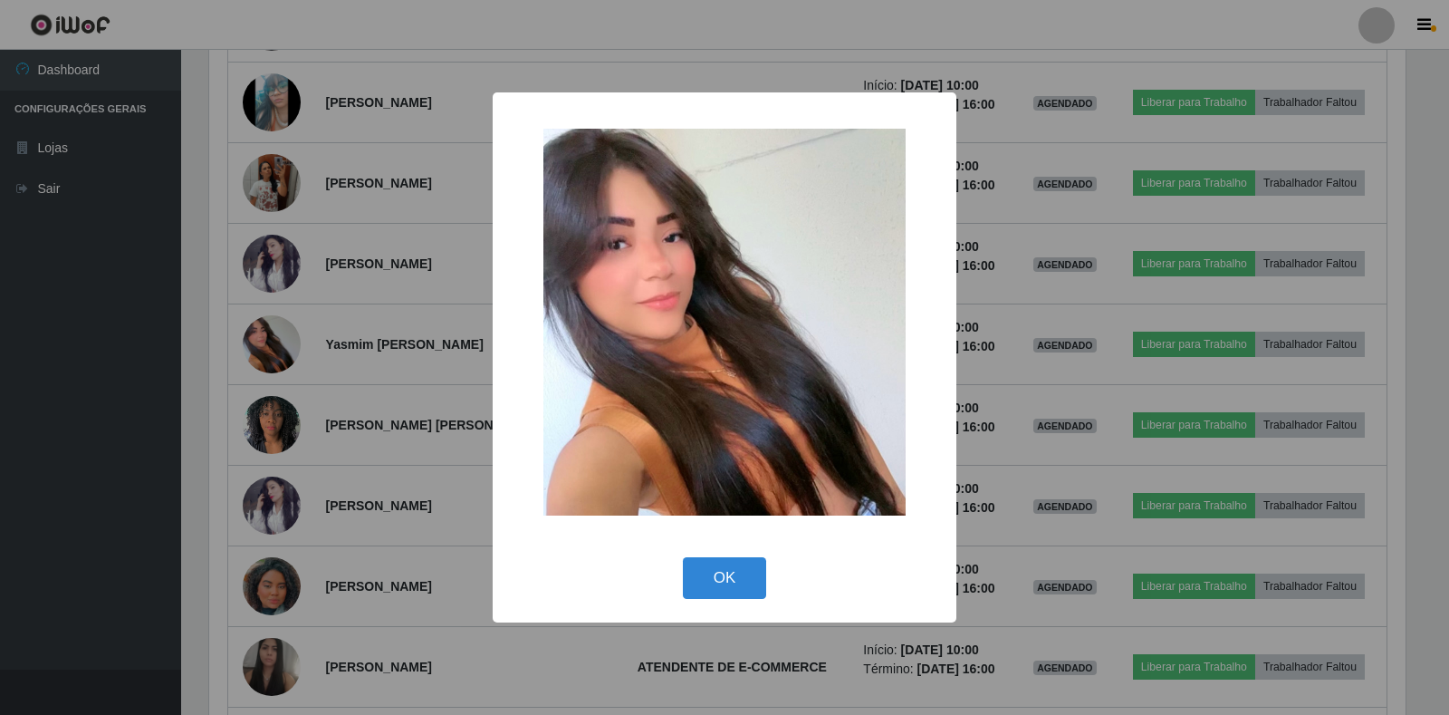
click at [303, 318] on div "× OK Cancel" at bounding box center [724, 357] width 1449 height 715
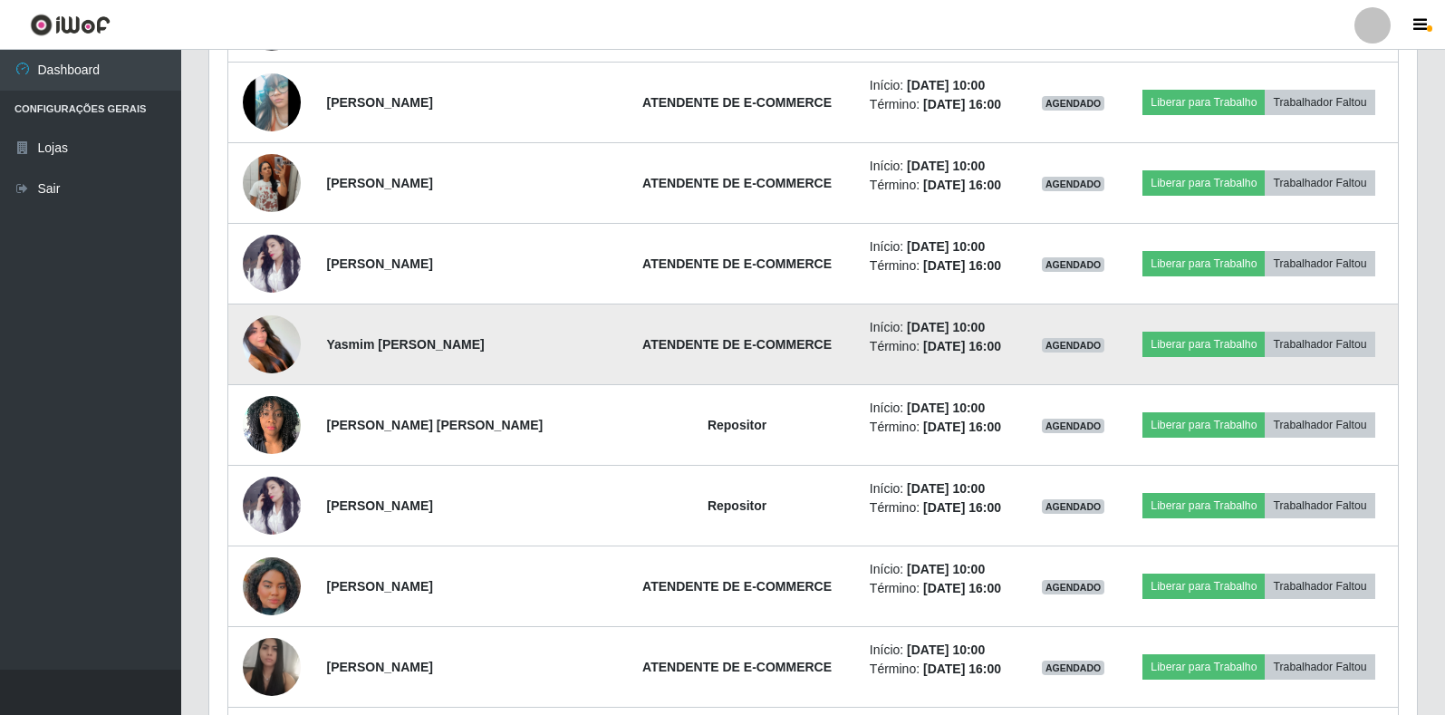
click at [265, 339] on img at bounding box center [272, 344] width 58 height 62
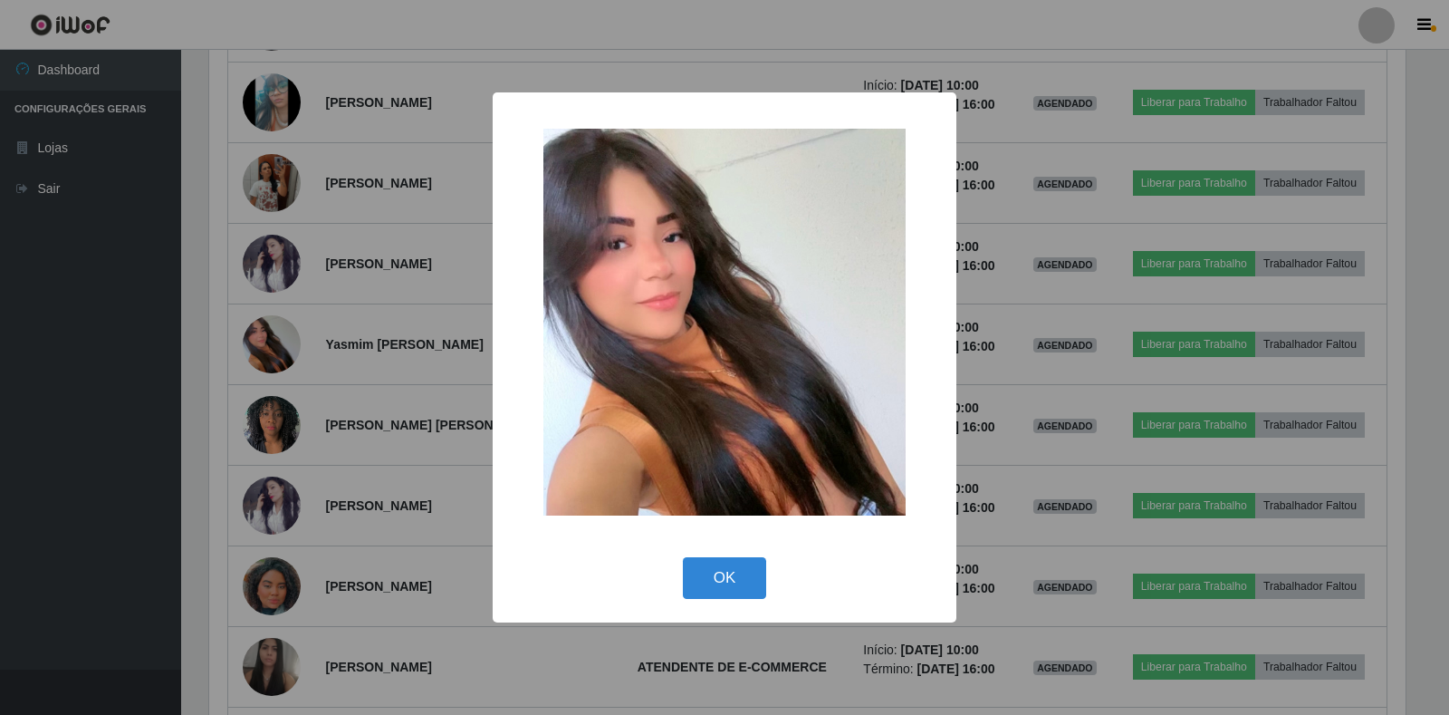
click at [1089, 364] on div "× OK Cancel" at bounding box center [724, 357] width 1449 height 715
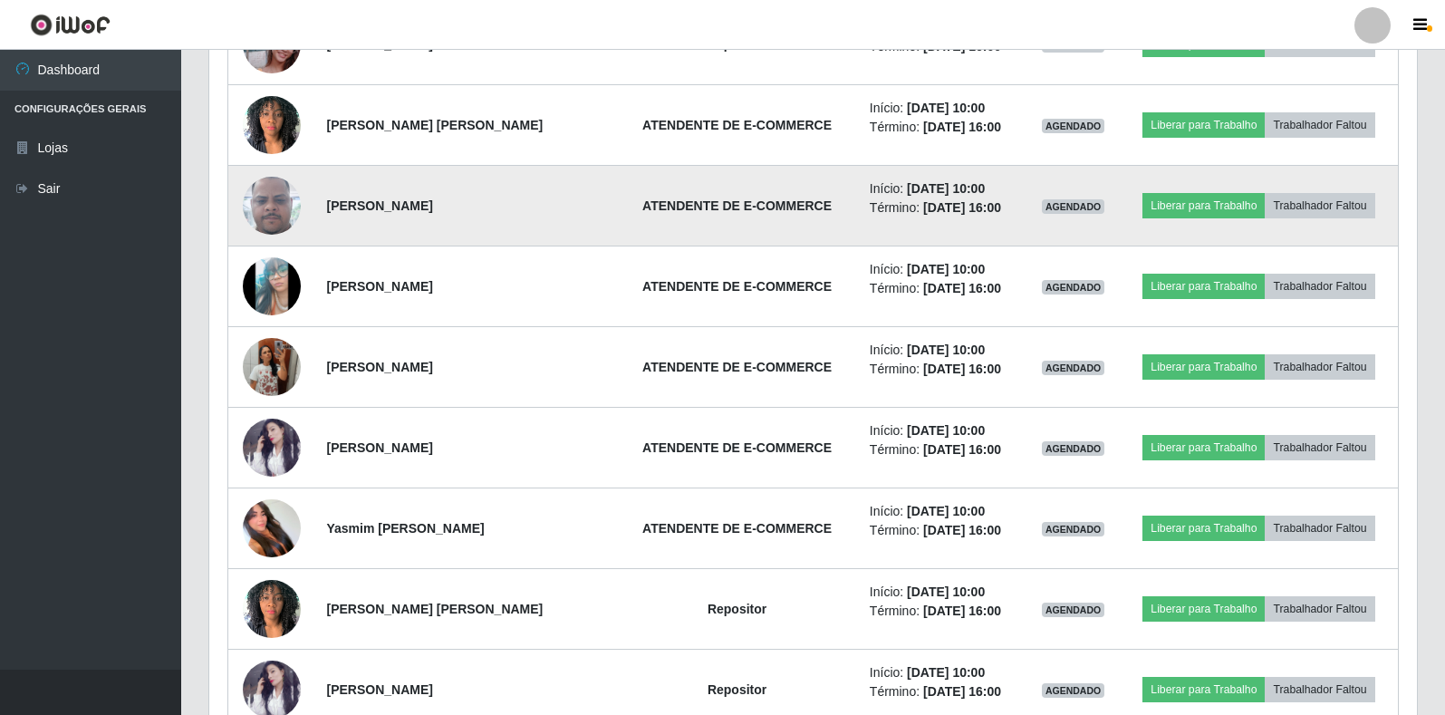
scroll to position [2878, 0]
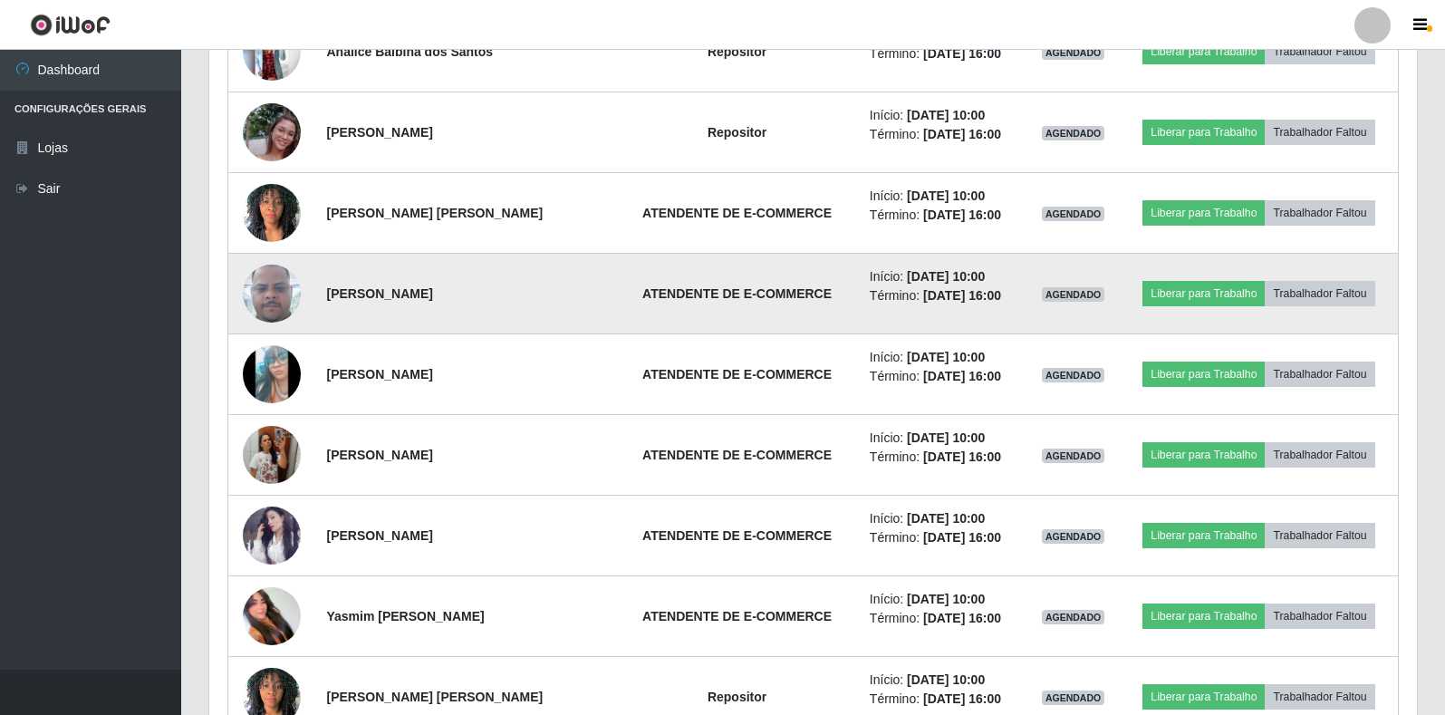
click at [284, 281] on img at bounding box center [272, 293] width 58 height 129
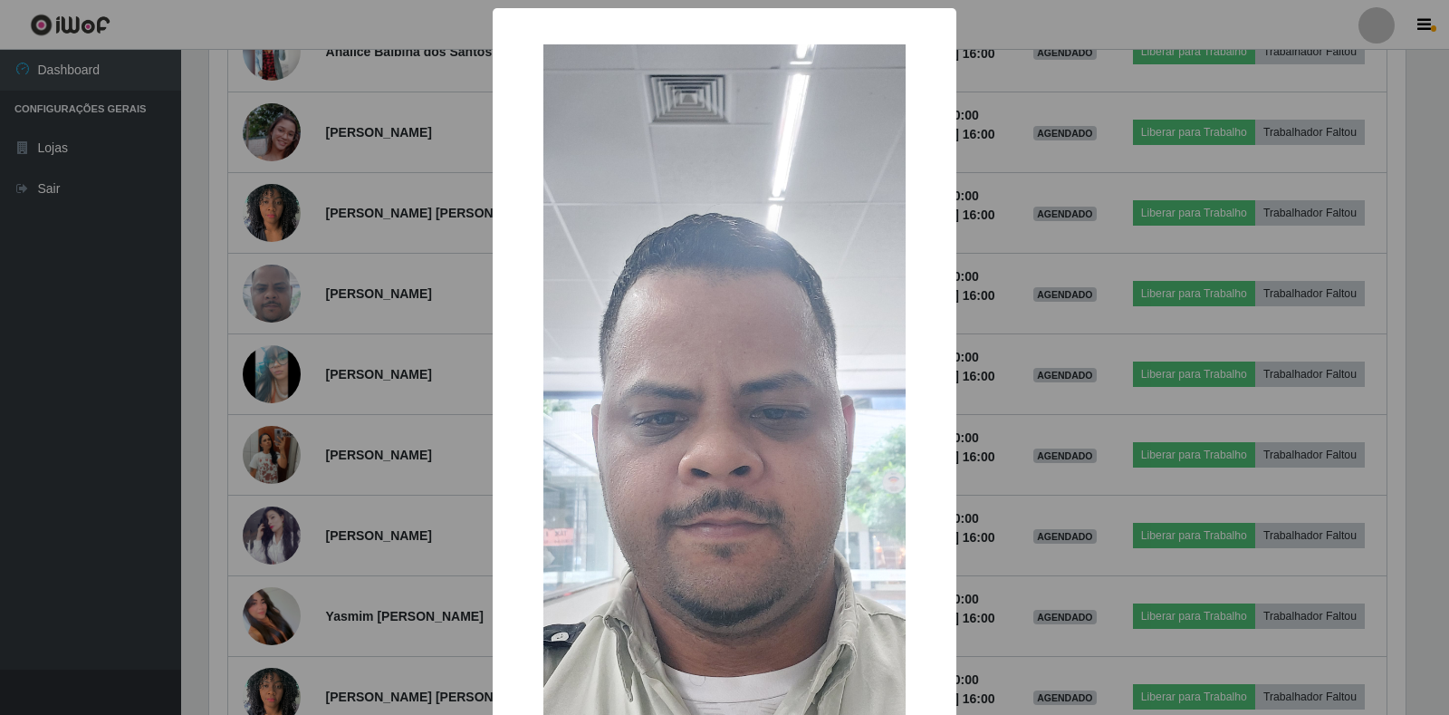
click at [367, 304] on div "× OK Cancel" at bounding box center [724, 357] width 1449 height 715
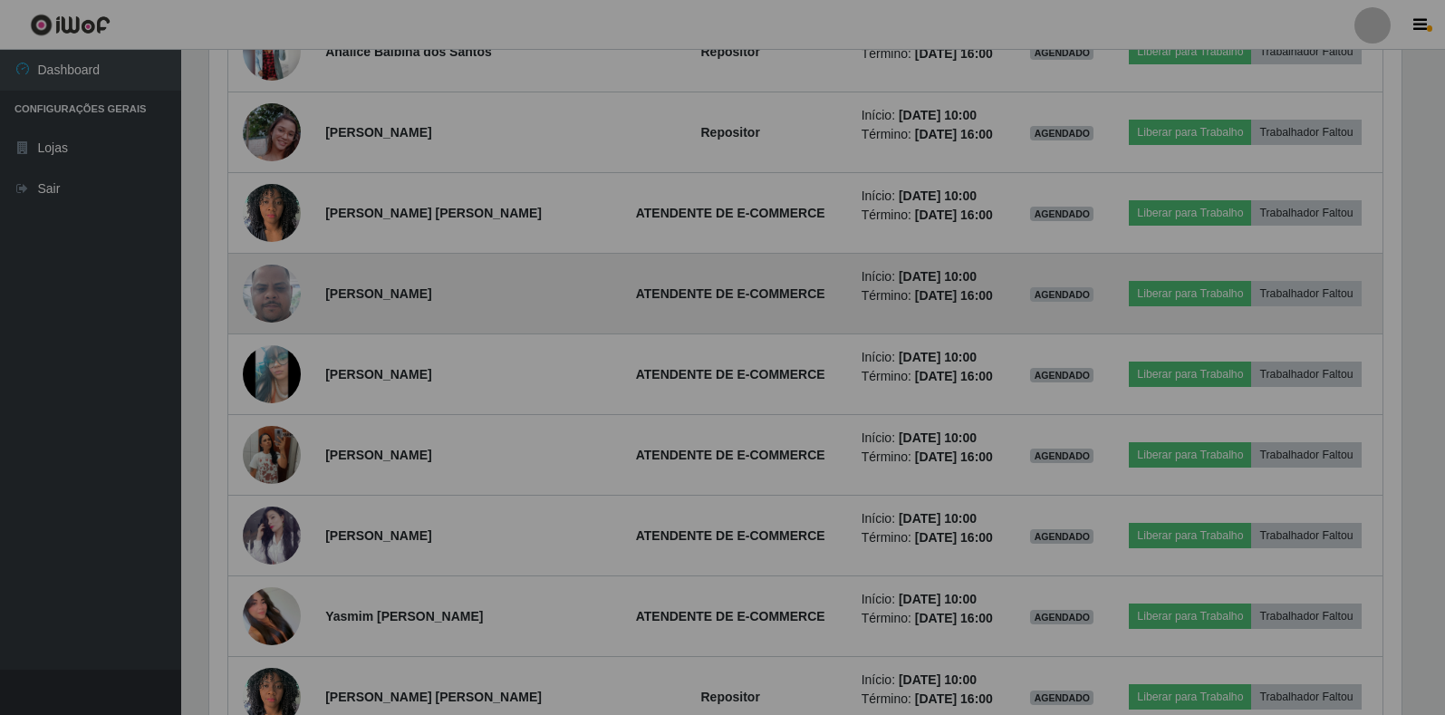
scroll to position [376, 1207]
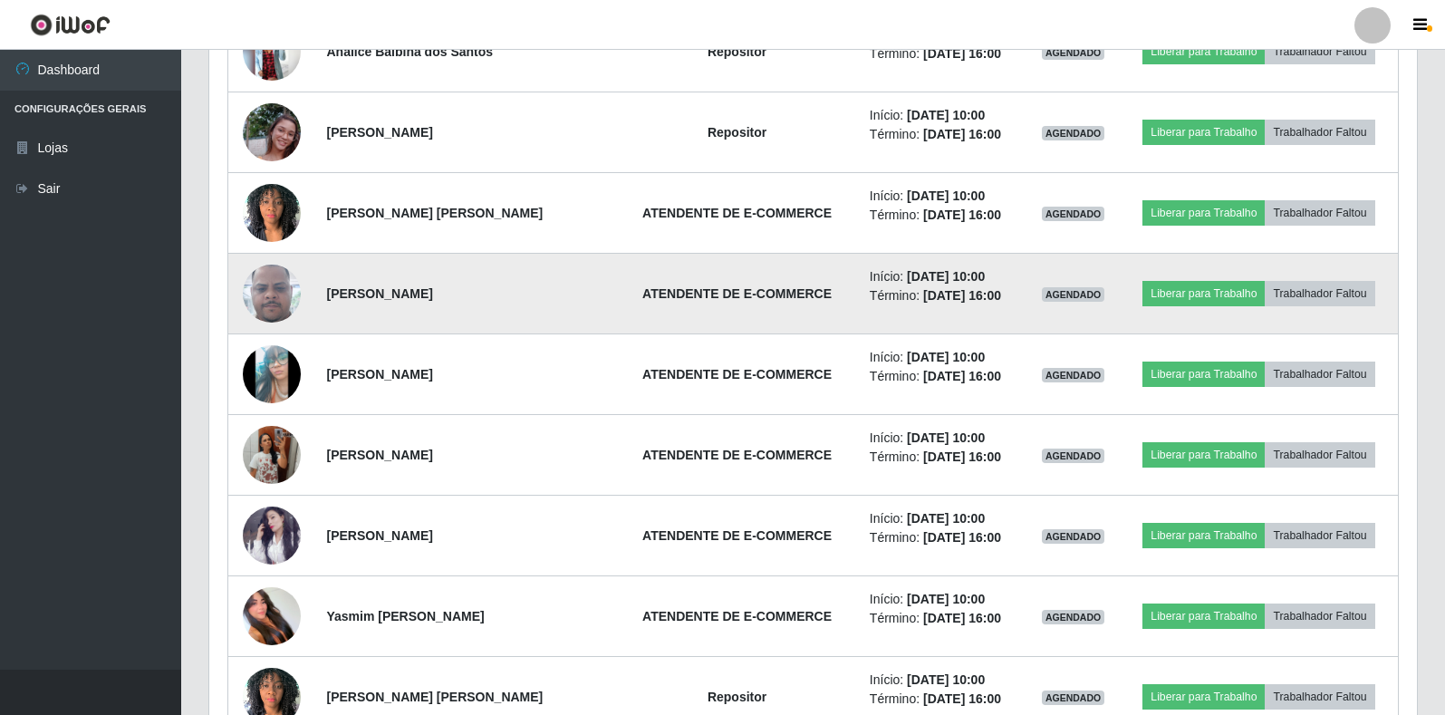
click at [254, 304] on img at bounding box center [272, 293] width 58 height 129
click at [265, 303] on img at bounding box center [272, 293] width 58 height 129
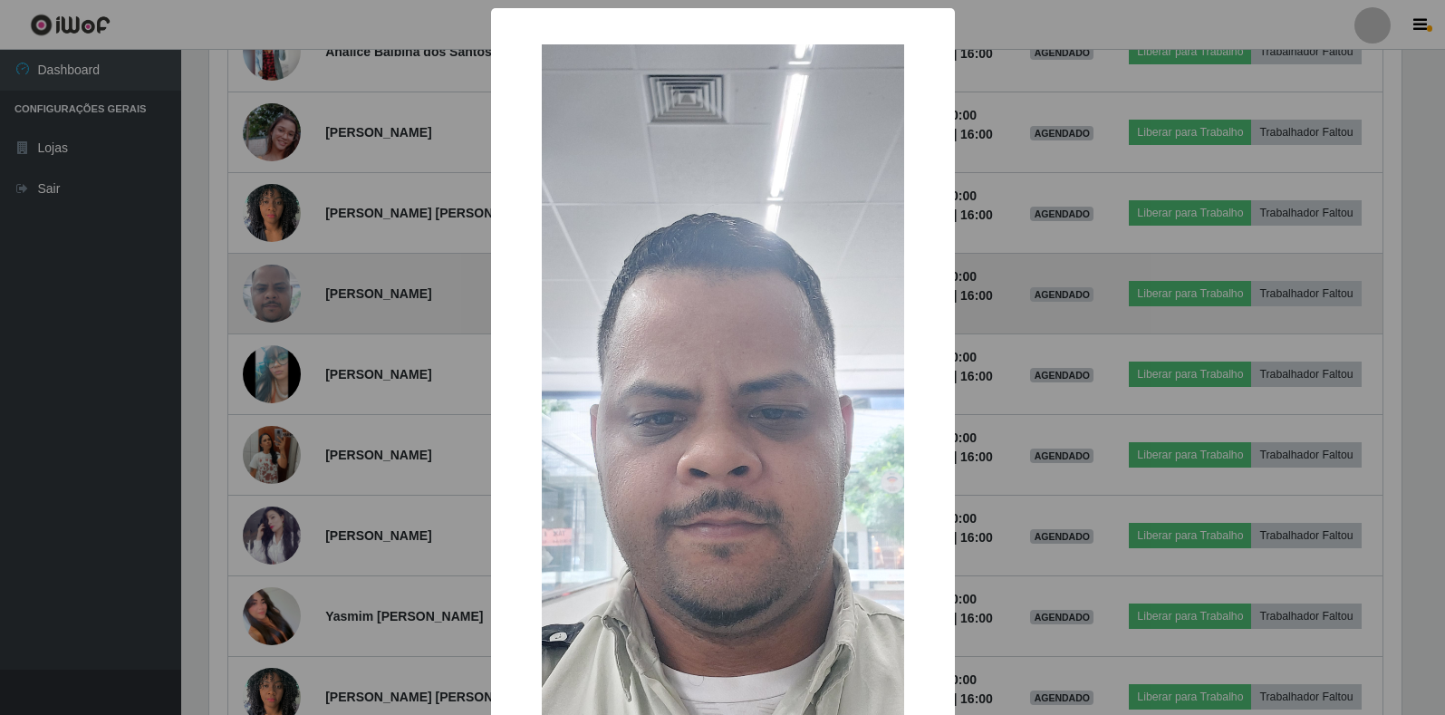
scroll to position [376, 1196]
click at [265, 303] on div "× OK Cancel" at bounding box center [724, 357] width 1449 height 715
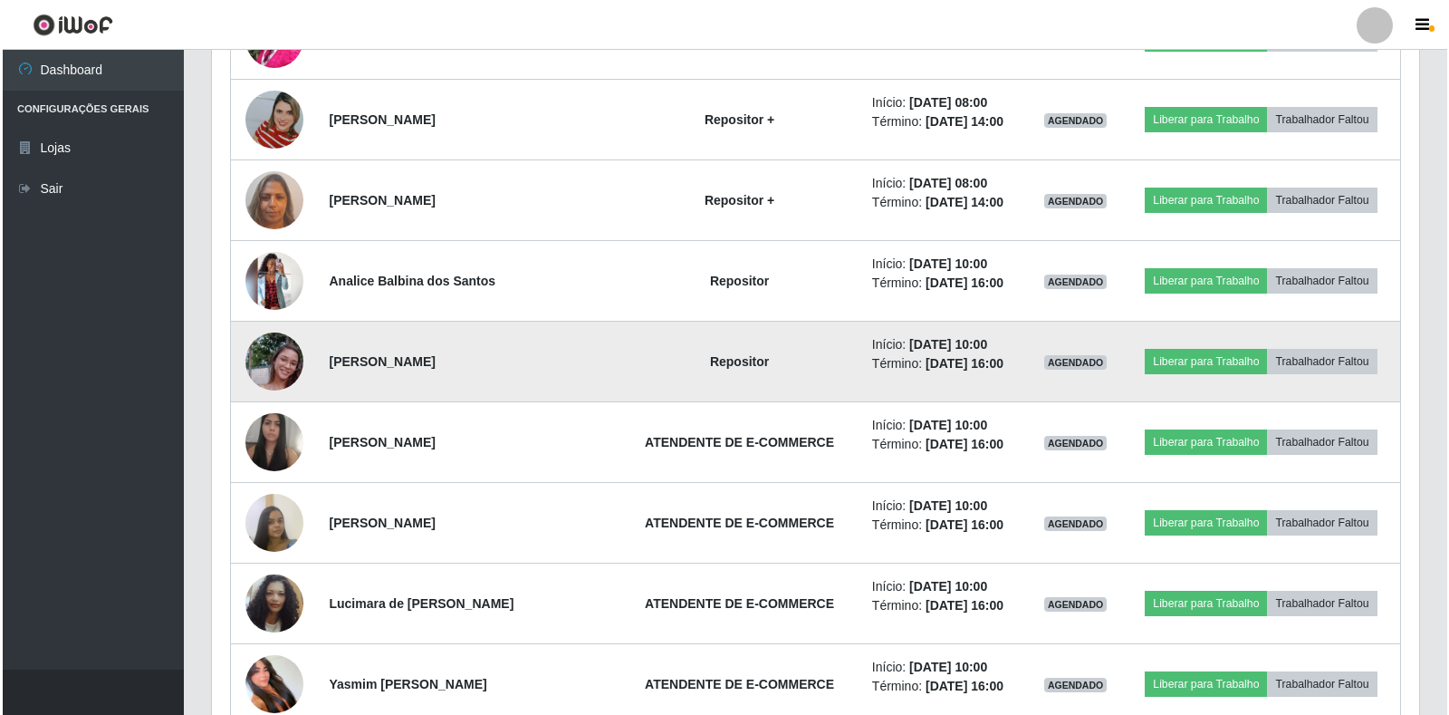
scroll to position [1882, 0]
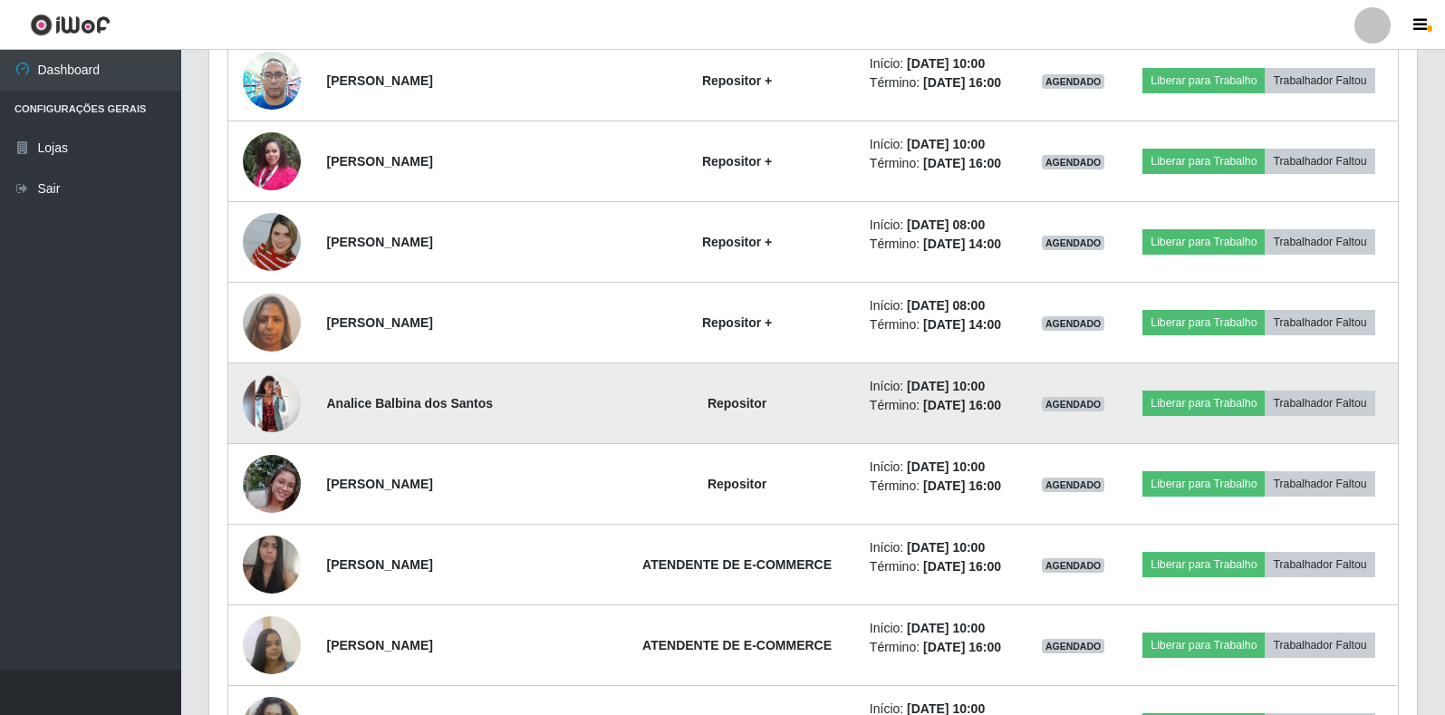
click at [268, 400] on img at bounding box center [272, 403] width 58 height 58
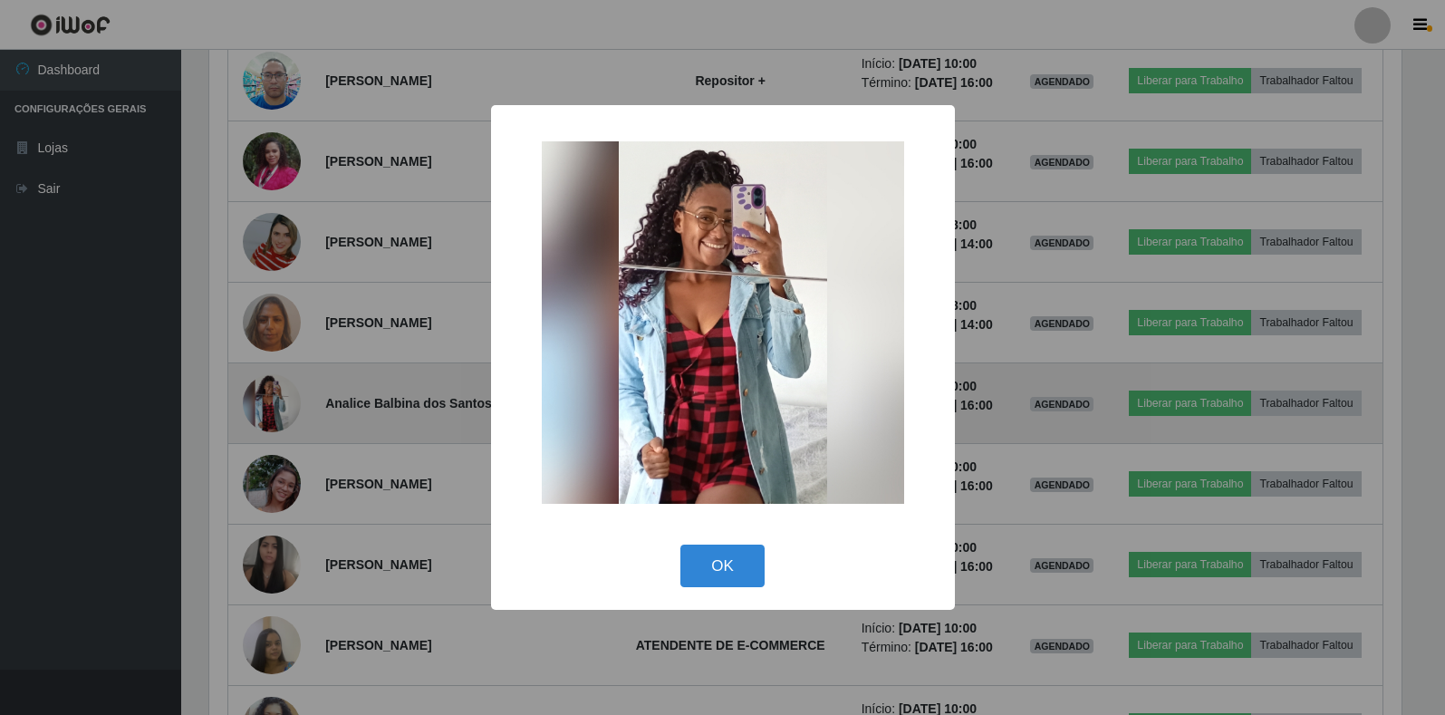
scroll to position [376, 1196]
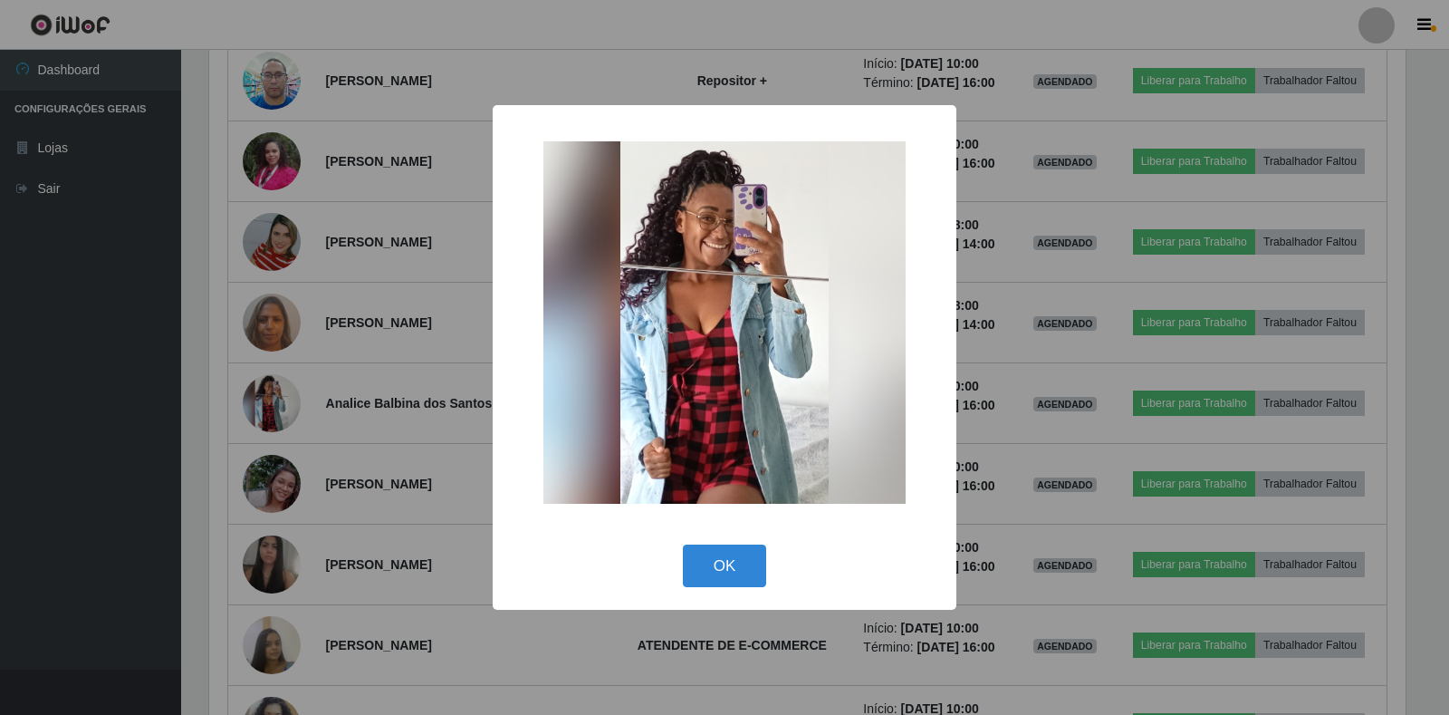
click at [697, 307] on img at bounding box center [724, 322] width 362 height 362
click at [697, 311] on img at bounding box center [724, 322] width 362 height 362
click at [697, 312] on img at bounding box center [724, 322] width 362 height 362
click at [351, 333] on div "× OK Cancel" at bounding box center [724, 357] width 1449 height 715
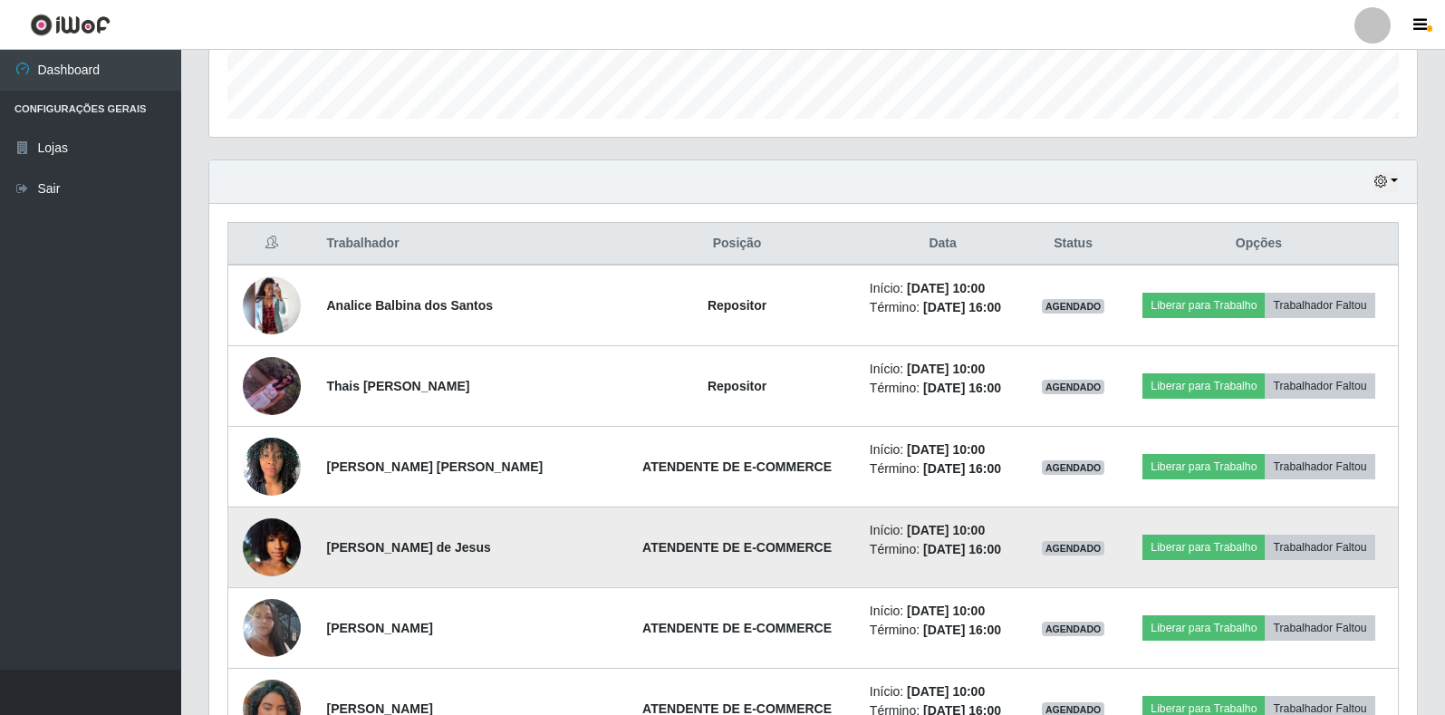
scroll to position [524, 0]
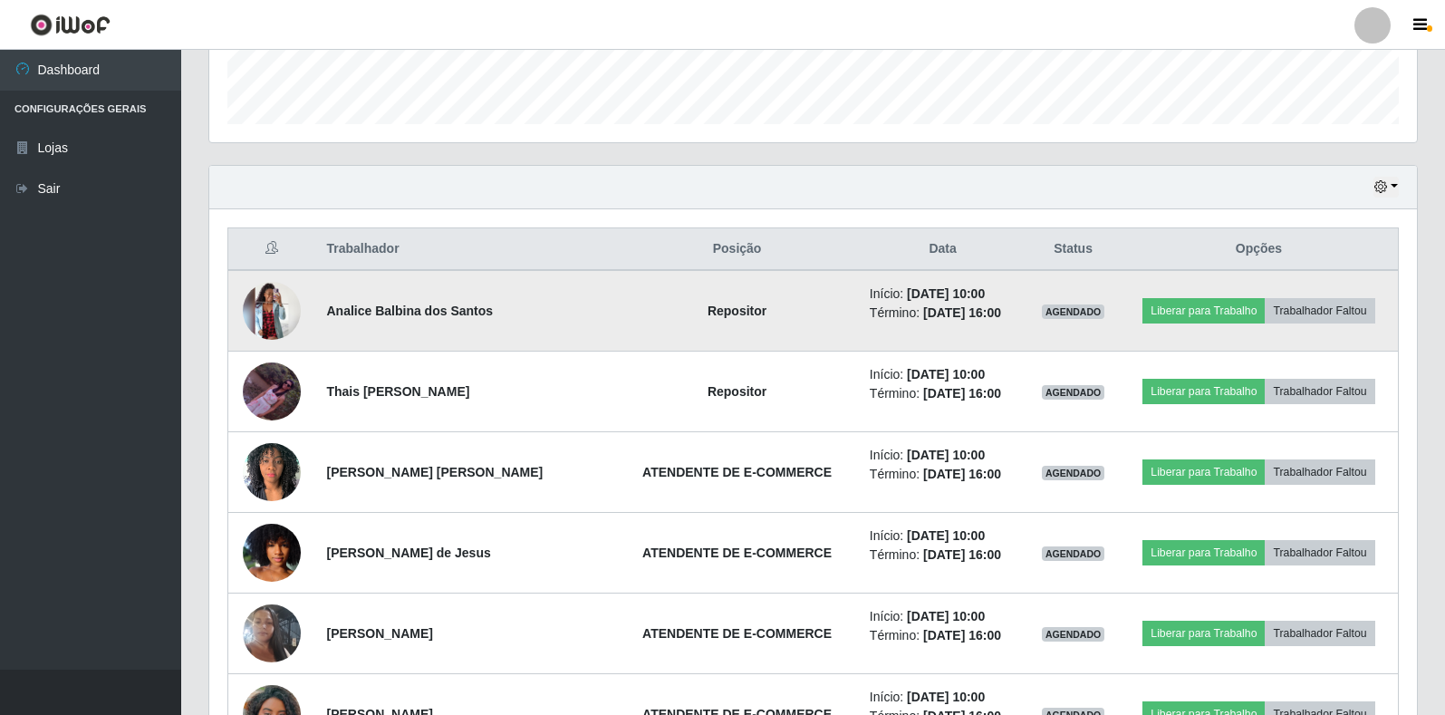
click at [283, 321] on img at bounding box center [272, 311] width 58 height 58
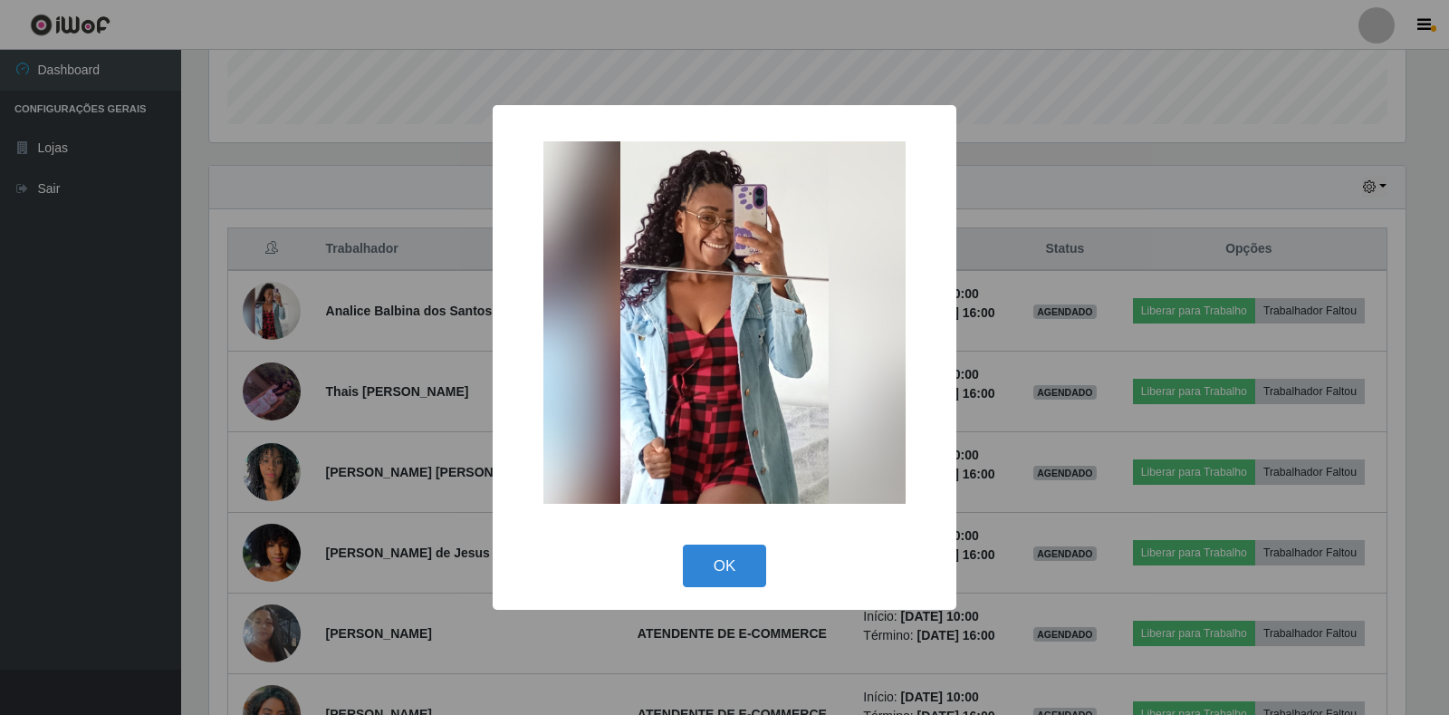
click at [425, 312] on div "× OK Cancel" at bounding box center [724, 357] width 1449 height 715
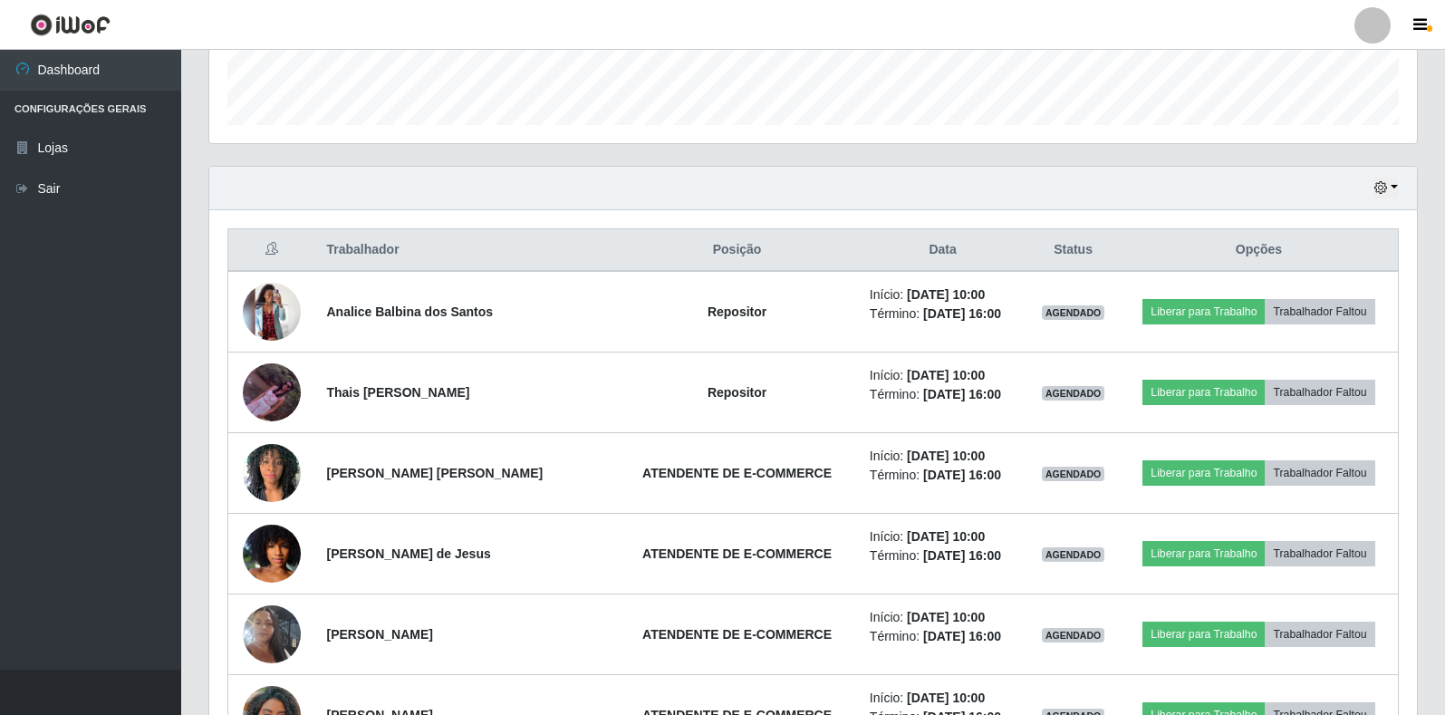
scroll to position [71, 0]
